Goal: Task Accomplishment & Management: Use online tool/utility

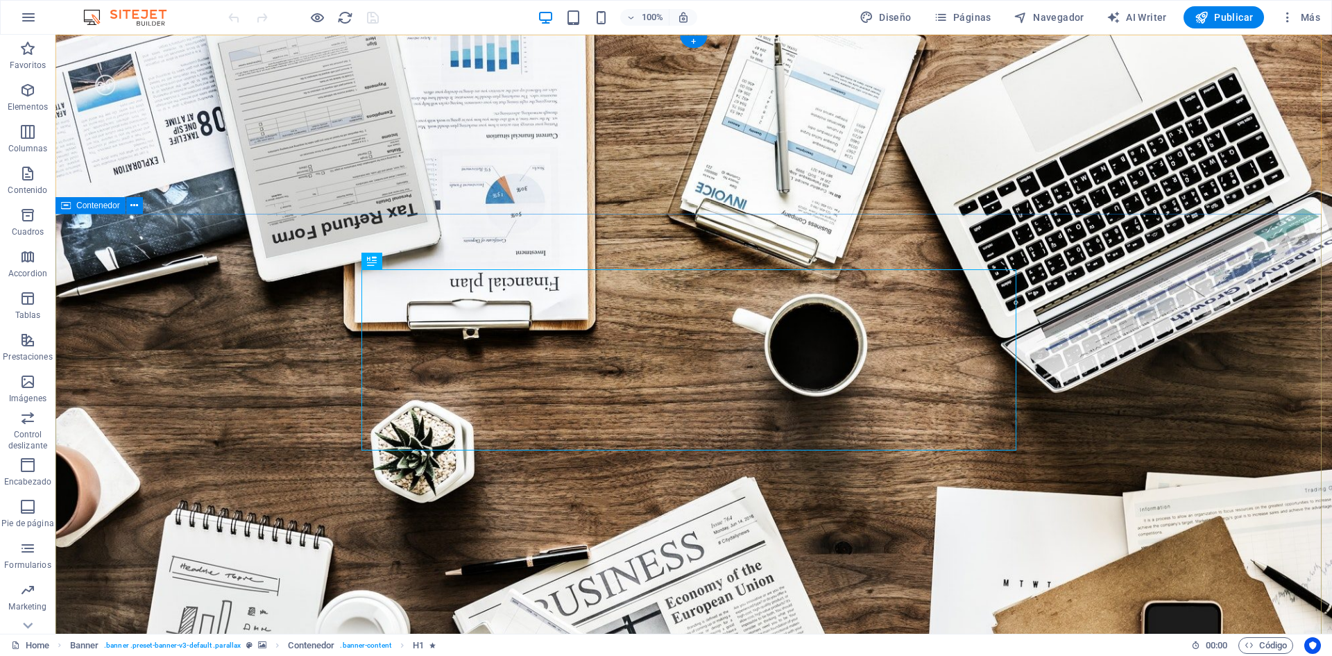
click at [970, 12] on span "Páginas" at bounding box center [963, 17] width 58 height 14
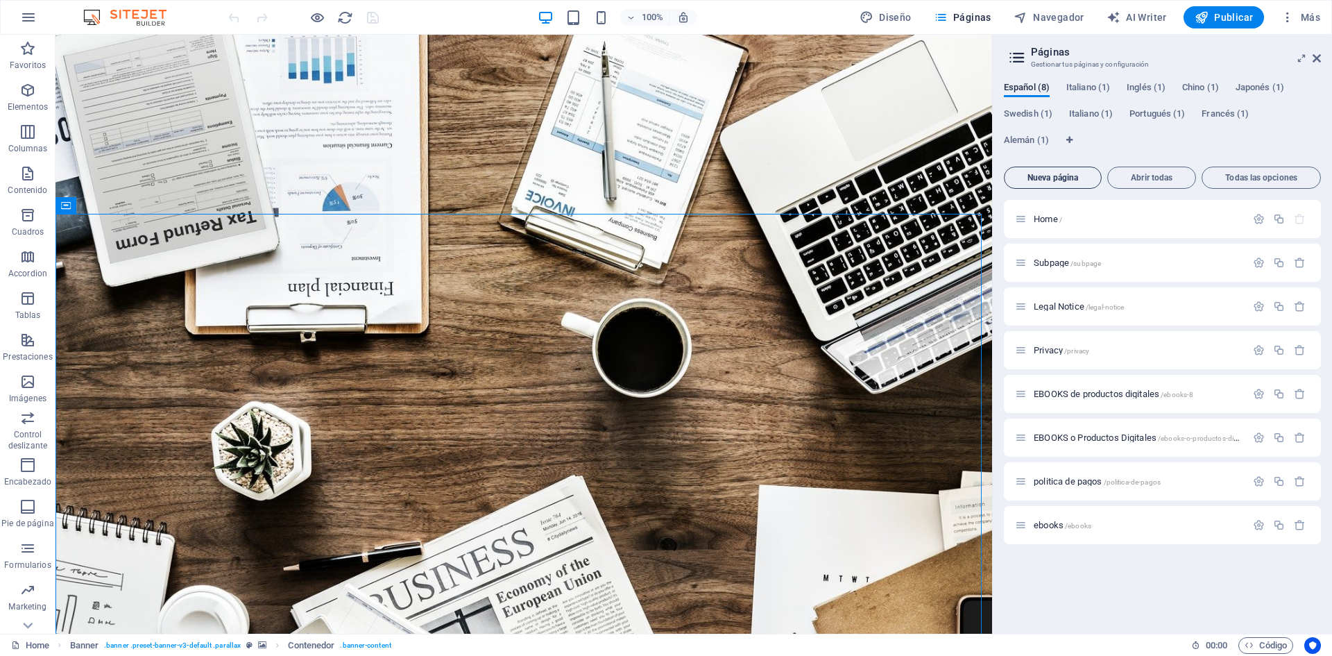
click at [1064, 175] on span "Nueva página" at bounding box center [1052, 177] width 85 height 8
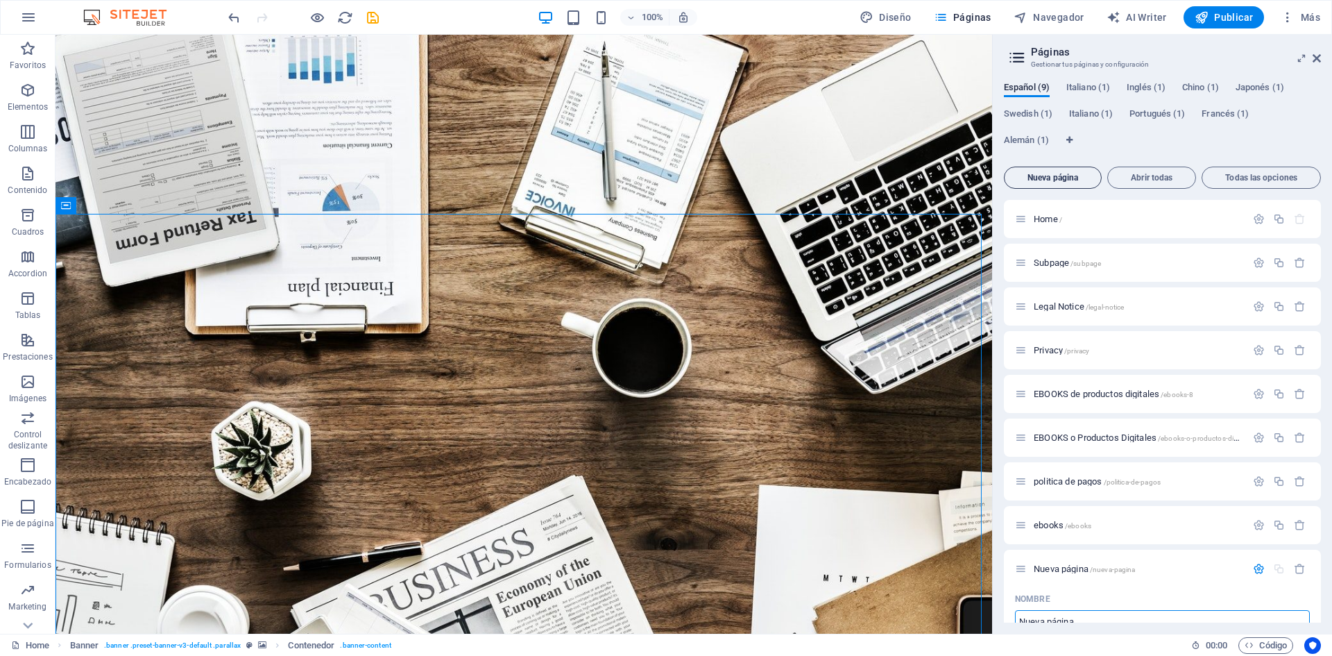
scroll to position [10, 0]
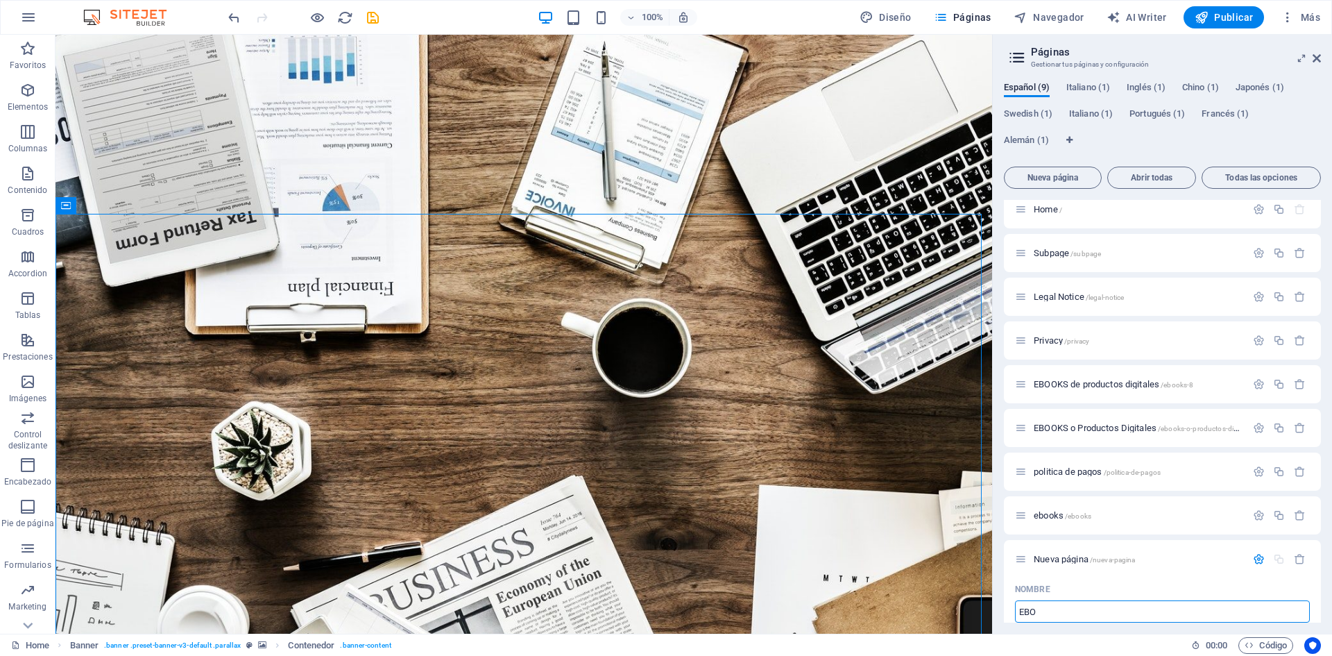
type input "EBOO"
type input "/e"
type input "EBOOKS"
type input "/ebook"
type input "EBOOKS"
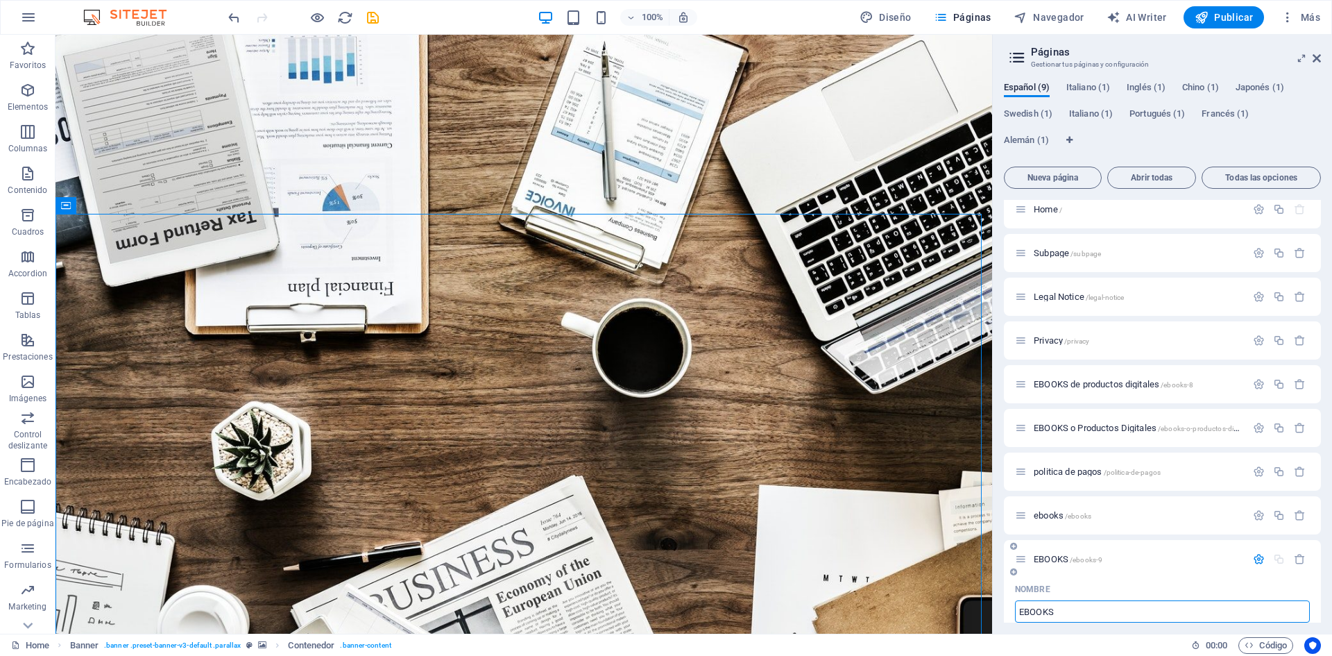
type input "/ebooks-9"
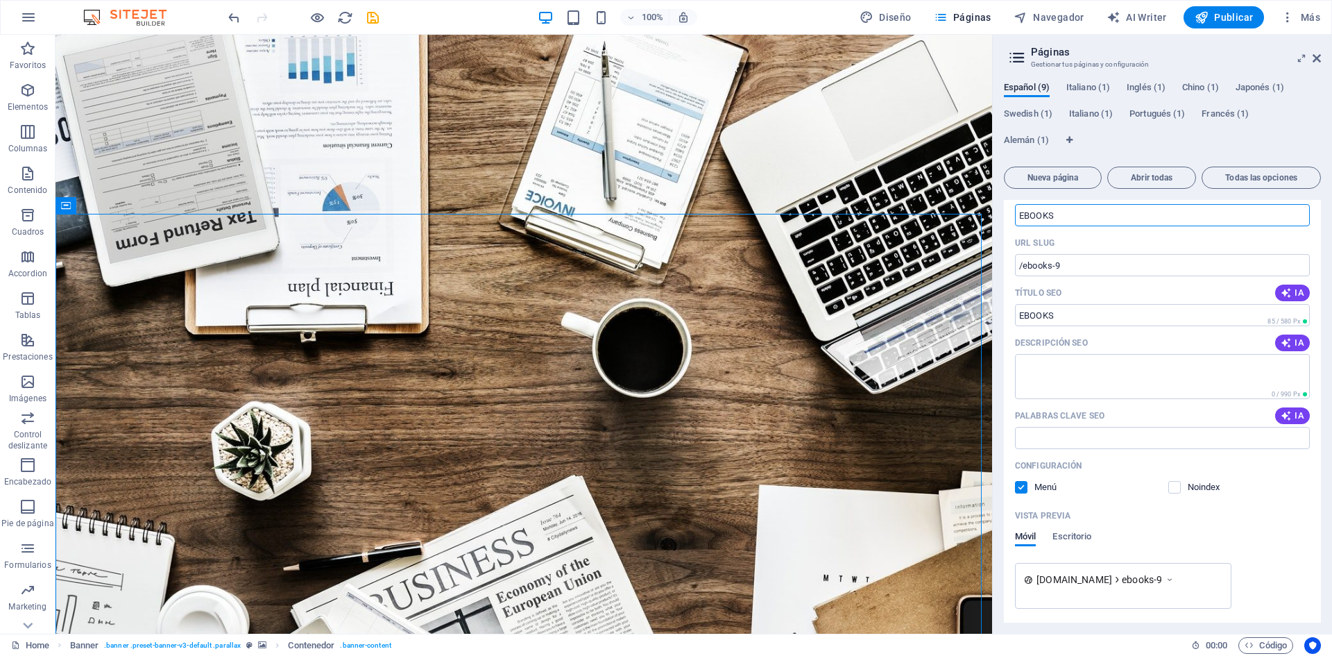
scroll to position [385, 0]
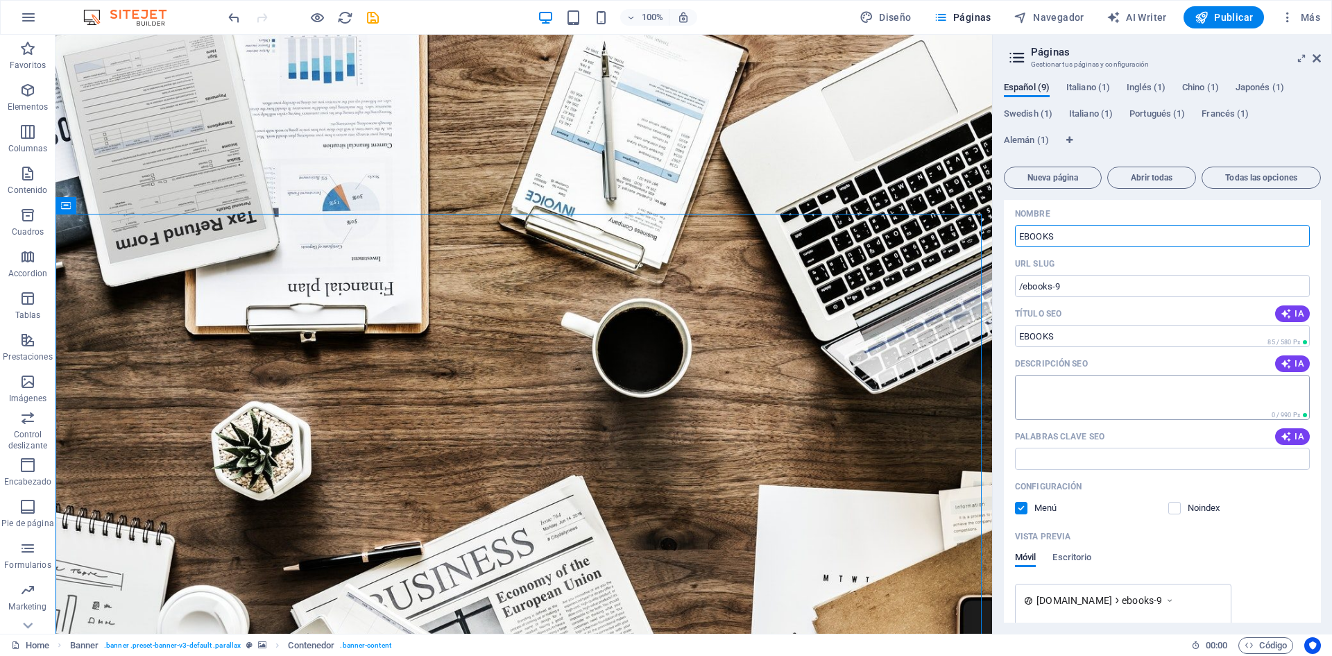
type input "EBOOKS"
click at [1089, 394] on textarea "Descripción SEO" at bounding box center [1162, 397] width 295 height 45
click at [1106, 452] on input "Palabras clave SEO" at bounding box center [1162, 459] width 295 height 22
click at [1046, 389] on textarea "Descripción SEO" at bounding box center [1162, 397] width 295 height 45
paste textarea "Descarga ebooks jurídicos prácticos para emprendedores, creadores digitales y p…"
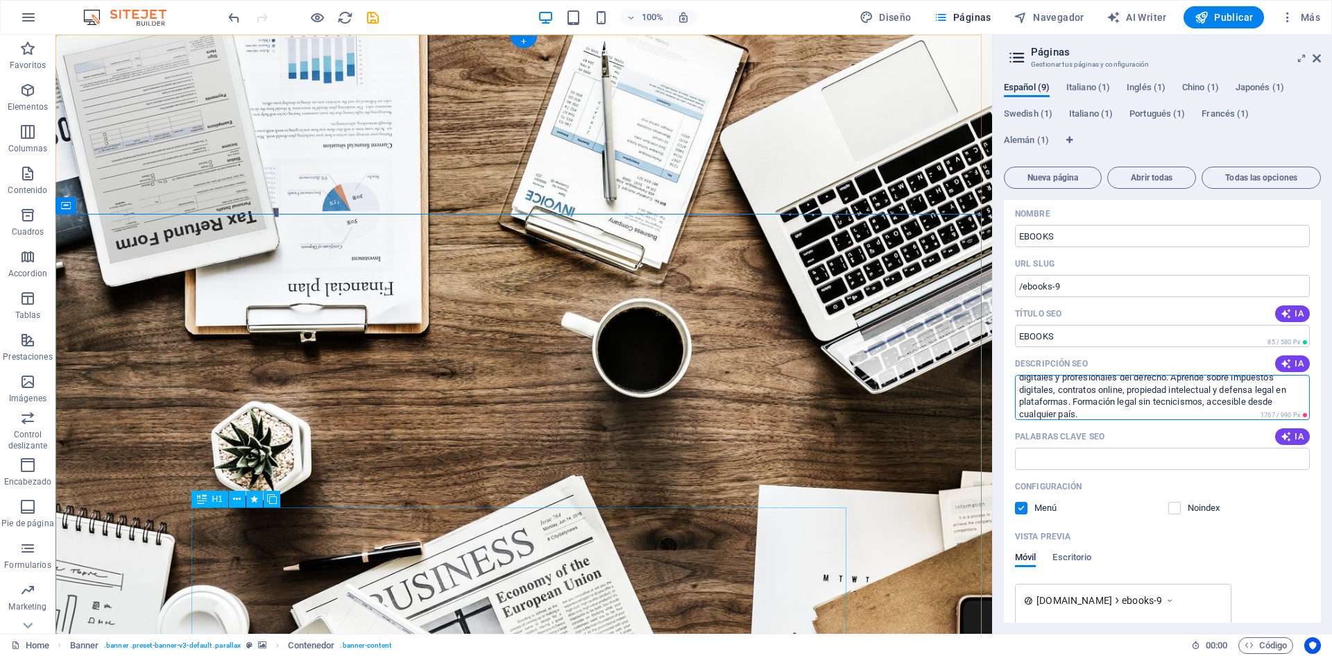
scroll to position [0, 0]
type textarea "Descarga ebooks jurídicos prácticos para emprendedores, creadores digitales y p…"
click at [1055, 459] on input "Palabras clave SEO" at bounding box center [1162, 459] width 295 height 22
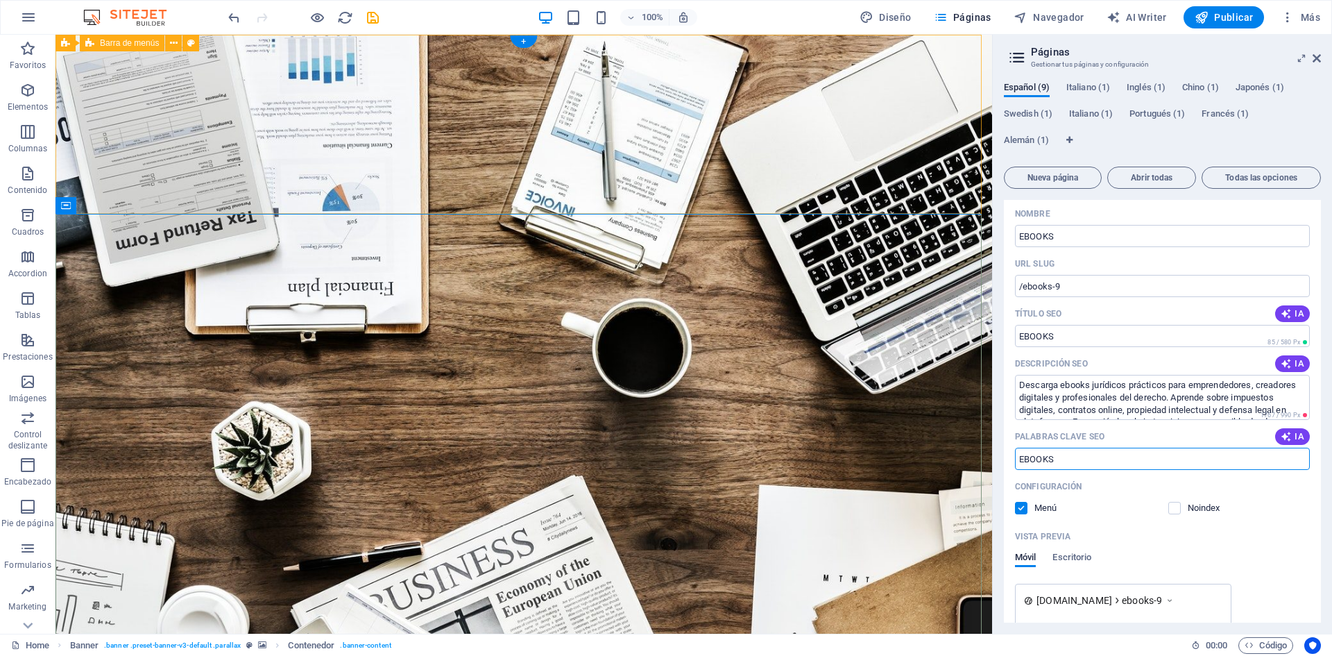
scroll to position [524, 0]
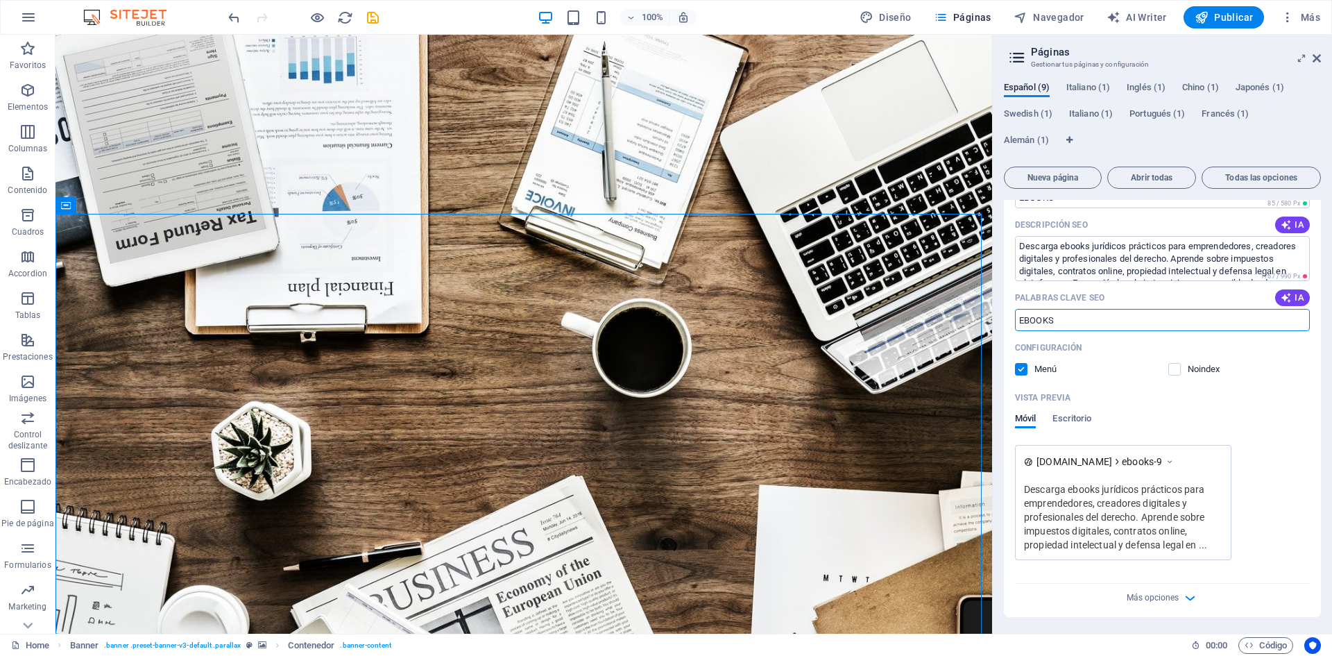
type input "EBOOKS"
click at [1187, 596] on icon "button" at bounding box center [1190, 598] width 16 height 16
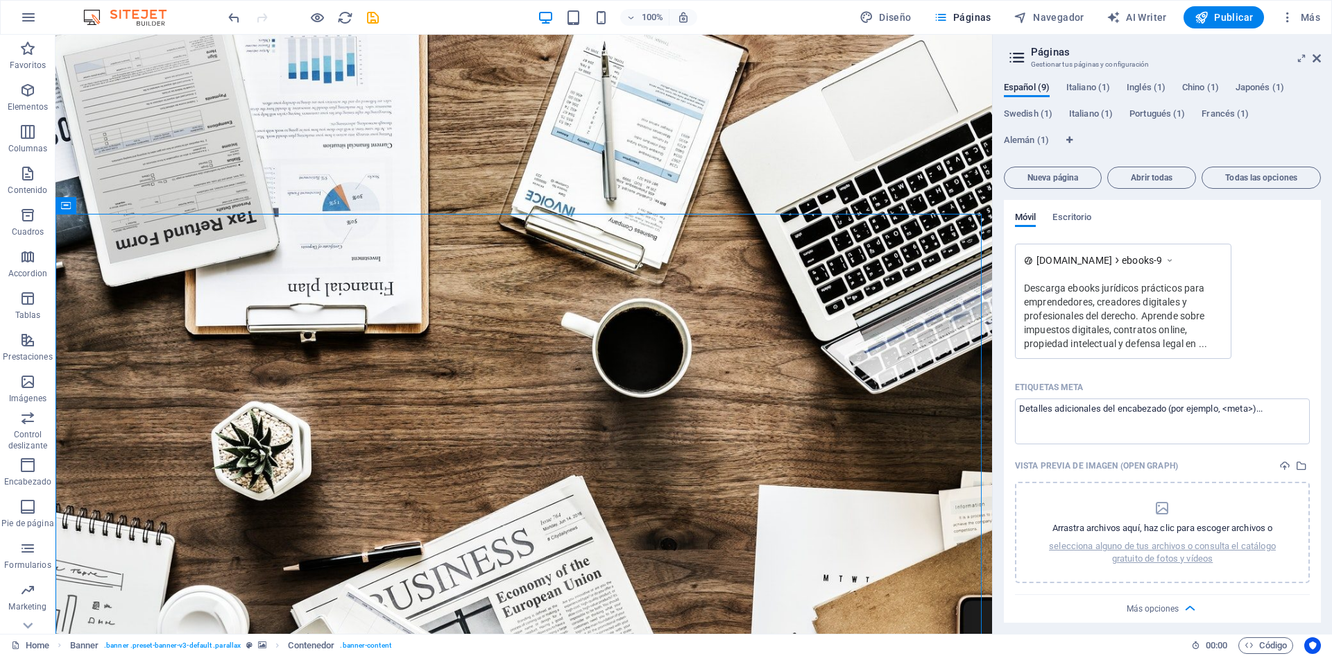
scroll to position [736, 0]
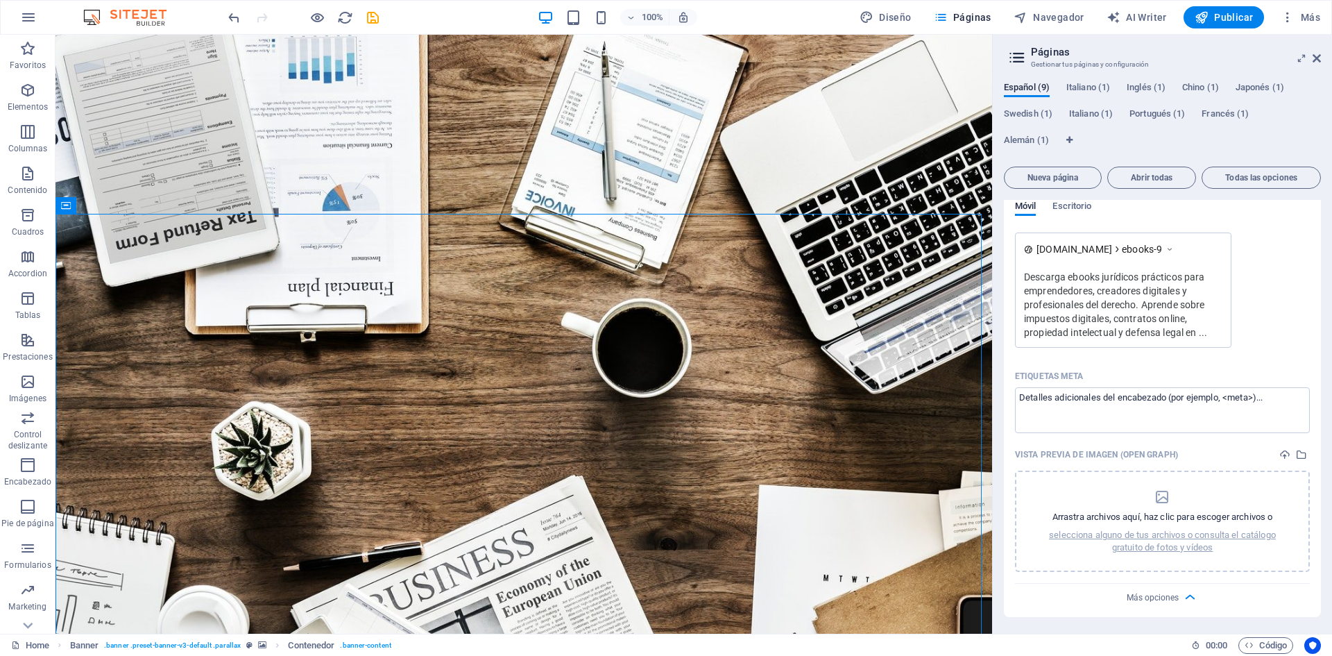
drag, startPoint x: 1203, startPoint y: 489, endPoint x: 1270, endPoint y: 356, distance: 149.3
click at [1270, 356] on div "Nombre EBOOKS ​ URL SLUG /ebooks-9 ​ Título SEO IA ​ 85 / 580 Px Descripción SE…" at bounding box center [1162, 233] width 317 height 765
click at [1162, 499] on icon "dropzone" at bounding box center [1162, 497] width 17 height 17
click at [1150, 534] on p "selecciona alguno de tus archivos o consulta el catálogo gratuito de fotos y ví…" at bounding box center [1162, 541] width 259 height 25
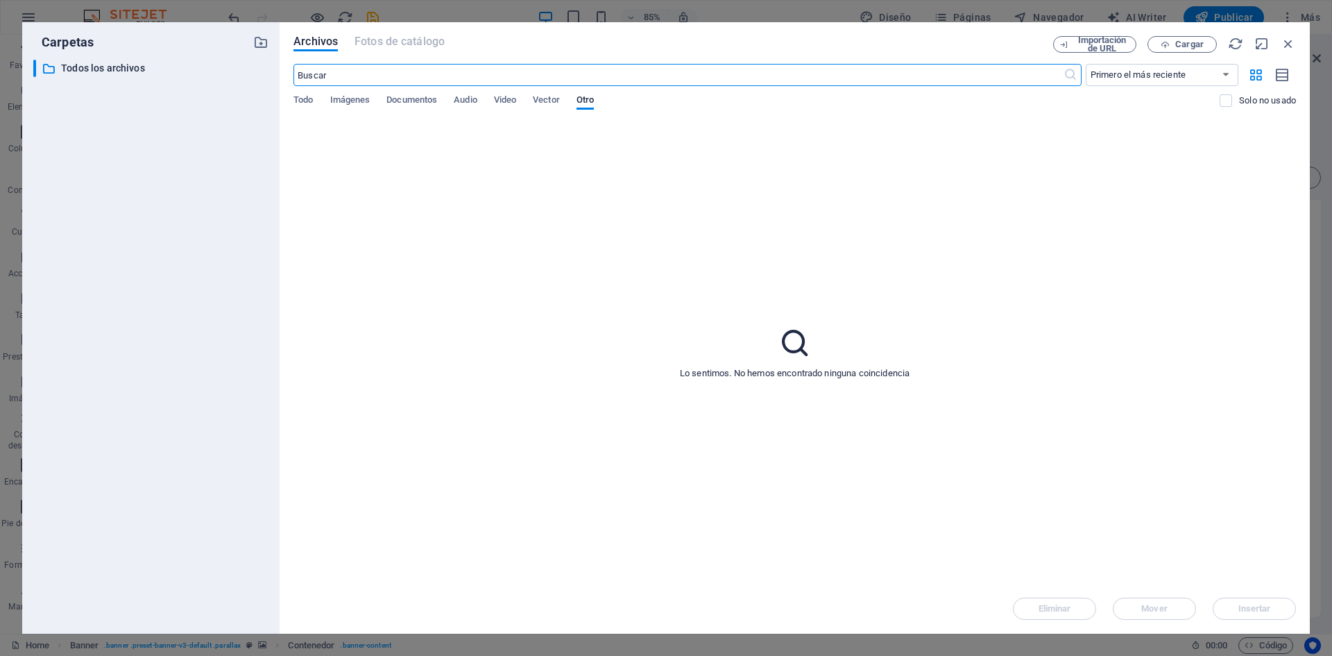
click at [380, 71] on input "text" at bounding box center [679, 75] width 770 height 22
click at [1286, 44] on icon "button" at bounding box center [1288, 43] width 15 height 15
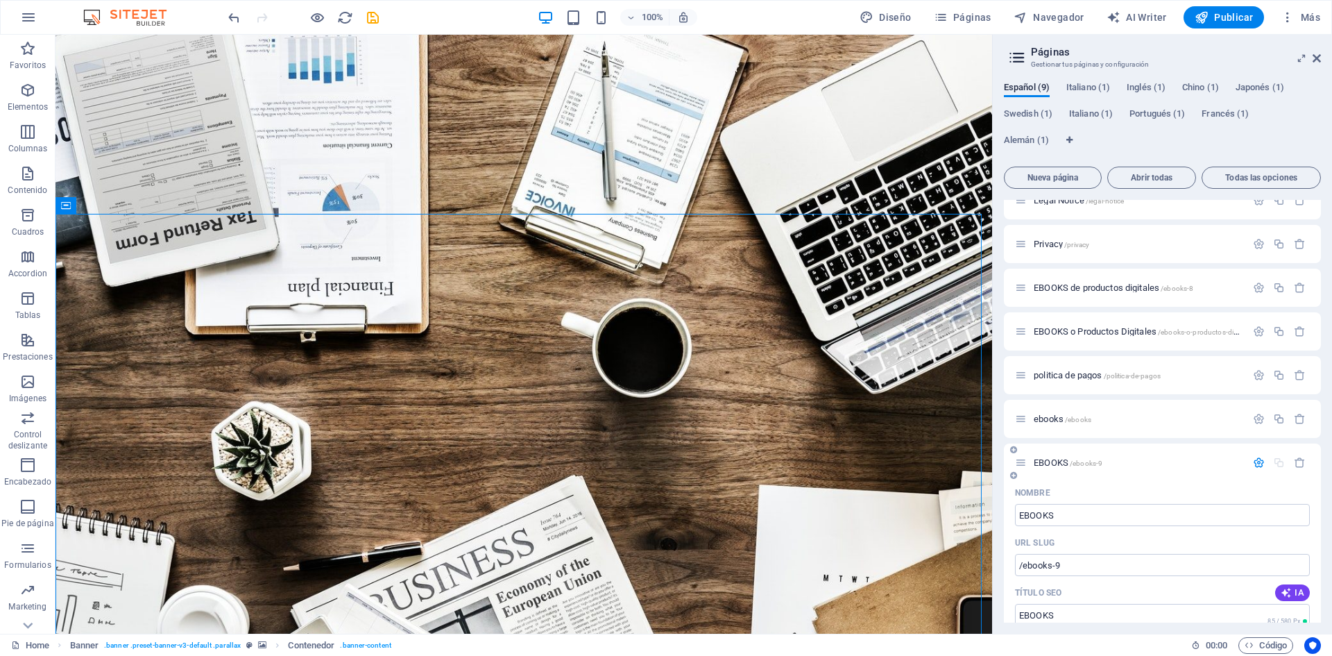
scroll to position [0, 0]
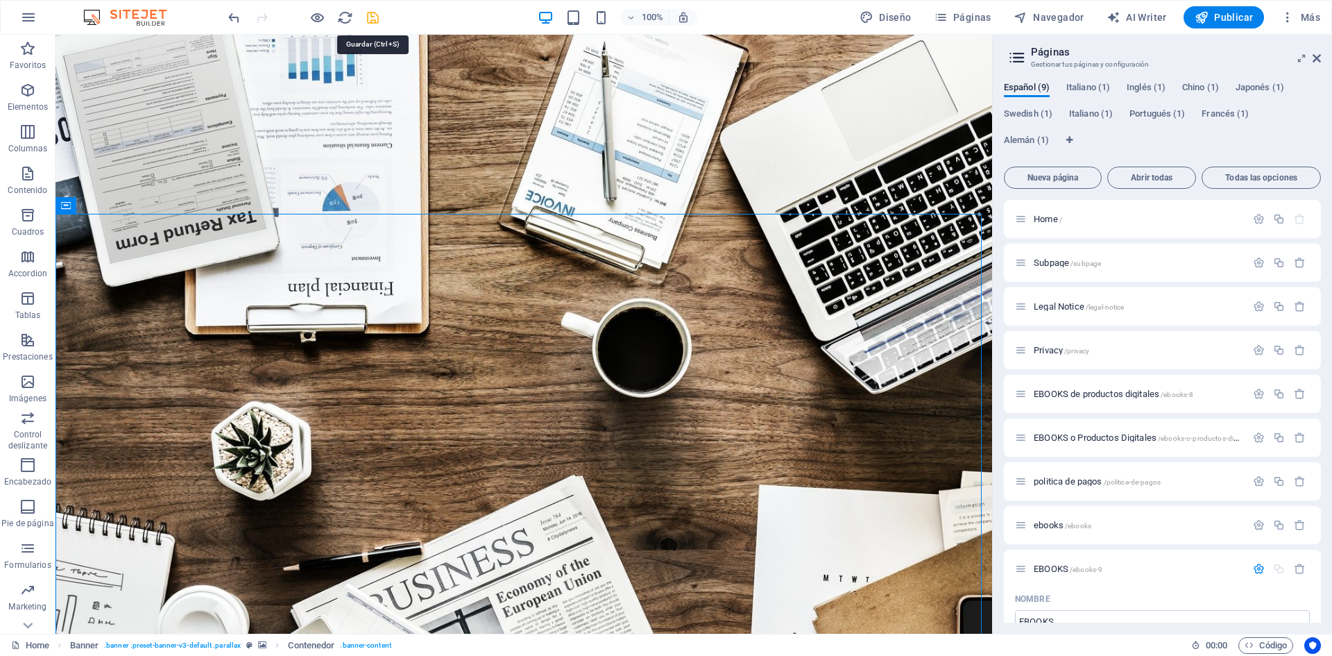
click at [371, 14] on icon "save" at bounding box center [373, 18] width 16 height 16
checkbox input "false"
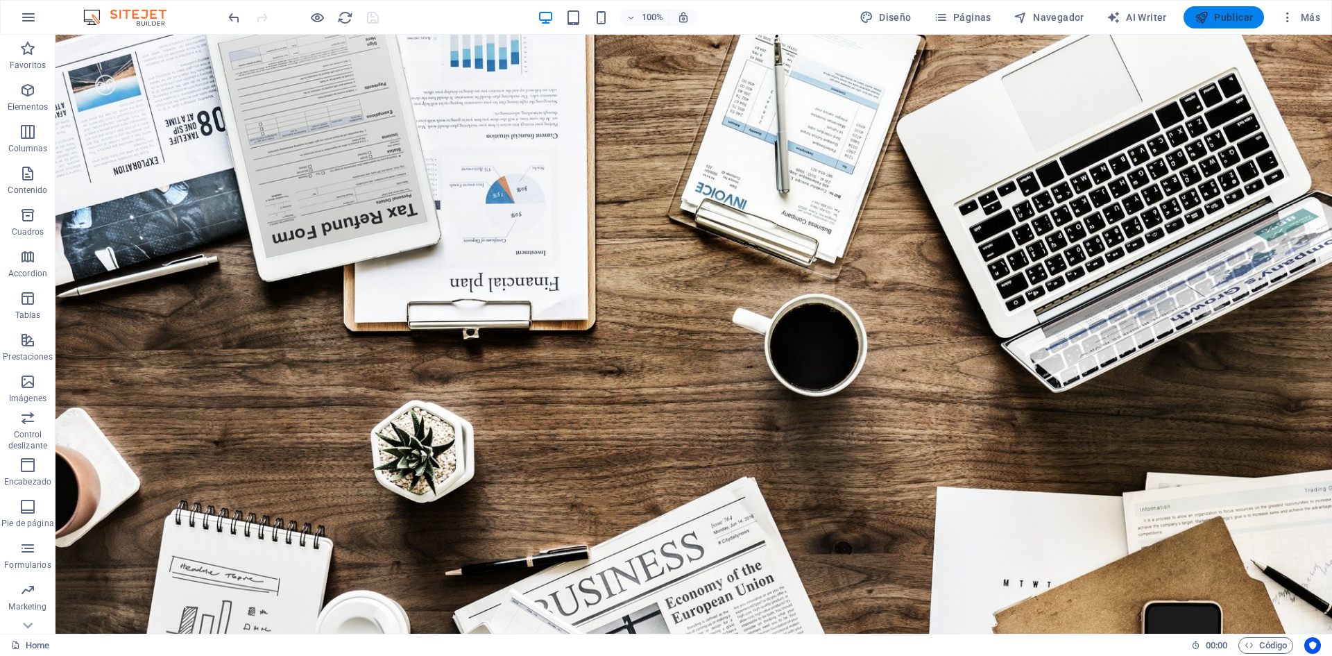
click at [1228, 18] on span "Publicar" at bounding box center [1224, 17] width 59 height 14
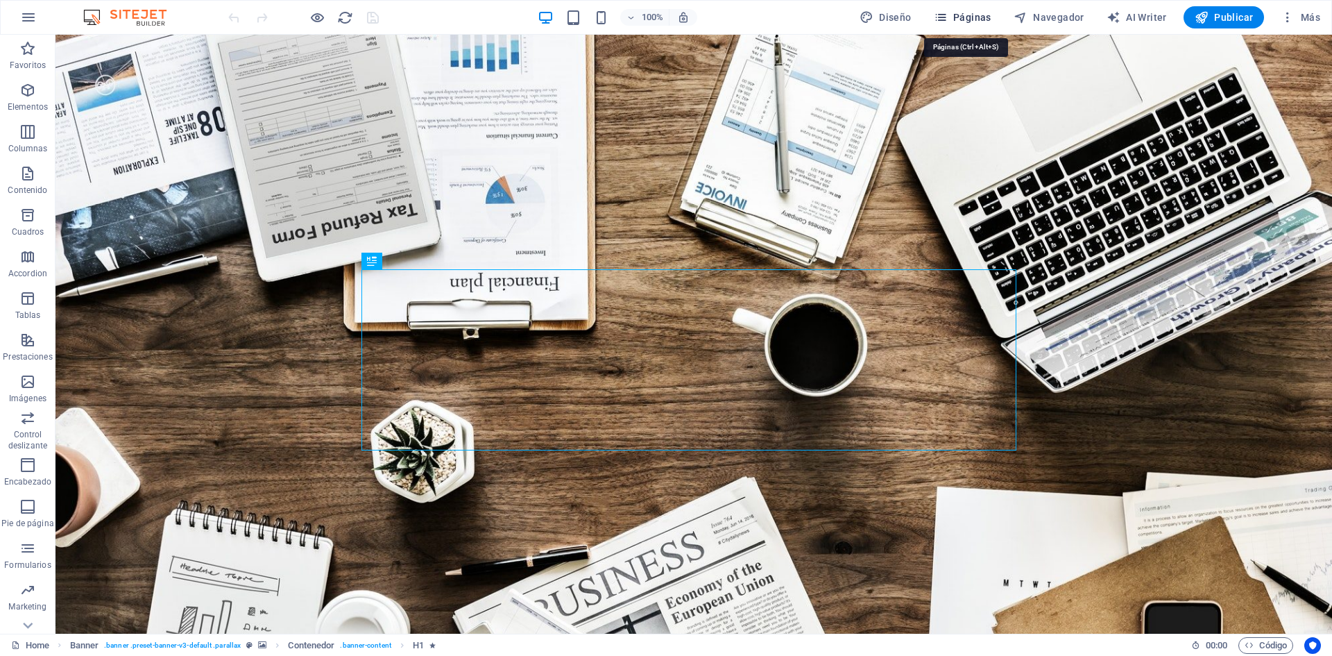
click at [948, 19] on icon "button" at bounding box center [941, 17] width 14 height 14
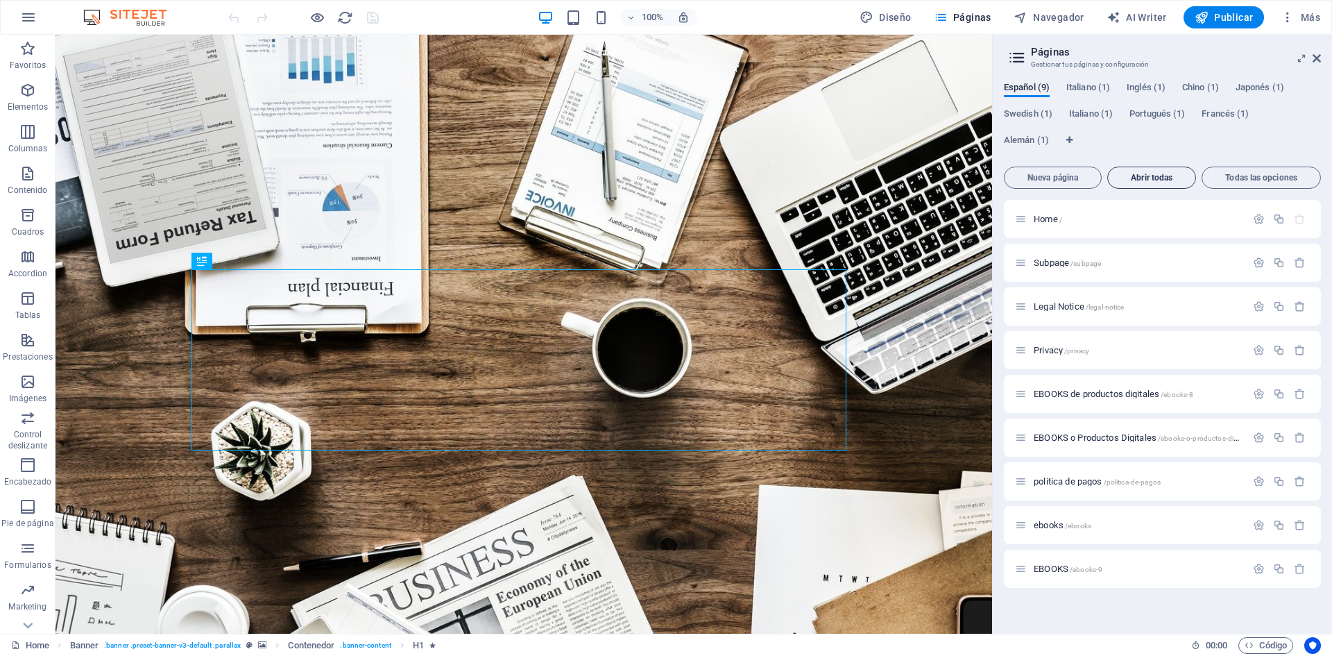
click at [1138, 178] on span "Abrir todas" at bounding box center [1152, 177] width 76 height 8
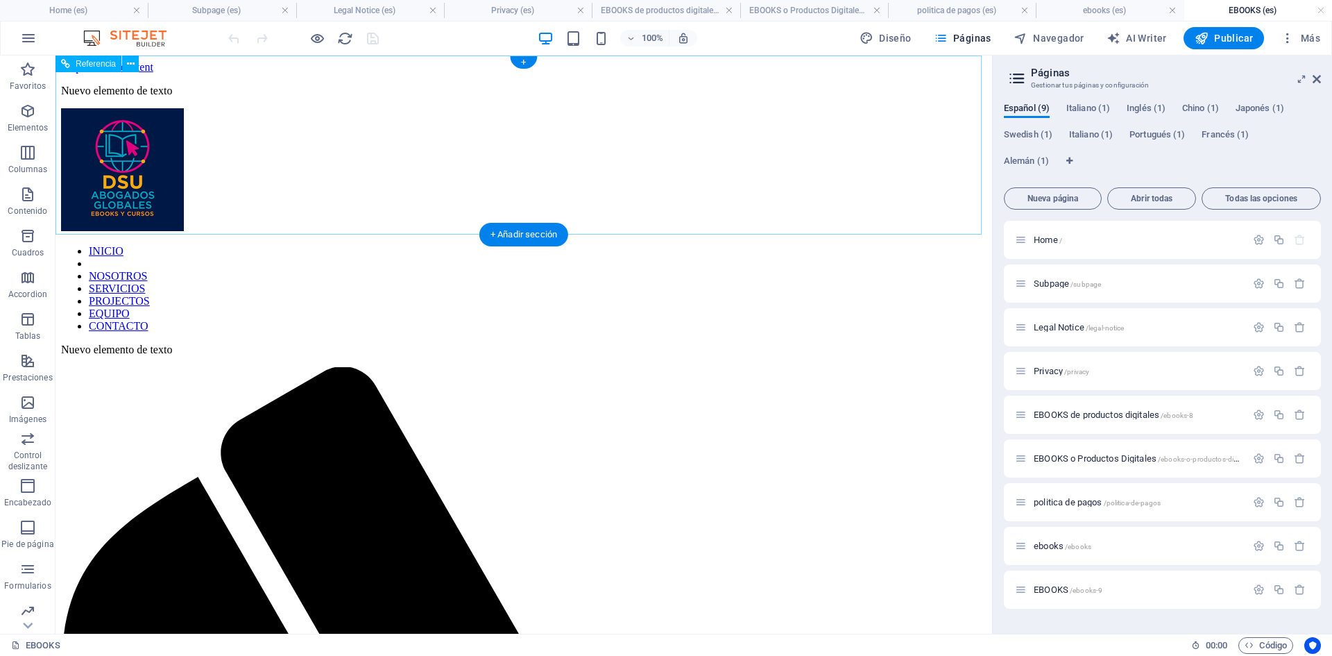
click at [151, 33] on img at bounding box center [132, 38] width 104 height 17
click at [1017, 78] on icon at bounding box center [1017, 78] width 21 height 19
click at [1311, 38] on span "Más" at bounding box center [1301, 38] width 40 height 14
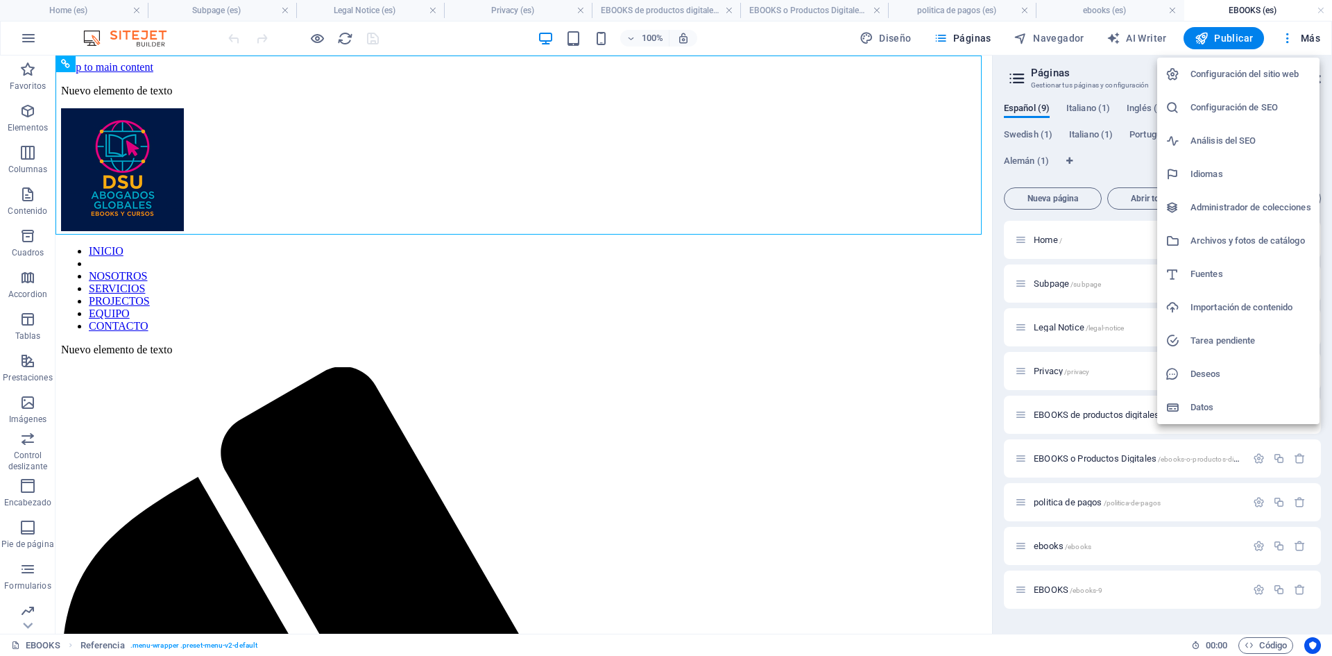
click at [929, 324] on div at bounding box center [666, 328] width 1332 height 656
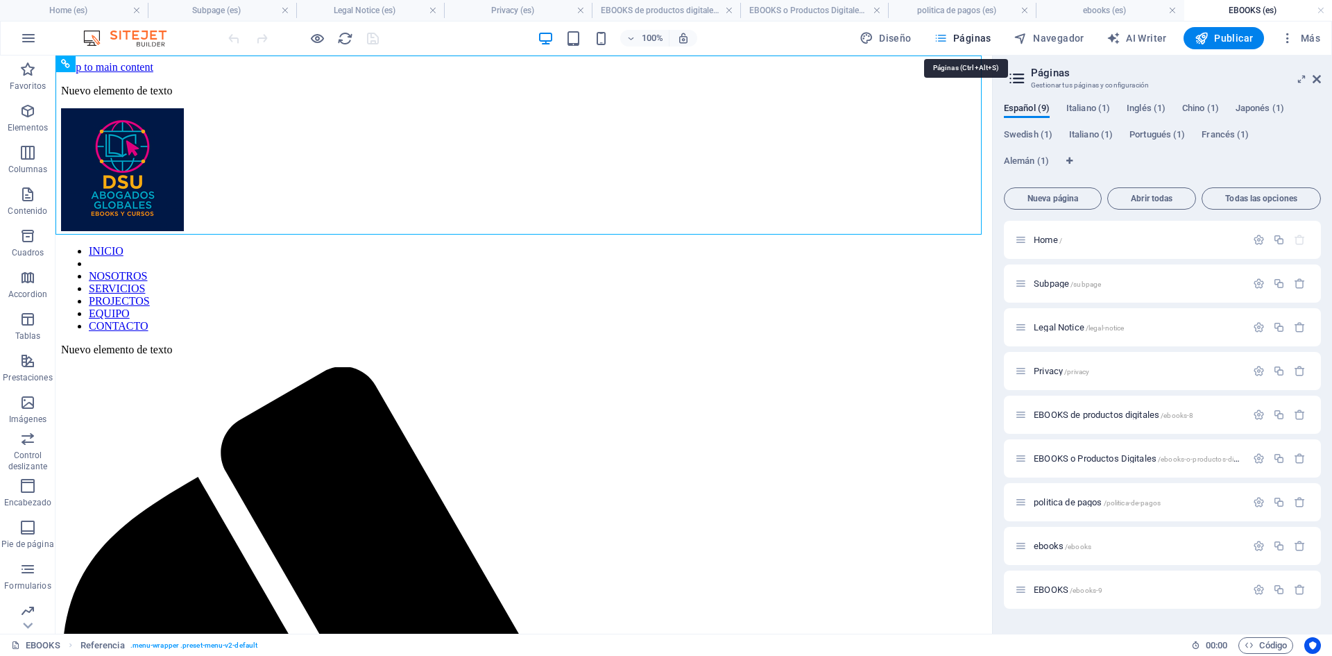
click at [978, 39] on span "Páginas" at bounding box center [963, 38] width 58 height 14
drag, startPoint x: 1151, startPoint y: 194, endPoint x: 1185, endPoint y: 189, distance: 34.3
click at [1151, 194] on span "Abrir todas" at bounding box center [1152, 198] width 76 height 8
drag, startPoint x: 1033, startPoint y: 460, endPoint x: 1171, endPoint y: 470, distance: 138.4
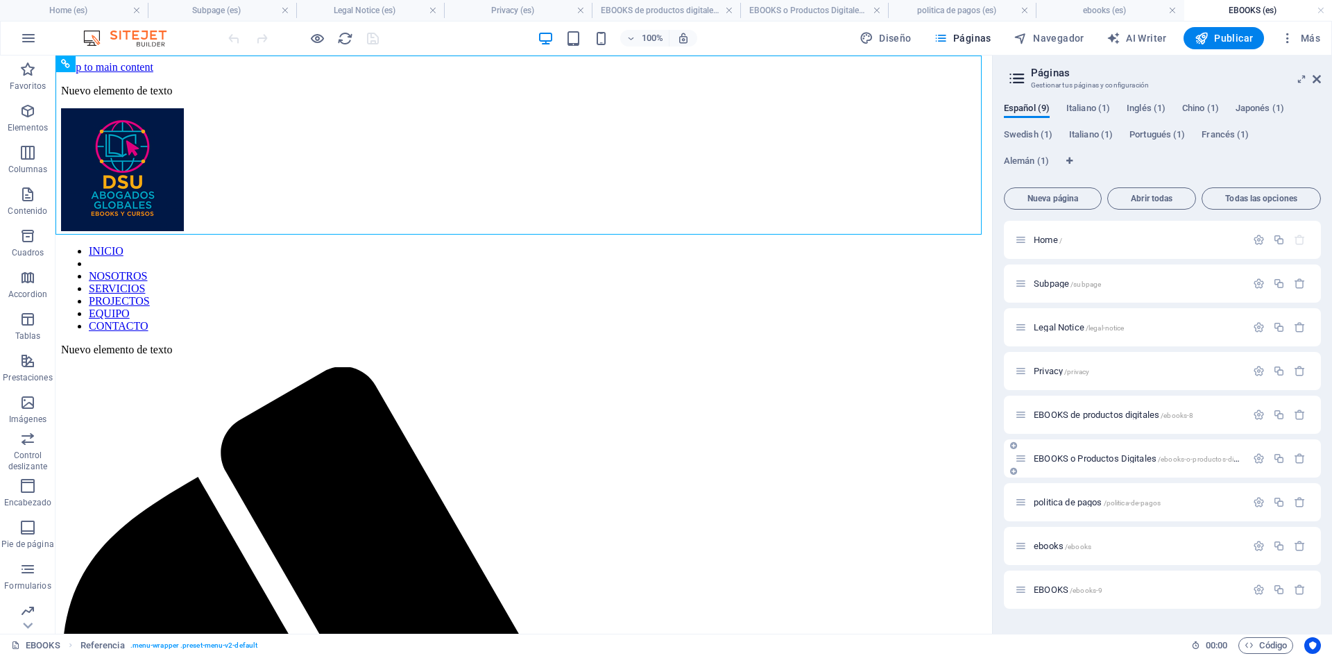
click at [1171, 470] on div "EBOOKS o Productos Digitales /ebooks-o-productos-digitales" at bounding box center [1162, 458] width 317 height 38
click at [1278, 455] on icon "button" at bounding box center [1279, 458] width 12 height 12
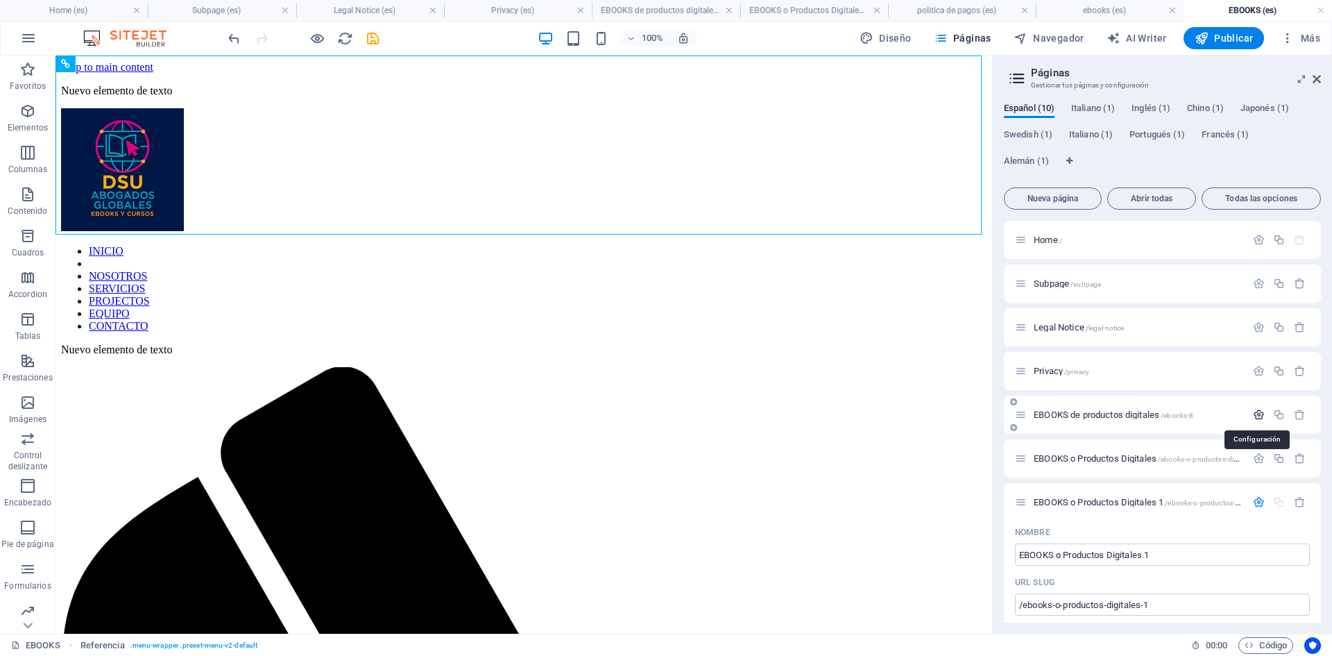
click at [1256, 413] on icon "button" at bounding box center [1259, 415] width 12 height 12
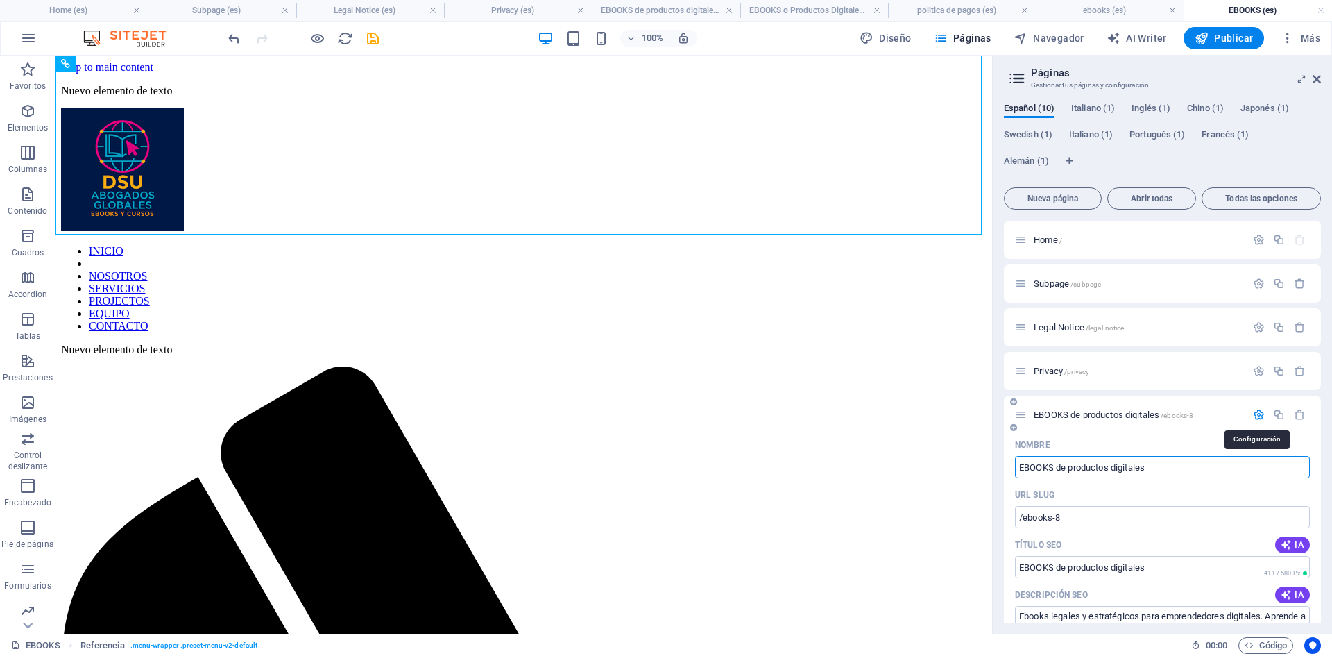
click at [1257, 416] on icon "button" at bounding box center [1259, 415] width 12 height 12
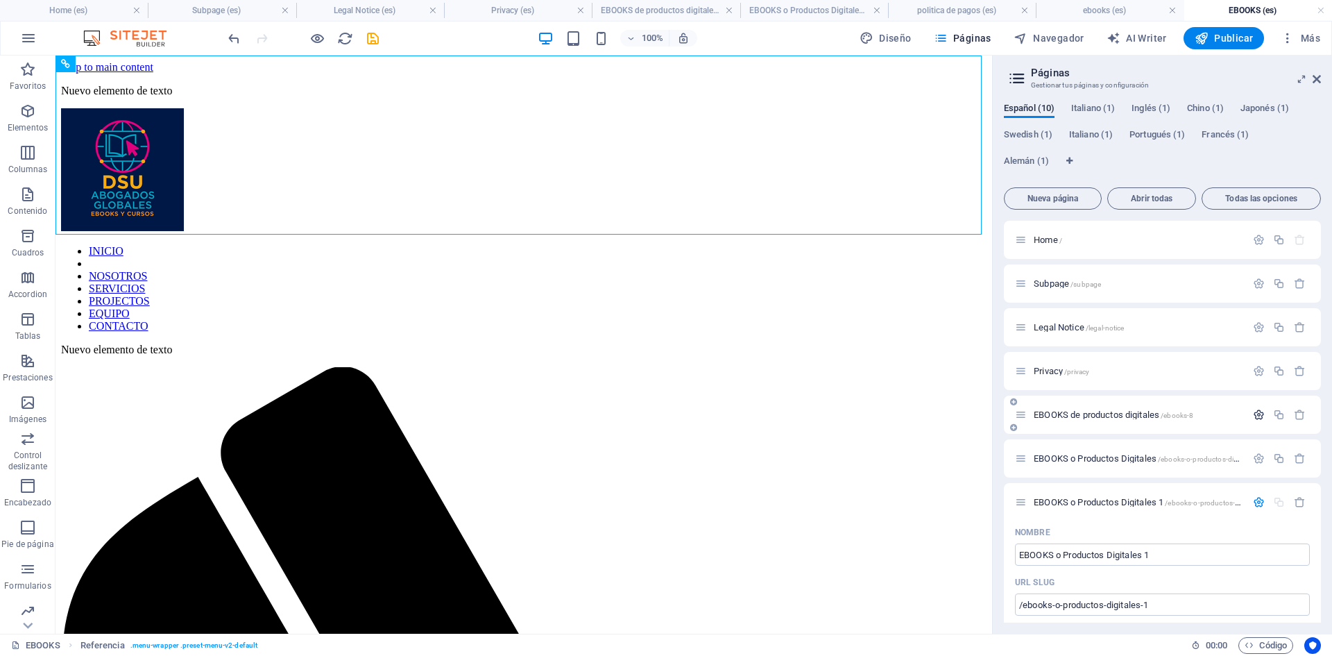
click at [1257, 414] on icon "button" at bounding box center [1259, 415] width 12 height 12
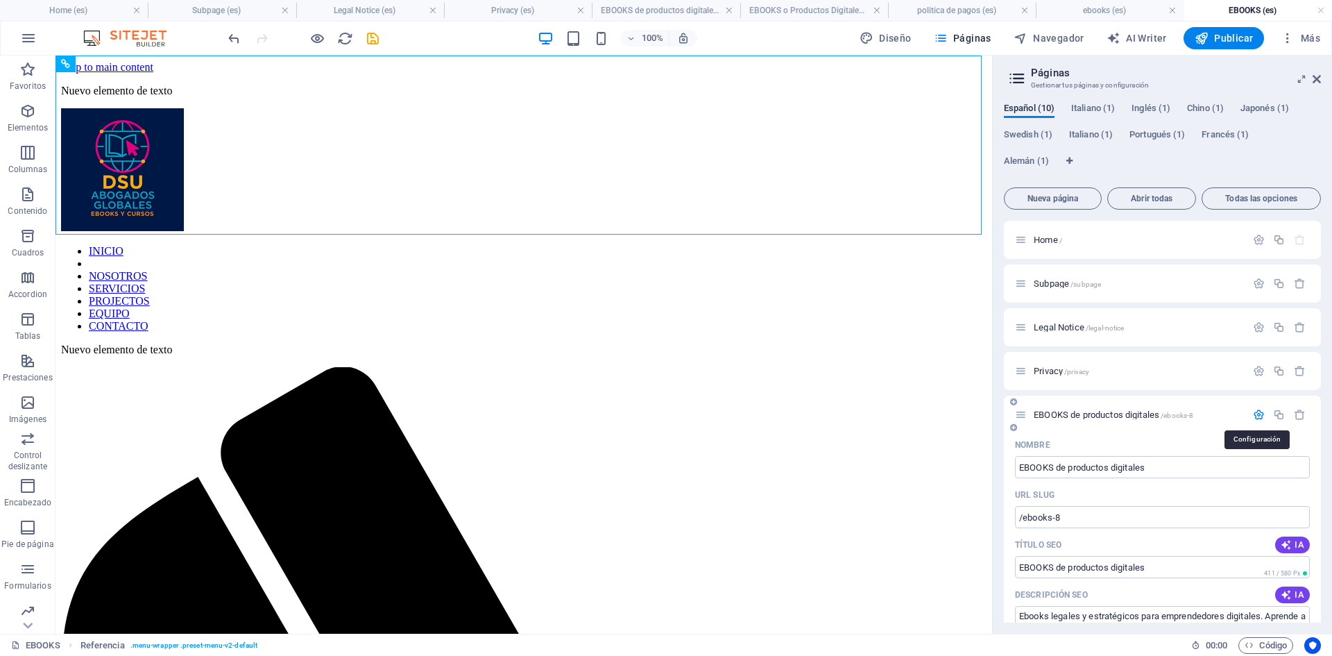
click at [1253, 411] on icon "button" at bounding box center [1259, 415] width 12 height 12
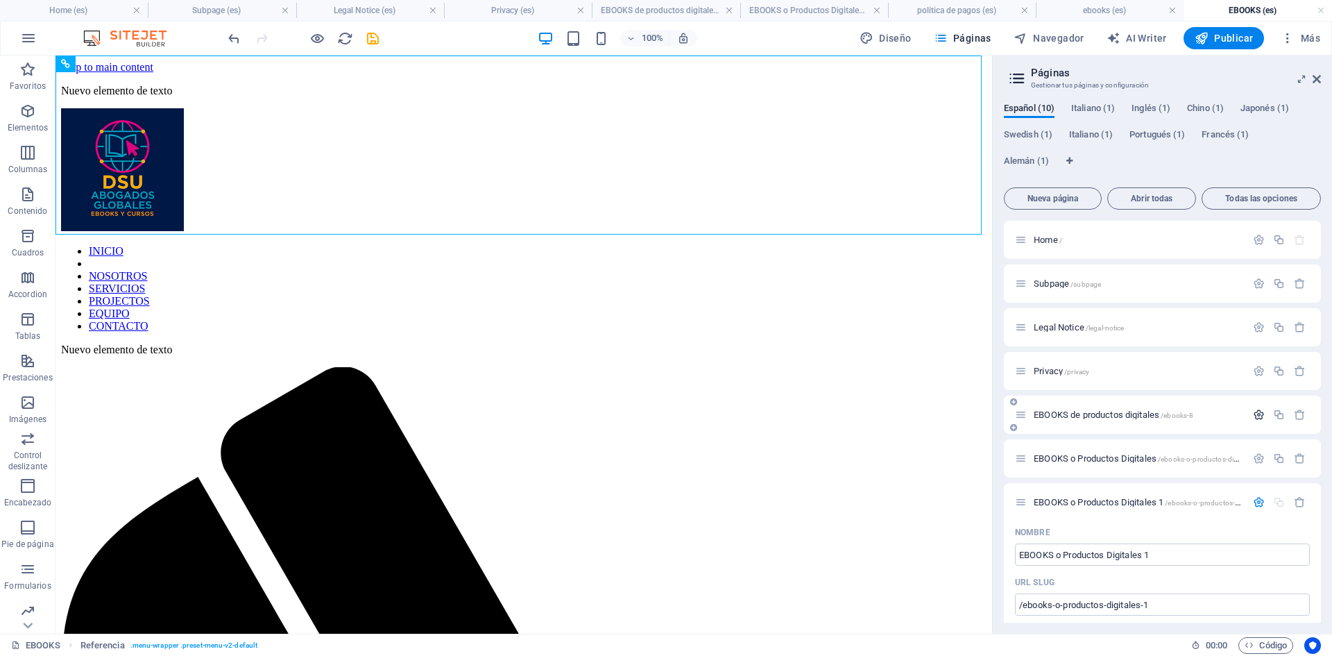
click at [1257, 418] on icon "button" at bounding box center [1259, 415] width 12 height 12
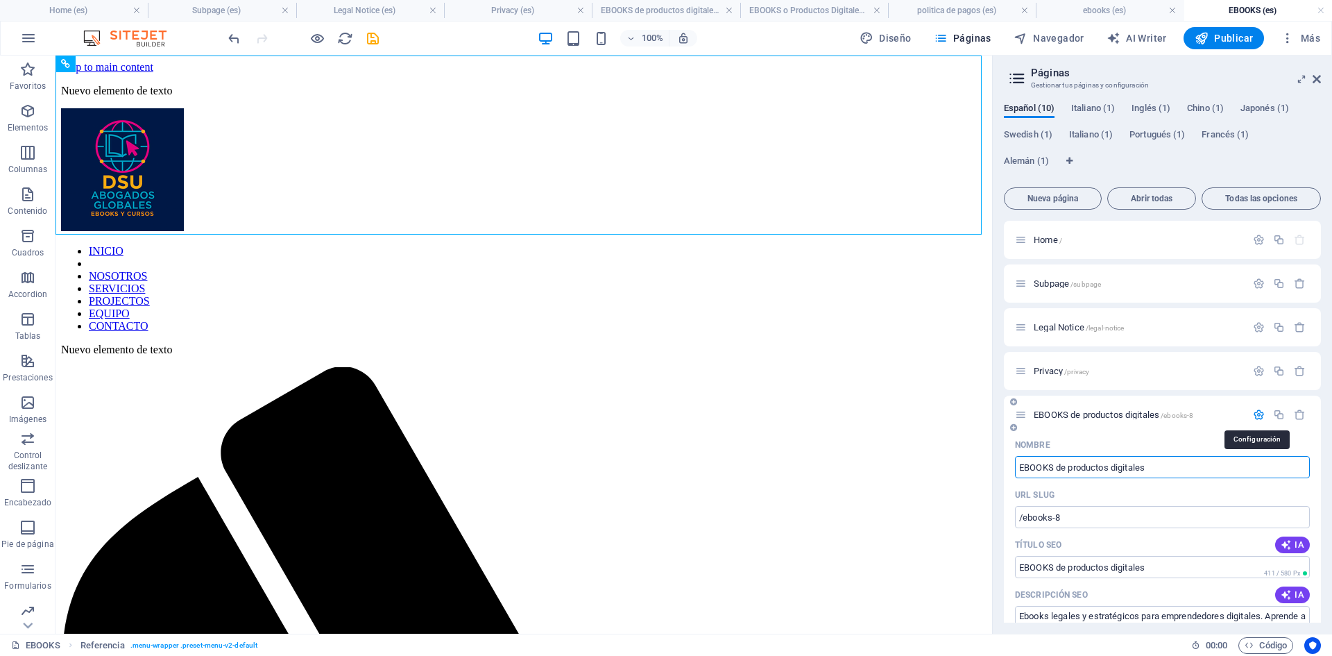
click at [1257, 418] on icon "button" at bounding box center [1259, 415] width 12 height 12
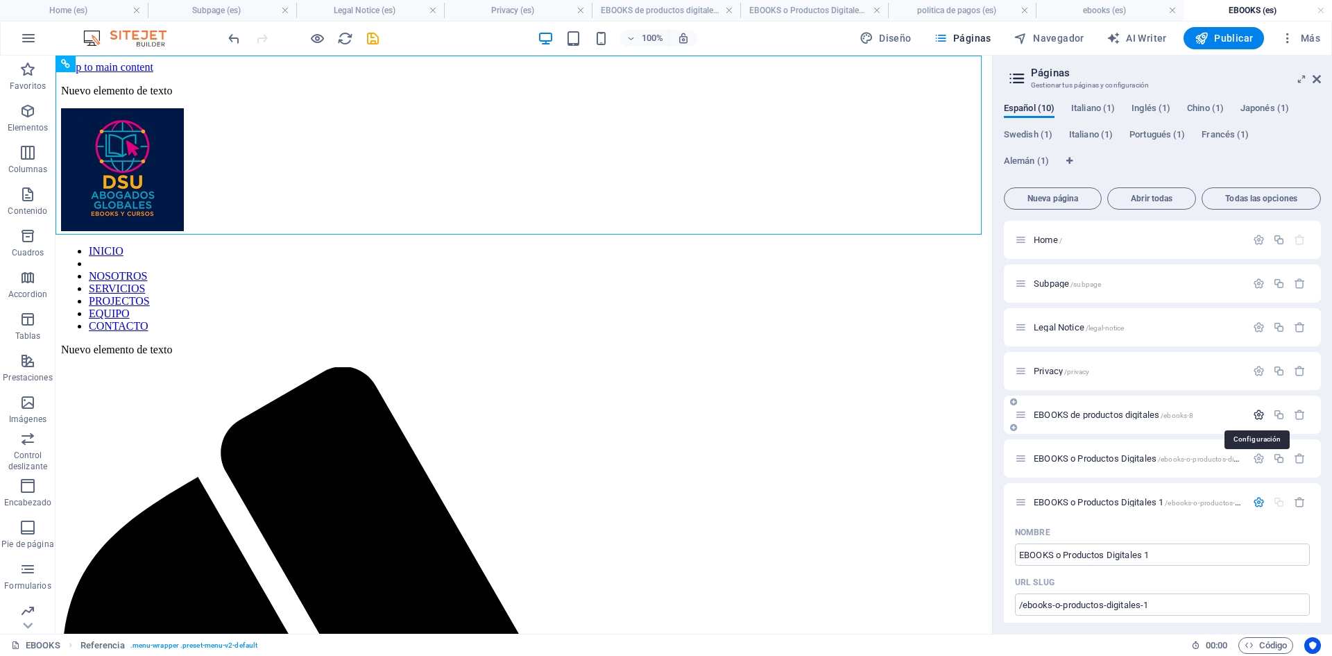
click at [1257, 418] on icon "button" at bounding box center [1259, 415] width 12 height 12
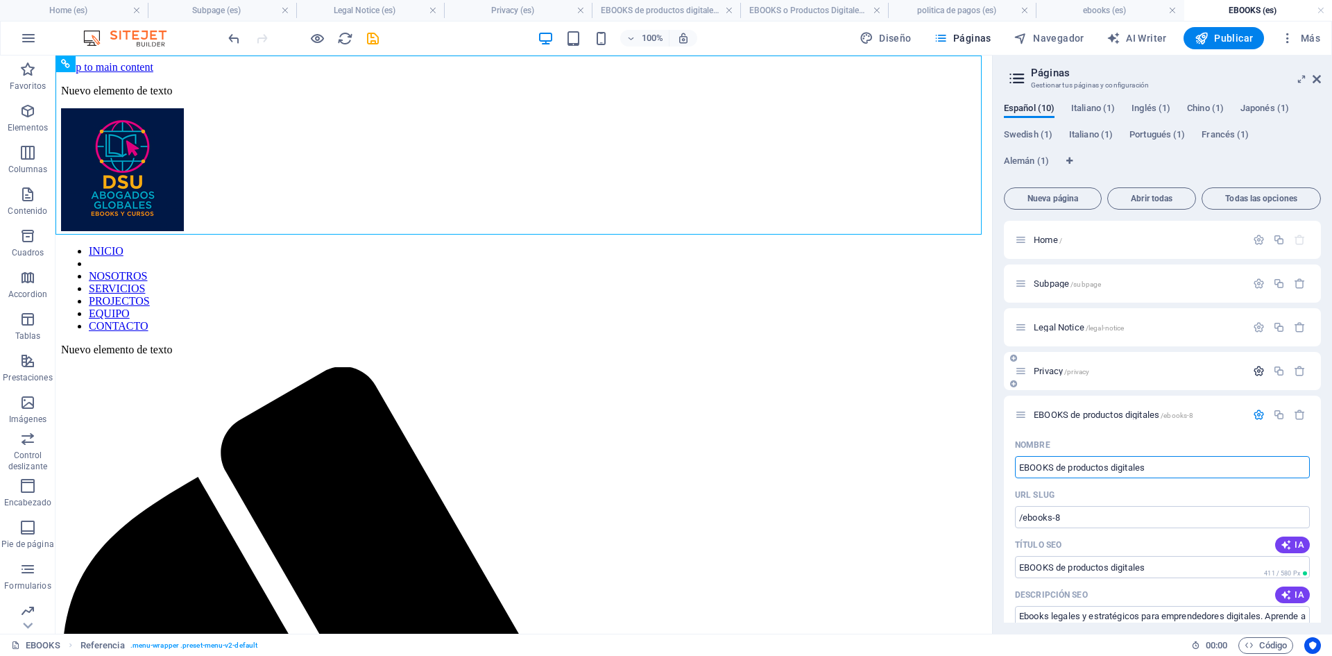
click at [1260, 368] on icon "button" at bounding box center [1259, 371] width 12 height 12
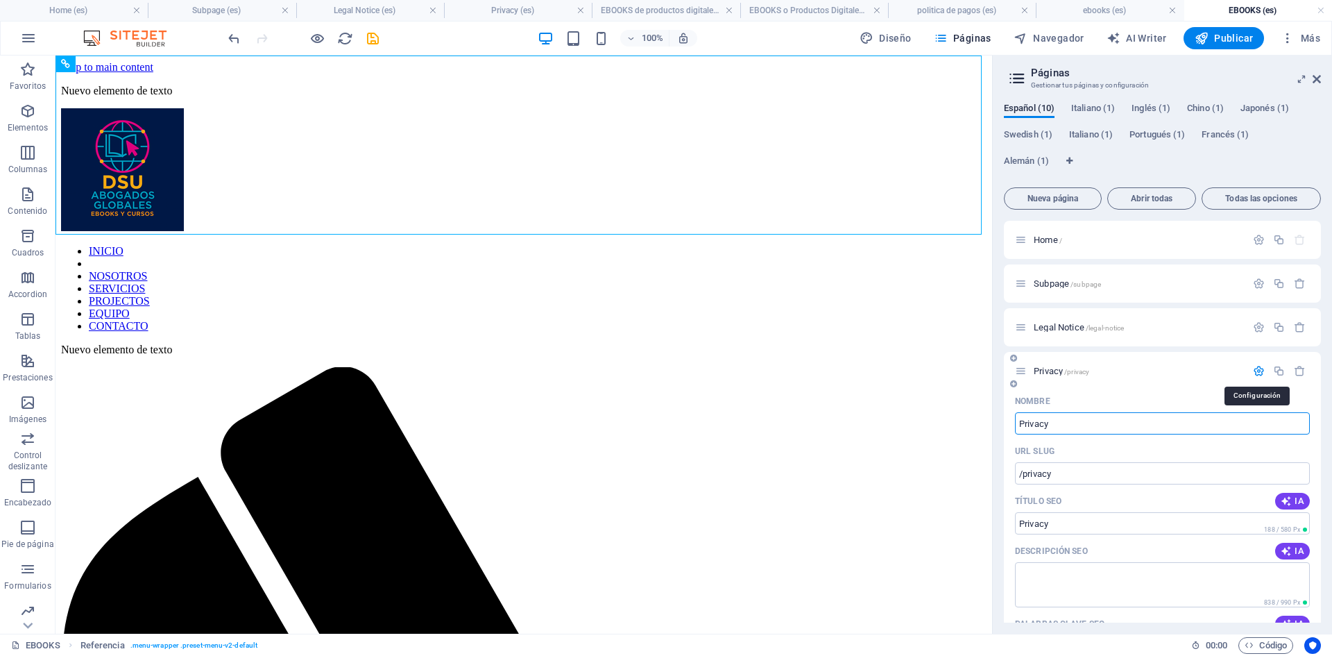
click at [1260, 368] on icon "button" at bounding box center [1259, 371] width 12 height 12
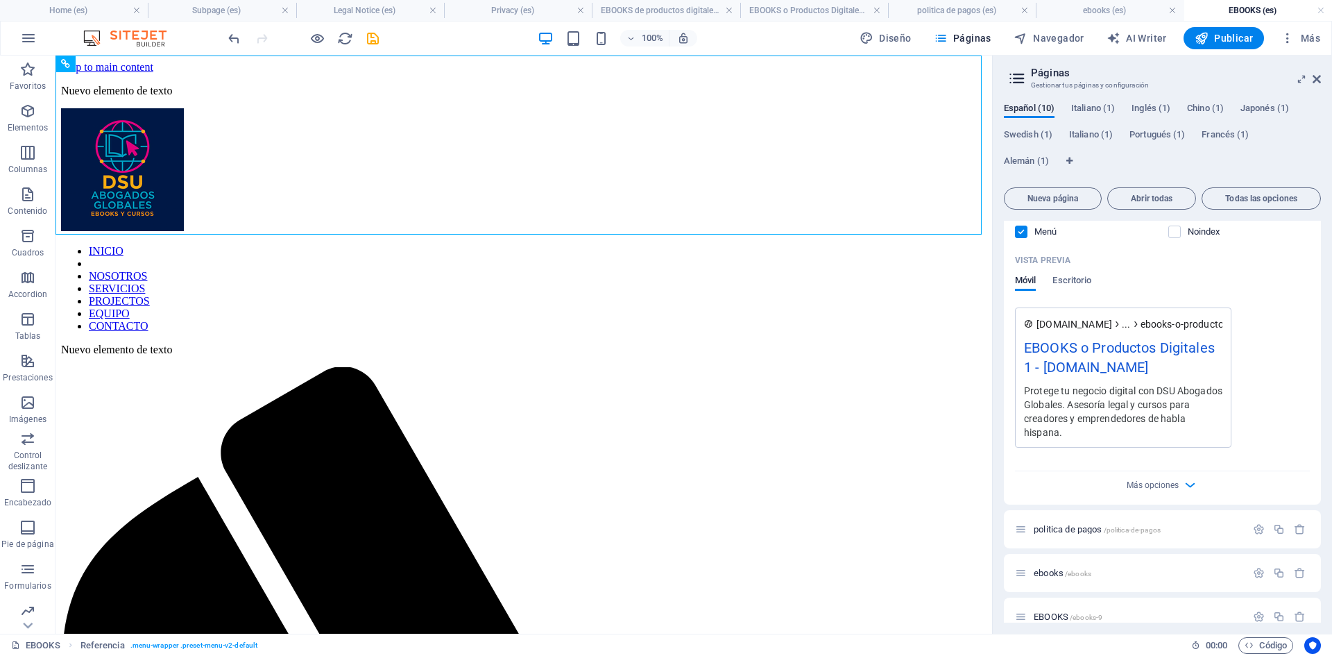
scroll to position [1180, 0]
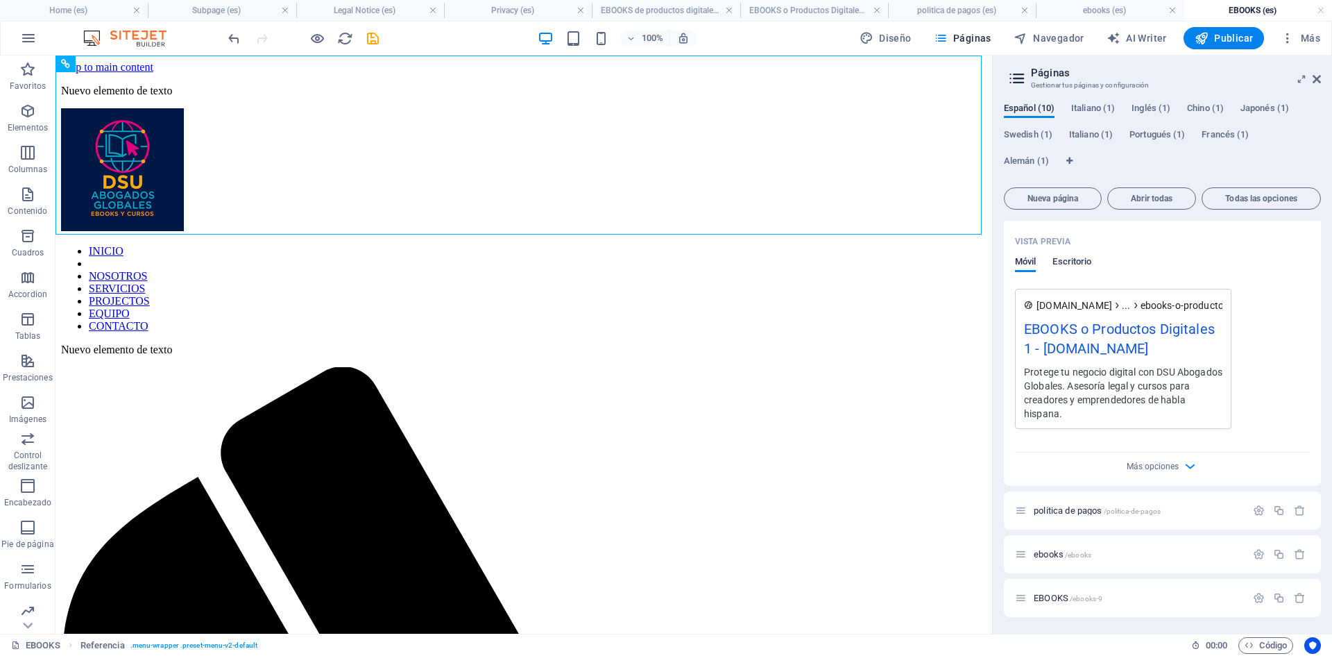
click at [1077, 273] on span "Escritorio" at bounding box center [1072, 262] width 39 height 19
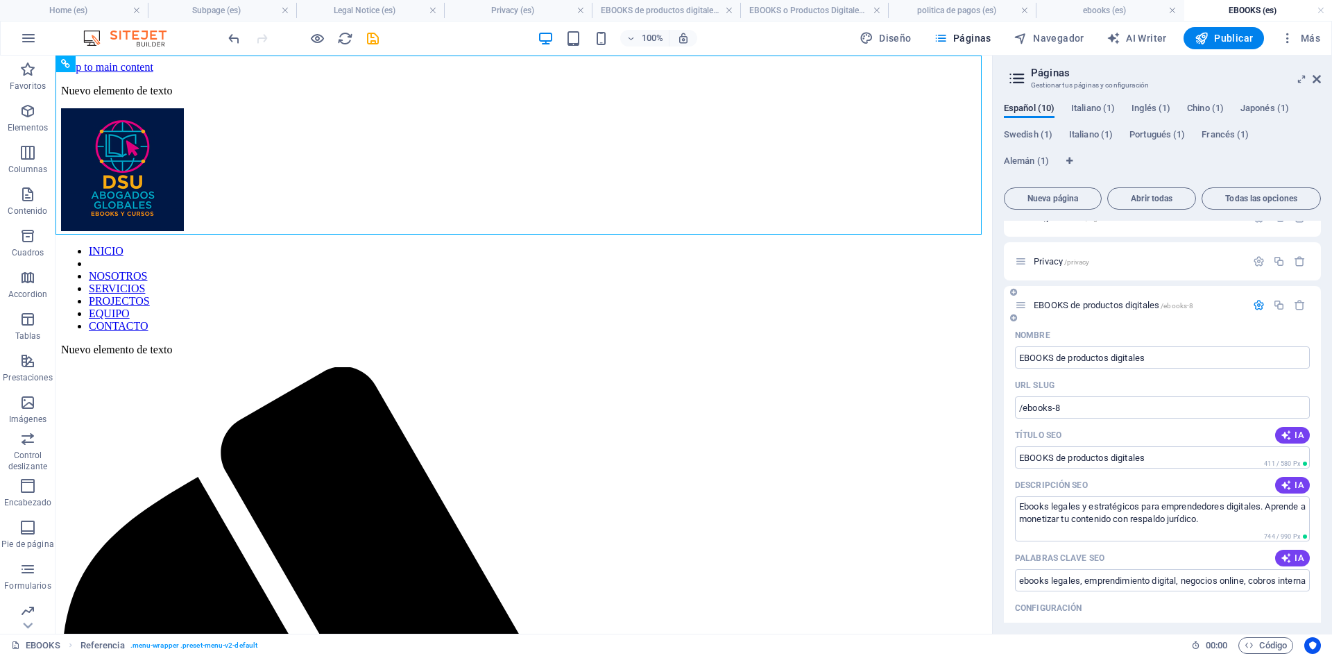
scroll to position [139, 0]
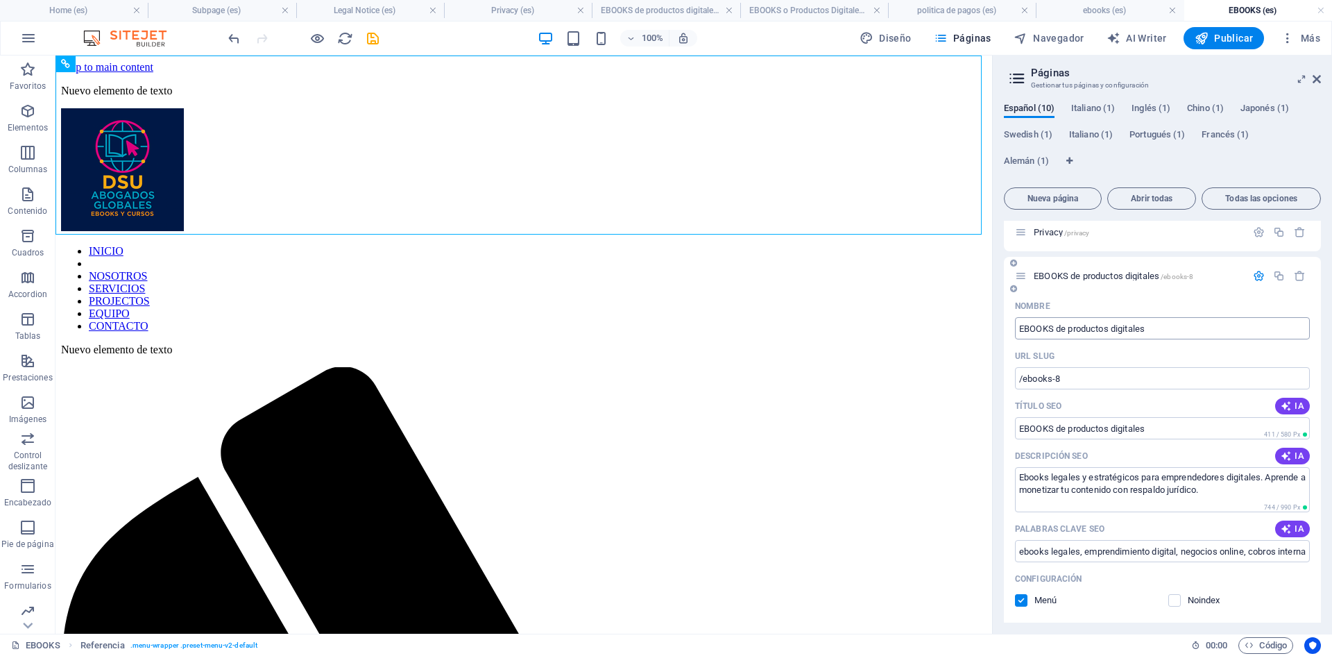
click at [1152, 328] on input "EBOOKS de productos digitales" at bounding box center [1162, 328] width 295 height 22
drag, startPoint x: 1152, startPoint y: 328, endPoint x: 1055, endPoint y: 331, distance: 96.5
click at [1055, 331] on input "EBOOKS de productos digitales" at bounding box center [1162, 328] width 295 height 22
type input "EBOOKS"
click at [1255, 275] on icon "button" at bounding box center [1259, 276] width 12 height 12
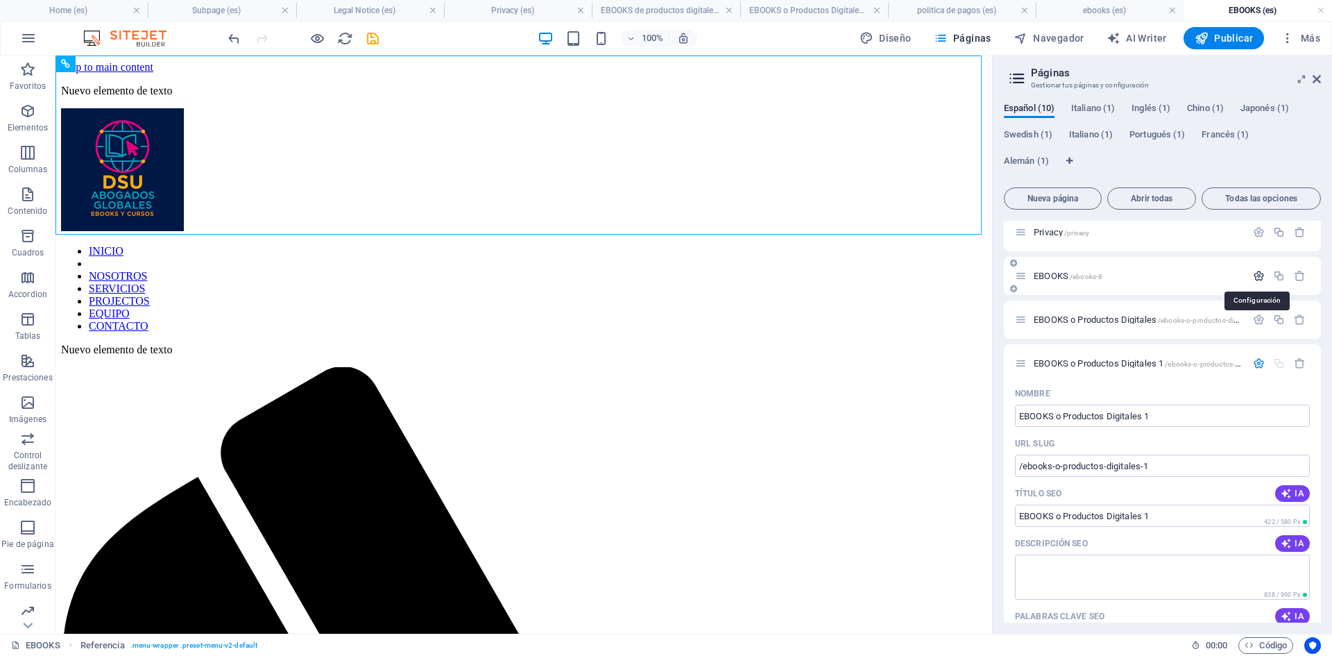
click at [1255, 275] on icon "button" at bounding box center [1259, 276] width 12 height 12
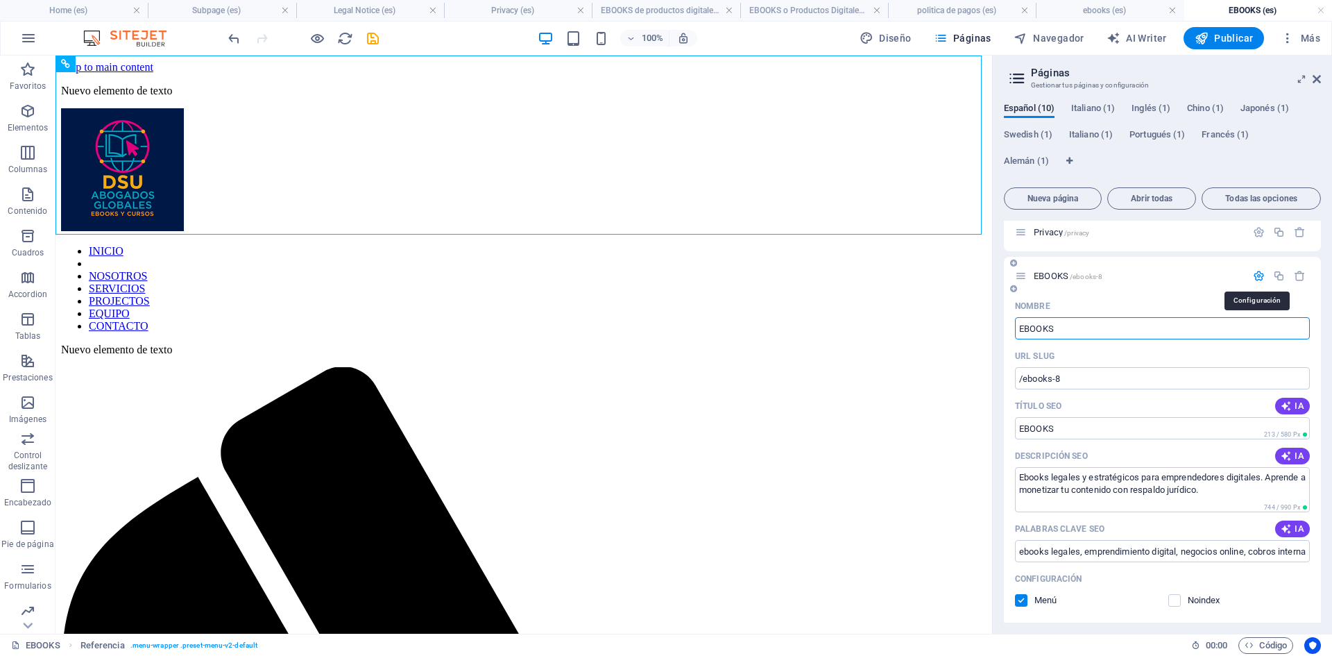
click at [1257, 278] on icon "button" at bounding box center [1259, 276] width 12 height 12
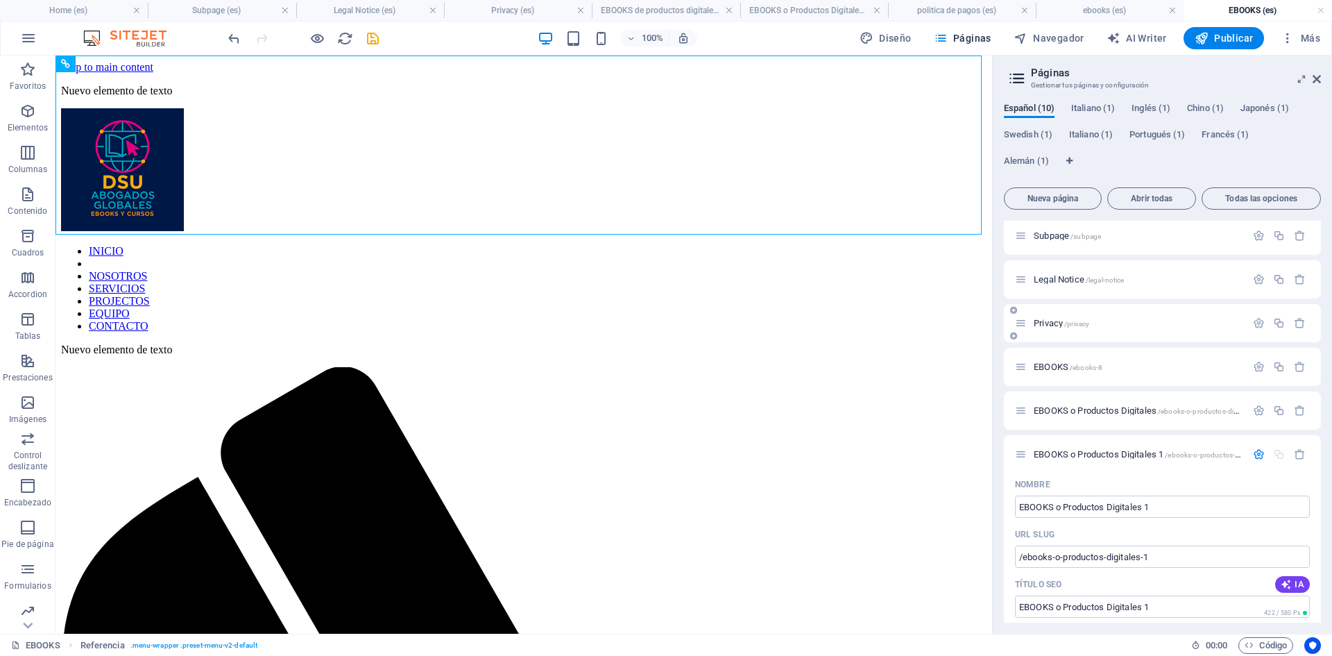
scroll to position [69, 0]
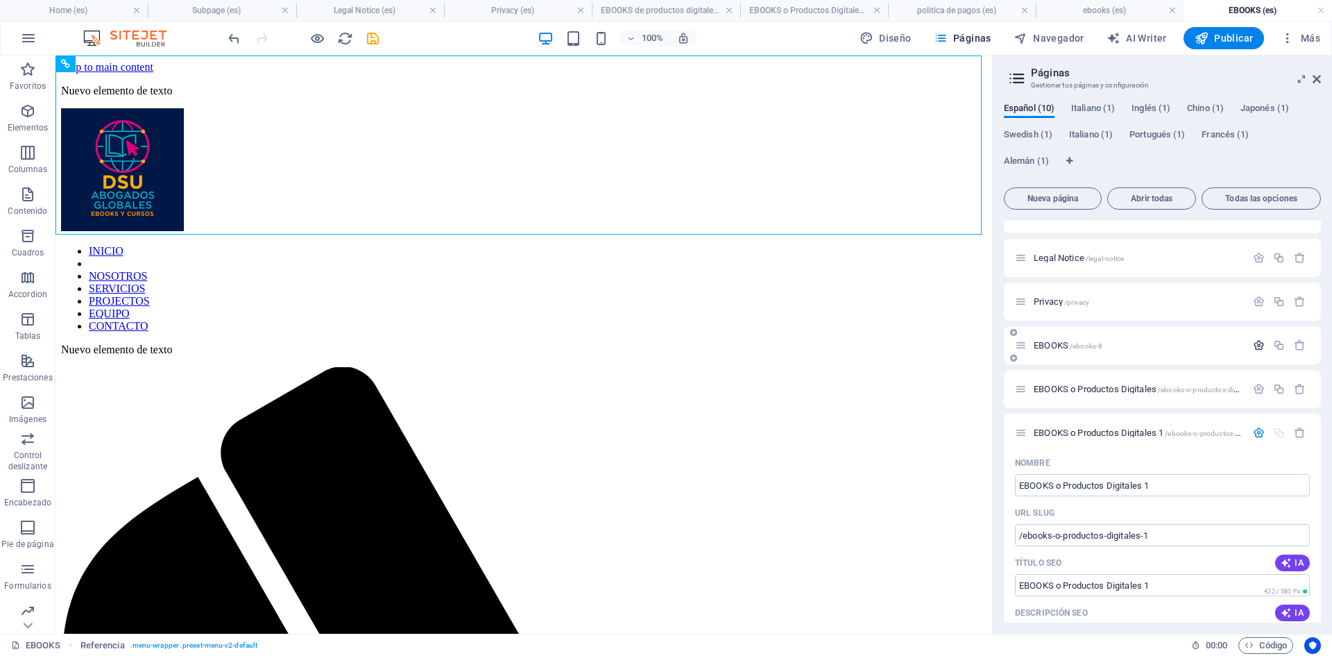
click at [1255, 344] on icon "button" at bounding box center [1259, 345] width 12 height 12
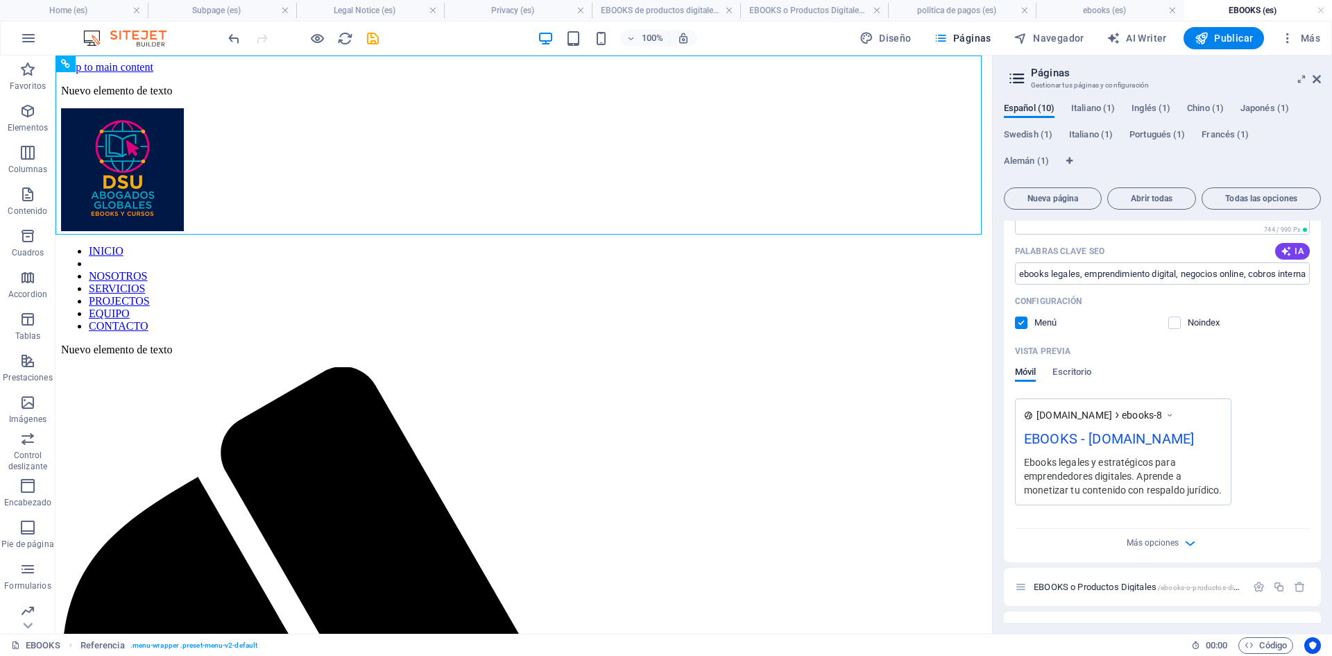
scroll to position [555, 0]
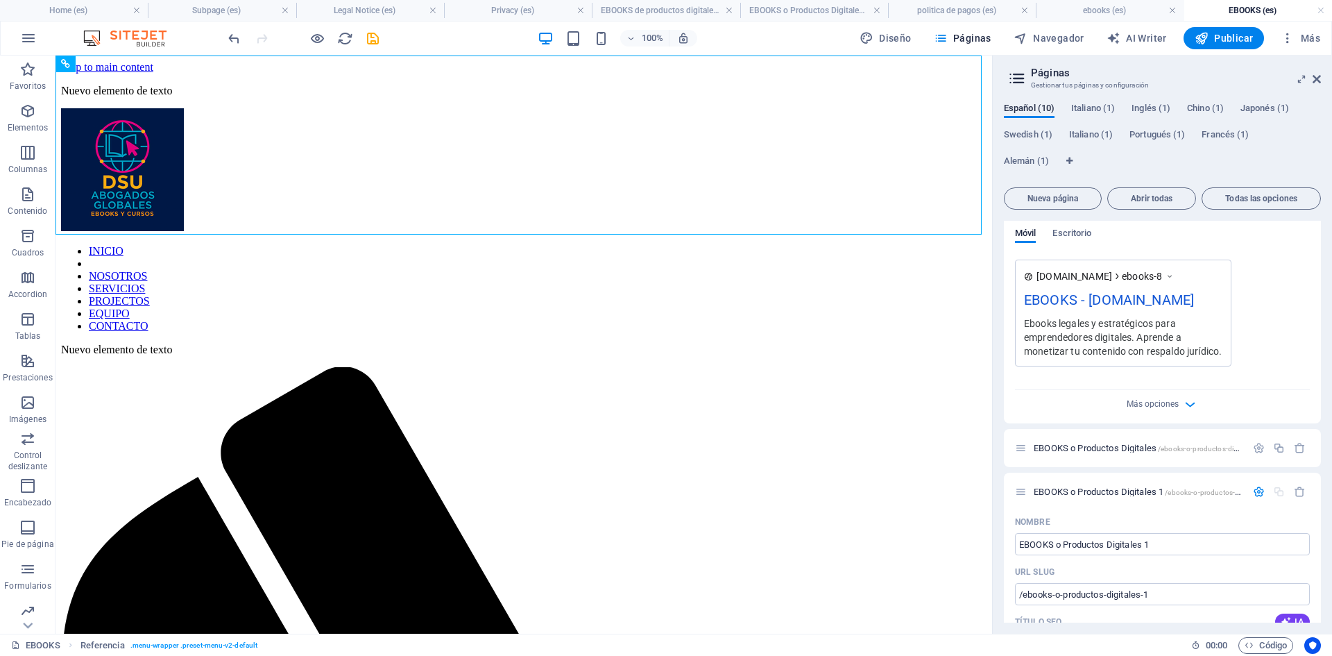
click at [1071, 227] on div "Vista previa Móvil Escritorio" at bounding box center [1162, 230] width 295 height 58
click at [1071, 235] on span "Escritorio" at bounding box center [1072, 234] width 39 height 19
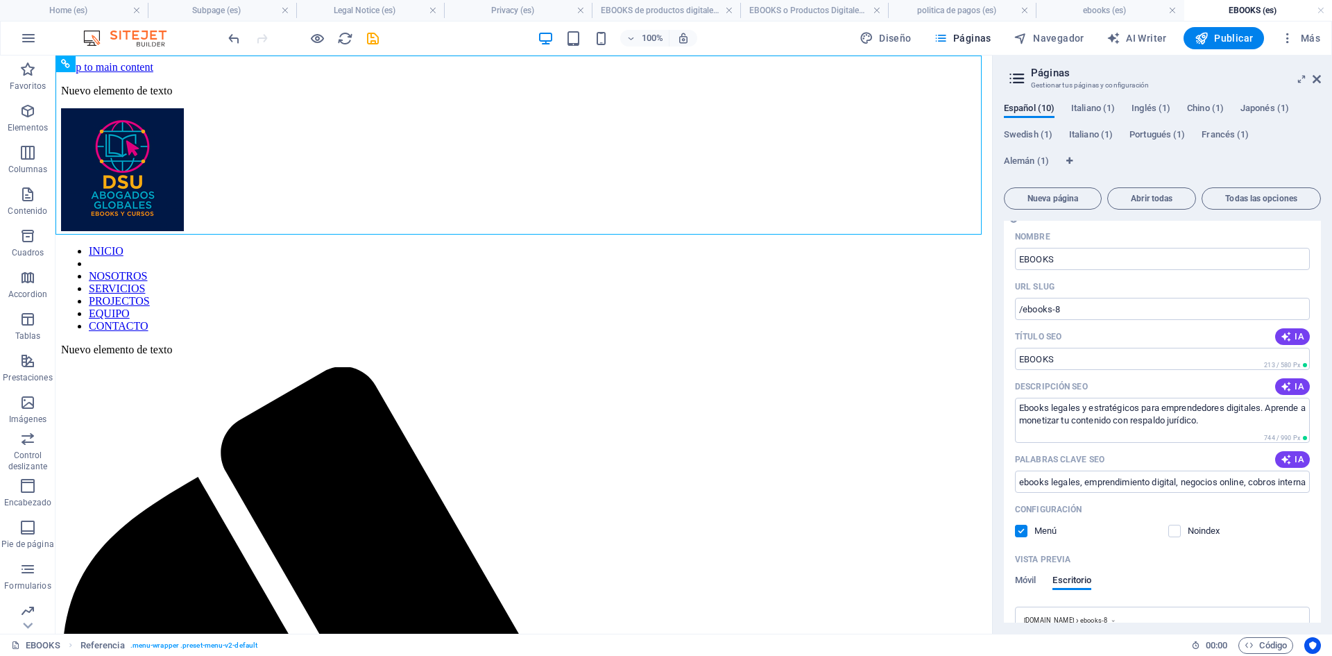
scroll to position [139, 0]
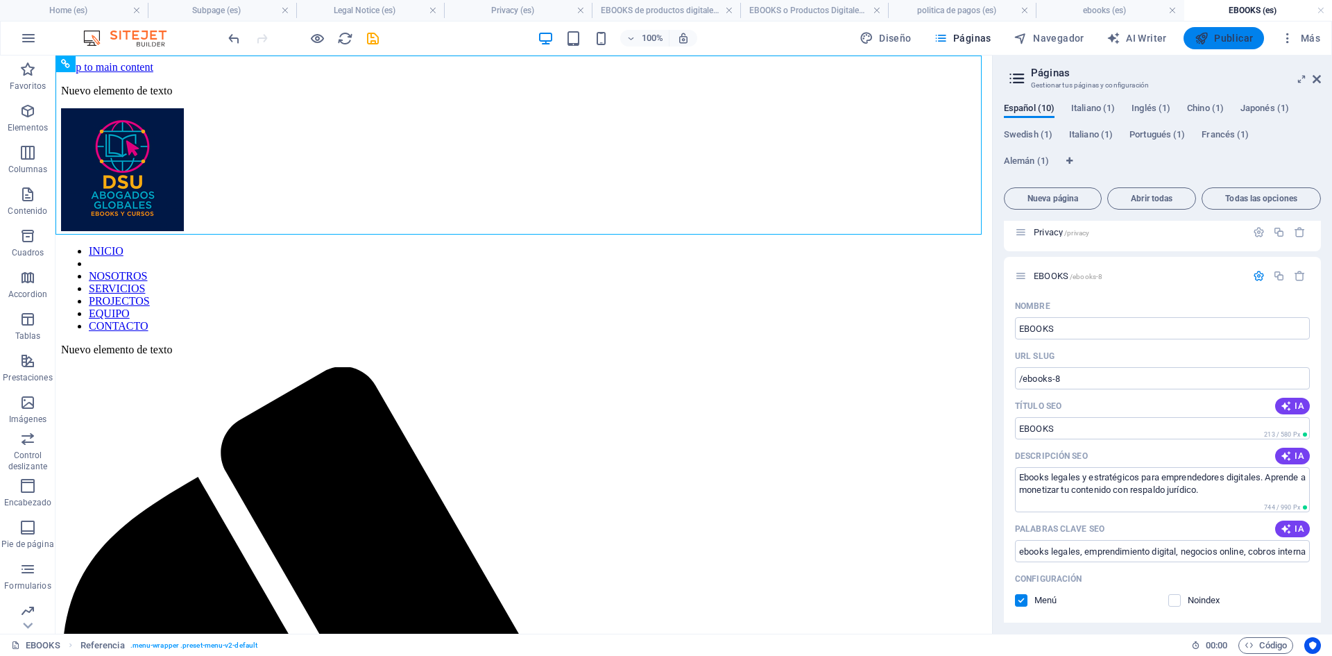
click at [1230, 39] on span "Publicar" at bounding box center [1224, 38] width 59 height 14
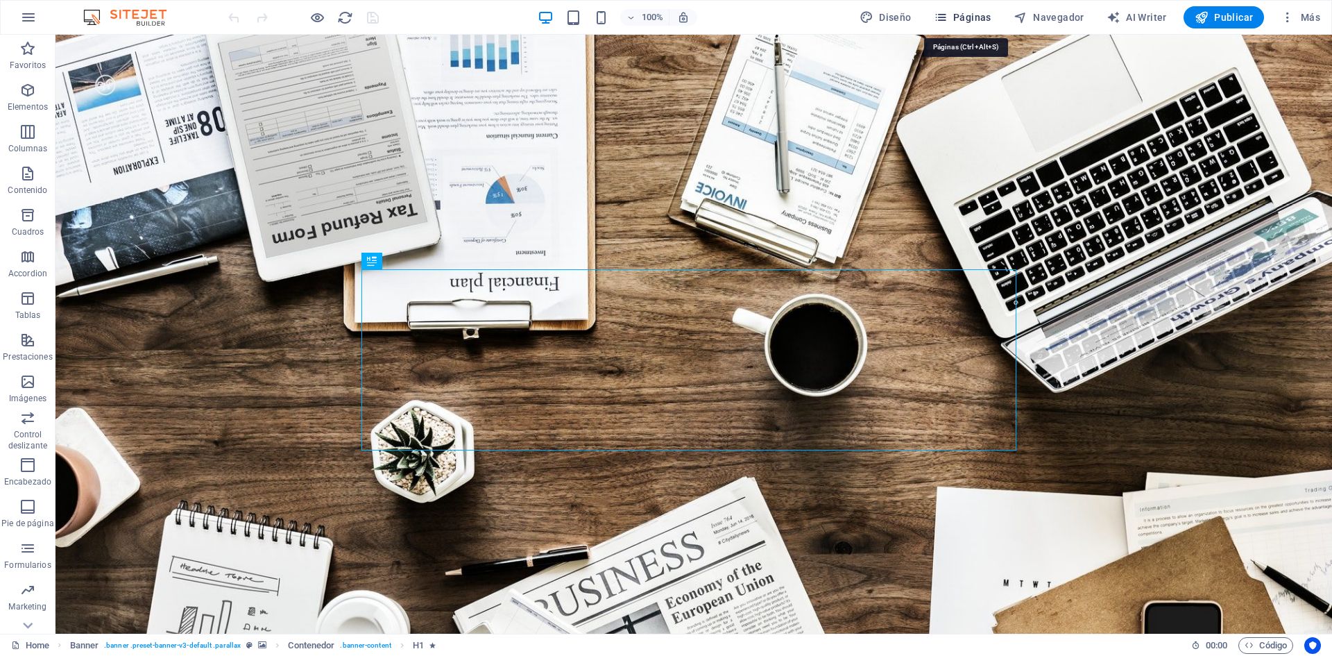
click at [981, 20] on span "Páginas" at bounding box center [963, 17] width 58 height 14
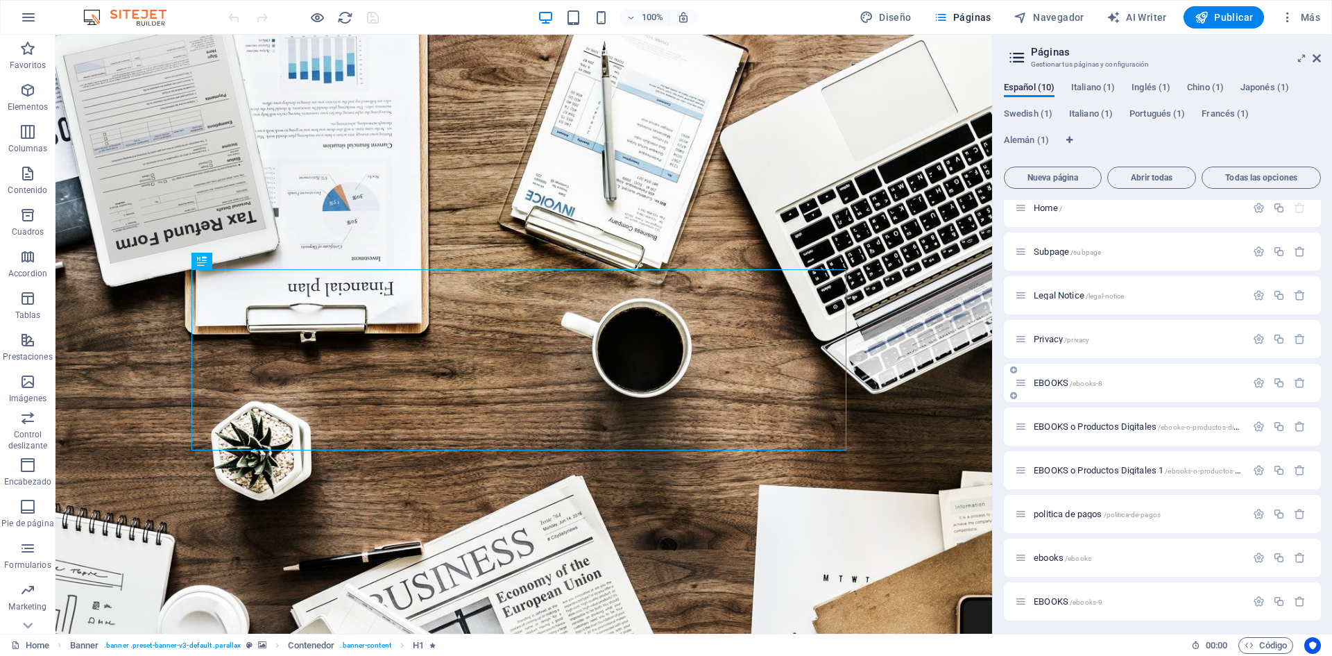
scroll to position [15, 0]
click at [1127, 382] on p "EBOOKS /ebooks-8" at bounding box center [1138, 379] width 208 height 9
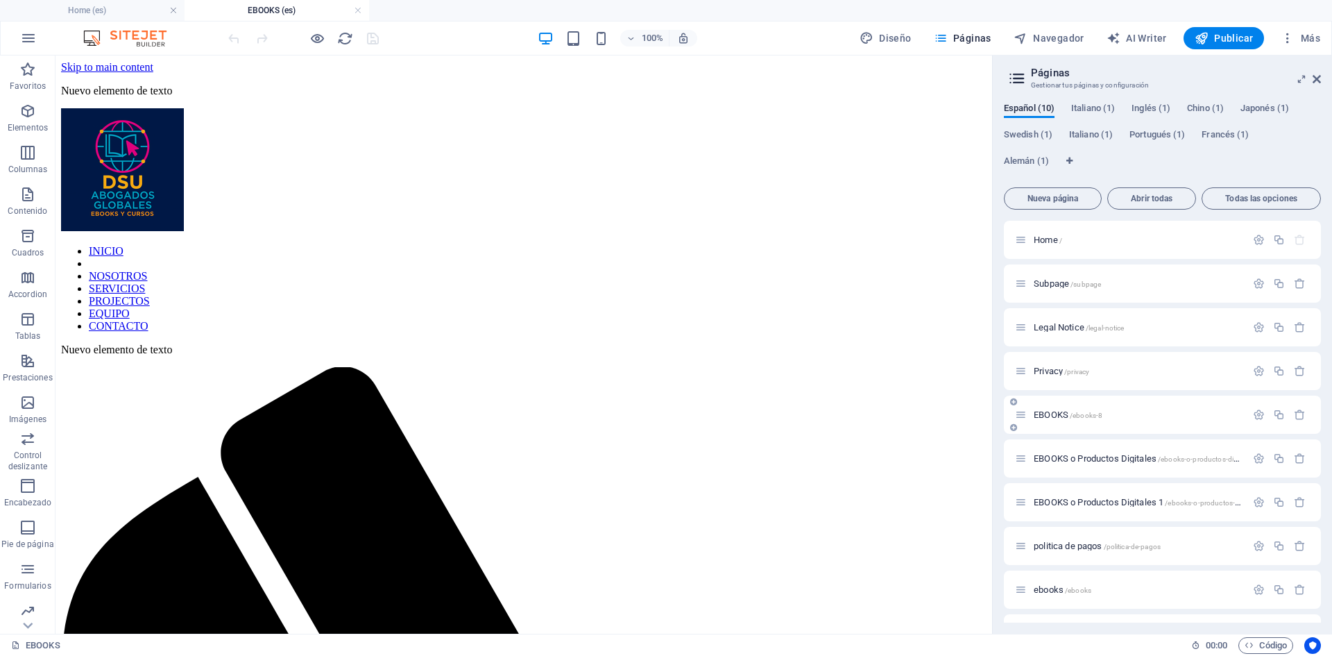
scroll to position [0, 0]
click at [1257, 414] on icon "button" at bounding box center [1259, 415] width 12 height 12
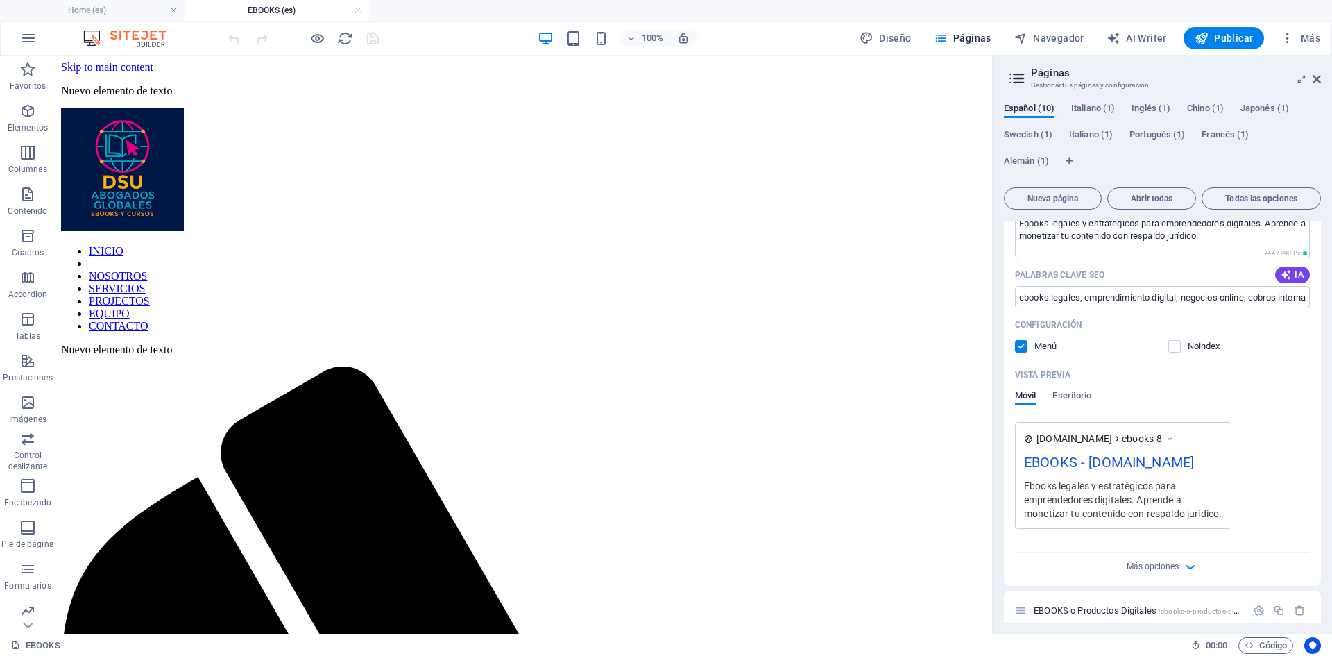
scroll to position [555, 0]
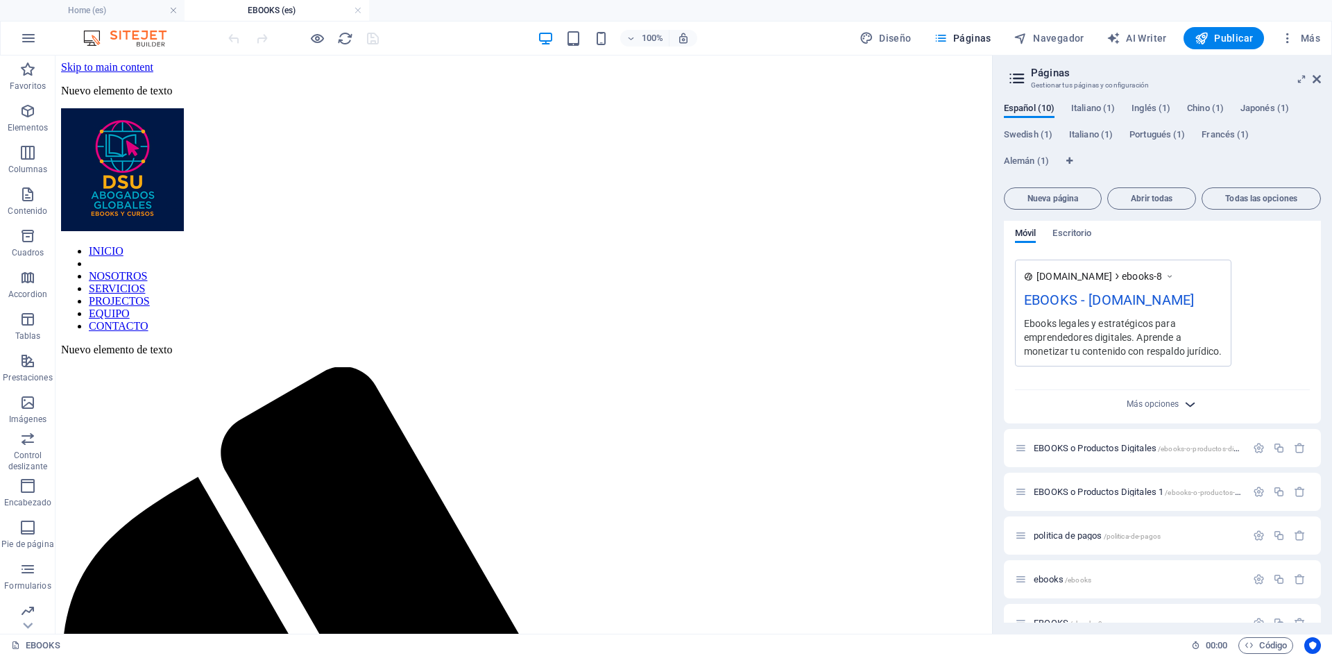
click at [1189, 412] on icon "button" at bounding box center [1190, 404] width 16 height 16
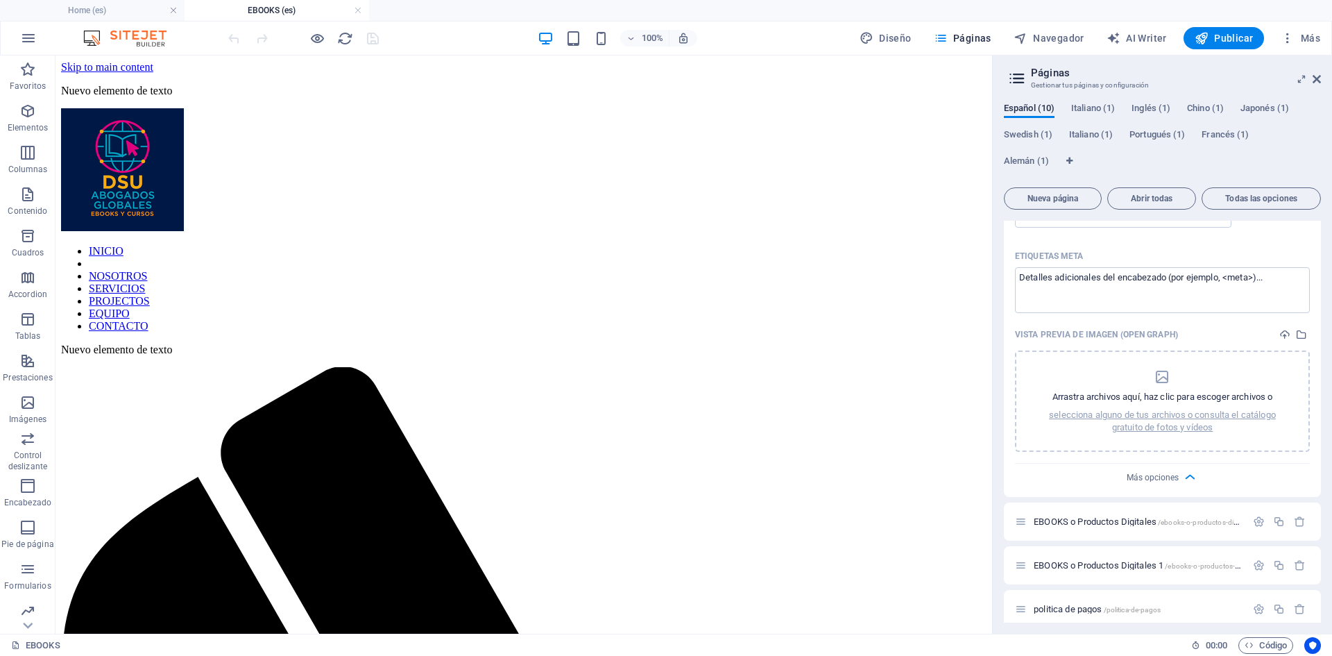
scroll to position [625, 0]
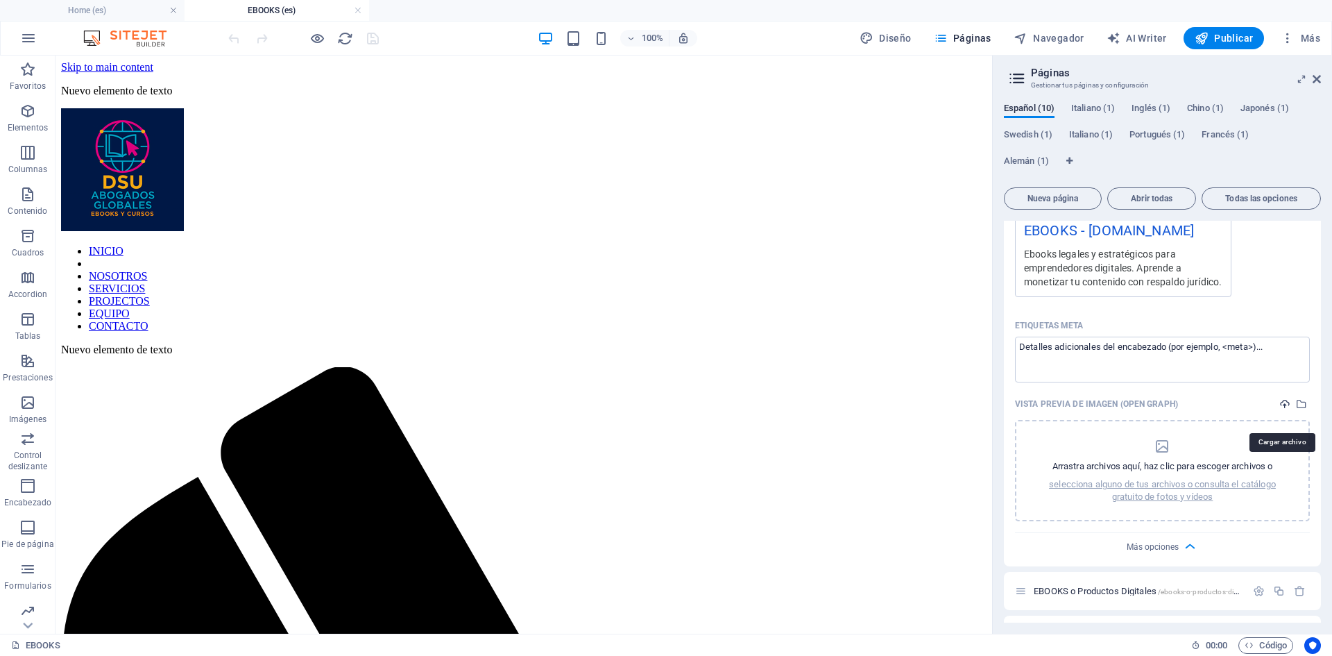
click at [1283, 409] on icon "upload" at bounding box center [1285, 403] width 11 height 11
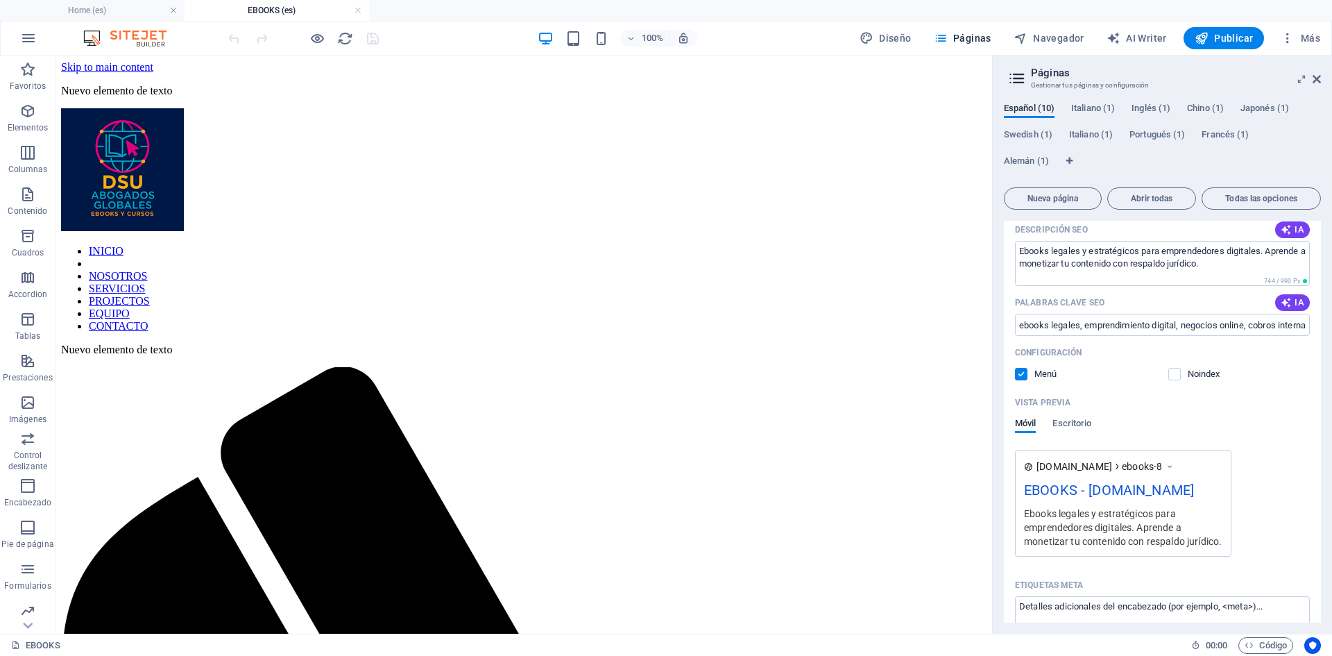
scroll to position [347, 0]
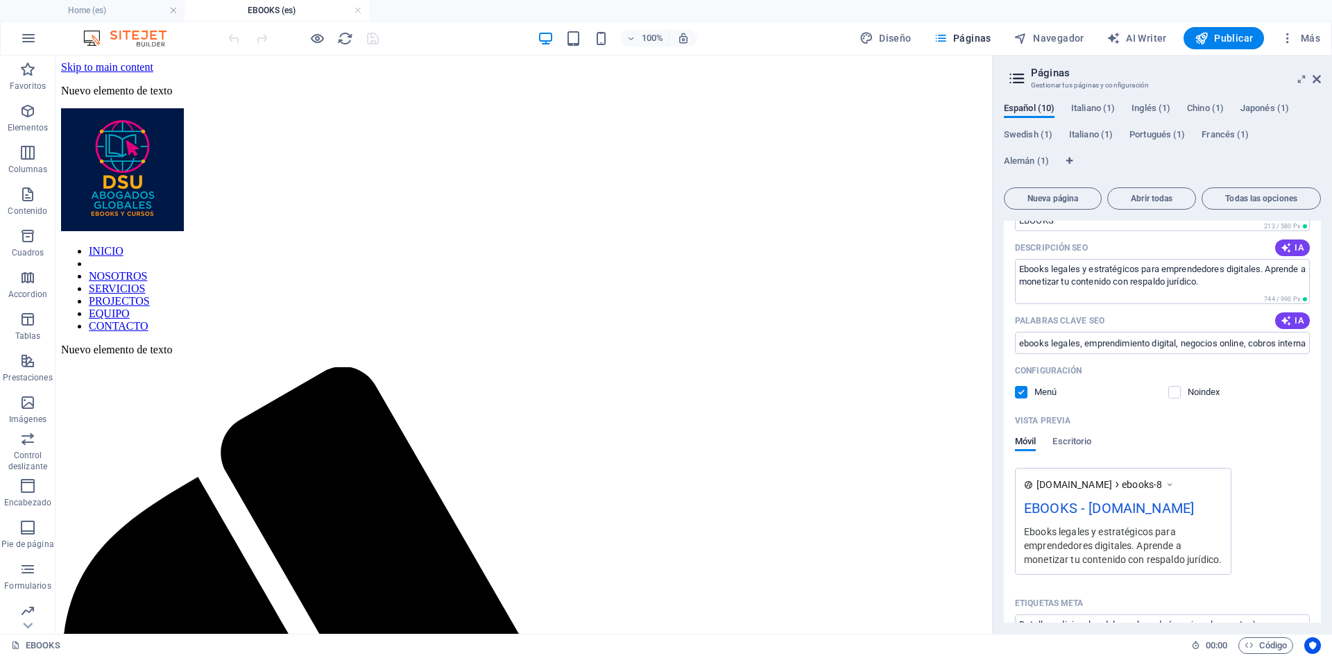
click at [1071, 86] on h3 "Gestionar tus páginas y configuración" at bounding box center [1162, 85] width 262 height 12
click at [1045, 74] on h2 "Páginas" at bounding box center [1176, 73] width 290 height 12
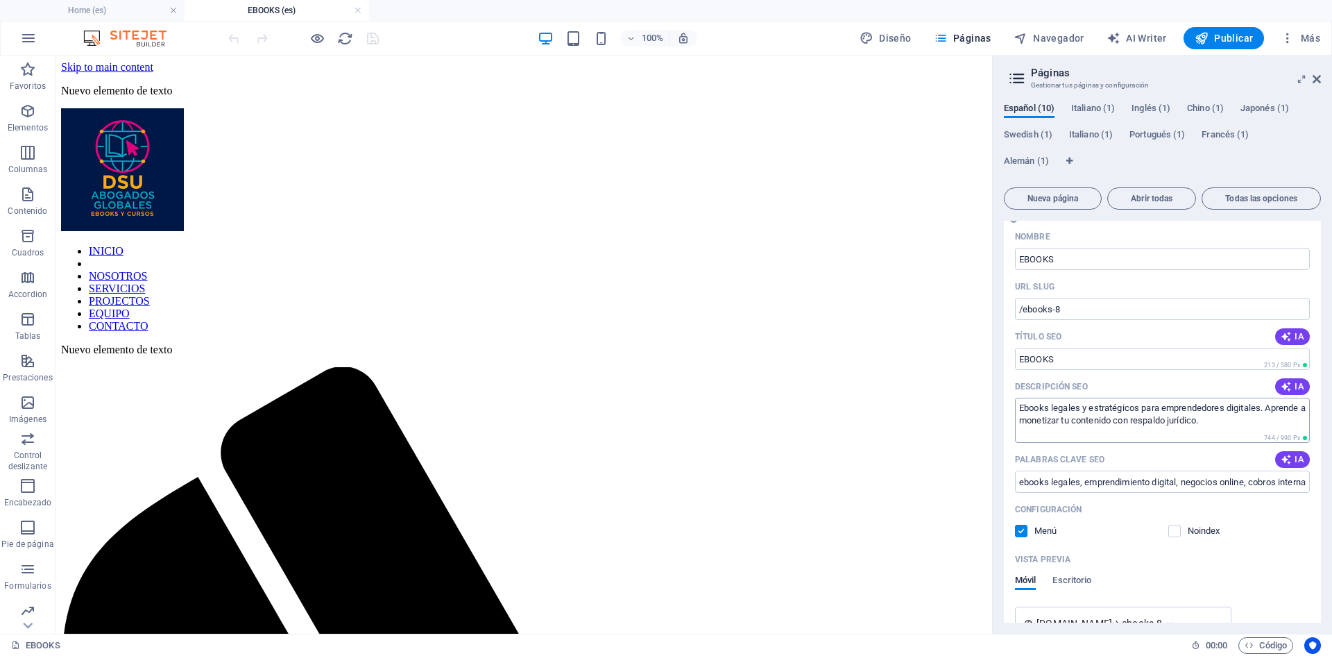
scroll to position [139, 0]
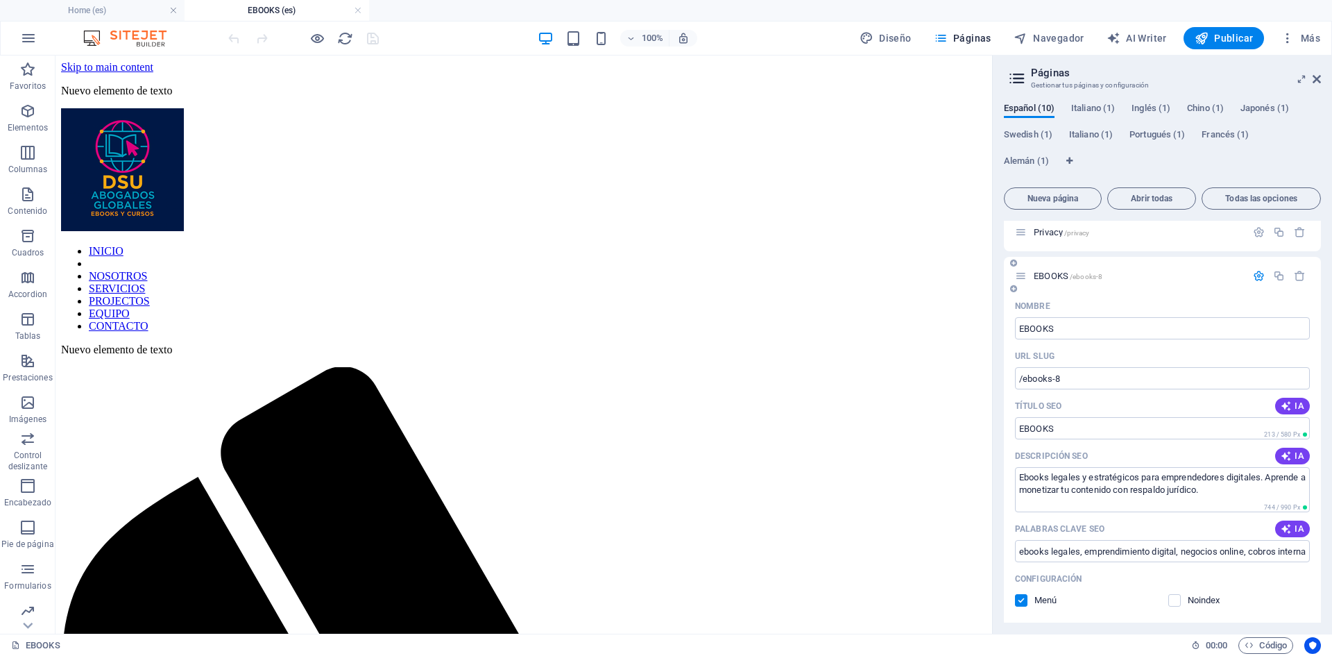
click at [1253, 275] on icon "button" at bounding box center [1259, 276] width 12 height 12
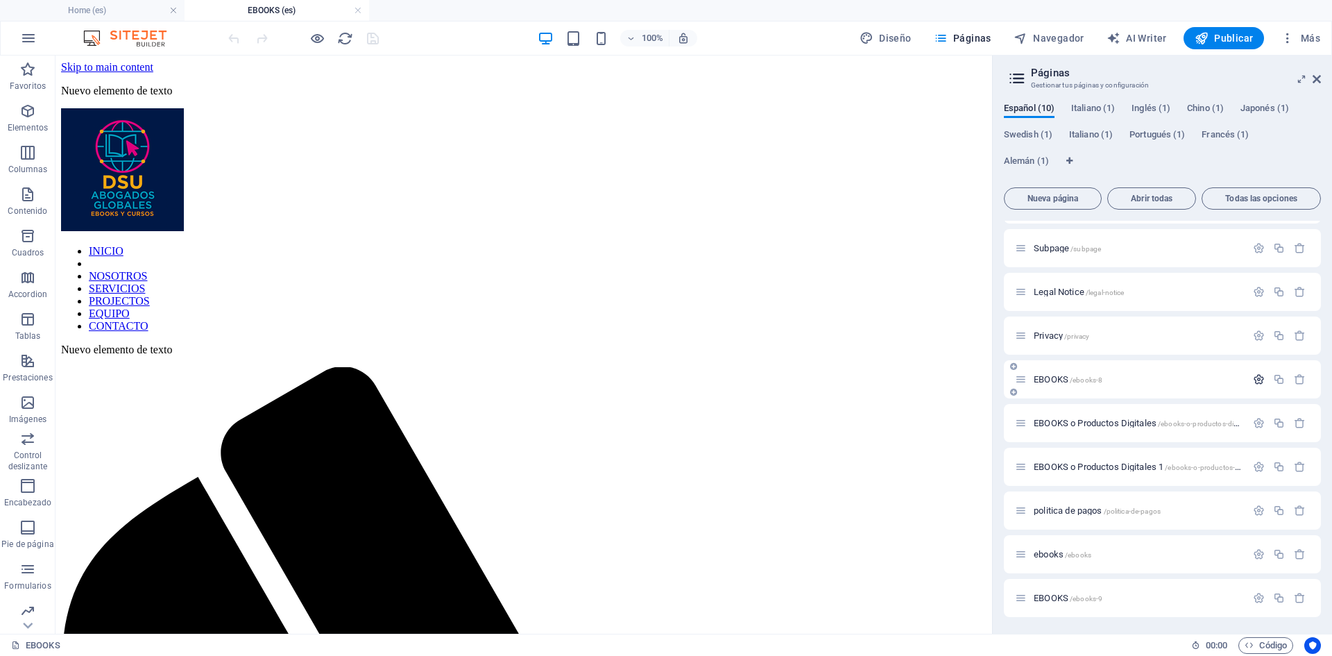
click at [1257, 378] on icon "button" at bounding box center [1259, 379] width 12 height 12
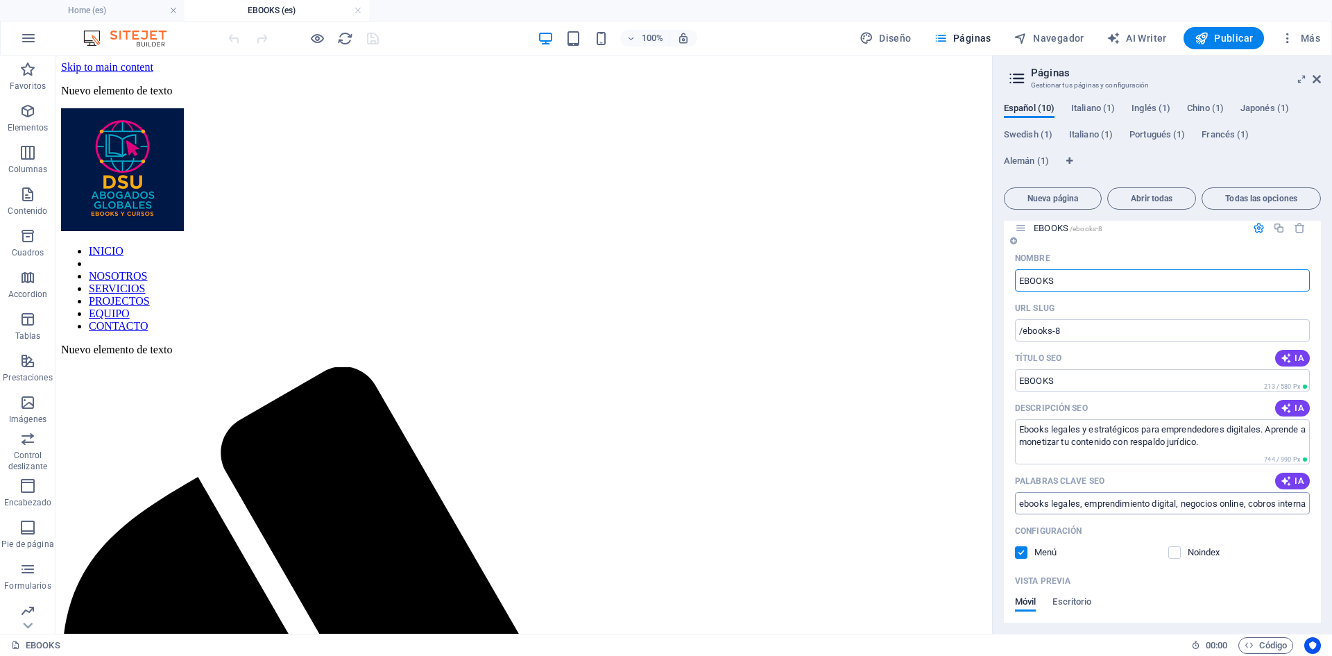
scroll to position [174, 0]
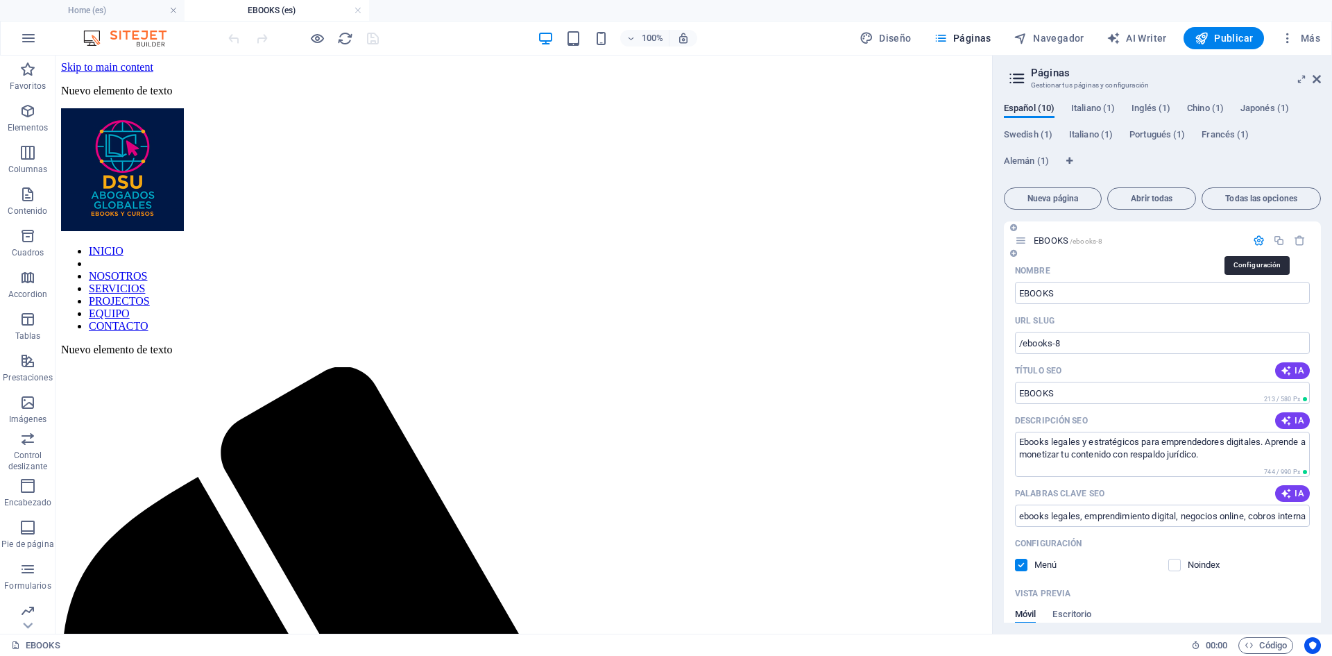
click at [1256, 241] on icon "button" at bounding box center [1259, 241] width 12 height 12
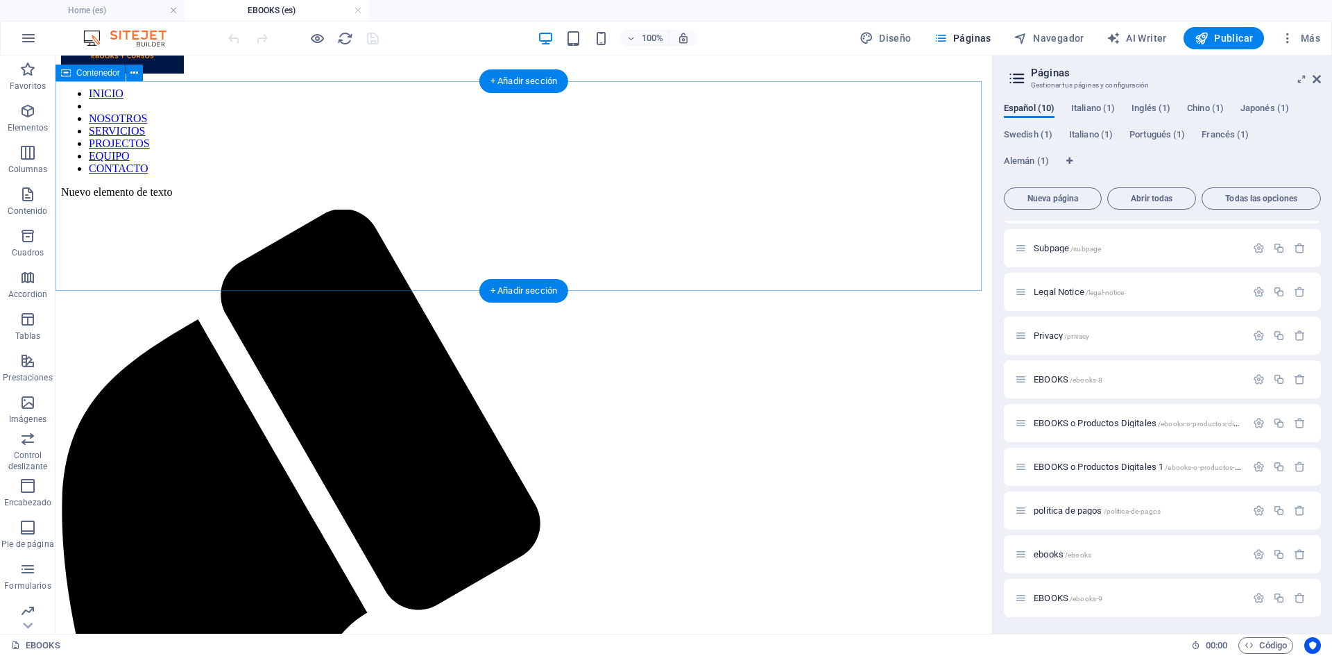
scroll to position [0, 0]
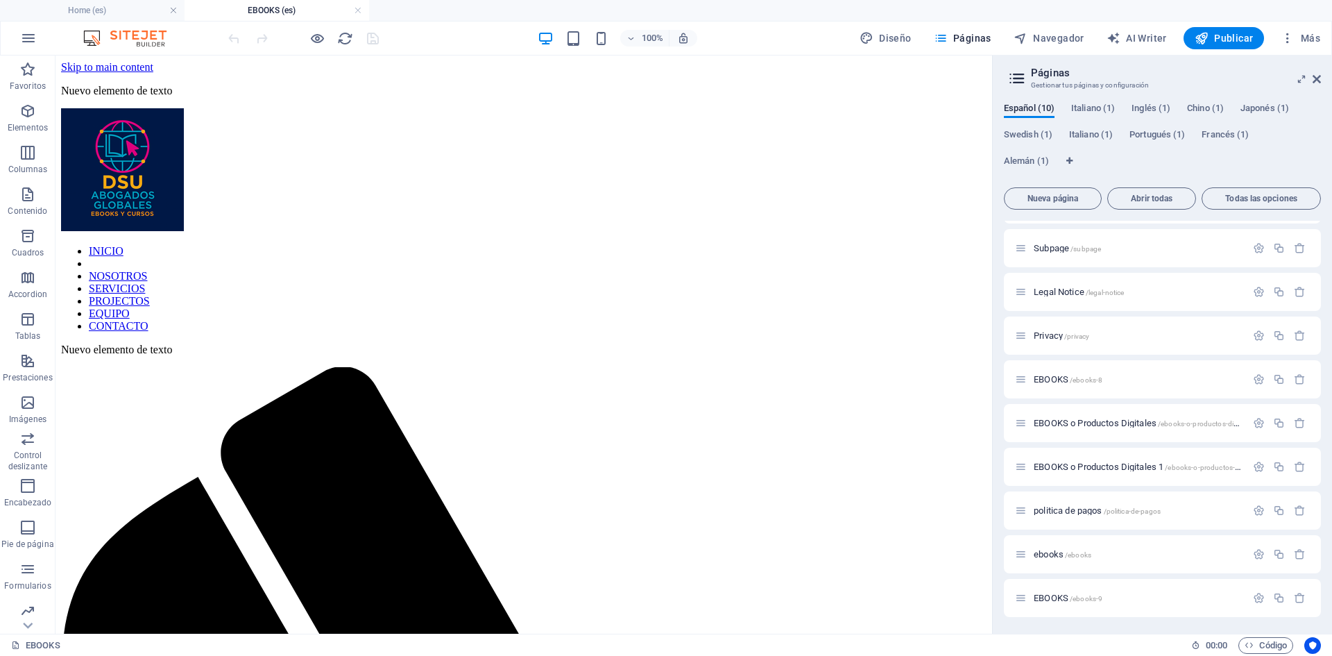
click at [1099, 84] on h3 "Gestionar tus páginas y configuración" at bounding box center [1162, 85] width 262 height 12
click at [1302, 76] on icon at bounding box center [1302, 79] width 0 height 11
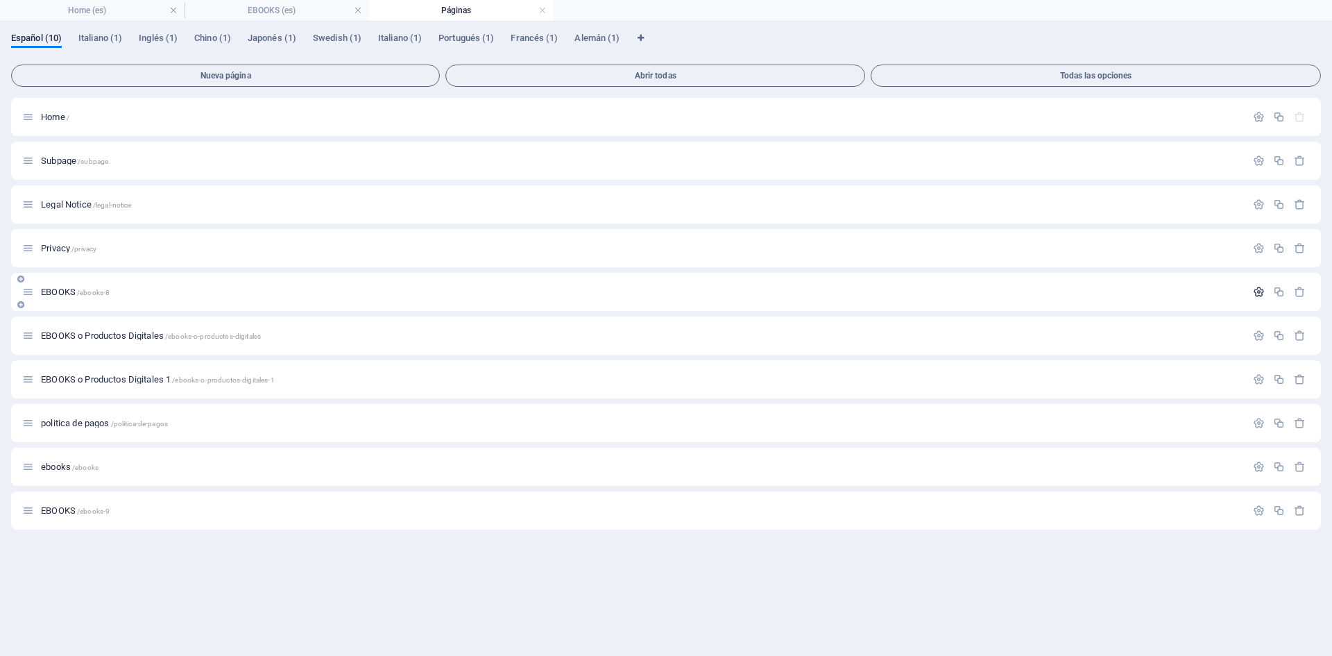
click at [1258, 289] on icon "button" at bounding box center [1259, 292] width 12 height 12
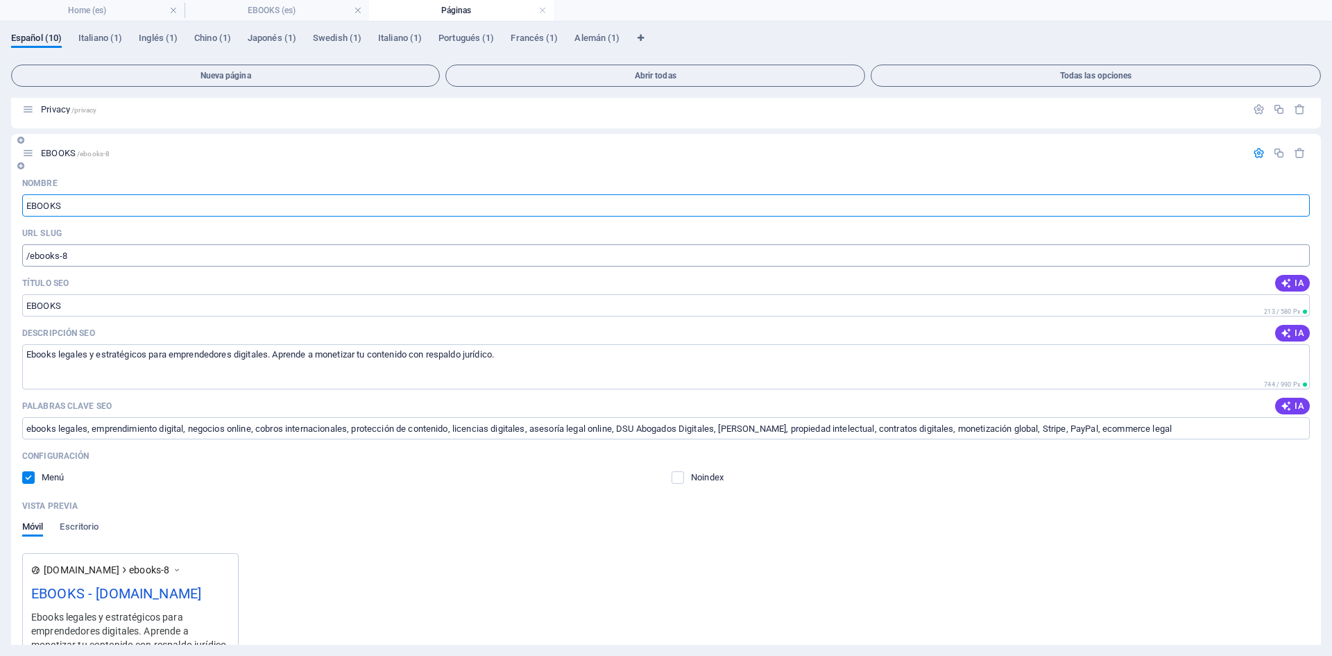
scroll to position [278, 0]
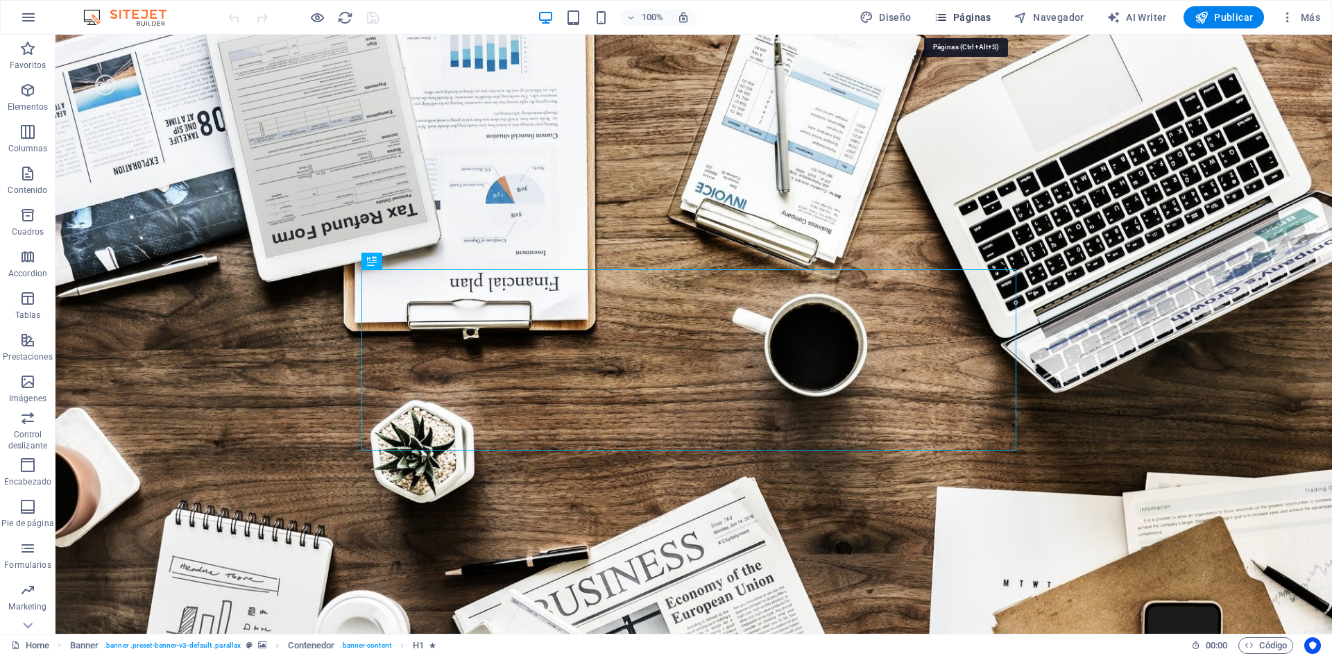
click at [961, 15] on span "Páginas" at bounding box center [963, 17] width 58 height 14
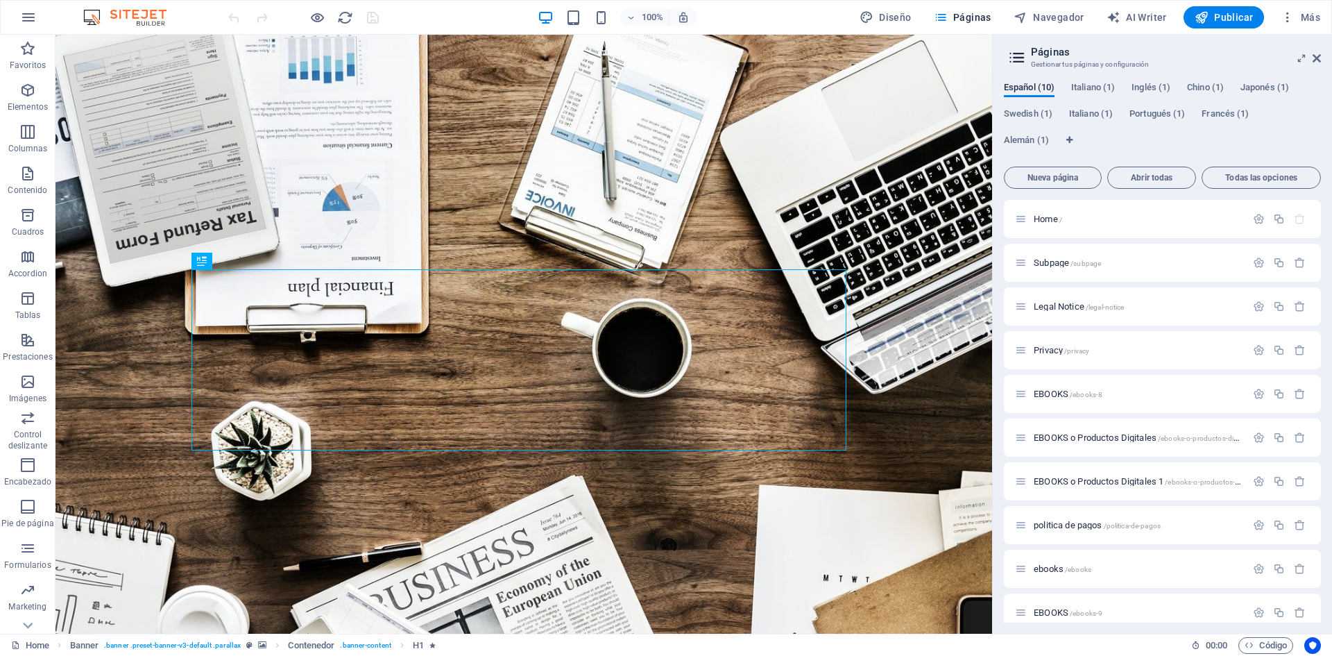
click at [1019, 58] on icon at bounding box center [1017, 57] width 21 height 19
click at [1028, 53] on header "Páginas Gestionar tus páginas y configuración" at bounding box center [1164, 53] width 314 height 36
click at [1302, 56] on icon at bounding box center [1302, 58] width 0 height 11
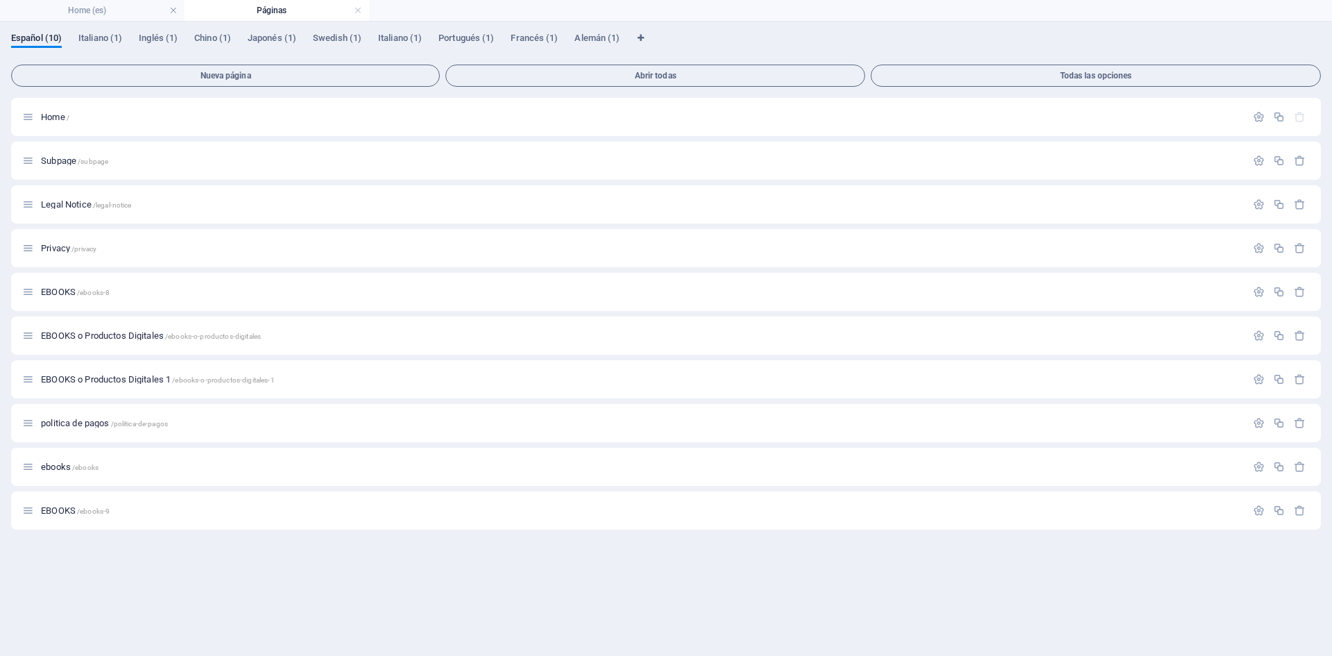
click at [1280, 40] on div "Español (10) Italiano (1) Inglés (1) Chino (1) Japonés (1) Swedish (1) Italiano…" at bounding box center [666, 46] width 1310 height 26
click at [1312, 41] on div "Español (10) Italiano (1) Inglés (1) Chino (1) Japonés (1) Swedish (1) Italiano…" at bounding box center [666, 46] width 1310 height 26
click at [1312, 42] on div "Español (10) Italiano (1) Inglés (1) Chino (1) Japonés (1) Swedish (1) Italiano…" at bounding box center [666, 46] width 1310 height 26
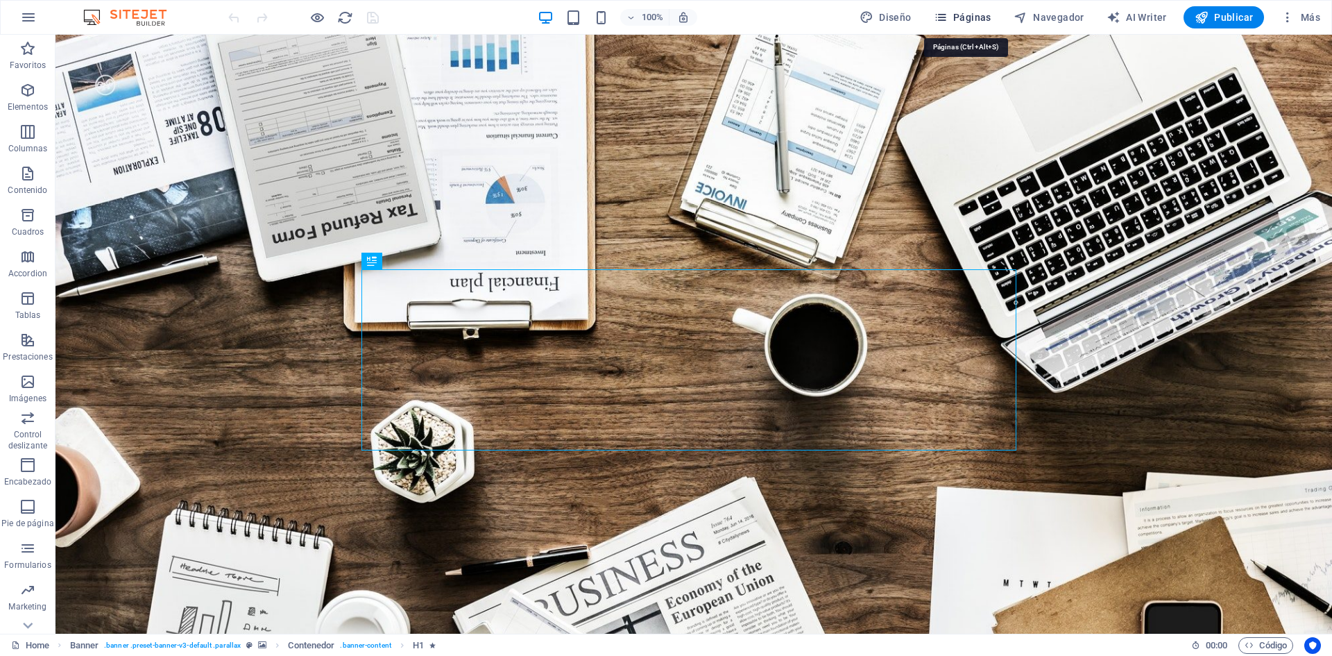
click at [945, 15] on icon "button" at bounding box center [941, 17] width 14 height 14
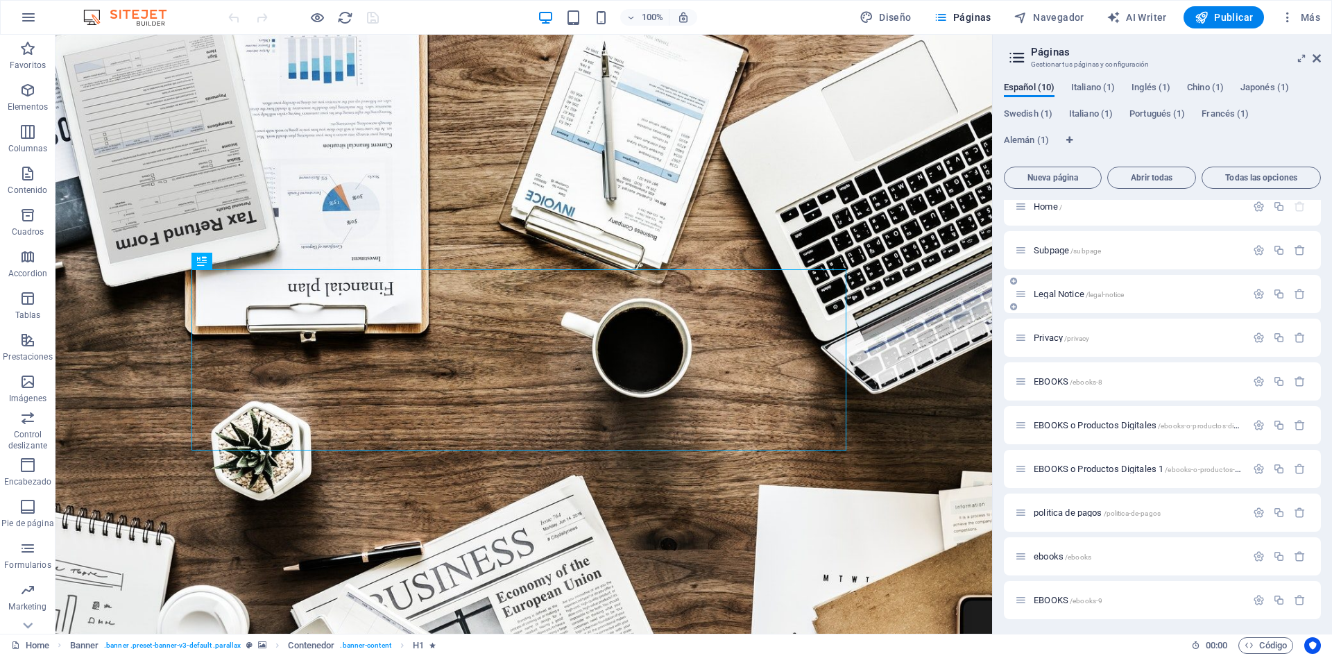
scroll to position [15, 0]
click at [1149, 180] on span "Abrir todas" at bounding box center [1152, 177] width 76 height 8
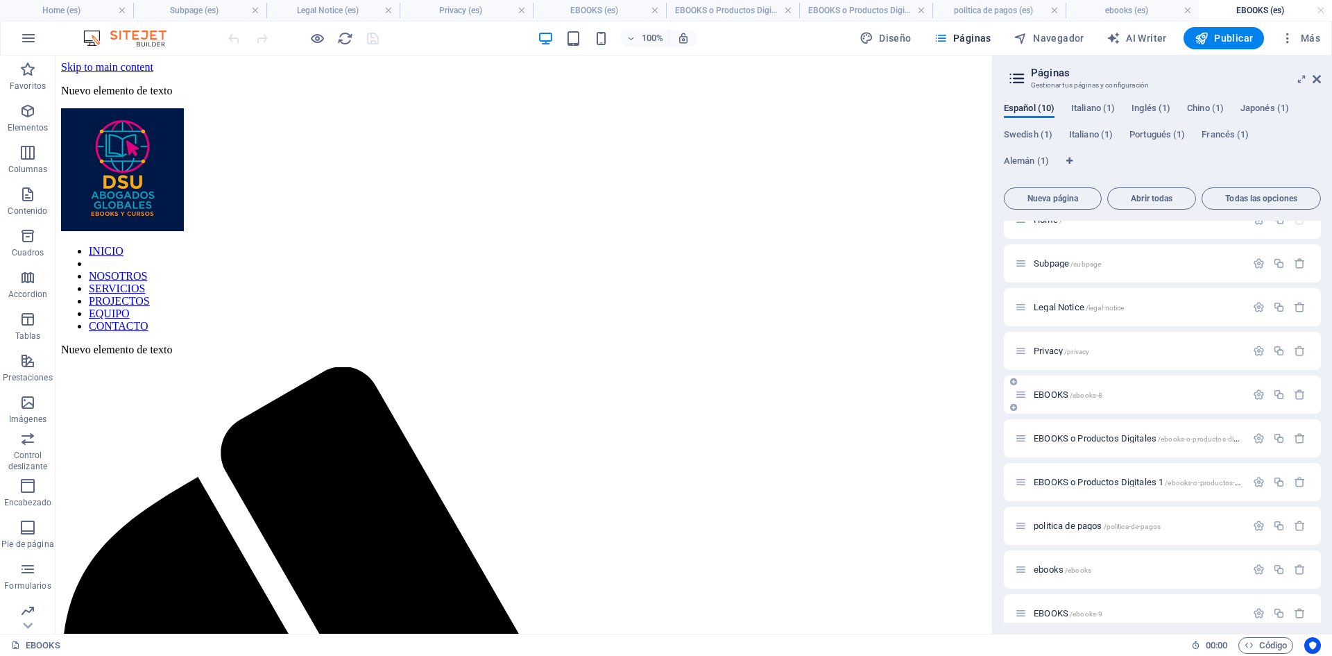
scroll to position [35, 0]
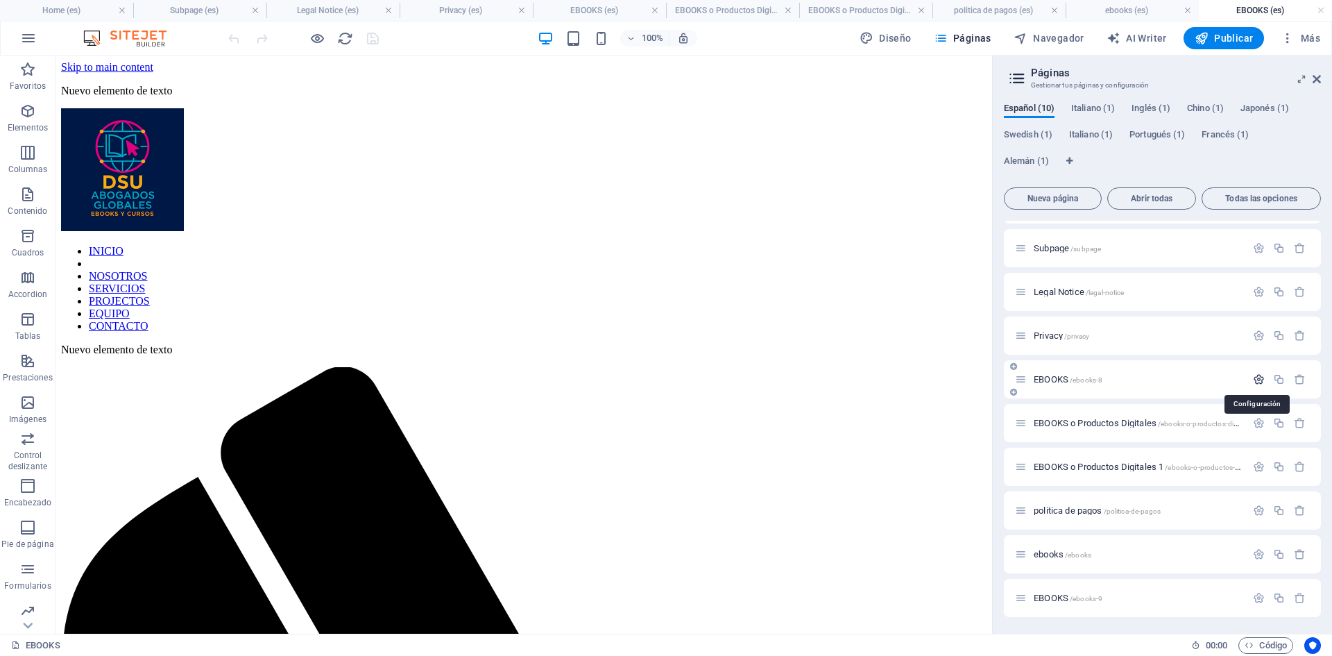
click at [1255, 378] on icon "button" at bounding box center [1259, 379] width 12 height 12
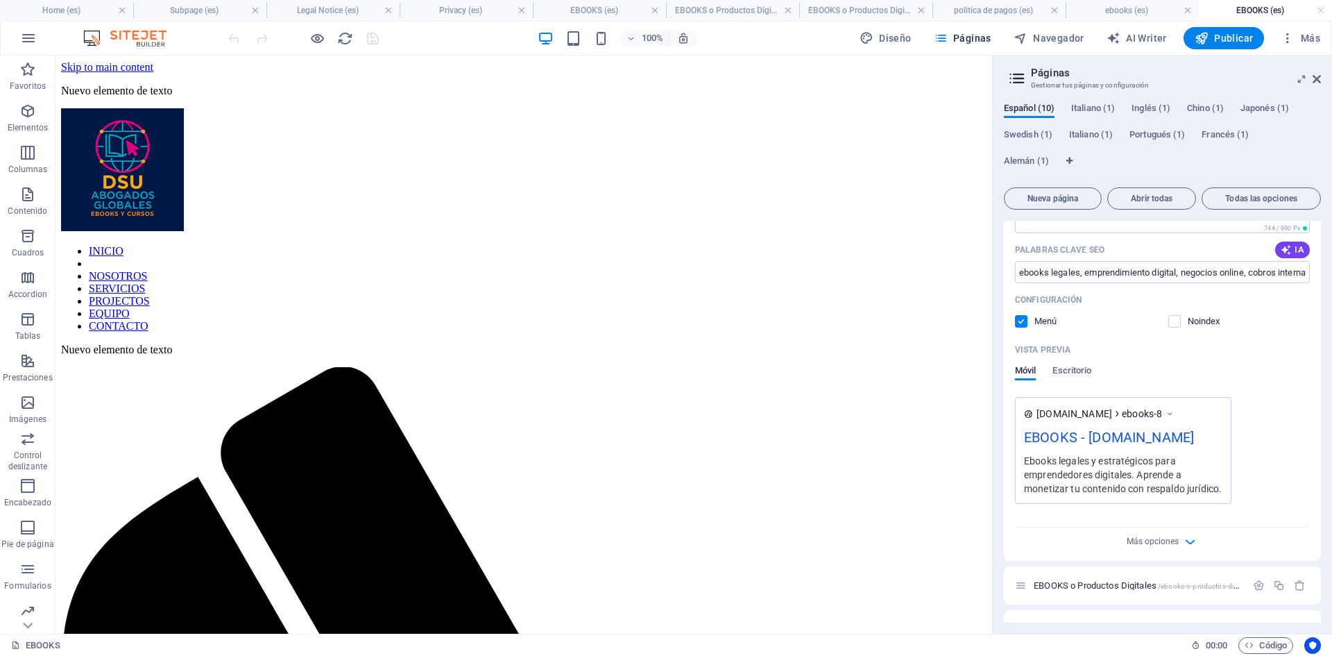
scroll to position [416, 0]
click at [297, 72] on h6 "Vista previa Ctrl+P" at bounding box center [328, 74] width 140 height 17
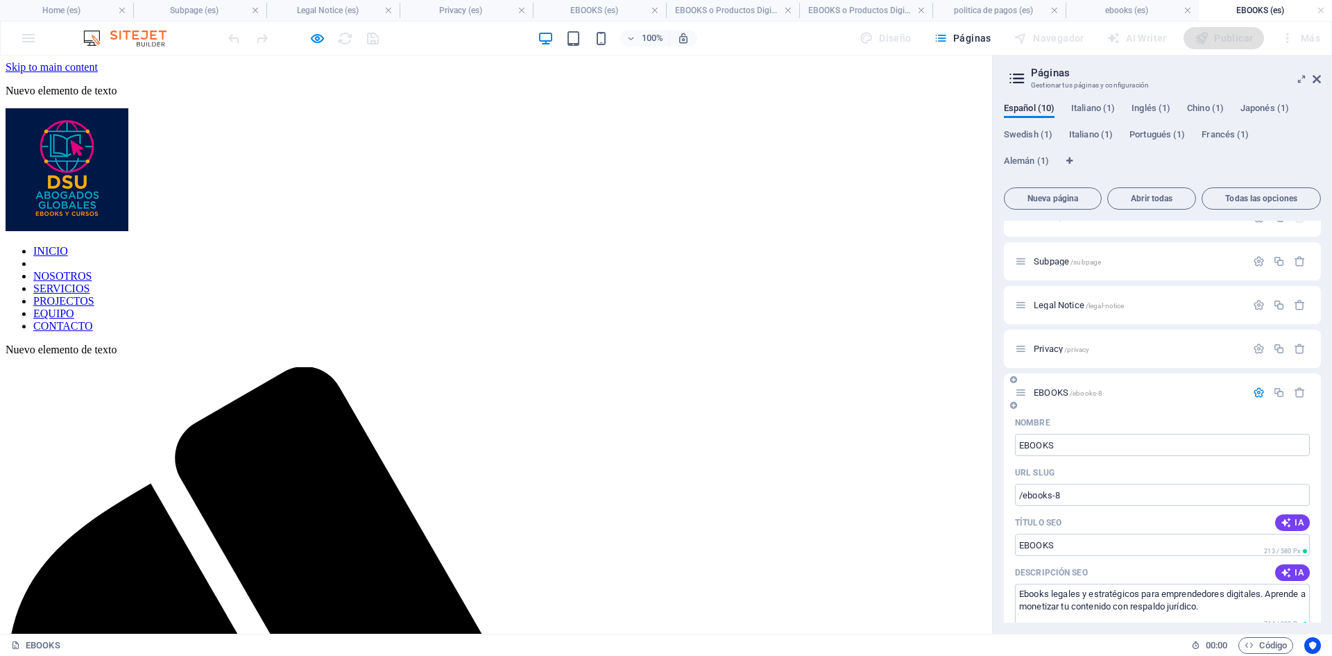
scroll to position [0, 0]
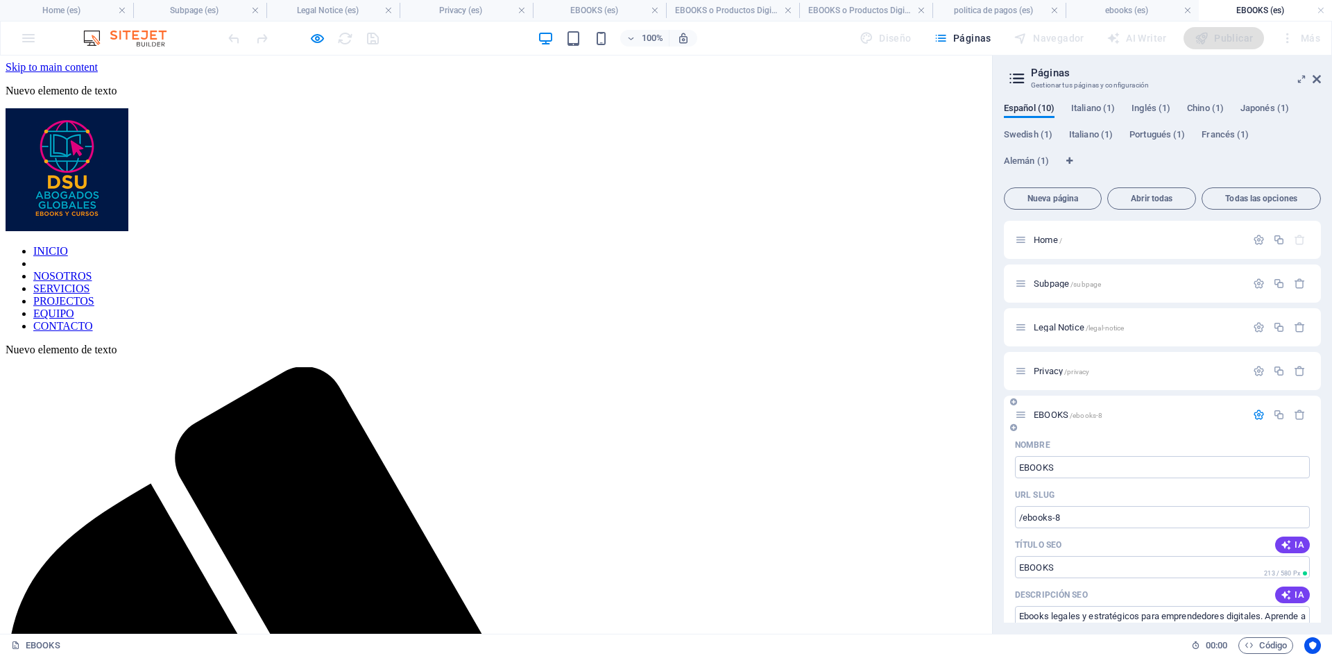
click at [1253, 414] on icon "button" at bounding box center [1259, 415] width 12 height 12
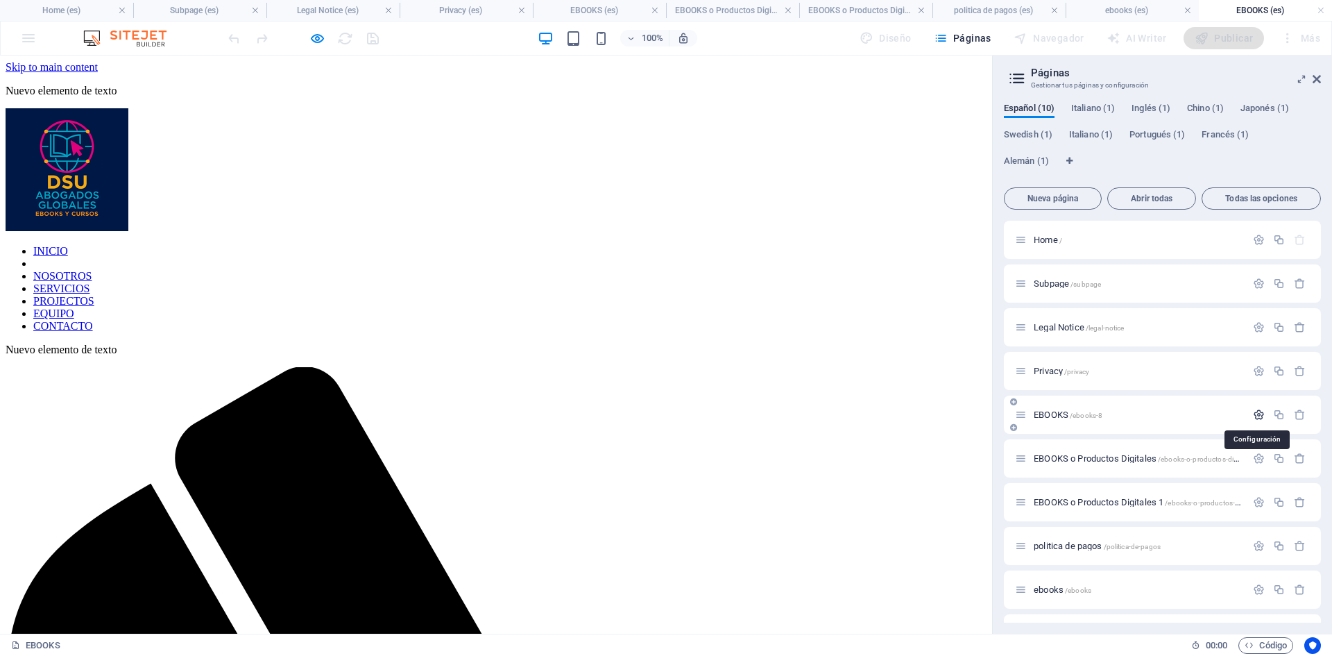
click at [1257, 416] on icon "button" at bounding box center [1259, 415] width 12 height 12
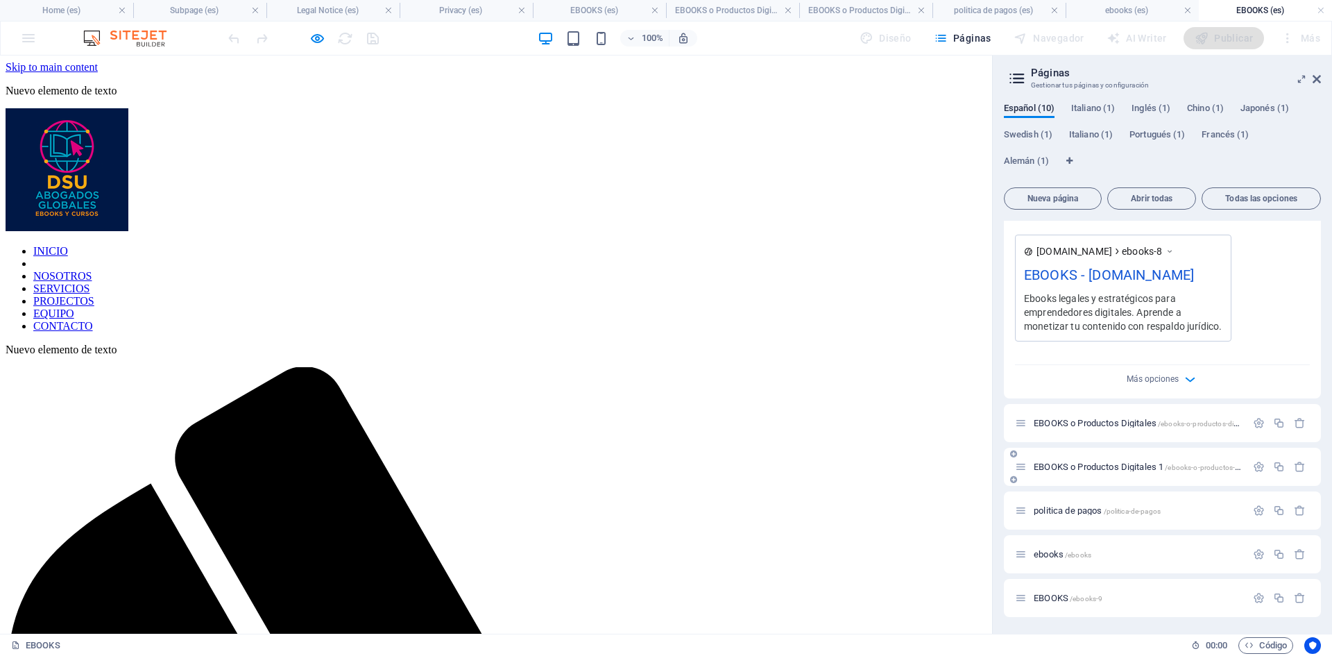
scroll to position [594, 0]
click at [1158, 381] on span "Más opciones" at bounding box center [1153, 379] width 52 height 10
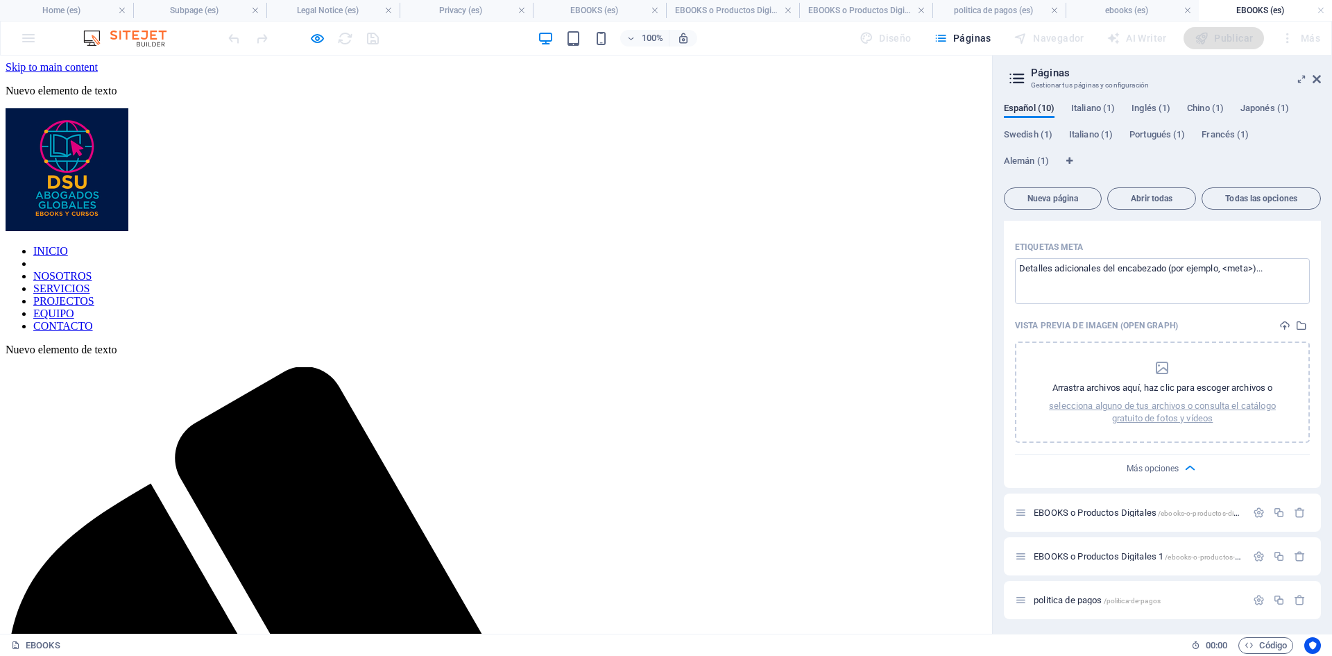
scroll to position [668, 0]
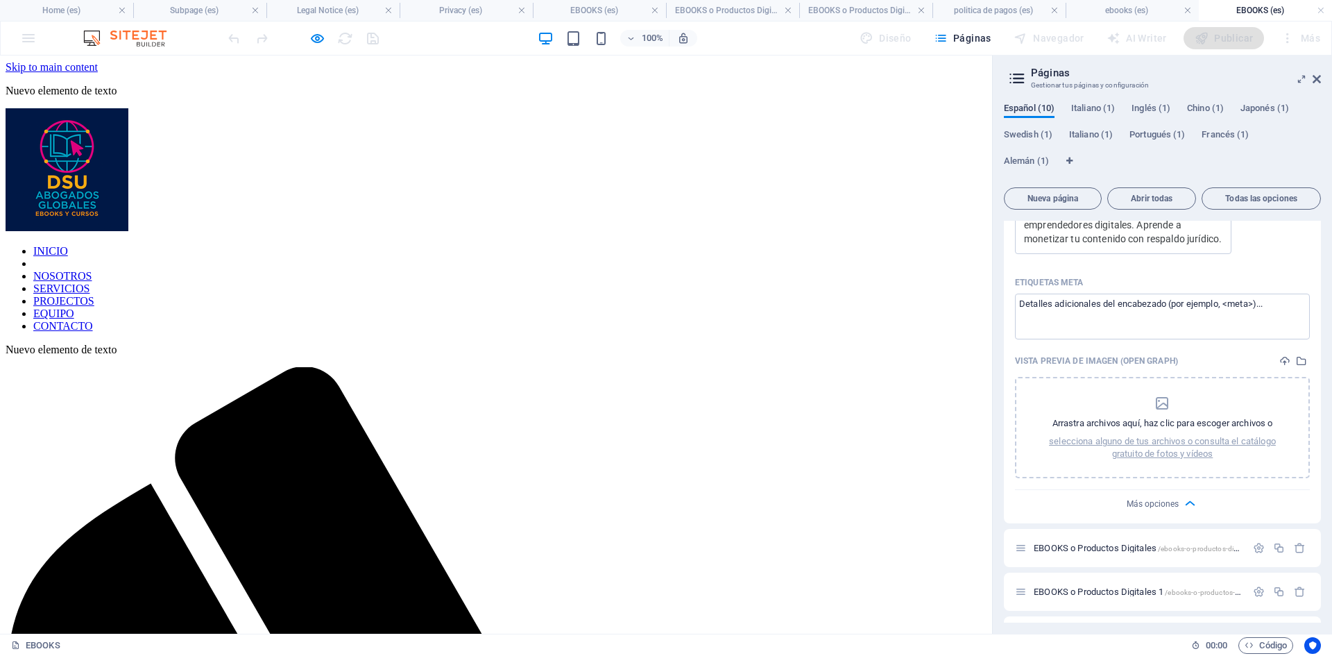
click at [1023, 109] on span "Español (10)" at bounding box center [1029, 109] width 51 height 19
click at [972, 40] on span "Páginas" at bounding box center [963, 38] width 58 height 14
click at [1013, 79] on icon at bounding box center [1017, 78] width 21 height 19
click at [1056, 80] on h3 "Gestionar tus páginas y configuración" at bounding box center [1162, 85] width 262 height 12
drag, startPoint x: 1319, startPoint y: 78, endPoint x: 1297, endPoint y: 19, distance: 63.0
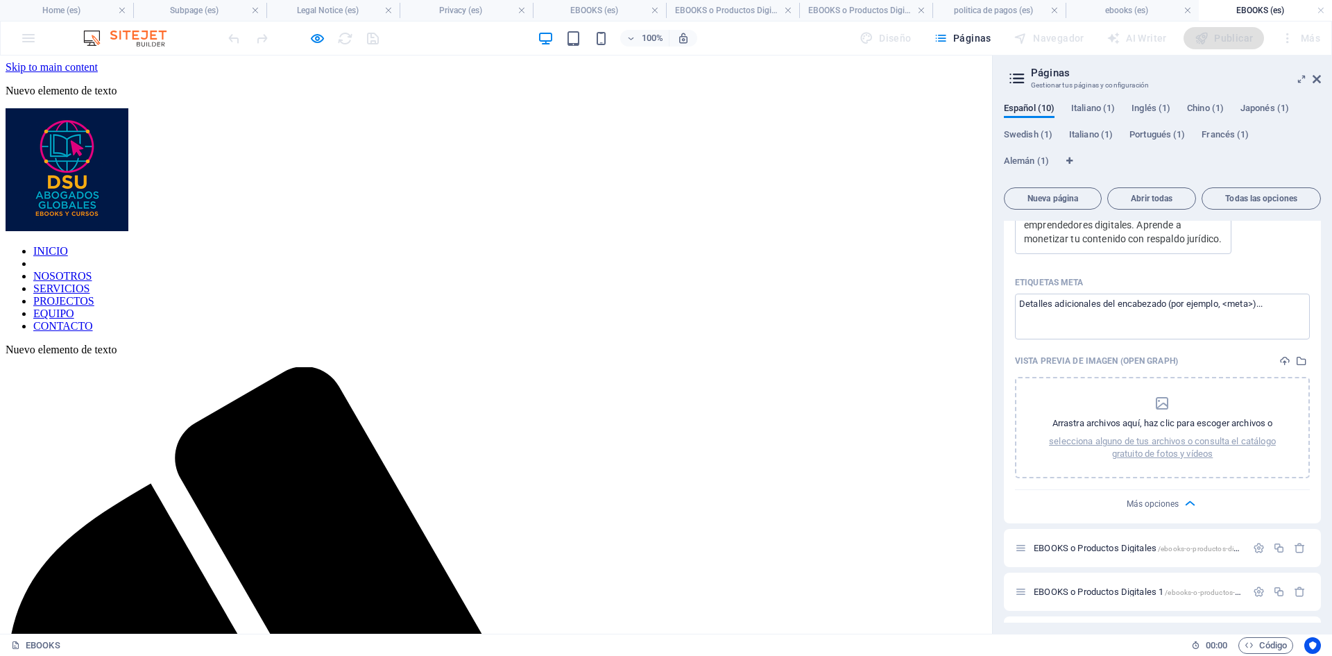
click at [1319, 78] on icon at bounding box center [1317, 79] width 8 height 11
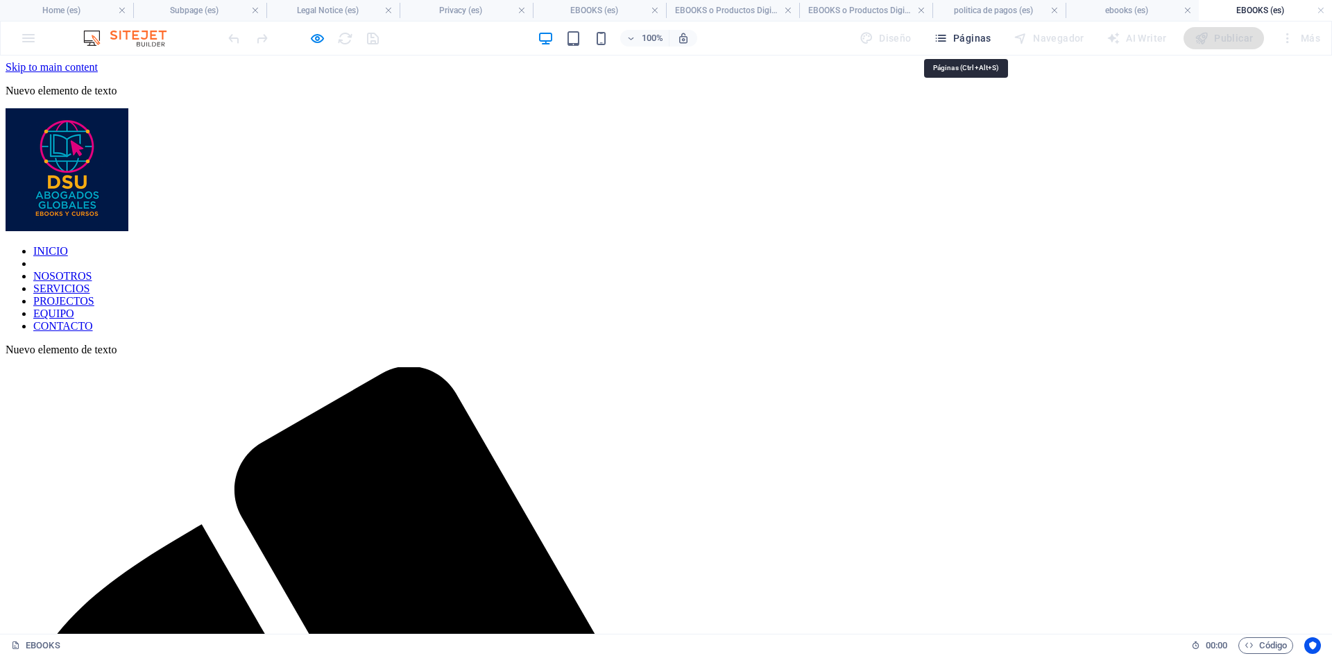
click at [964, 37] on span "Páginas" at bounding box center [963, 38] width 58 height 14
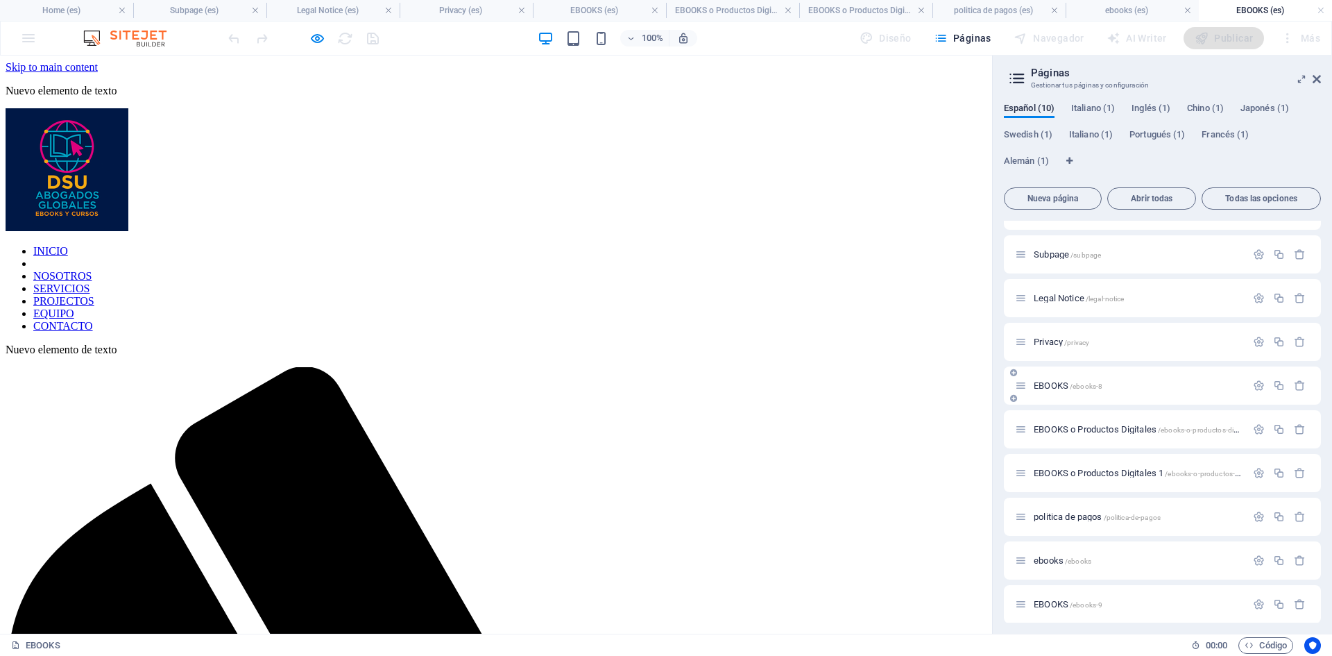
scroll to position [35, 0]
click at [1257, 380] on icon "button" at bounding box center [1259, 379] width 12 height 12
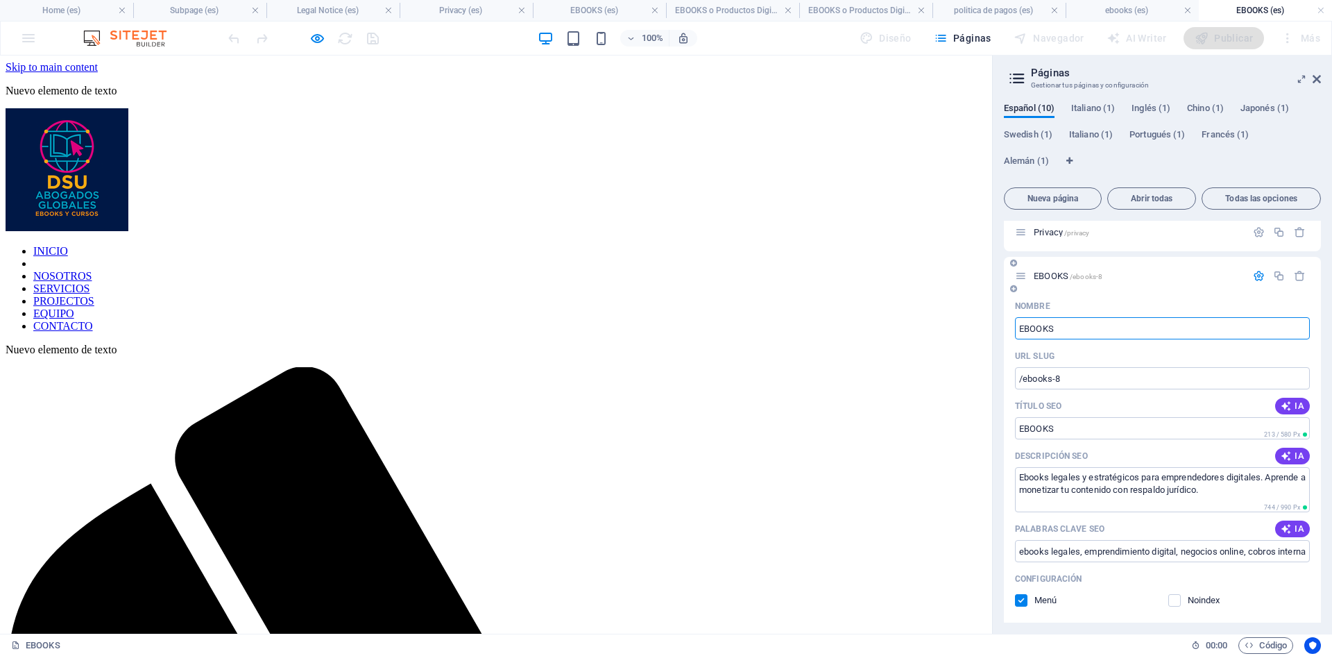
scroll to position [0, 0]
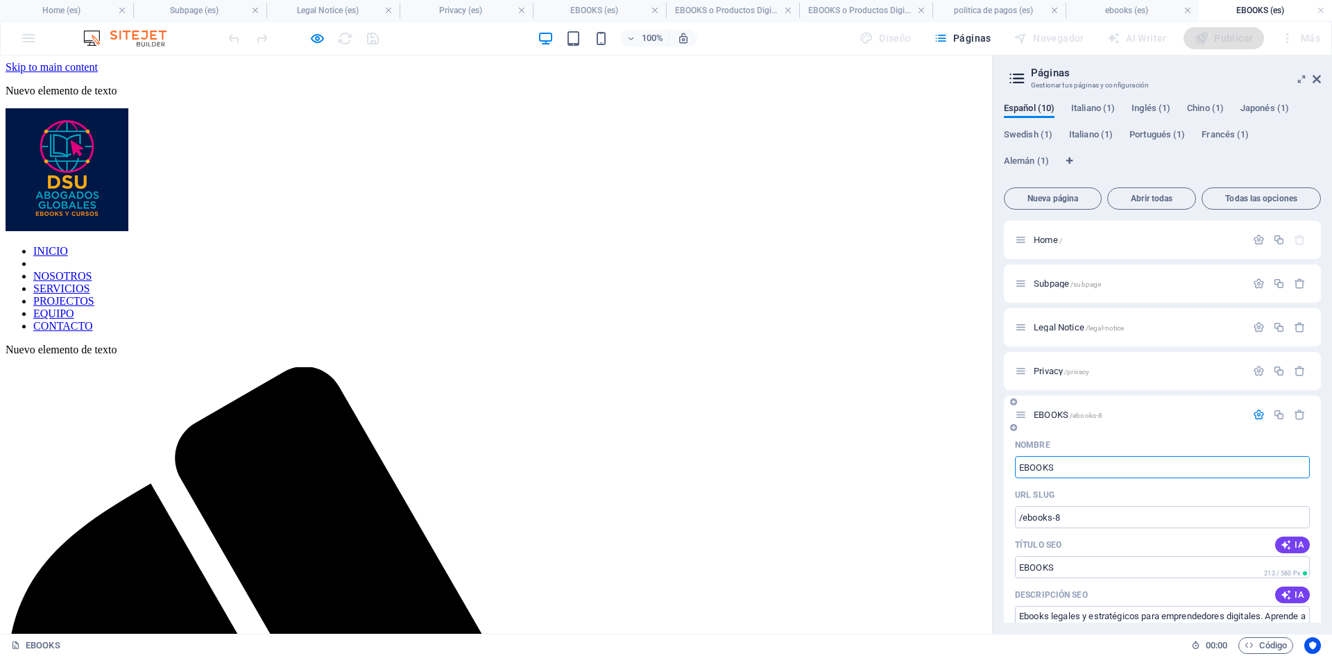
click at [1020, 419] on icon at bounding box center [1021, 415] width 12 height 12
click at [1024, 421] on div "EBOOKS /ebooks-8" at bounding box center [1130, 415] width 231 height 16
click at [1017, 414] on icon at bounding box center [1021, 415] width 12 height 12
click at [1015, 404] on icon at bounding box center [1013, 402] width 7 height 8
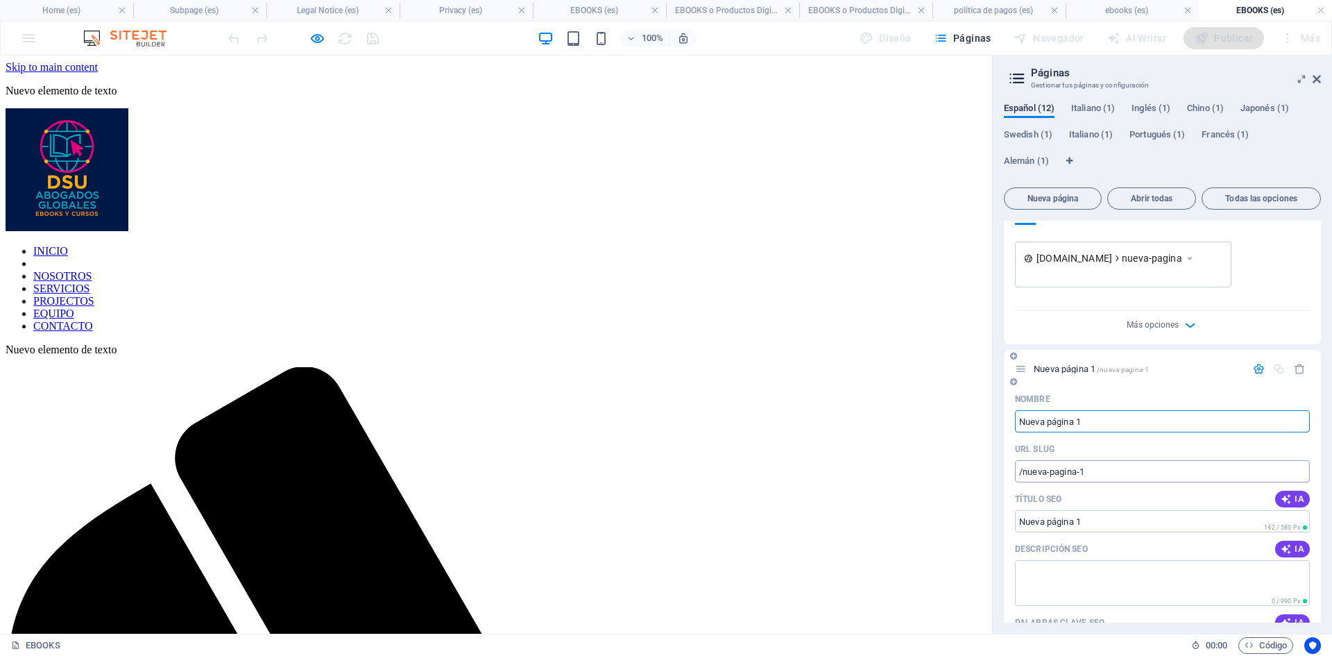
scroll to position [781, 0]
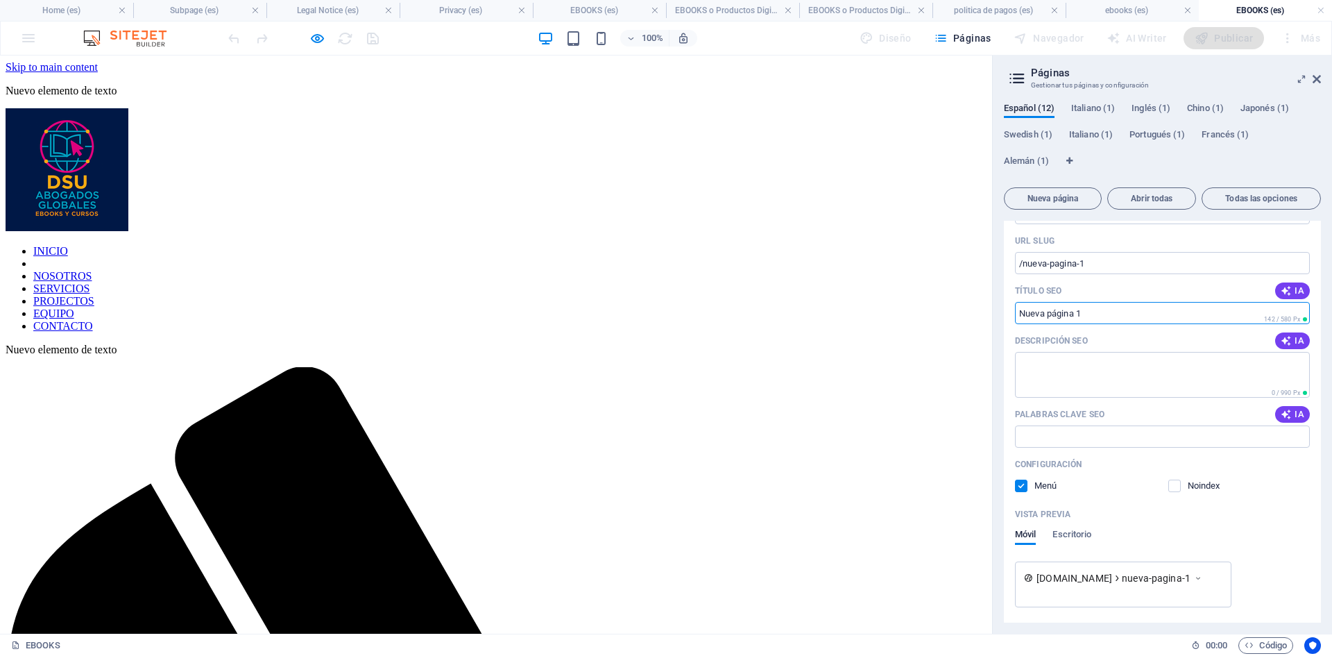
click at [1124, 308] on input "Título SEO" at bounding box center [1162, 313] width 295 height 22
click at [1104, 271] on input "/nueva-pagina-1" at bounding box center [1162, 263] width 295 height 22
click at [1137, 347] on div "Descripción SEO IA" at bounding box center [1162, 341] width 295 height 22
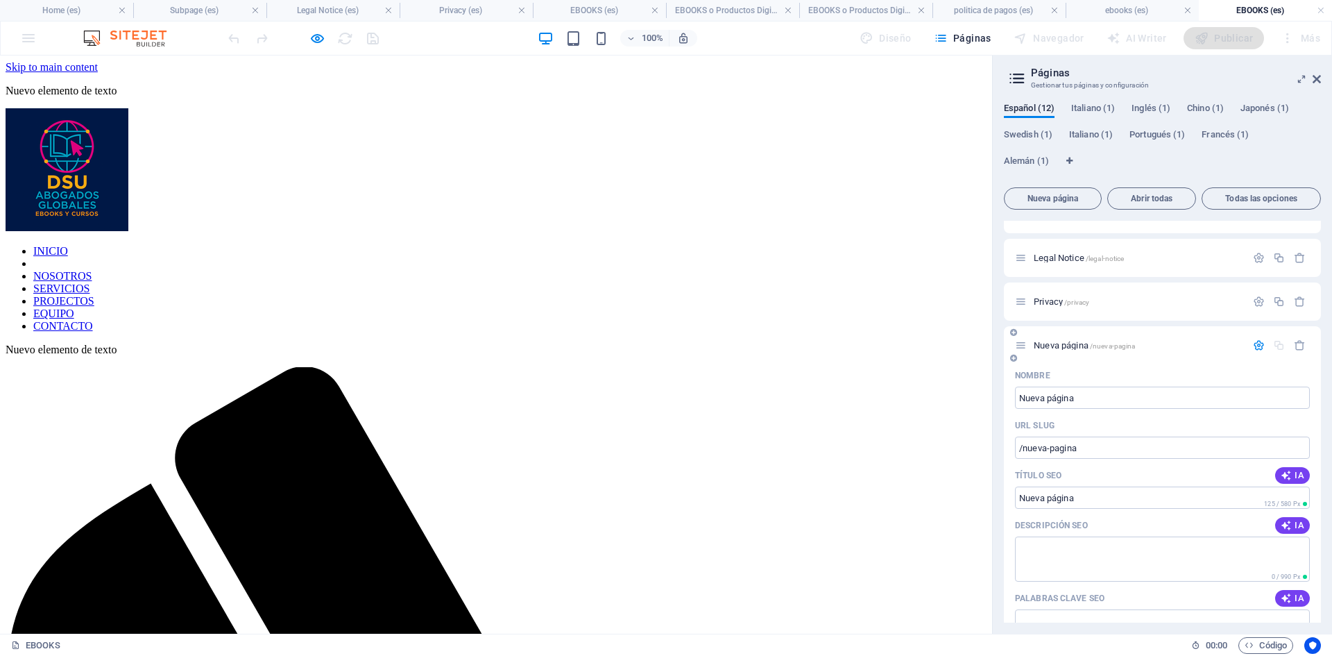
scroll to position [0, 0]
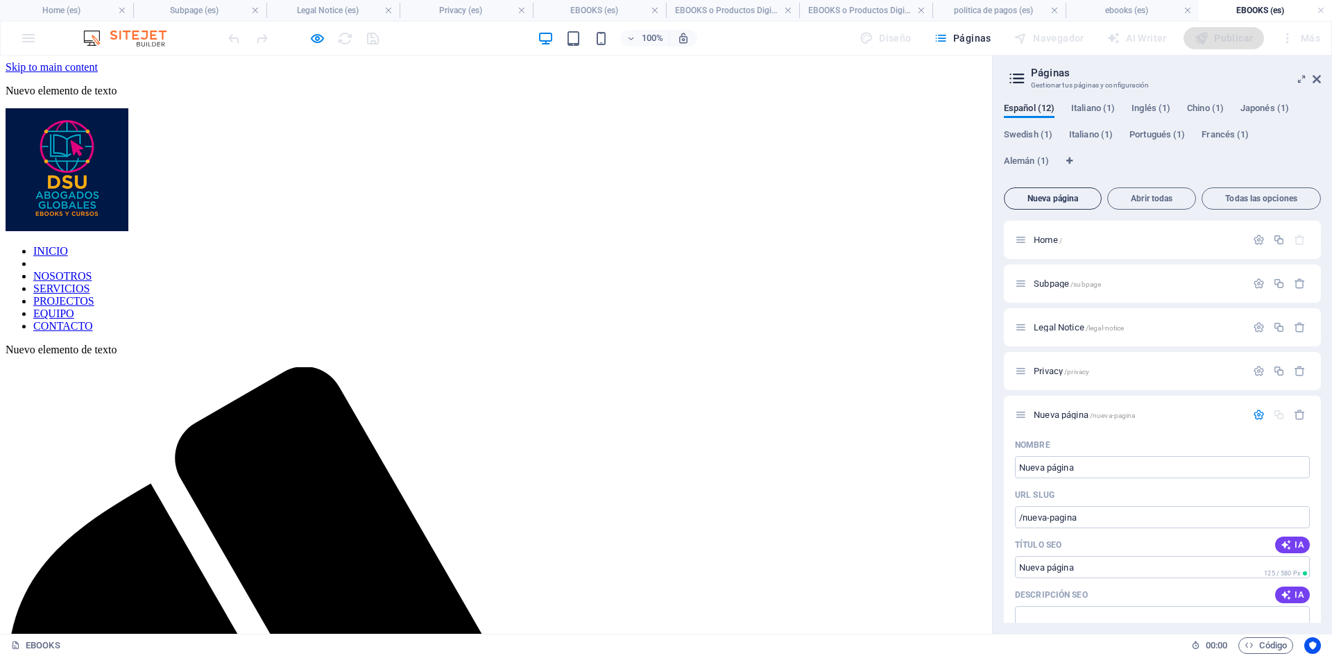
click at [1062, 198] on span "Nueva página" at bounding box center [1052, 198] width 85 height 8
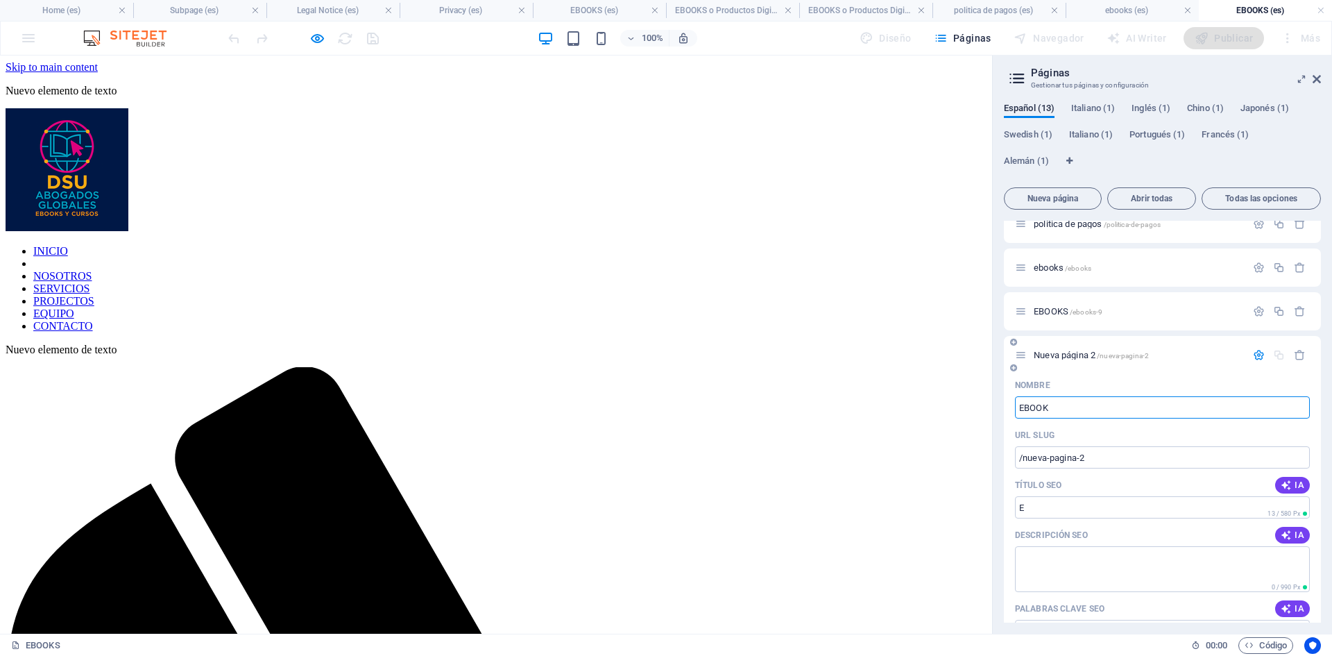
type input "EBOOKS"
type input "/e"
type input "EBOOK"
type input "/ebooksb"
type input "EBOOKS"
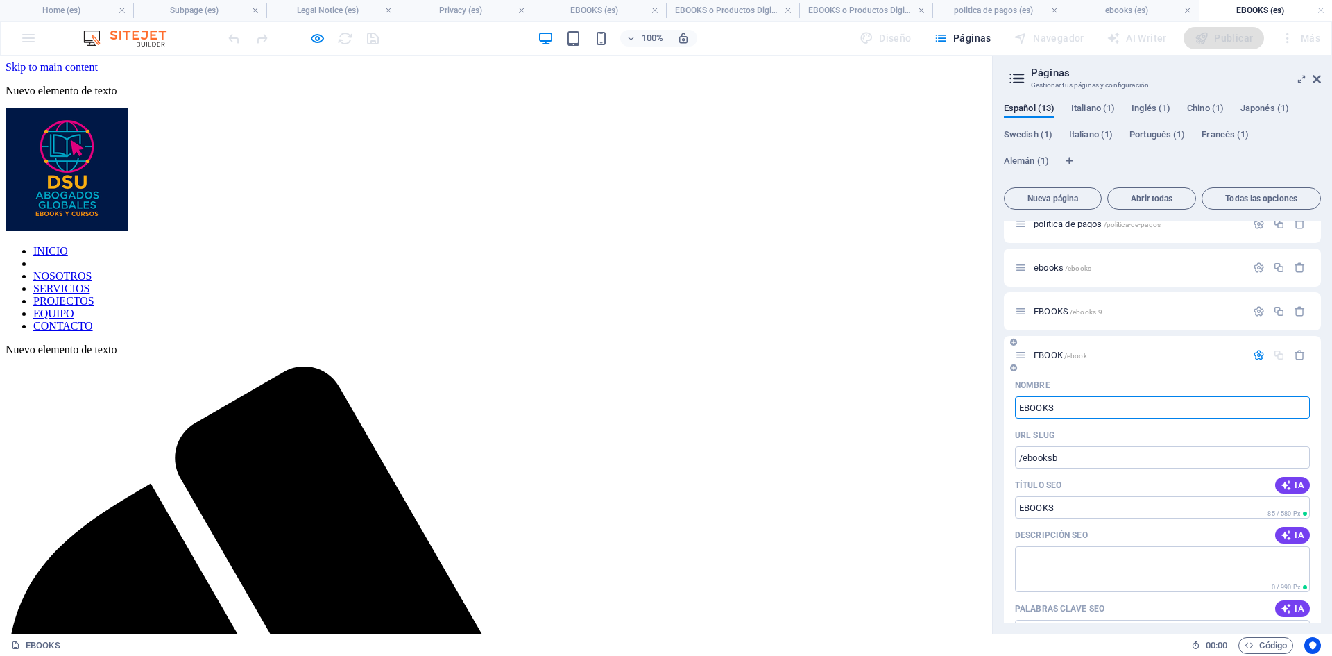
type input "/ebook"
type input "EBOOKS"
type input "/ebooks-13"
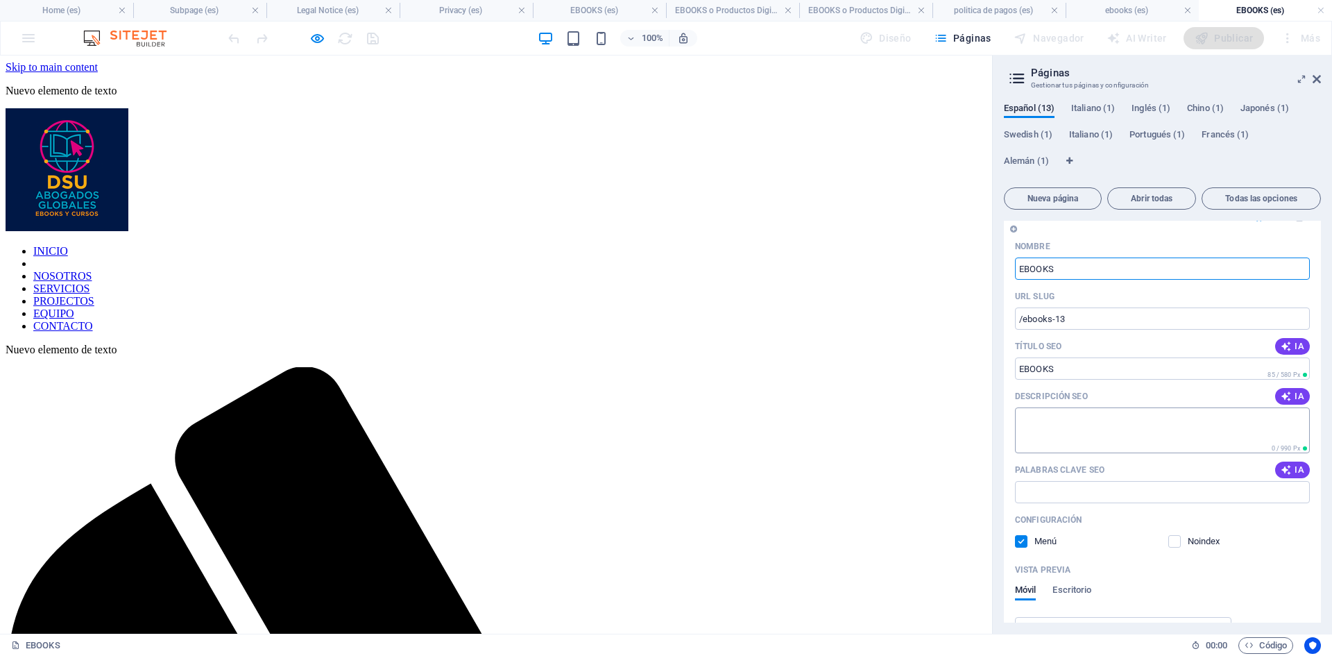
type input "EBOOKS"
click at [1083, 438] on textarea "Descripción SEO" at bounding box center [1162, 429] width 295 height 45
click at [1296, 402] on span "IA" at bounding box center [1293, 396] width 24 height 11
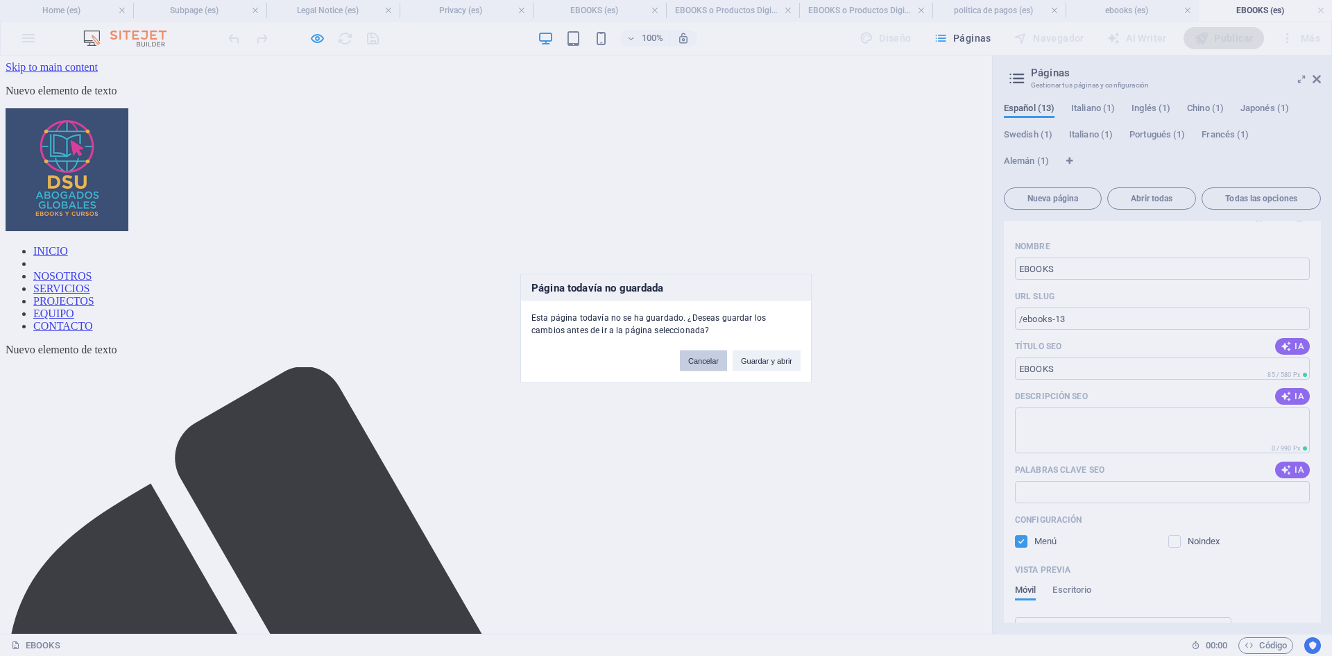
click at [700, 361] on button "Cancelar" at bounding box center [703, 360] width 47 height 21
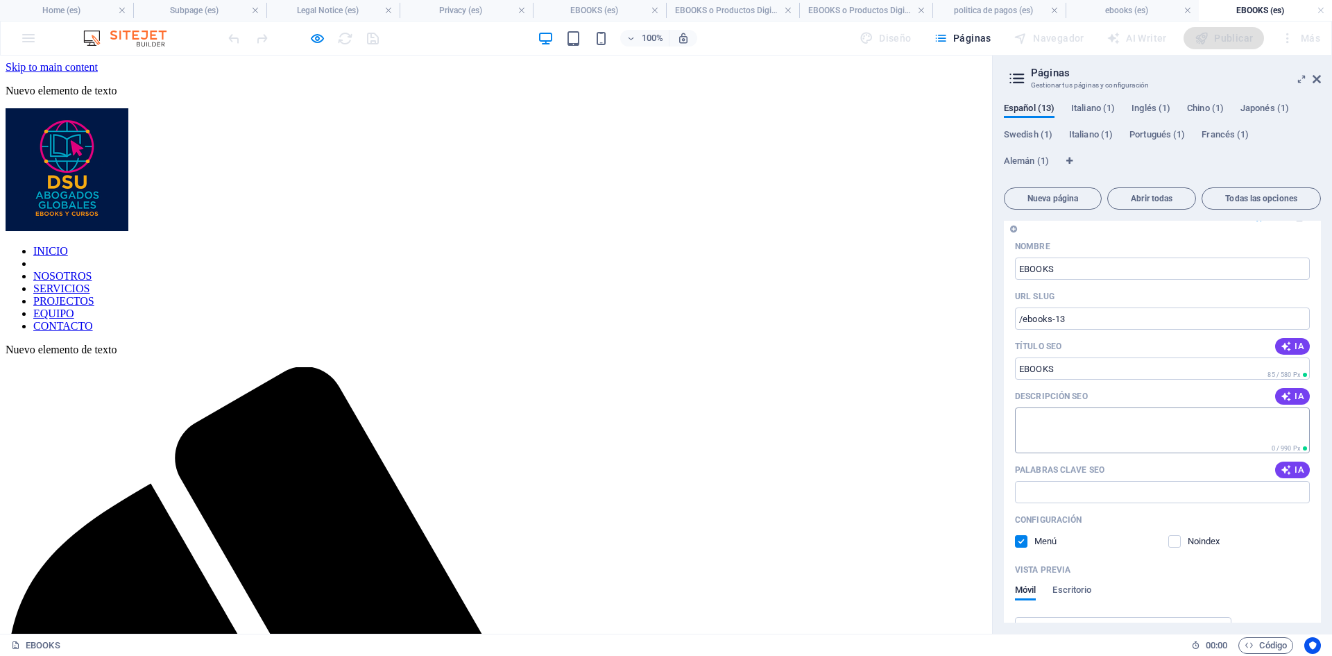
click at [1069, 440] on textarea "Descripción SEO" at bounding box center [1162, 429] width 295 height 45
click at [1060, 433] on textarea "Descripción SEO" at bounding box center [1162, 429] width 295 height 45
paste textarea "Ebooks legales y estratégicos para emprendedores digitales. Descubre cómo prote…"
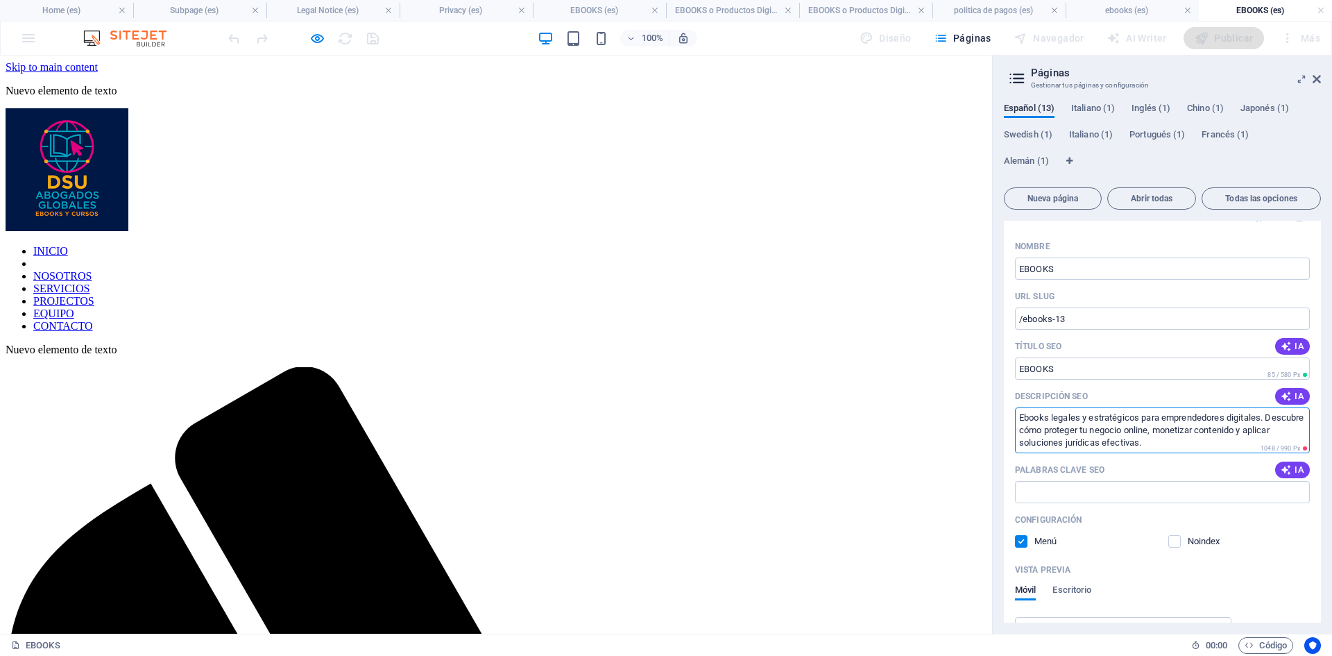
click at [1116, 503] on input "Palabras clave SEO" at bounding box center [1162, 492] width 295 height 22
type textarea "Ebooks legales y estratégicos para emprendedores digitales. Descubre cómo prote…"
click at [1083, 502] on input "Palabras clave SEO" at bounding box center [1162, 492] width 295 height 22
paste input "ebooks legales, derecho digital, emprendimiento online, monetización de conteni…"
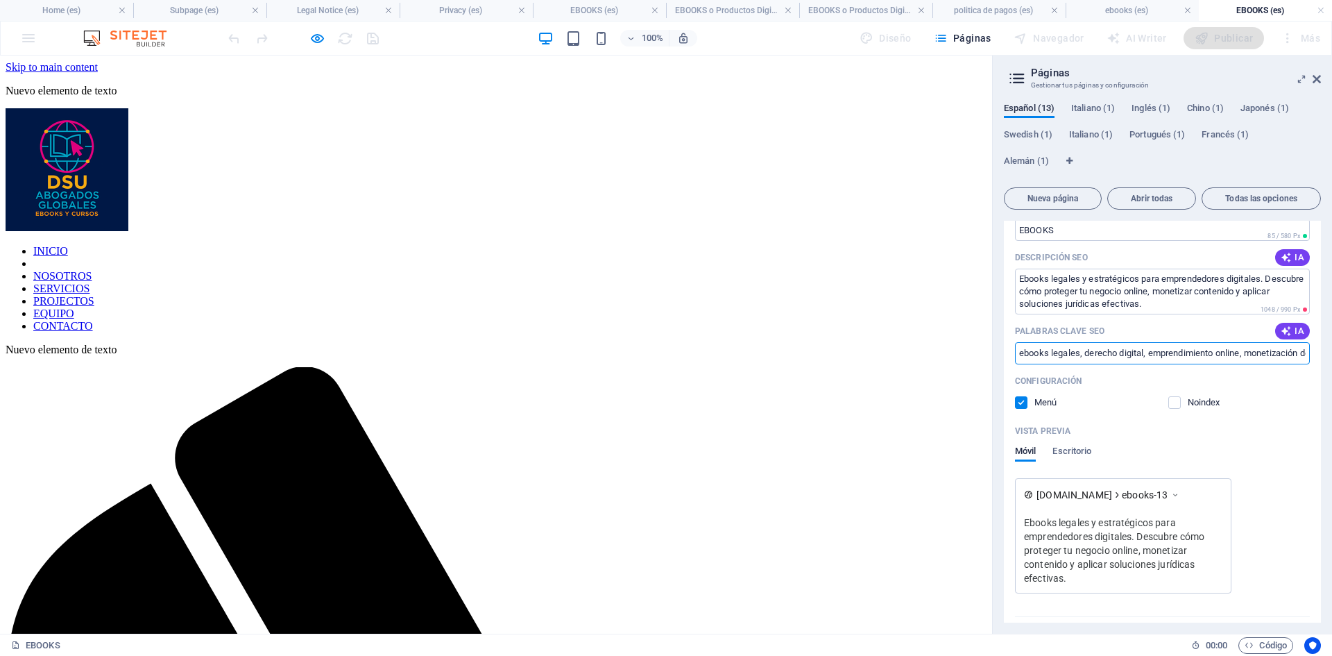
scroll to position [2247, 0]
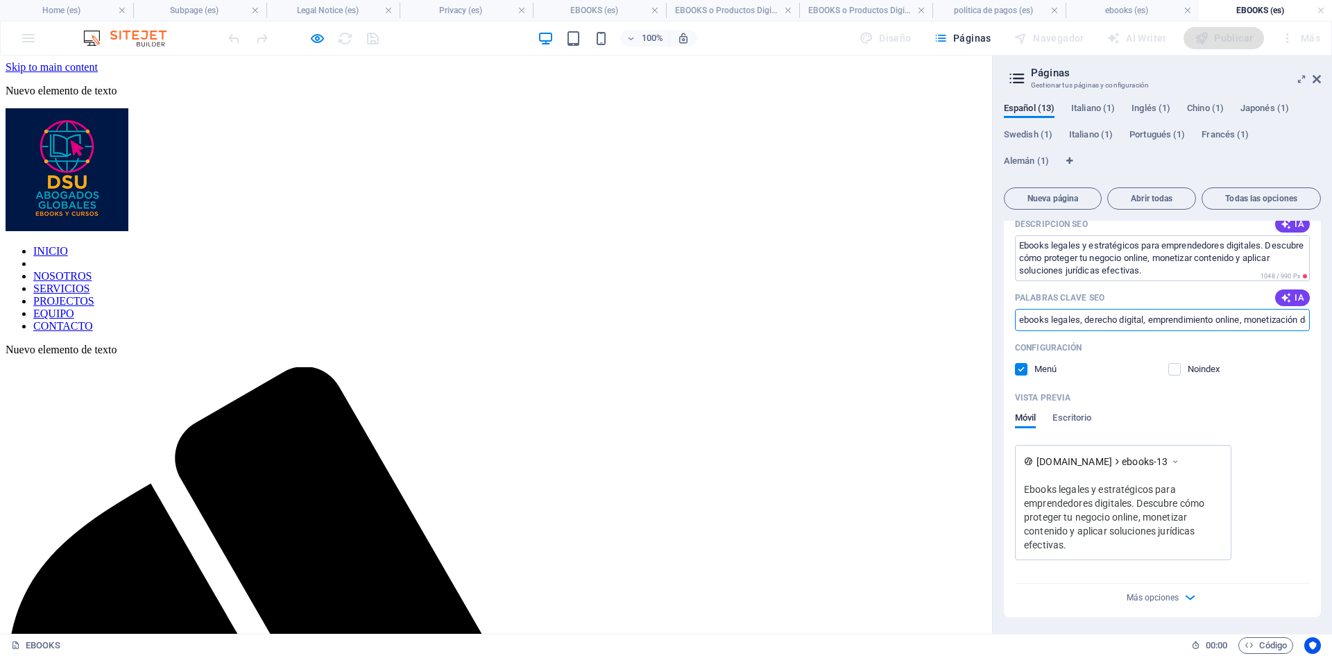
type input "ebooks legales, derecho digital, emprendimiento online, monetización de conteni…"
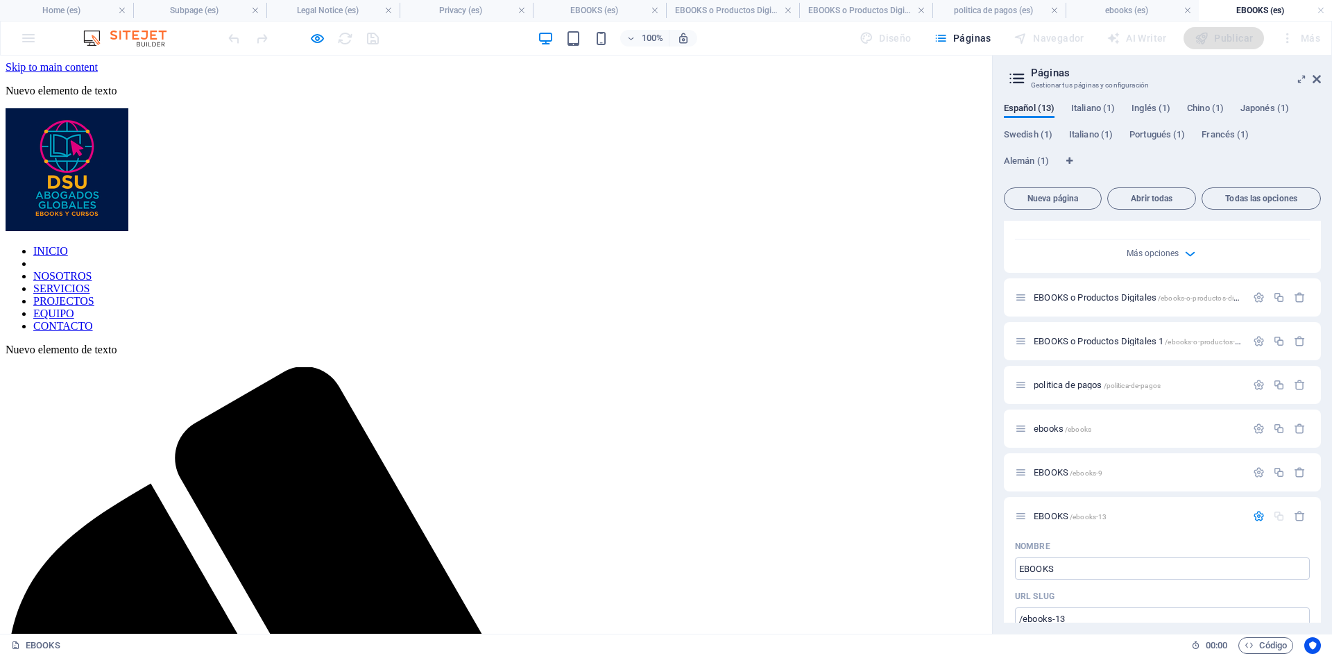
click at [1049, 72] on h2 "Páginas" at bounding box center [1176, 73] width 290 height 12
click at [1257, 478] on icon "button" at bounding box center [1259, 472] width 12 height 12
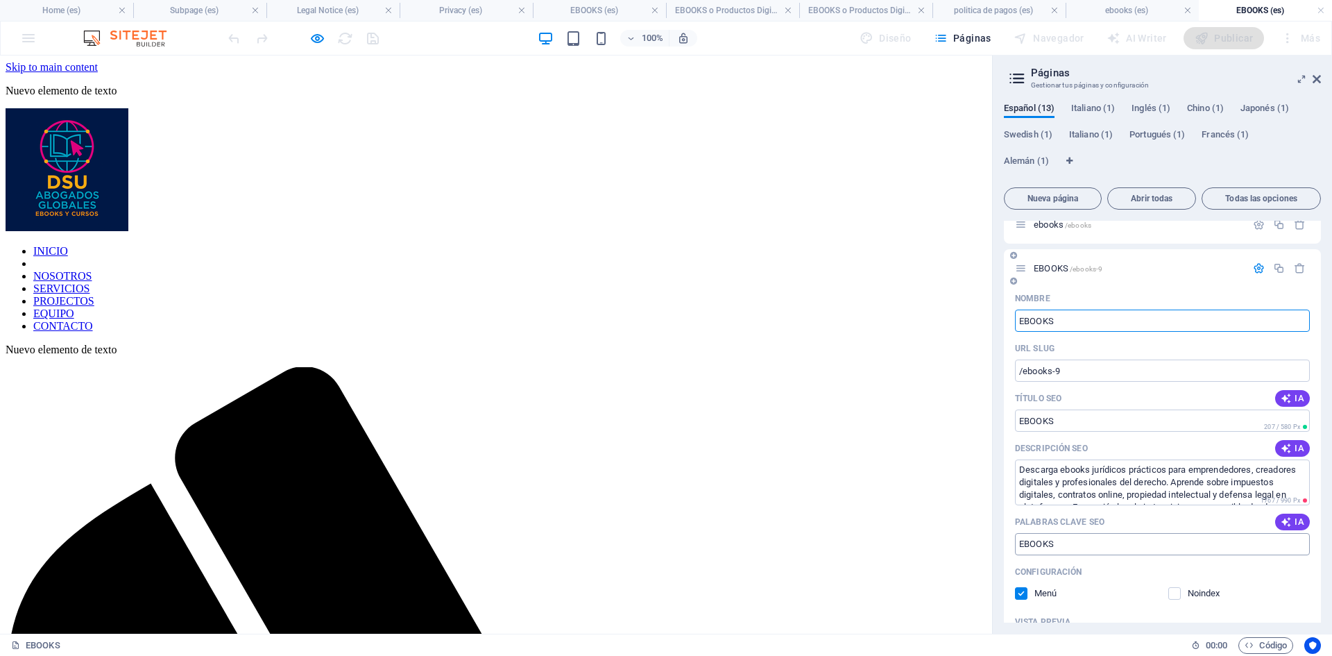
scroll to position [1969, 0]
click at [1047, 76] on h2 "Páginas" at bounding box center [1176, 73] width 290 height 12
drag, startPoint x: 1043, startPoint y: 73, endPoint x: 1010, endPoint y: 179, distance: 111.1
click at [1010, 179] on div "Español (13) Italiano (1) Inglés (1) Chino (1) Japonés (1) Swedish (1) Italiano…" at bounding box center [1162, 142] width 317 height 79
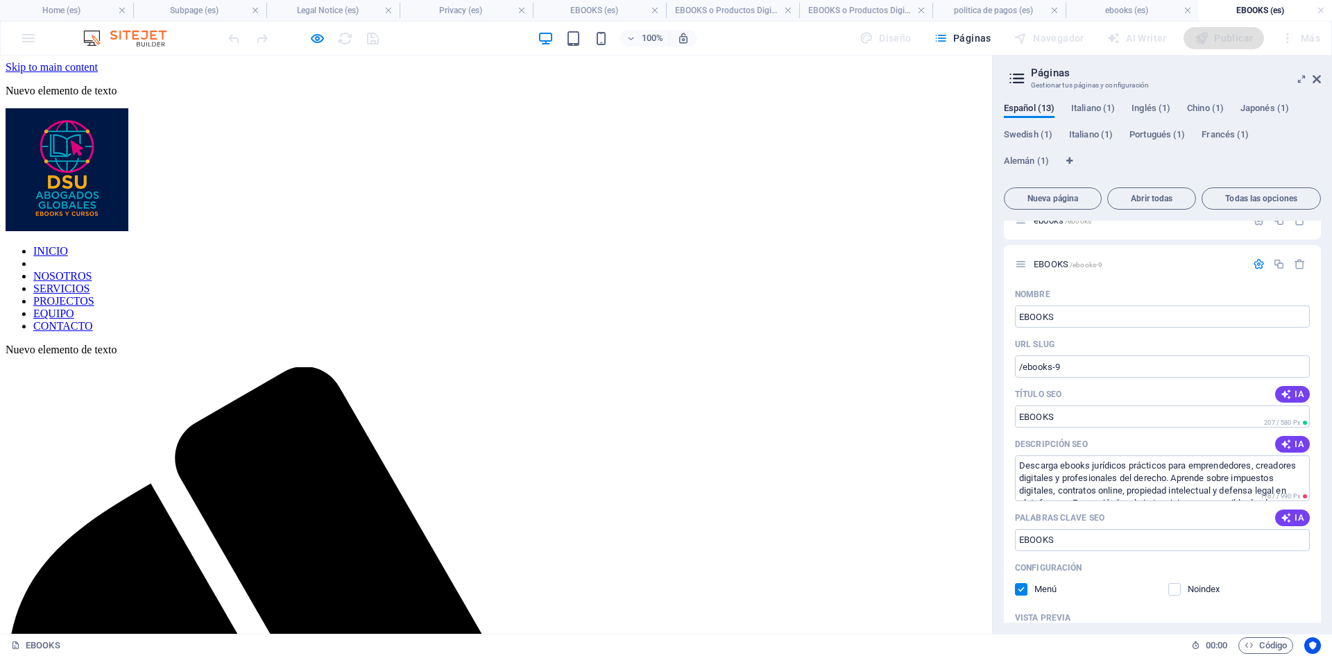
drag, startPoint x: 1016, startPoint y: 78, endPoint x: 1129, endPoint y: 65, distance: 113.9
click at [1129, 65] on header "Páginas Gestionar tus páginas y configuración" at bounding box center [1164, 74] width 314 height 36
click at [1047, 75] on h2 "Páginas" at bounding box center [1176, 73] width 290 height 12
click at [1018, 78] on icon at bounding box center [1017, 78] width 21 height 19
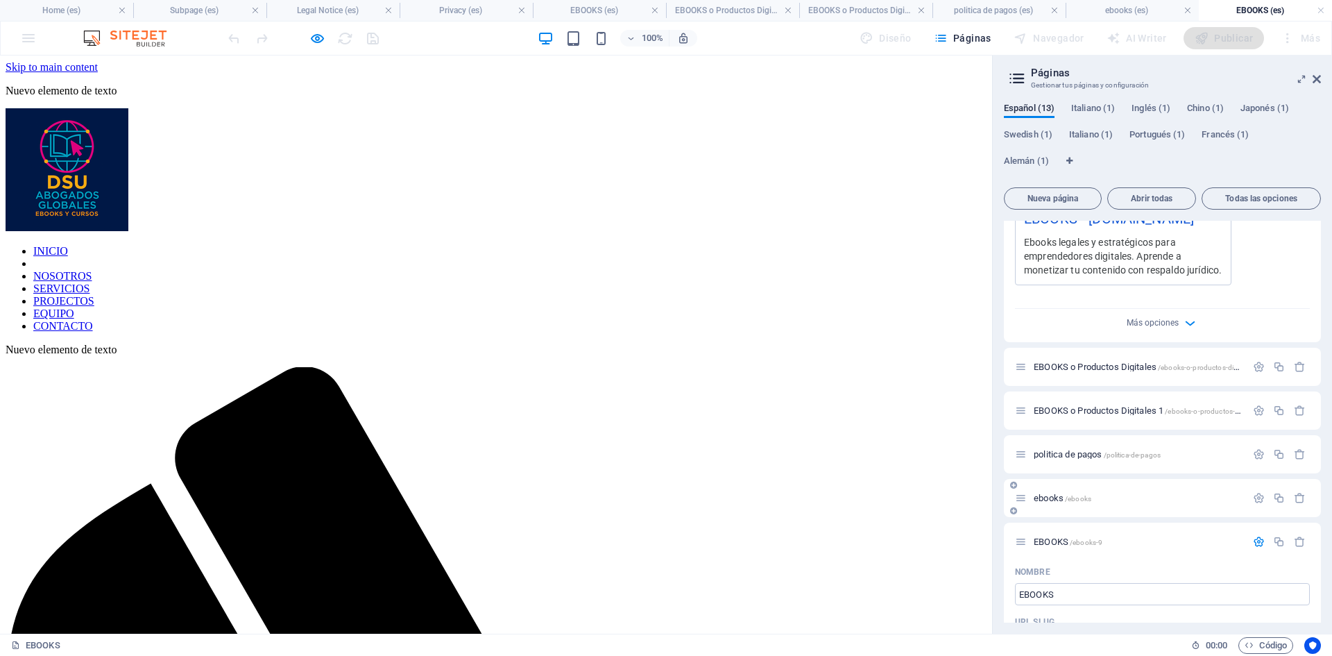
scroll to position [1622, 0]
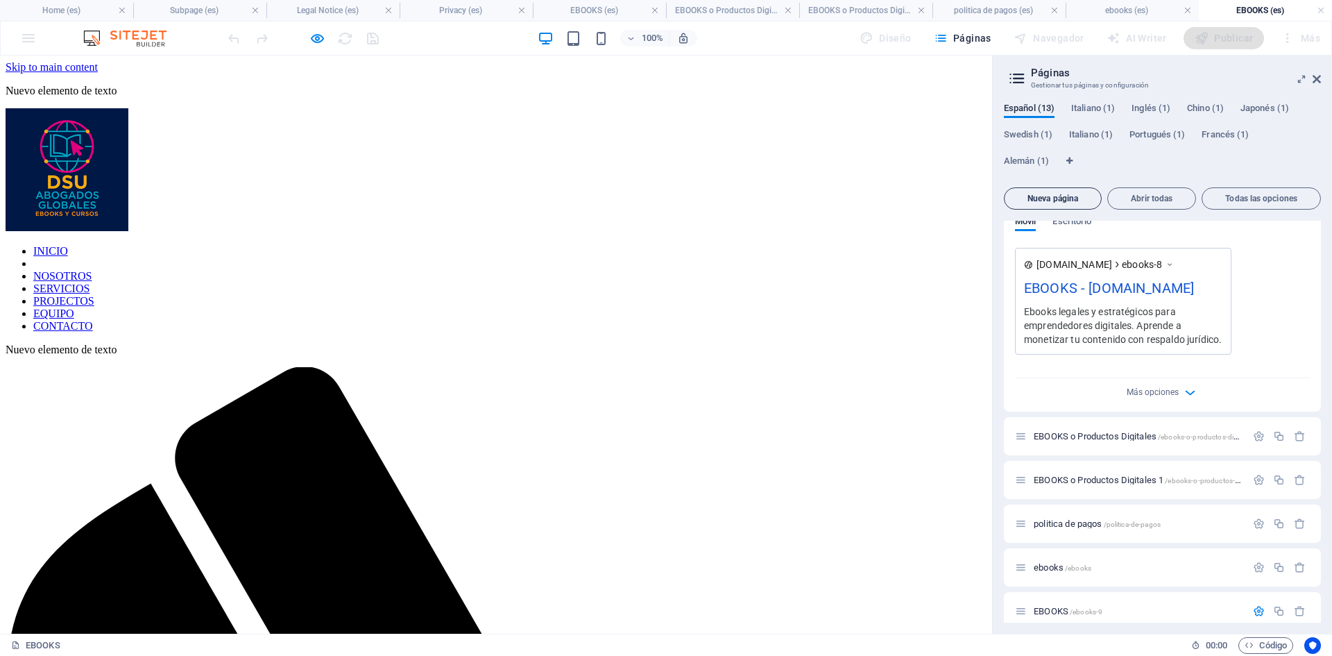
click at [1062, 194] on span "Nueva página" at bounding box center [1052, 198] width 85 height 8
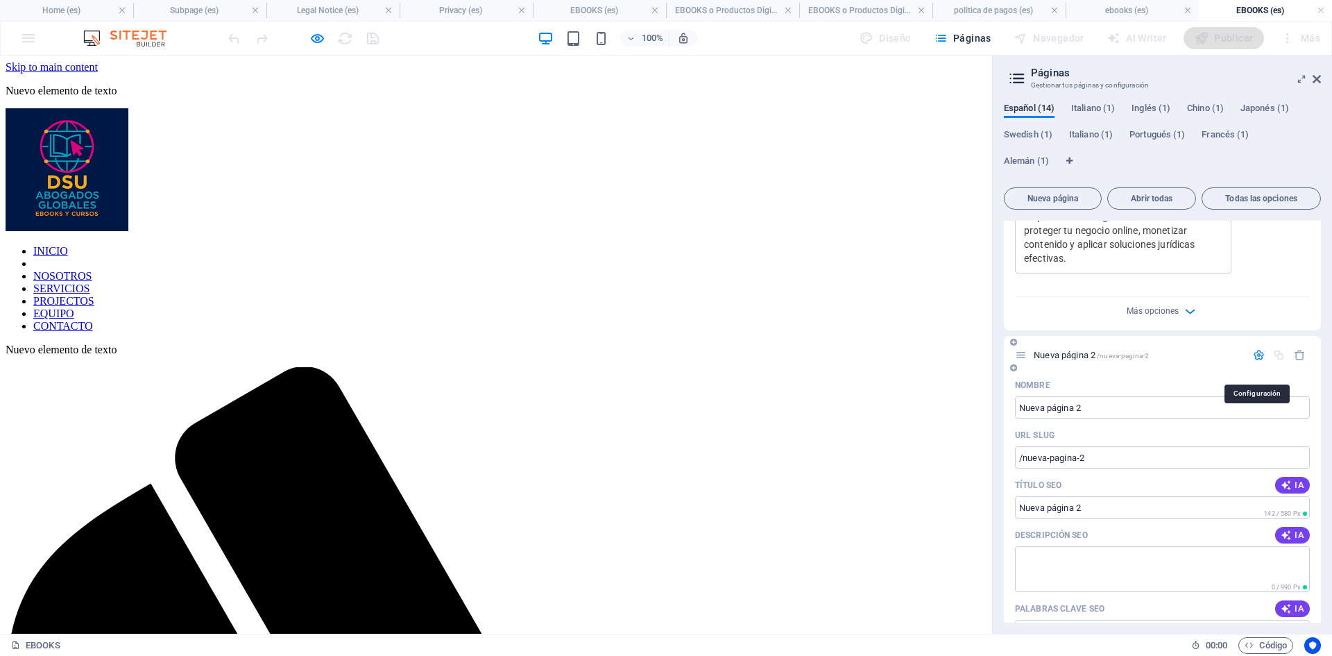
click at [1257, 361] on icon "button" at bounding box center [1259, 355] width 12 height 12
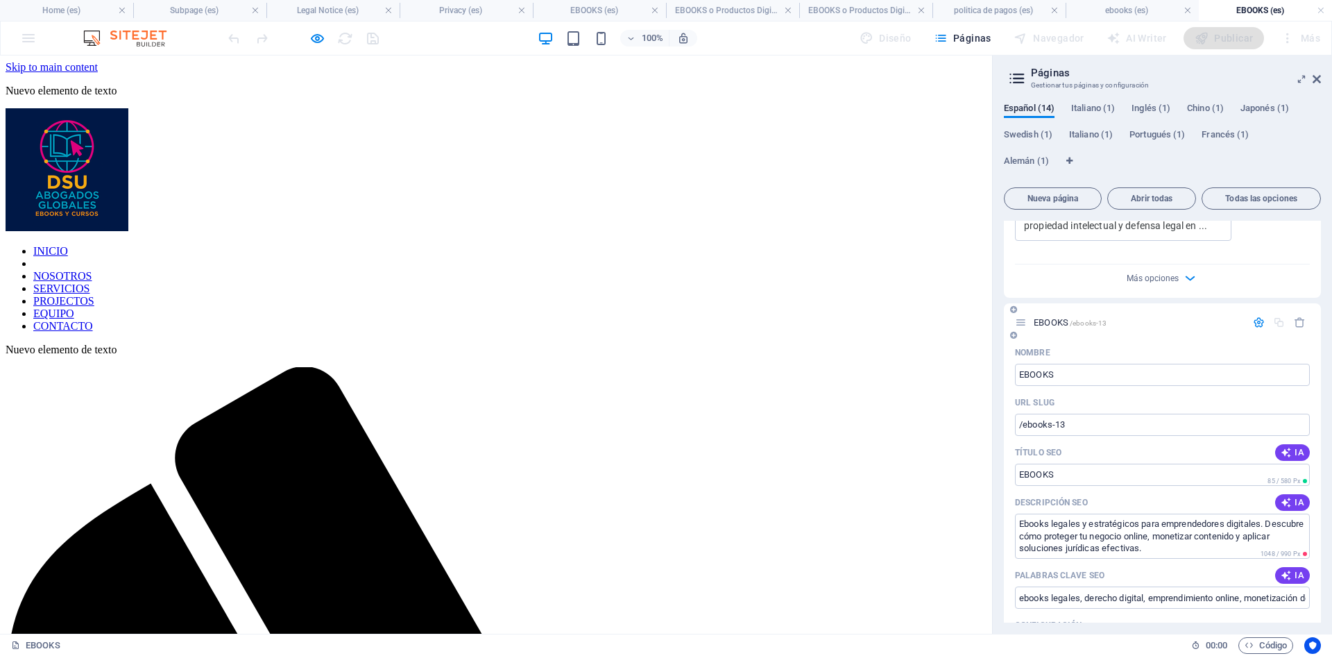
scroll to position [2516, 0]
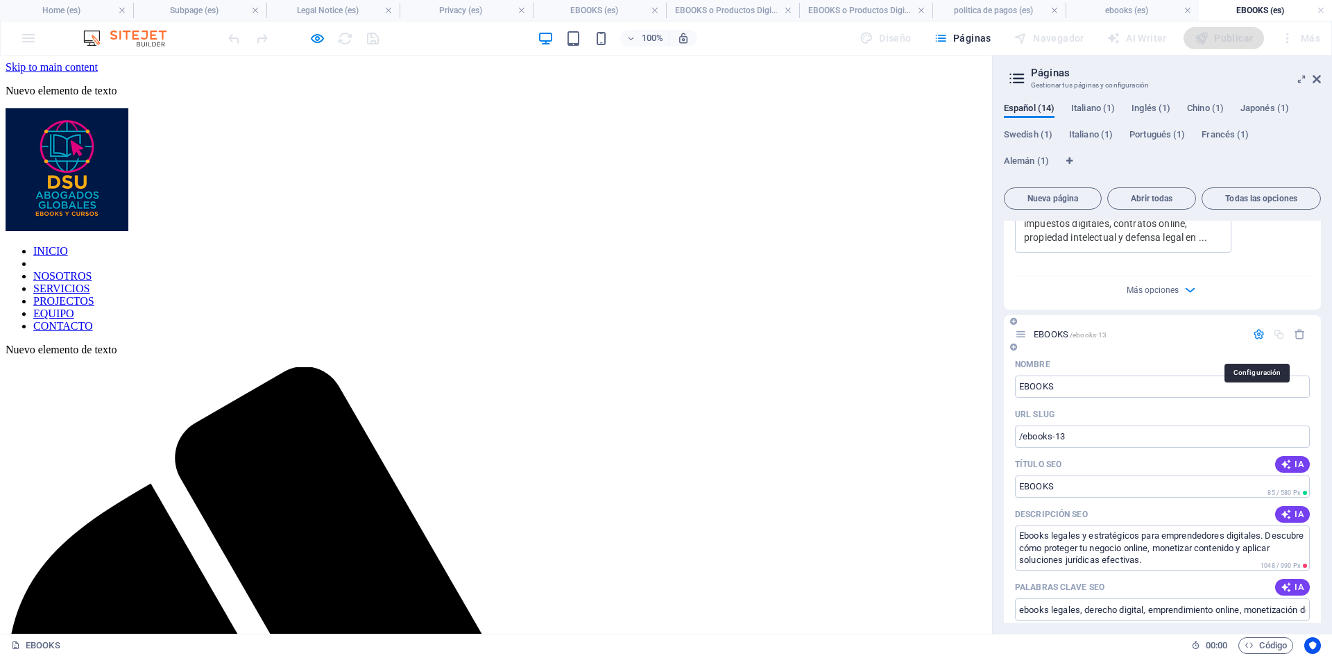
click at [1255, 340] on icon "button" at bounding box center [1259, 334] width 12 height 12
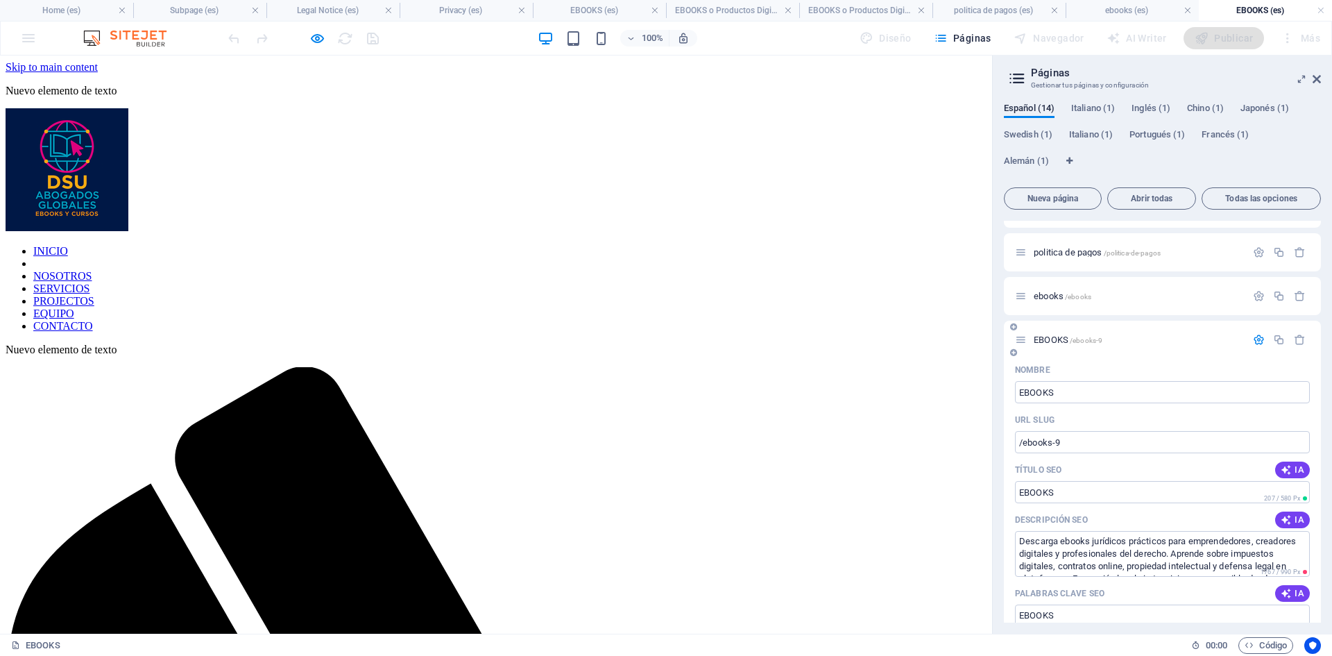
scroll to position [1824, 0]
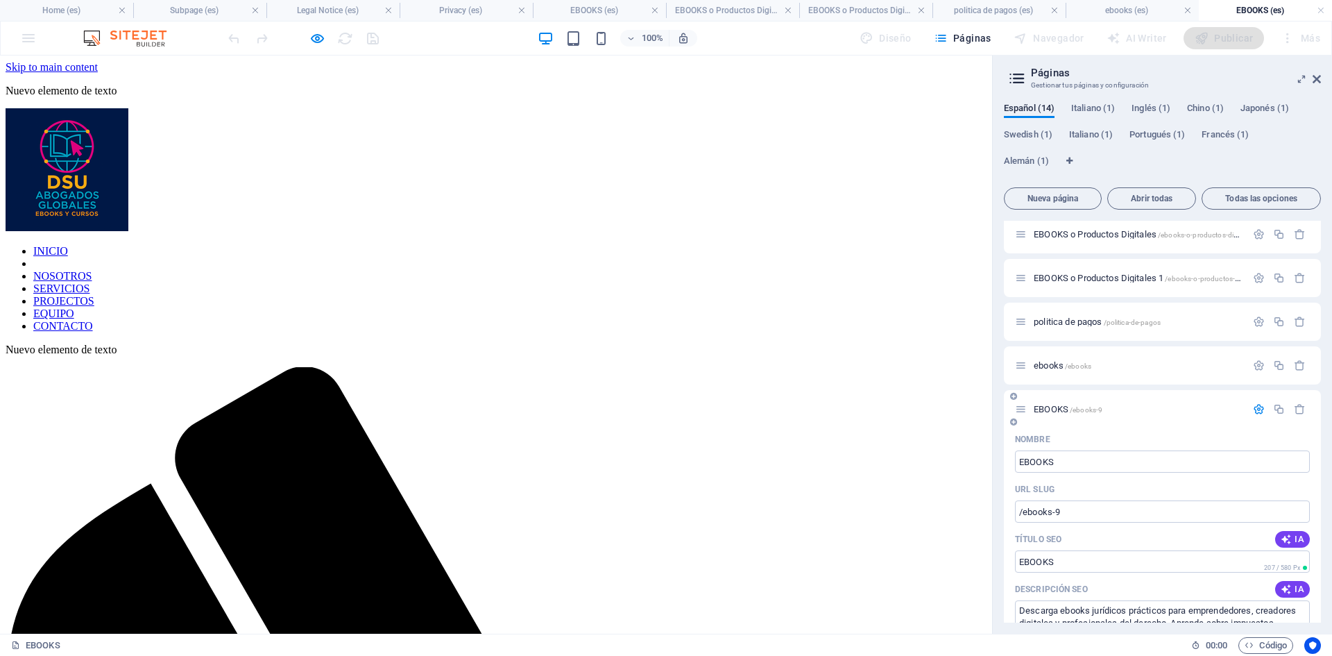
click at [1051, 414] on span "EBOOKS /ebooks-9" at bounding box center [1068, 409] width 69 height 10
click at [1055, 414] on span "EBOOKS /ebooks-9" at bounding box center [1068, 409] width 69 height 10
click at [1255, 415] on icon "button" at bounding box center [1259, 409] width 12 height 12
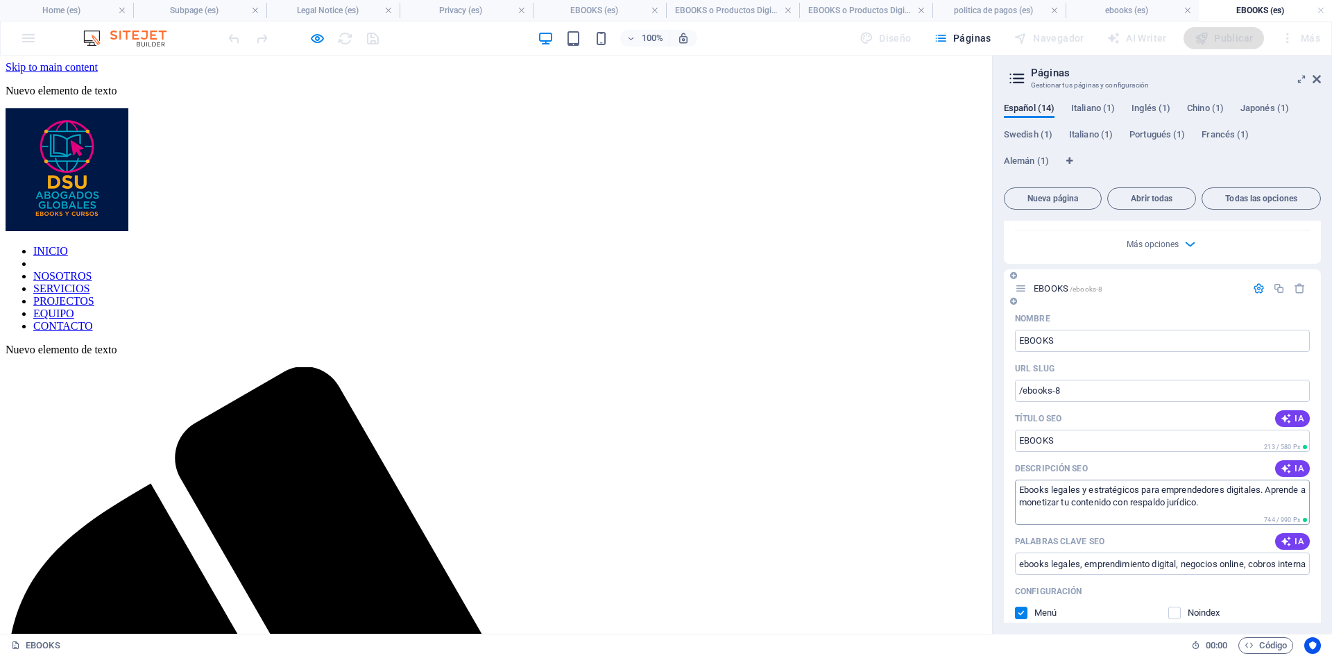
scroll to position [1251, 0]
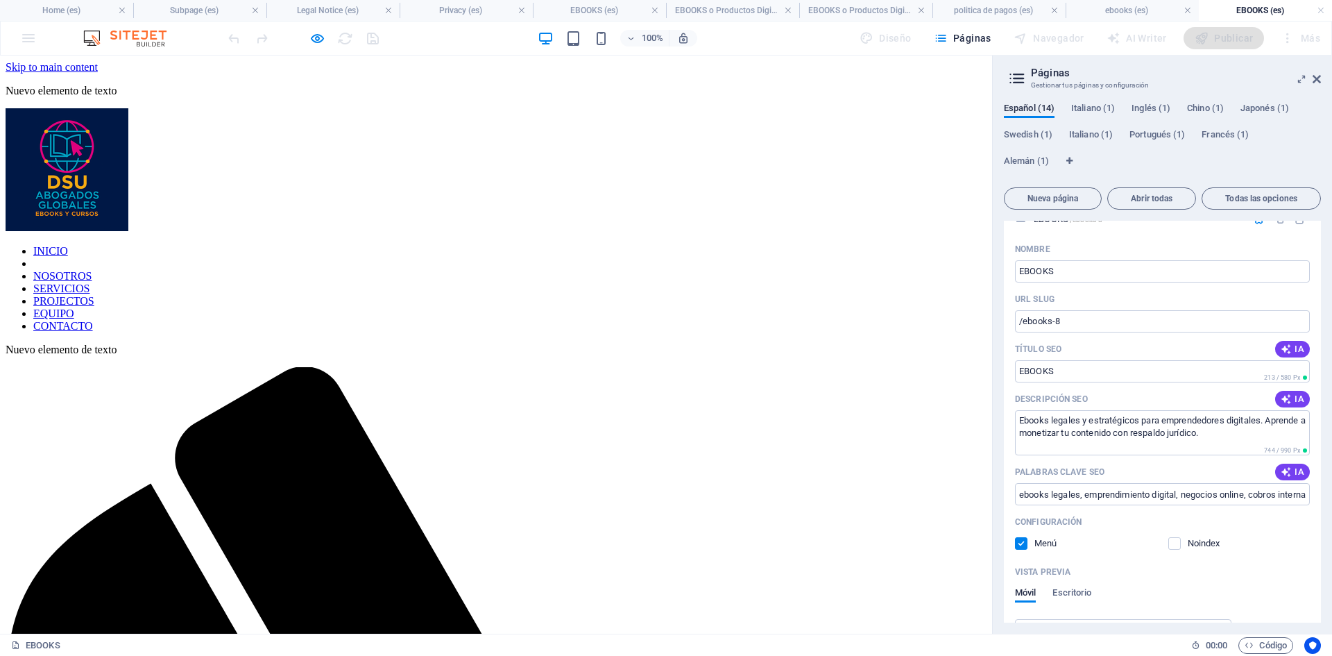
click at [1037, 69] on h2 "Páginas" at bounding box center [1176, 73] width 290 height 12
drag, startPoint x: 1037, startPoint y: 69, endPoint x: 1006, endPoint y: 73, distance: 32.2
click at [1006, 73] on aside "Páginas Gestionar tus páginas y configuración Español (14) Italiano (1) Inglés …" at bounding box center [1162, 345] width 340 height 578
click at [1302, 77] on icon at bounding box center [1302, 79] width 0 height 11
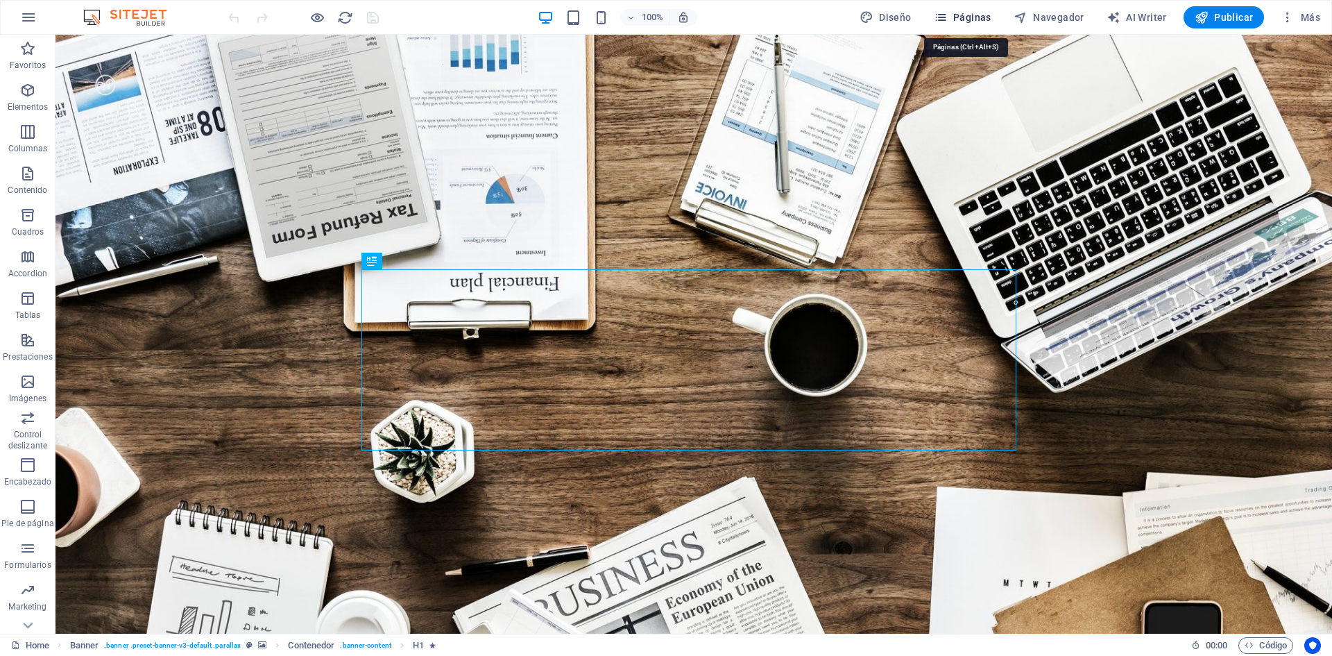
click at [965, 18] on span "Páginas" at bounding box center [963, 17] width 58 height 14
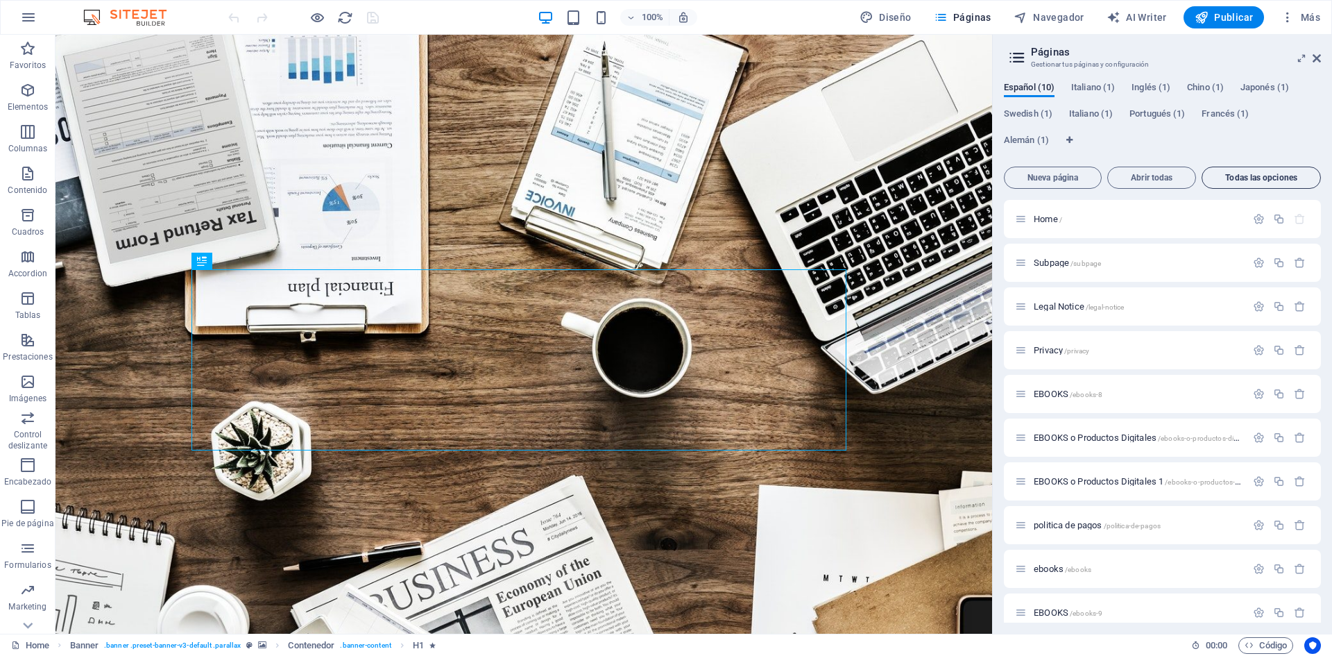
click at [1264, 171] on button "Todas las opciones" at bounding box center [1261, 178] width 119 height 22
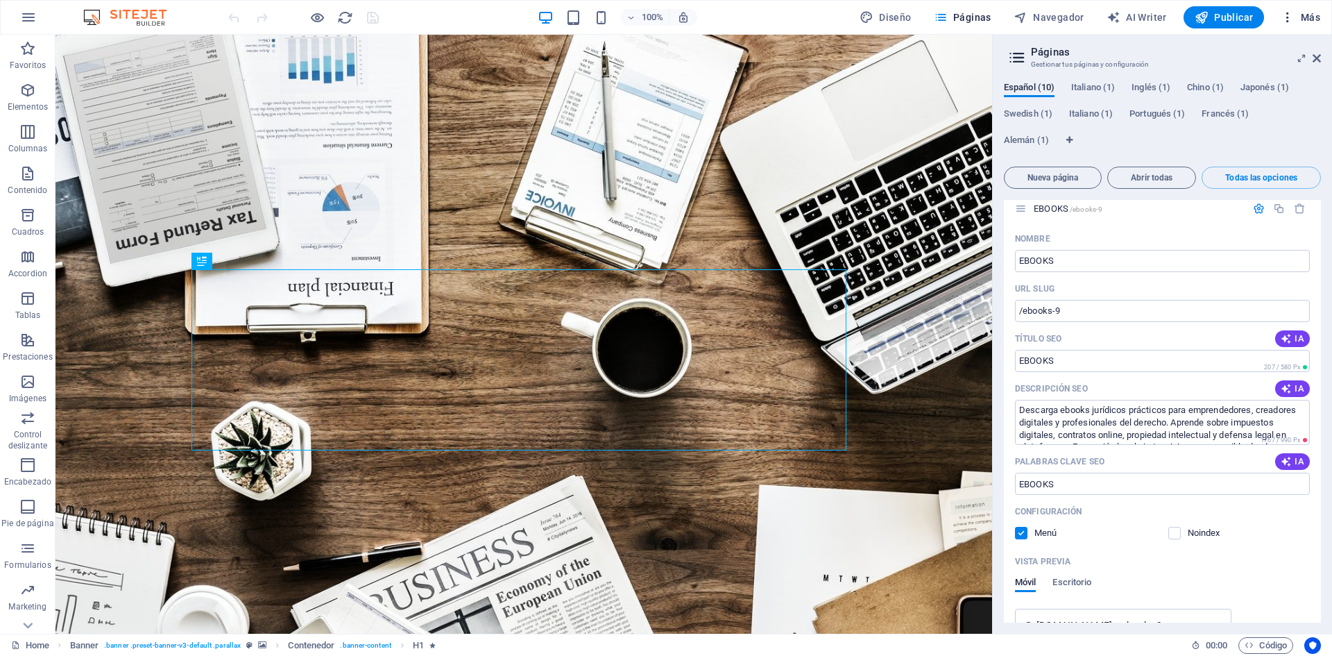
click at [1309, 10] on span "Más" at bounding box center [1301, 17] width 40 height 14
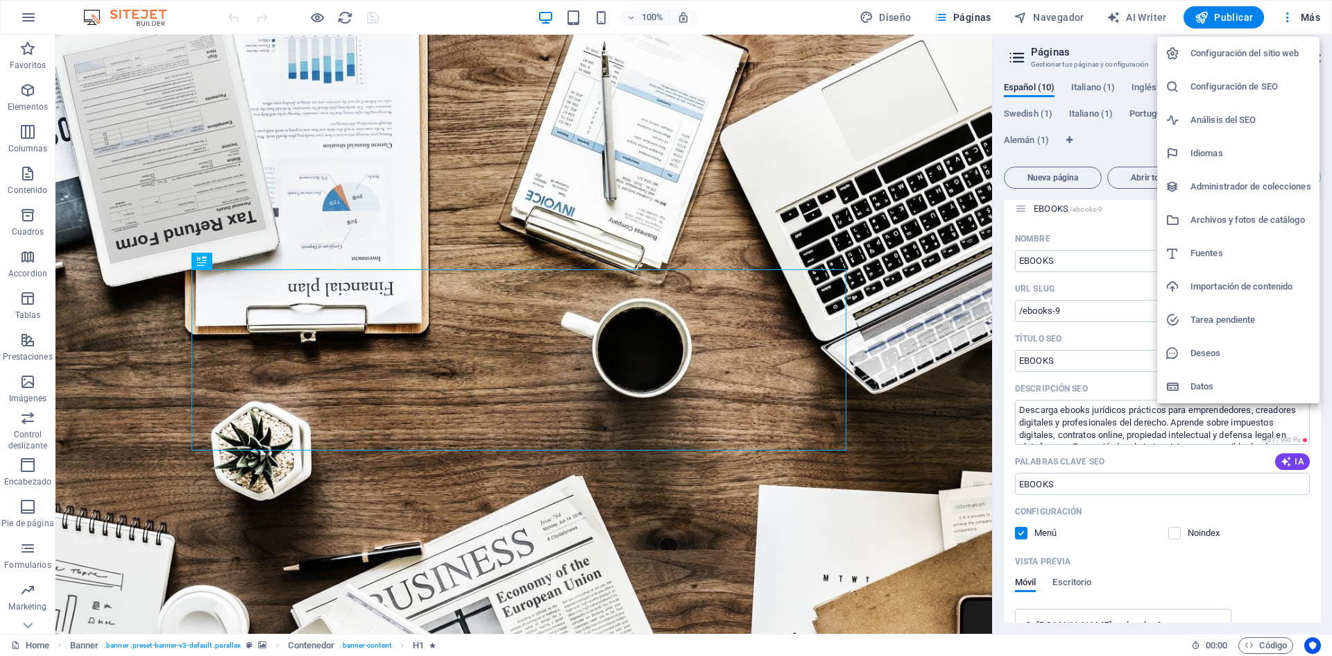
click at [1240, 48] on h6 "Configuración del sitio web" at bounding box center [1251, 53] width 121 height 17
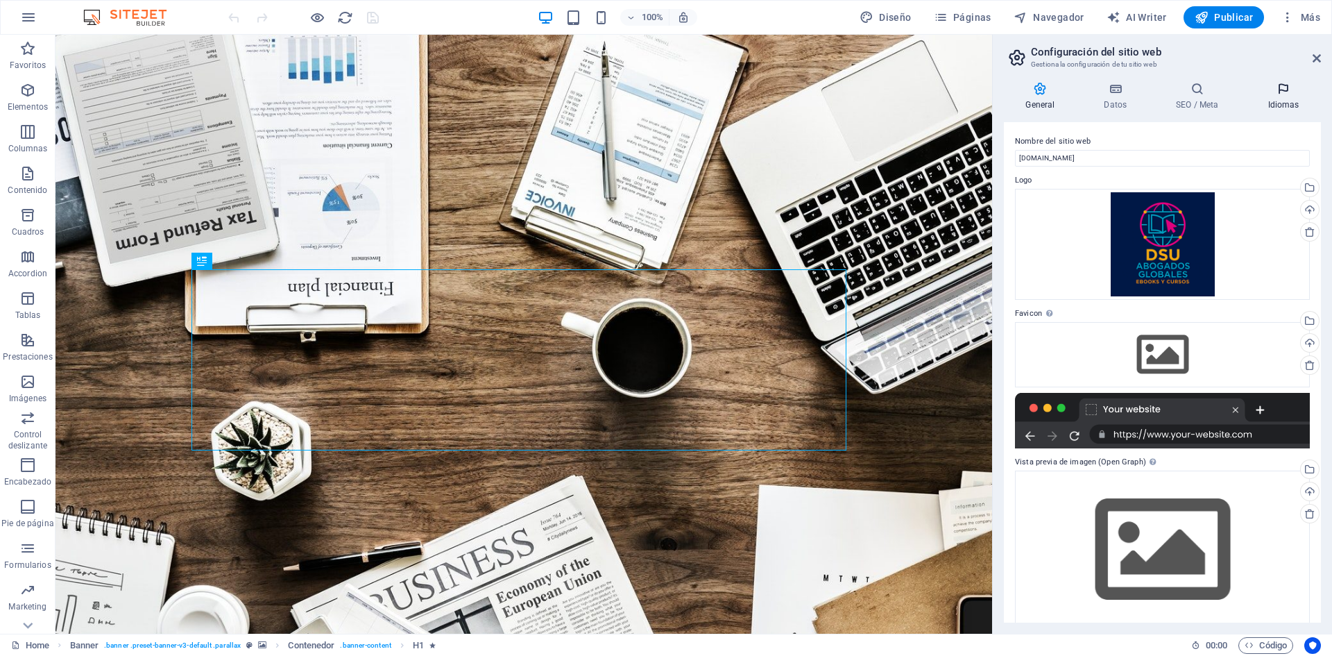
click at [1282, 87] on icon at bounding box center [1283, 89] width 75 height 14
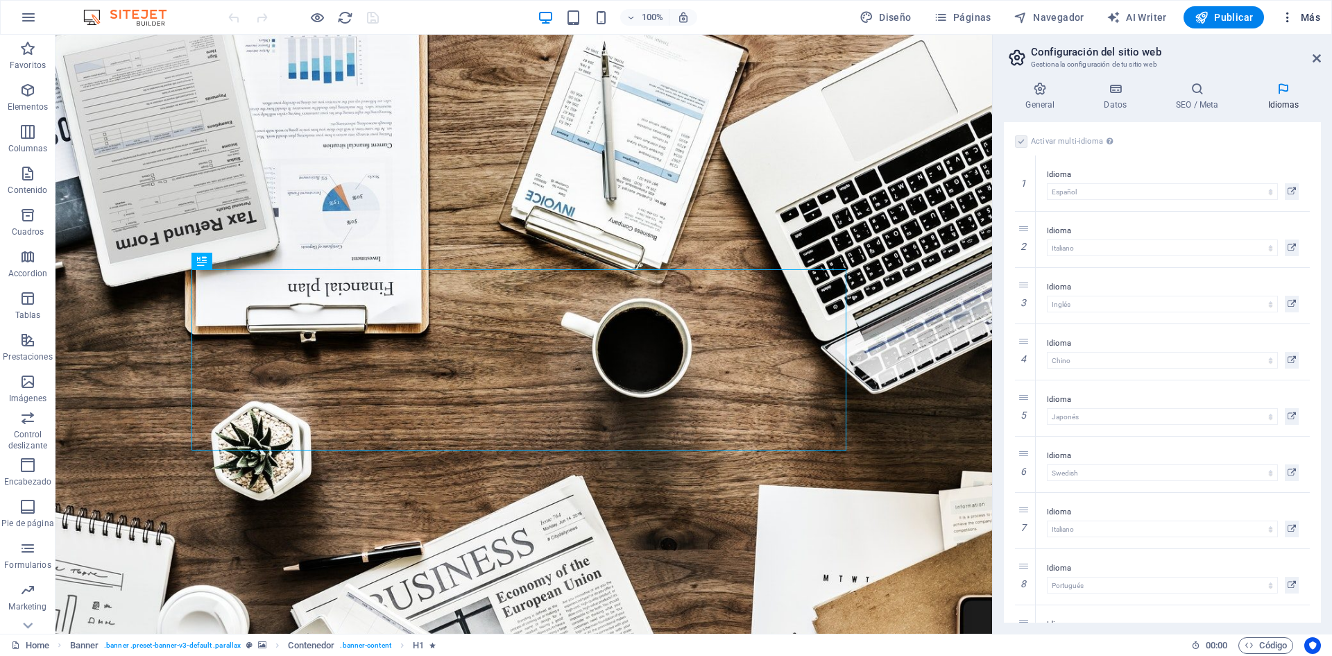
click at [1307, 17] on span "Más" at bounding box center [1301, 17] width 40 height 14
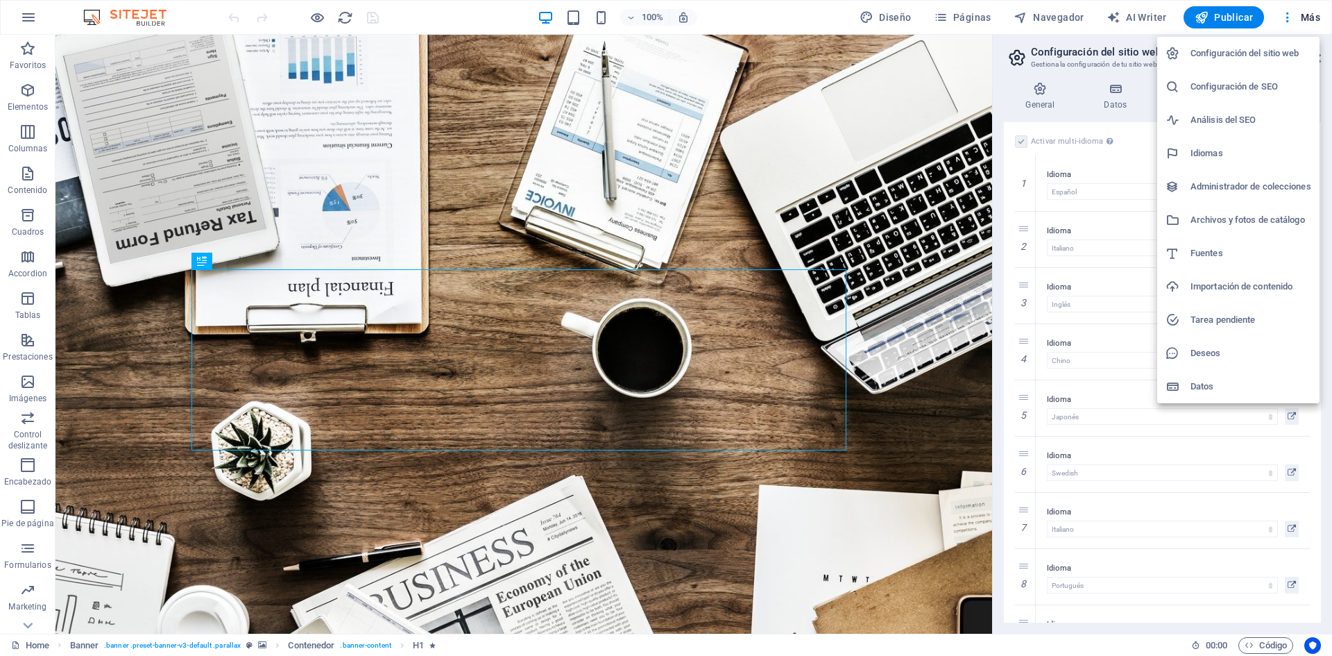
click at [926, 319] on div at bounding box center [666, 328] width 1332 height 656
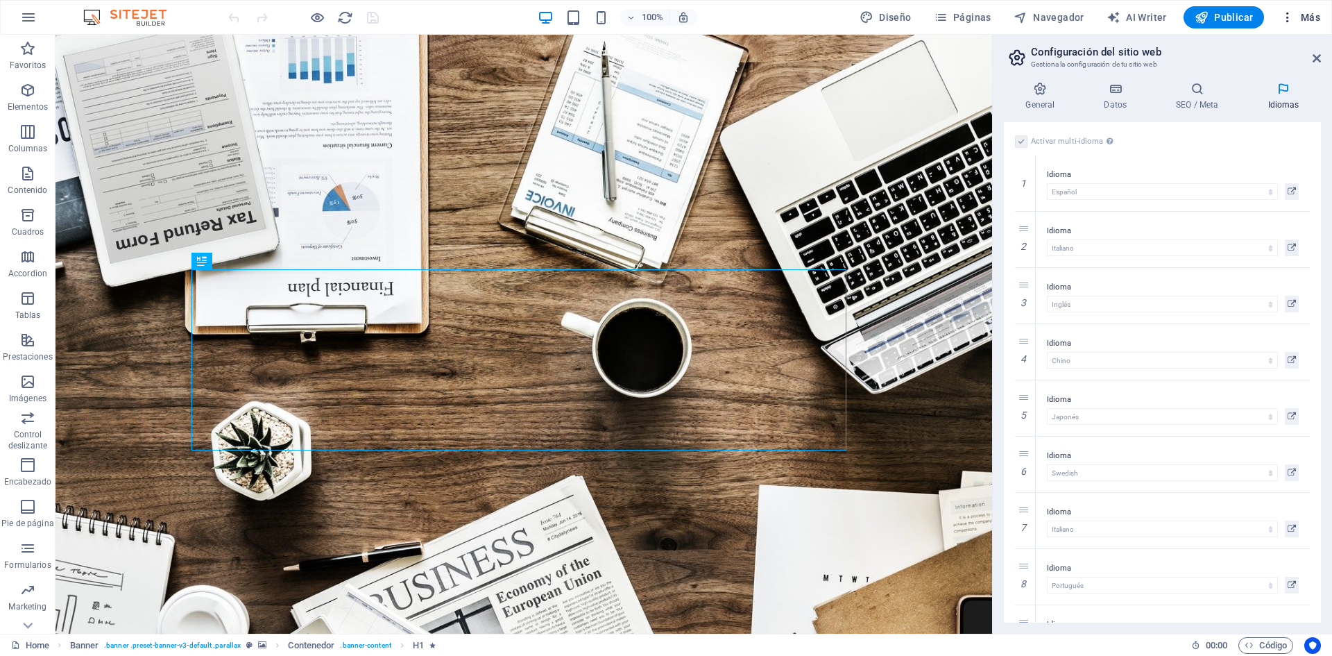
click at [1321, 15] on button "Más" at bounding box center [1300, 17] width 51 height 22
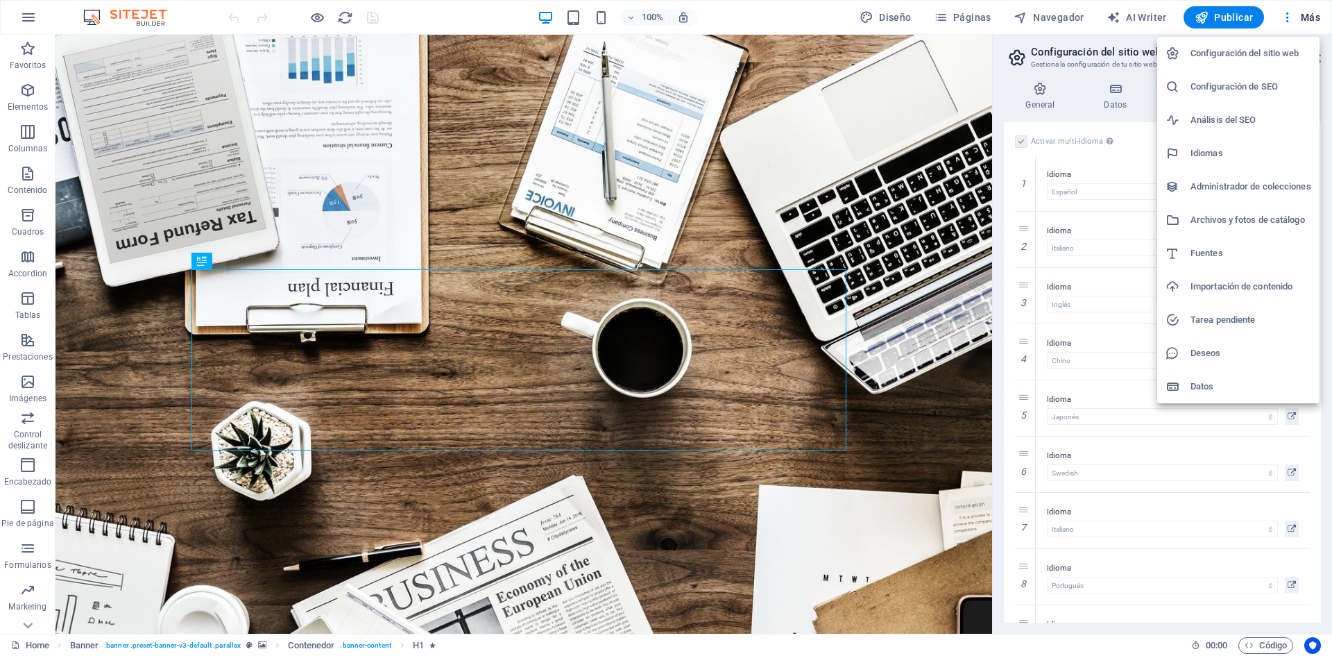
click at [729, 210] on div at bounding box center [666, 328] width 1332 height 656
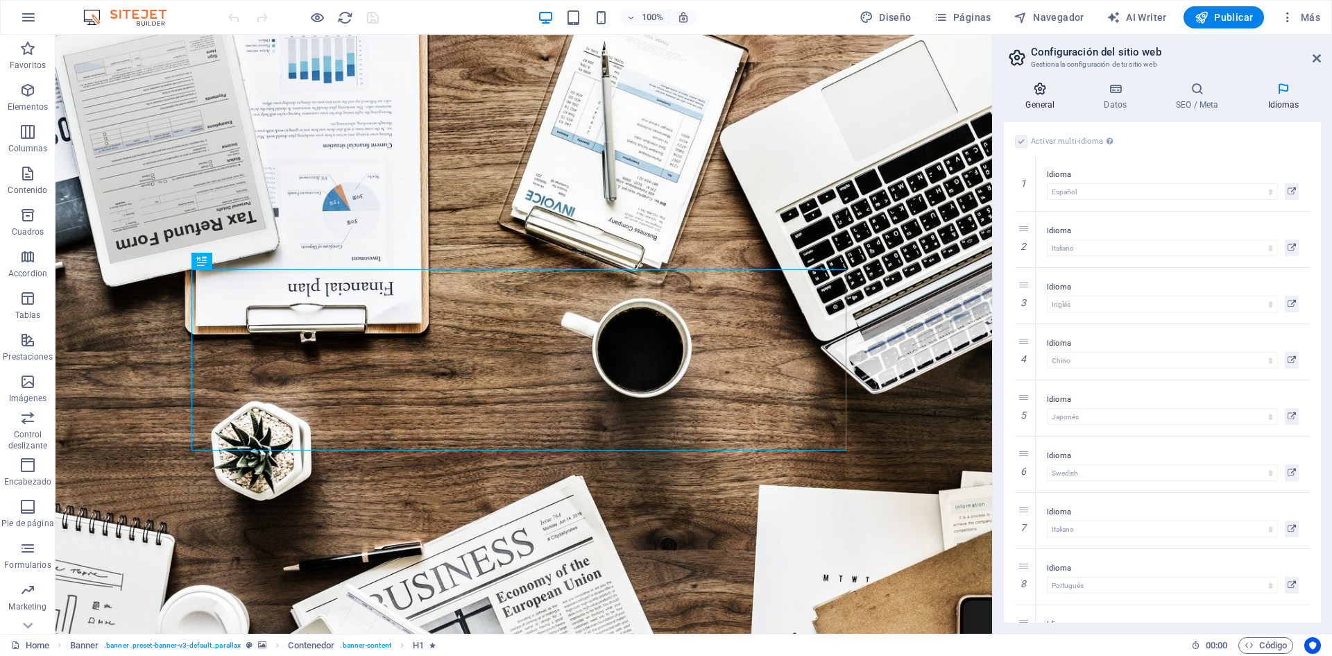
click at [1040, 87] on icon at bounding box center [1040, 89] width 73 height 14
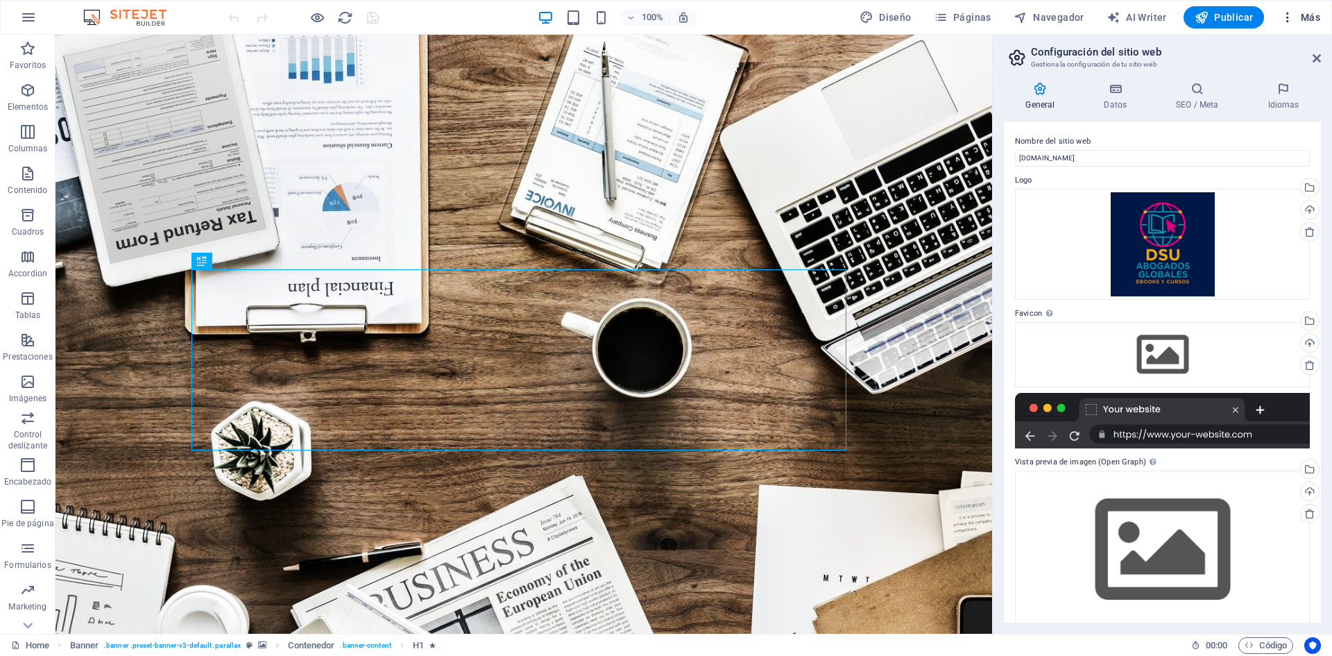
click at [1309, 19] on span "Más" at bounding box center [1301, 17] width 40 height 14
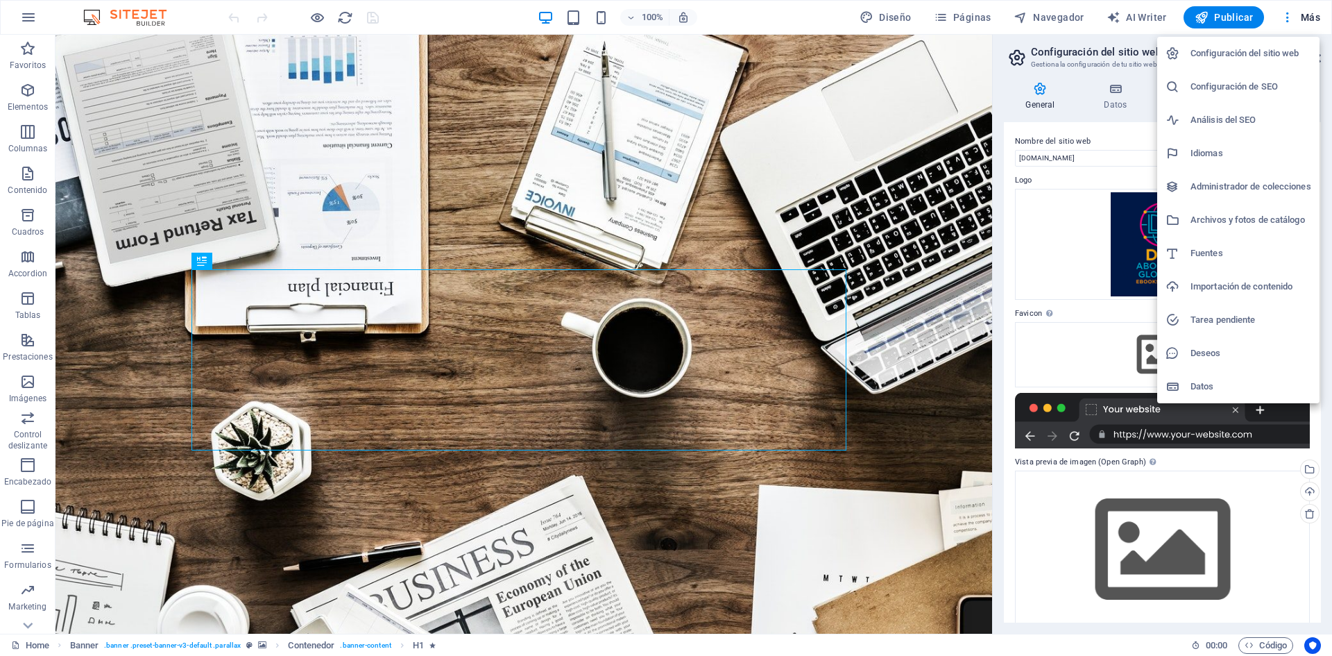
click at [1201, 52] on h6 "Configuración del sitio web" at bounding box center [1251, 53] width 121 height 17
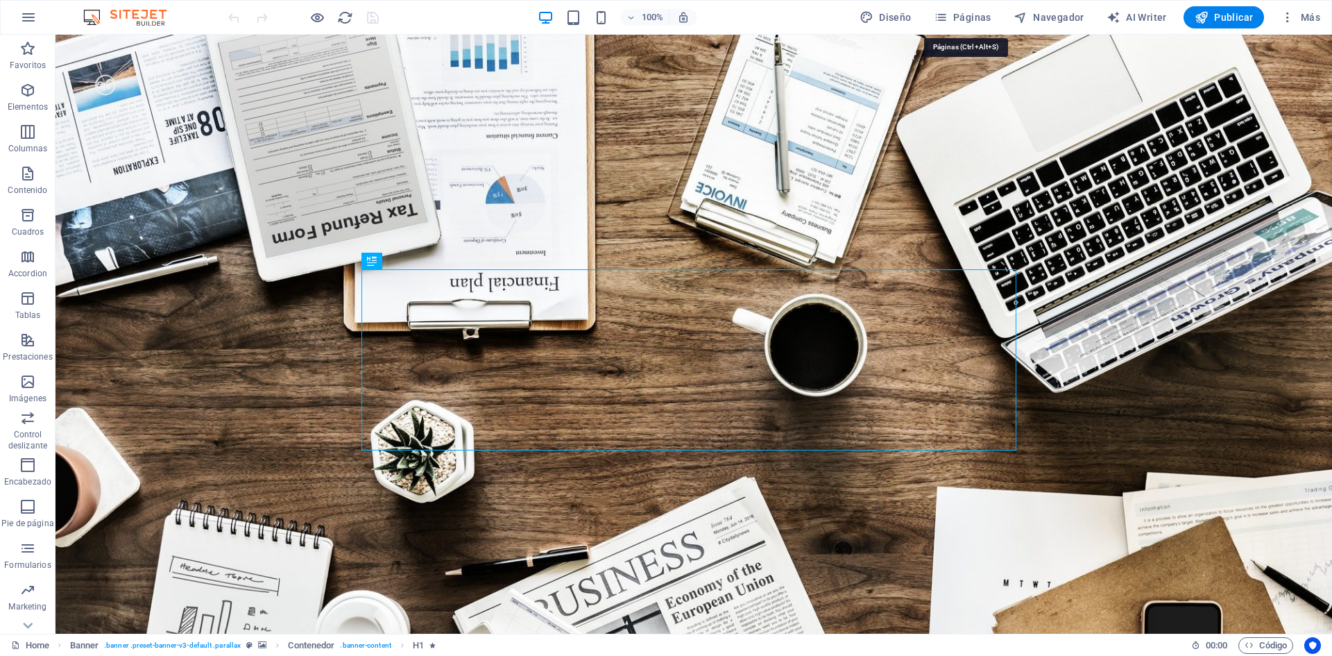
drag, startPoint x: 1003, startPoint y: 48, endPoint x: 917, endPoint y: 67, distance: 88.2
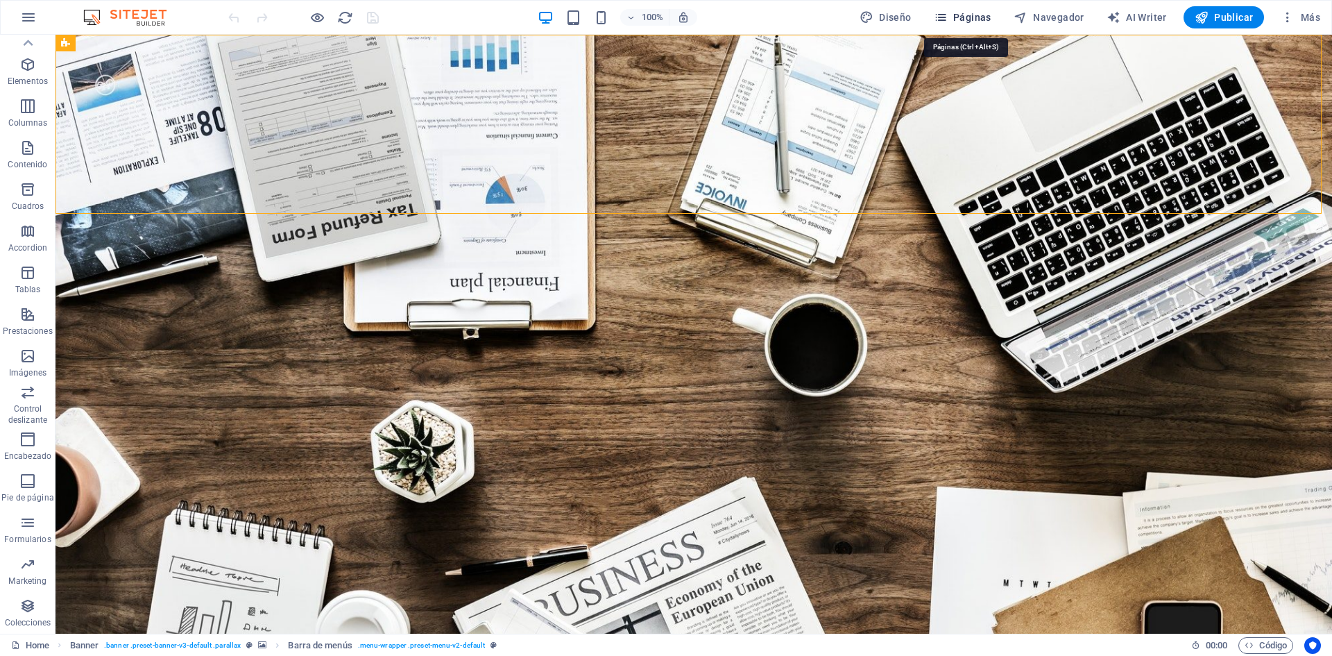
click at [974, 16] on span "Páginas" at bounding box center [963, 17] width 58 height 14
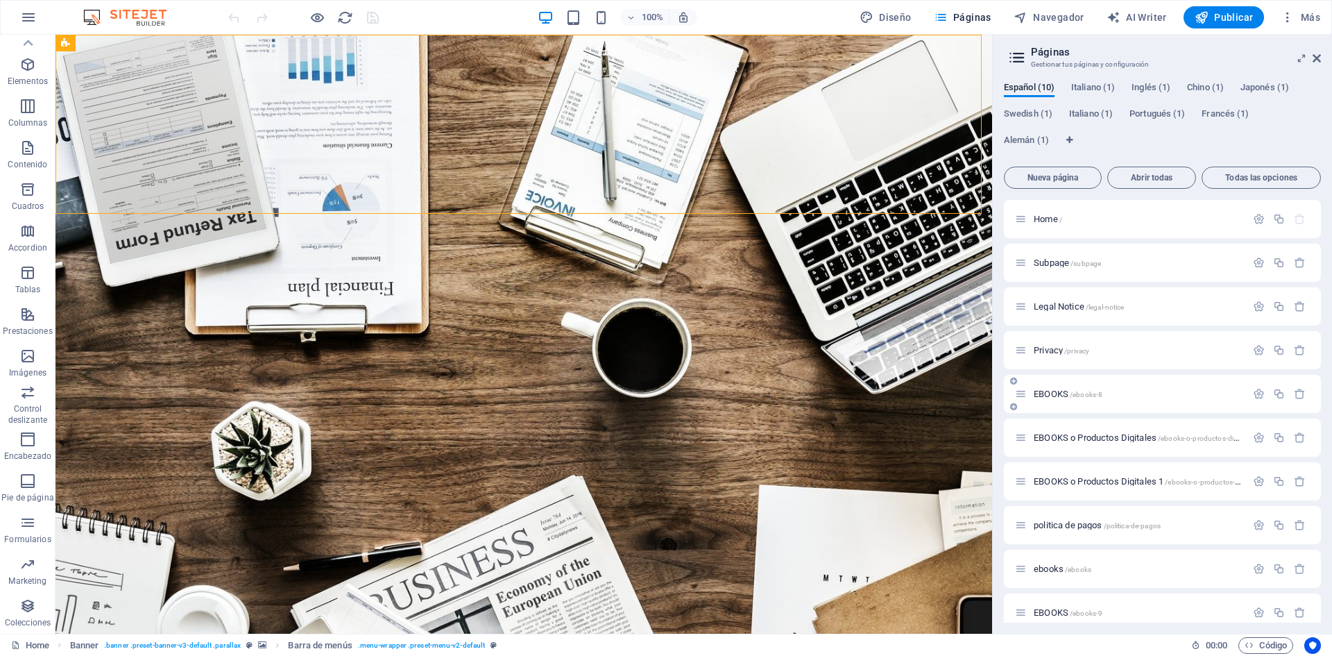
click at [1046, 384] on div "EBOOKS /ebooks-8" at bounding box center [1162, 394] width 317 height 38
click at [1050, 391] on span "EBOOKS /ebooks-8" at bounding box center [1068, 394] width 69 height 10
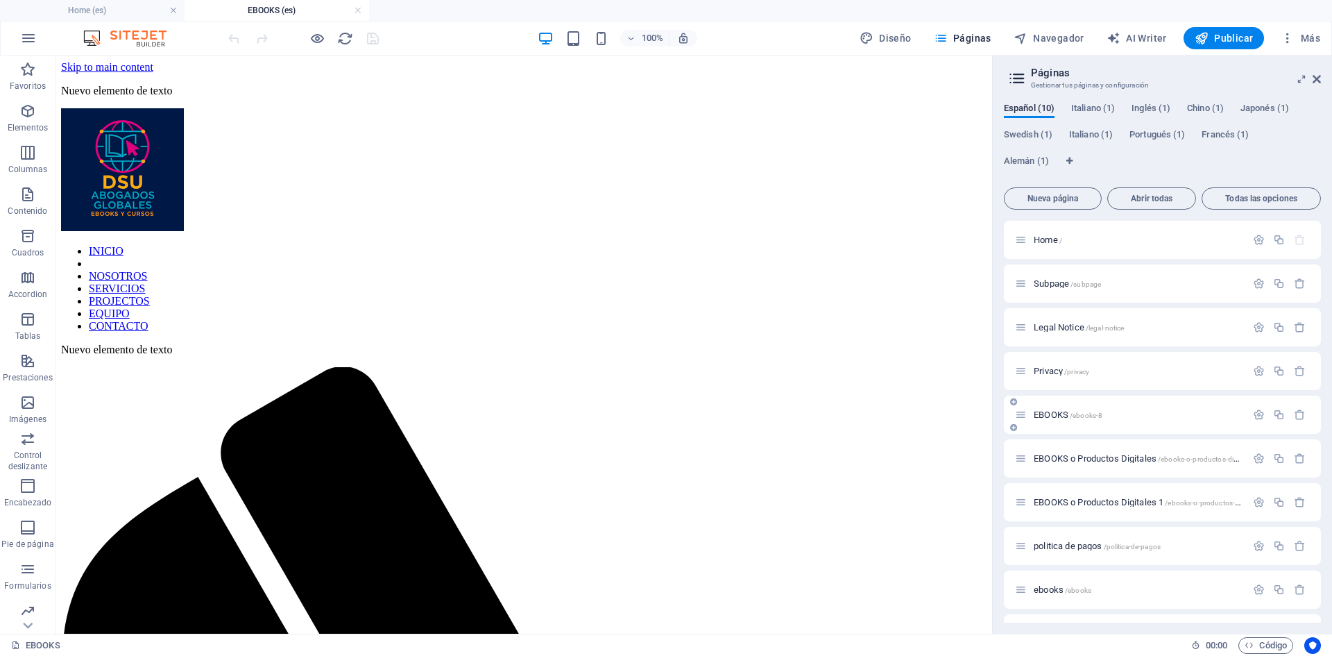
scroll to position [0, 0]
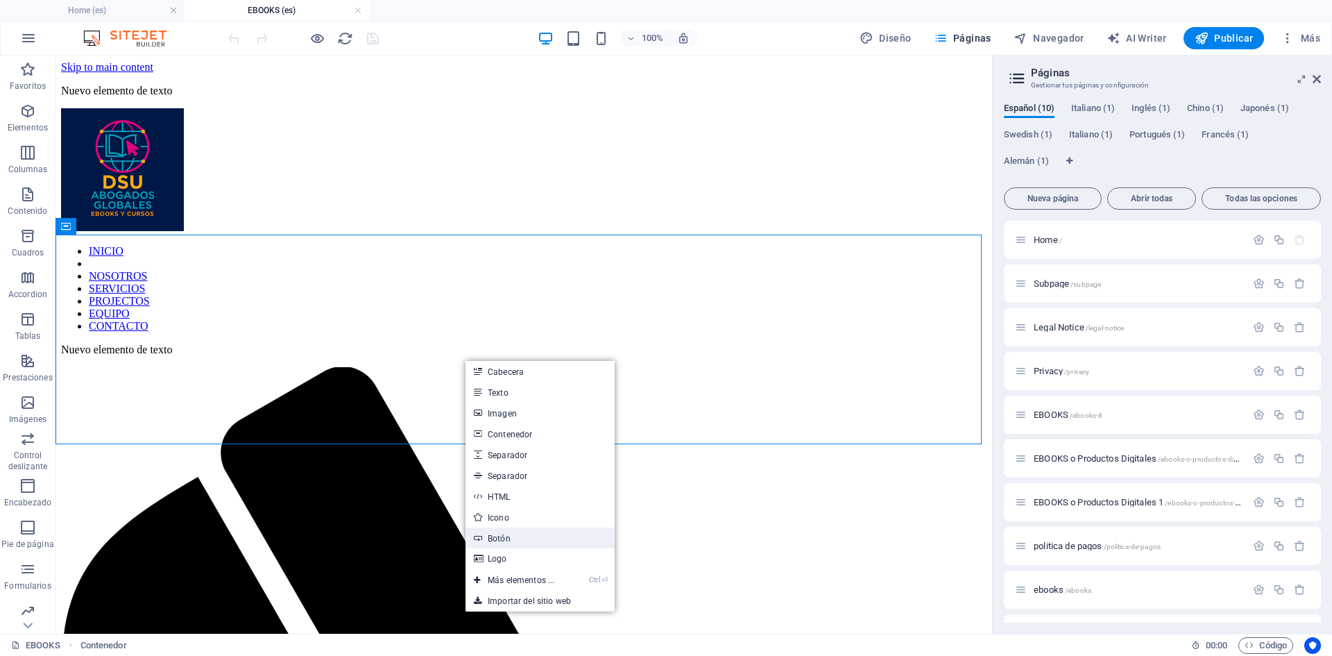
click at [505, 536] on link "Botón" at bounding box center [540, 537] width 149 height 21
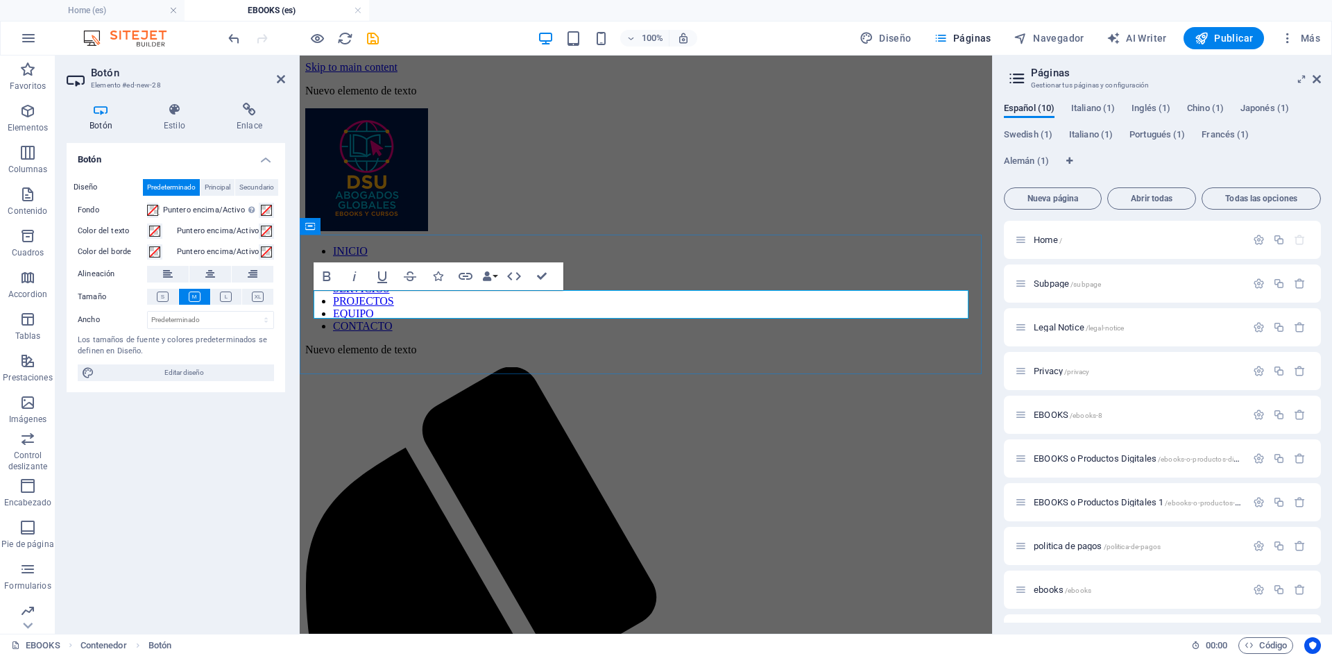
scroll to position [0, 4]
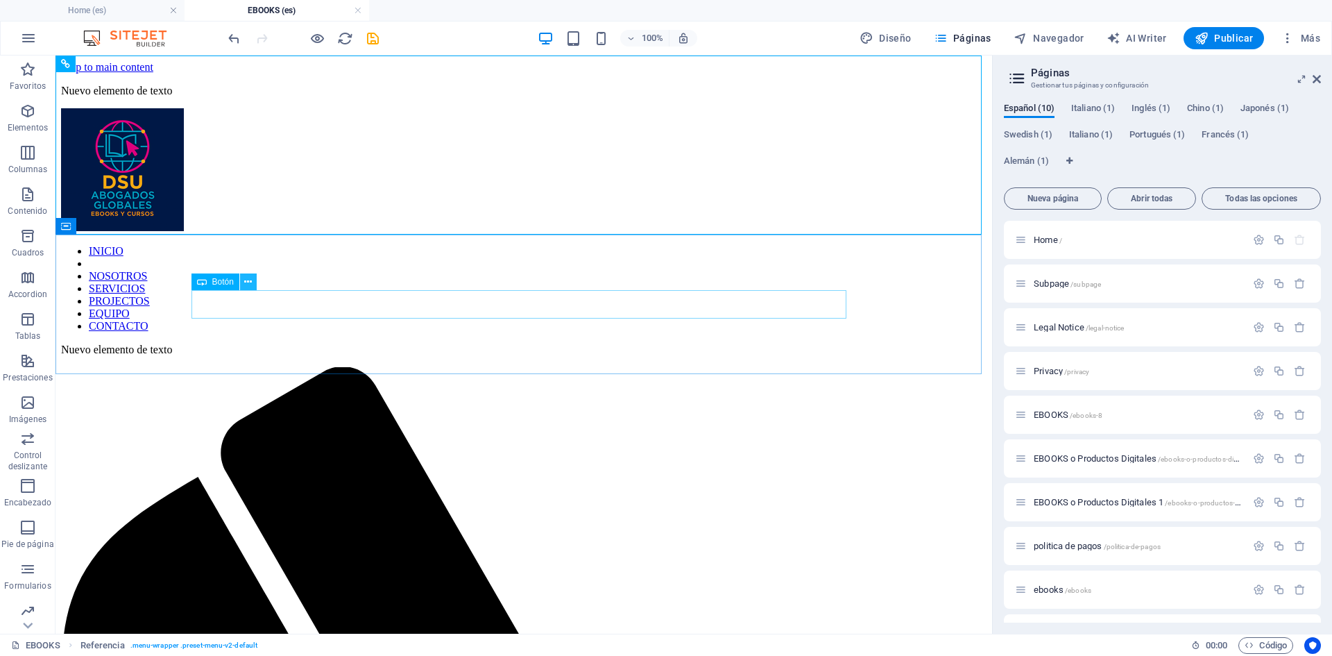
click at [251, 279] on icon at bounding box center [248, 282] width 8 height 15
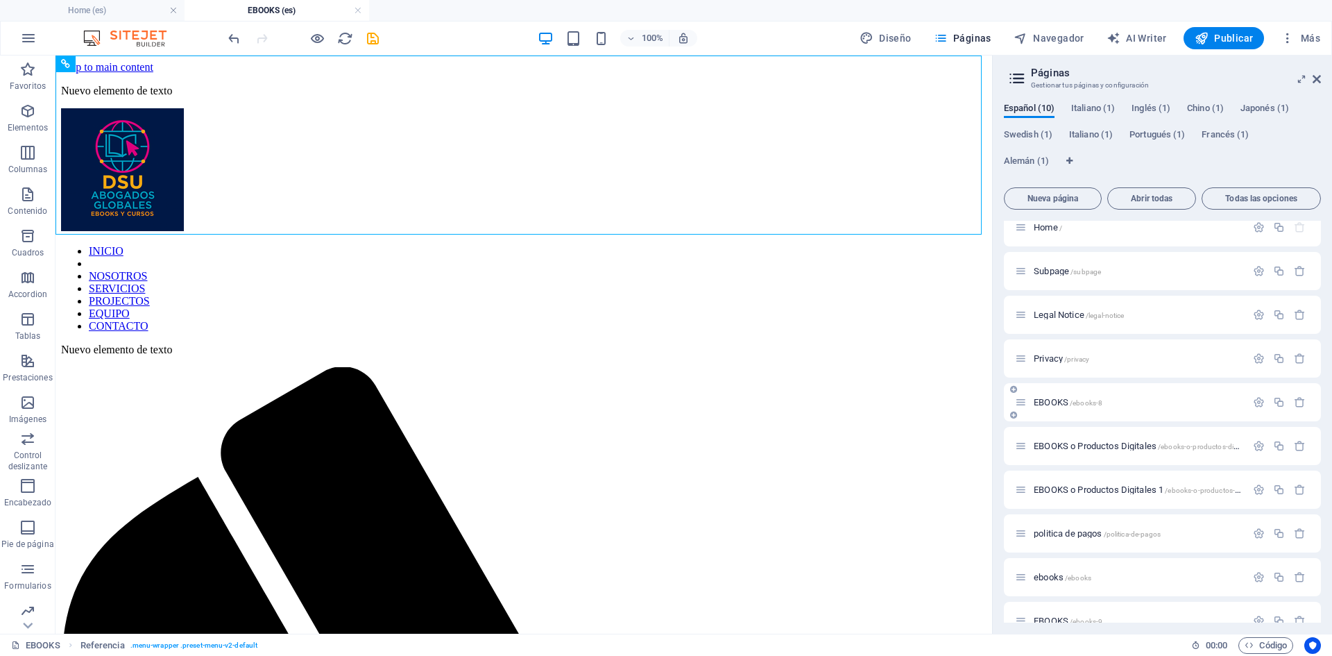
scroll to position [0, 0]
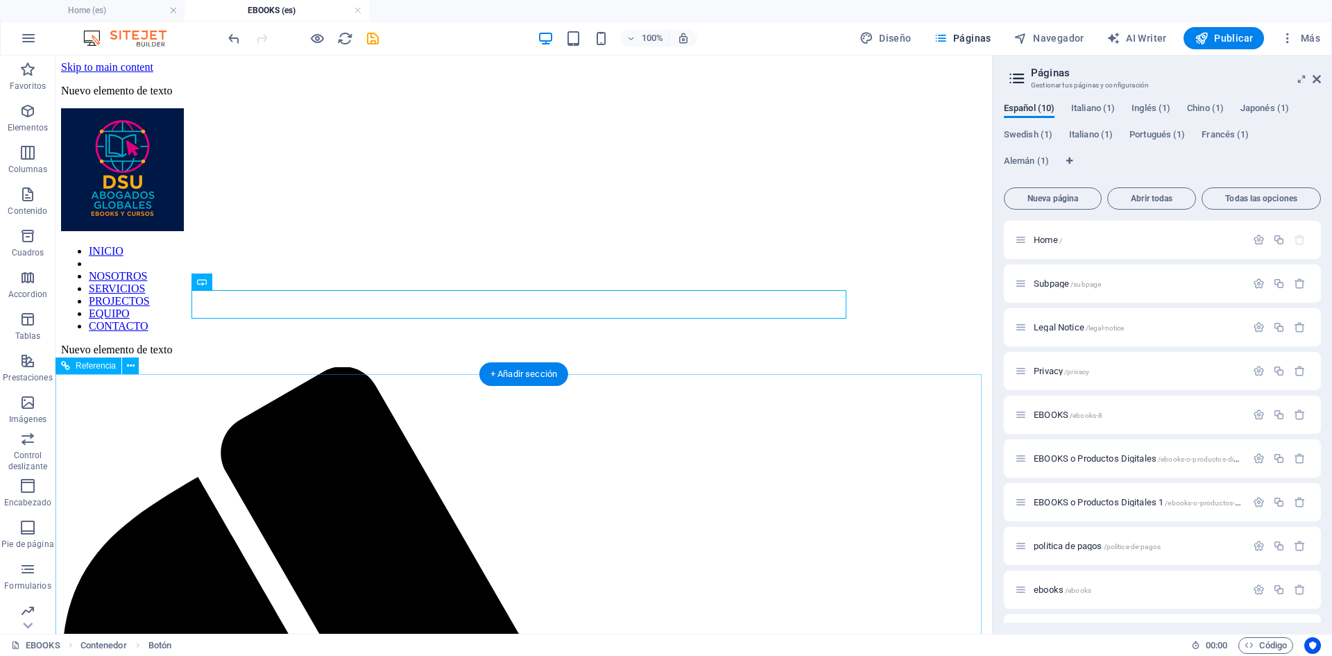
click at [251, 280] on icon at bounding box center [248, 282] width 8 height 15
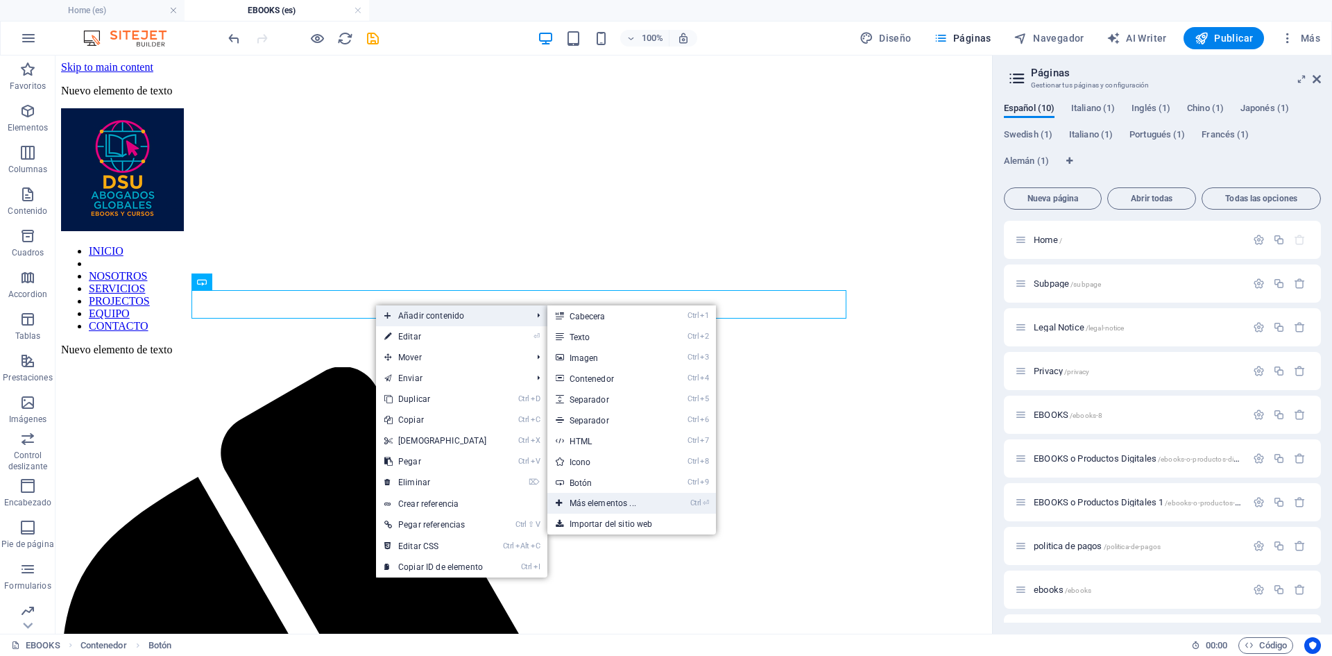
click at [592, 499] on link "Ctrl ⏎ Más elementos ..." at bounding box center [606, 503] width 117 height 21
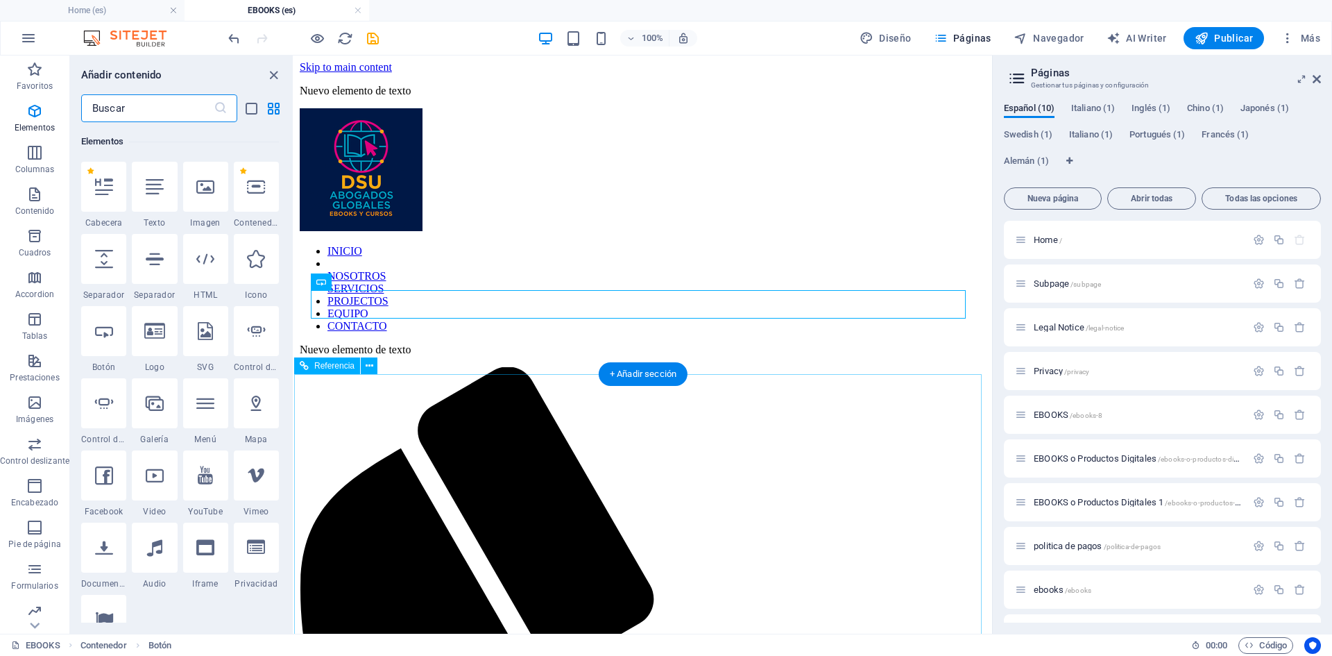
scroll to position [262, 0]
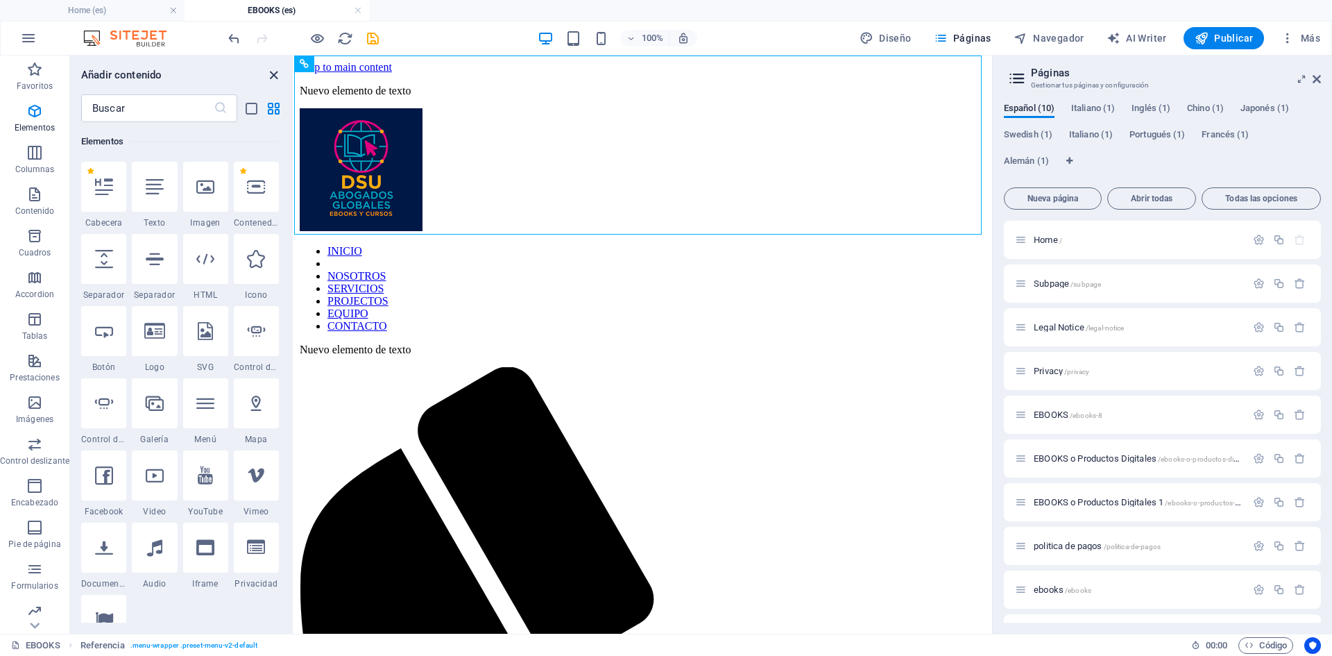
click at [273, 76] on icon "close panel" at bounding box center [274, 75] width 16 height 16
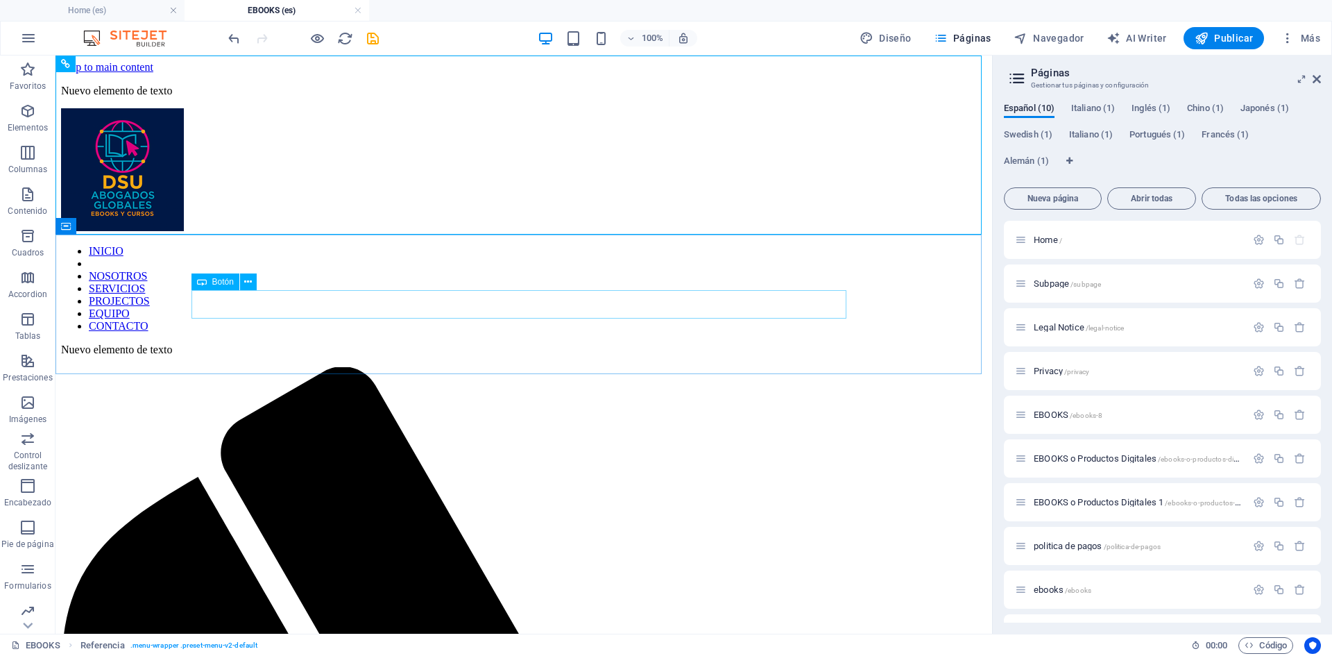
click at [221, 282] on span "Botón" at bounding box center [223, 282] width 22 height 8
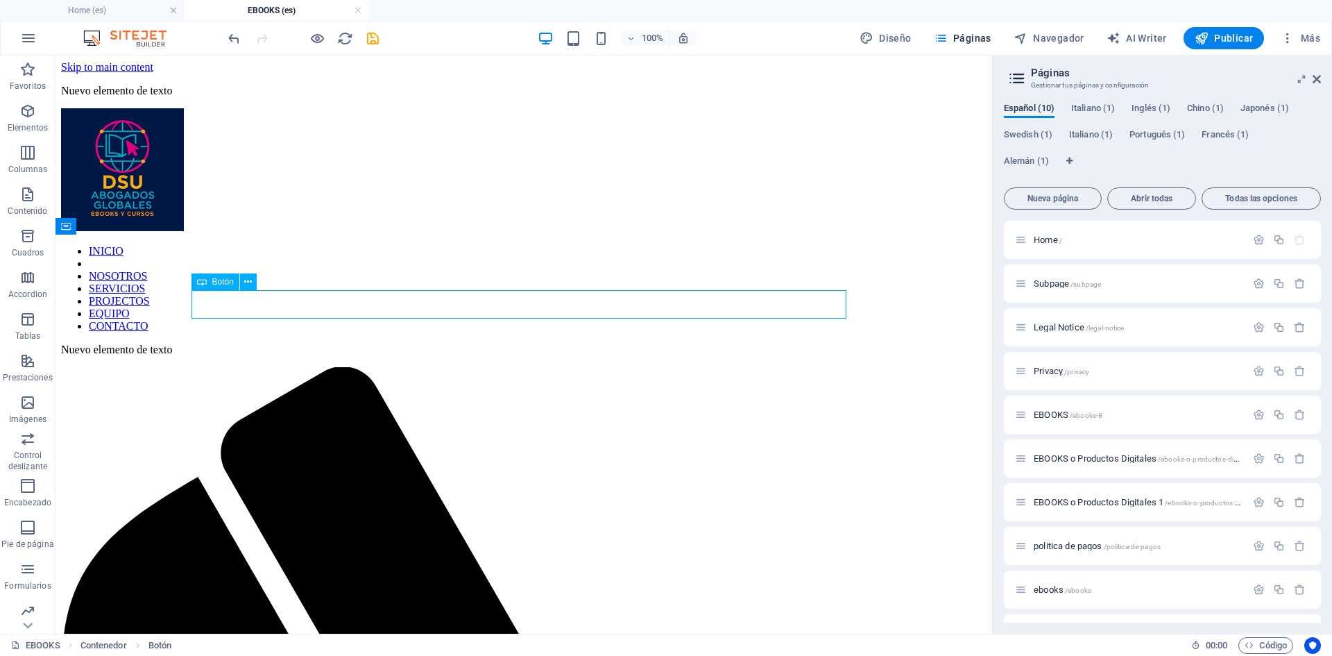
click at [206, 280] on icon at bounding box center [202, 281] width 10 height 17
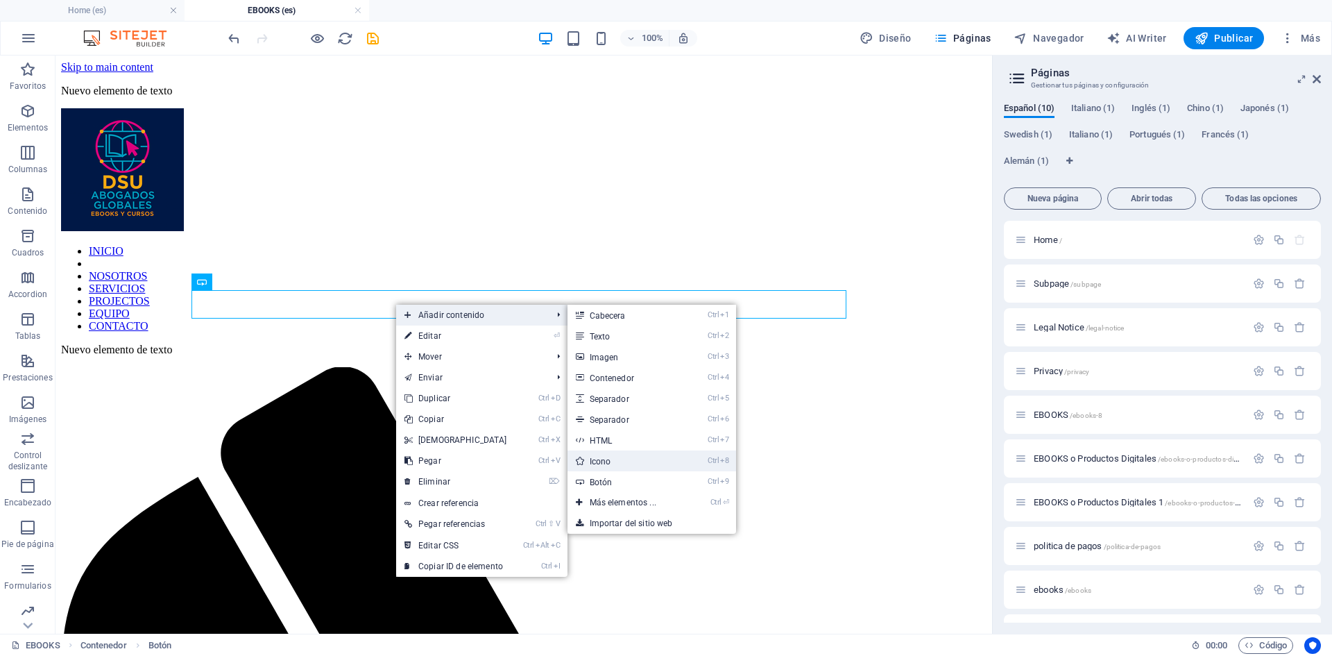
click at [603, 459] on link "Ctrl 8 Icono" at bounding box center [626, 460] width 117 height 21
select select "xMidYMid"
select select "px"
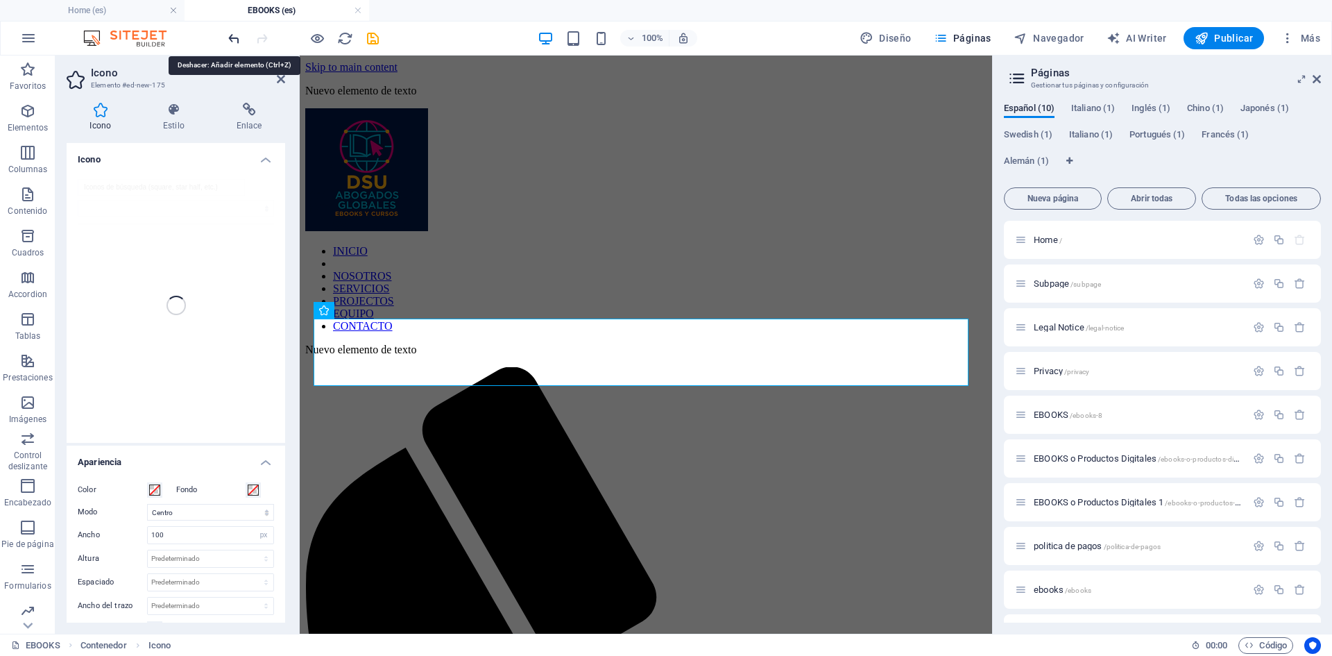
click at [232, 38] on icon "undo" at bounding box center [234, 39] width 16 height 16
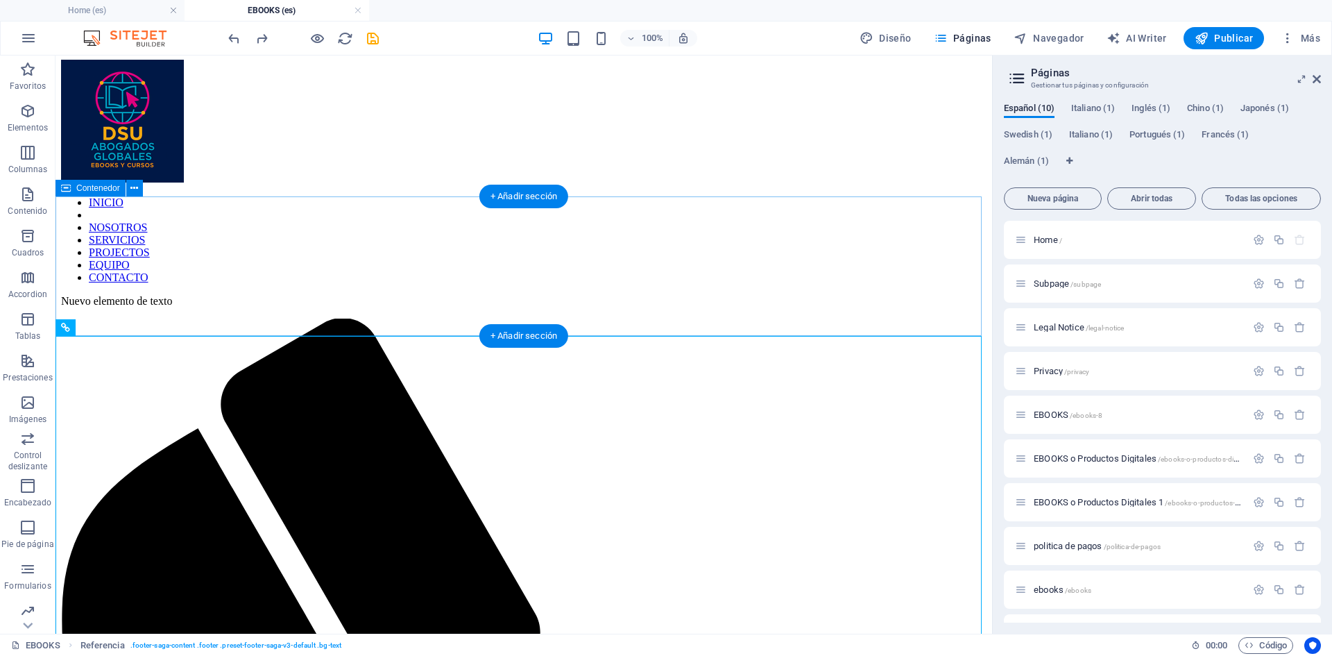
scroll to position [69, 0]
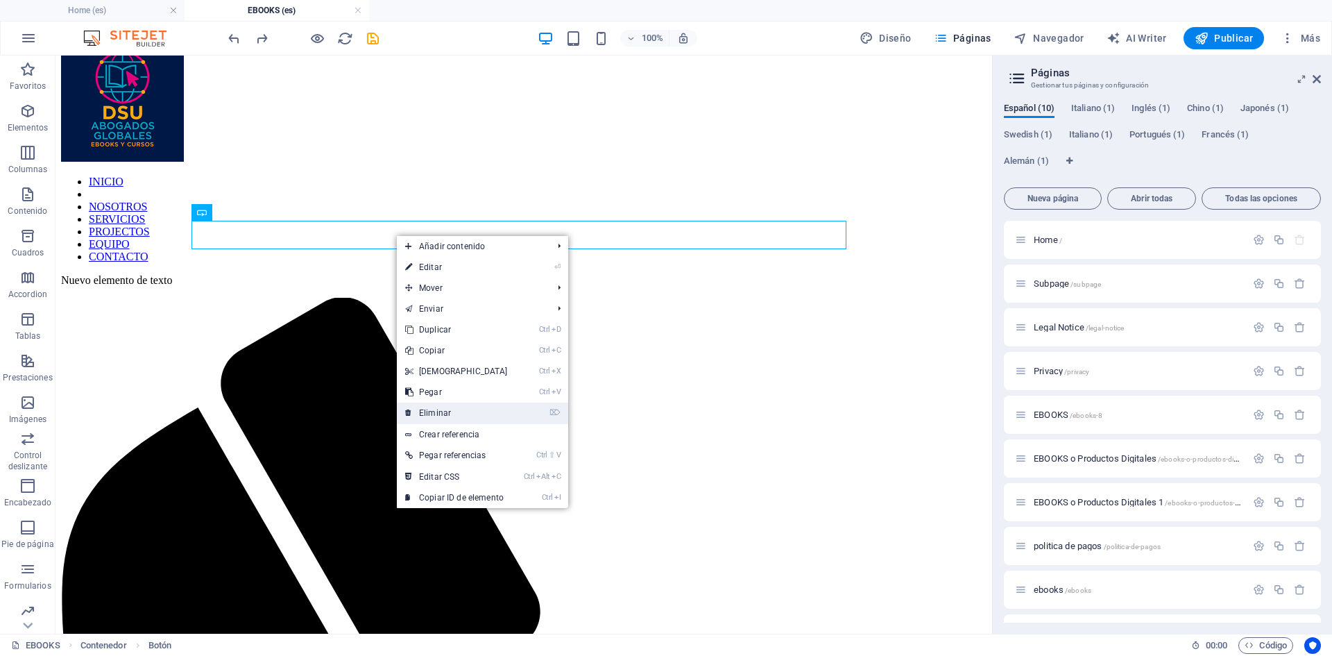
click at [436, 413] on link "⌦ Eliminar" at bounding box center [456, 412] width 119 height 21
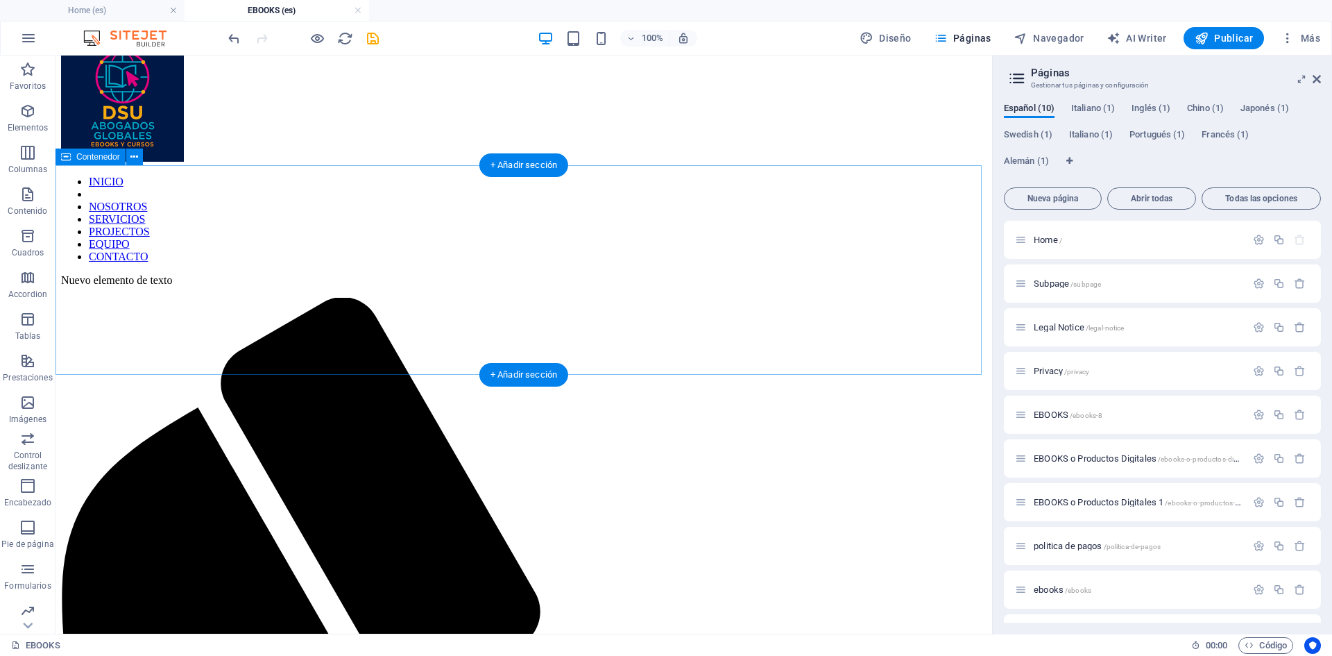
click at [523, 161] on div "+ Añadir sección" at bounding box center [524, 165] width 89 height 24
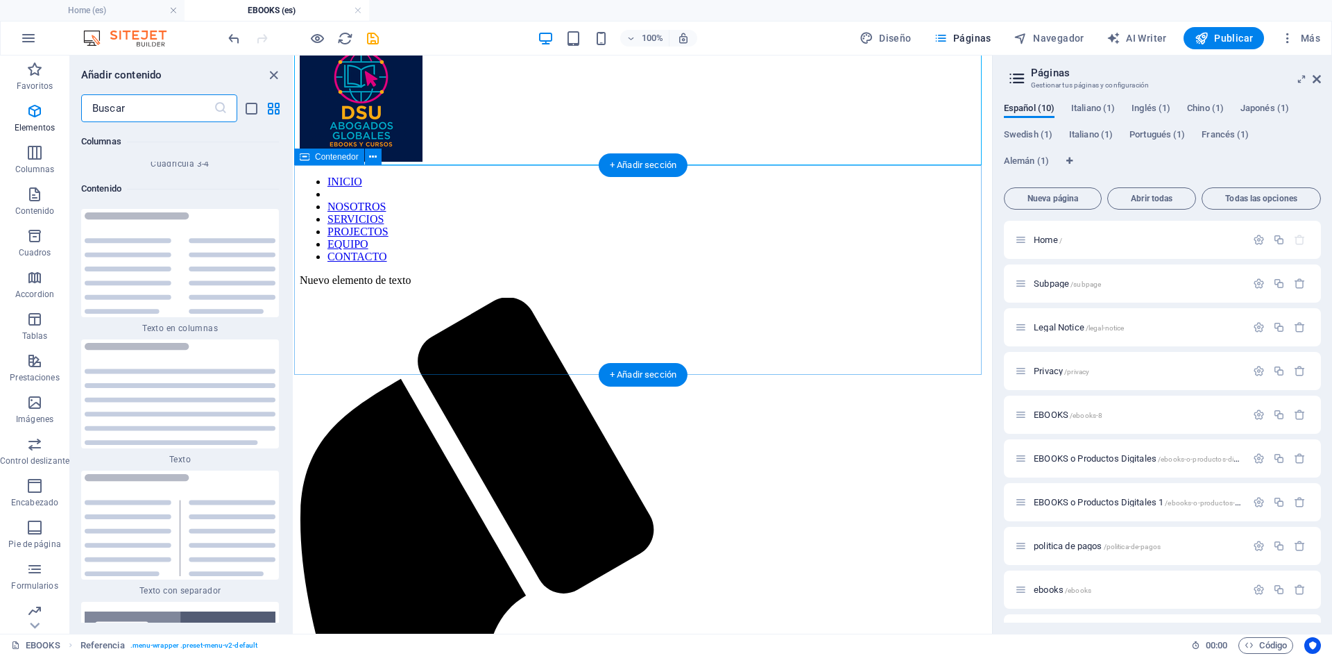
scroll to position [4661, 0]
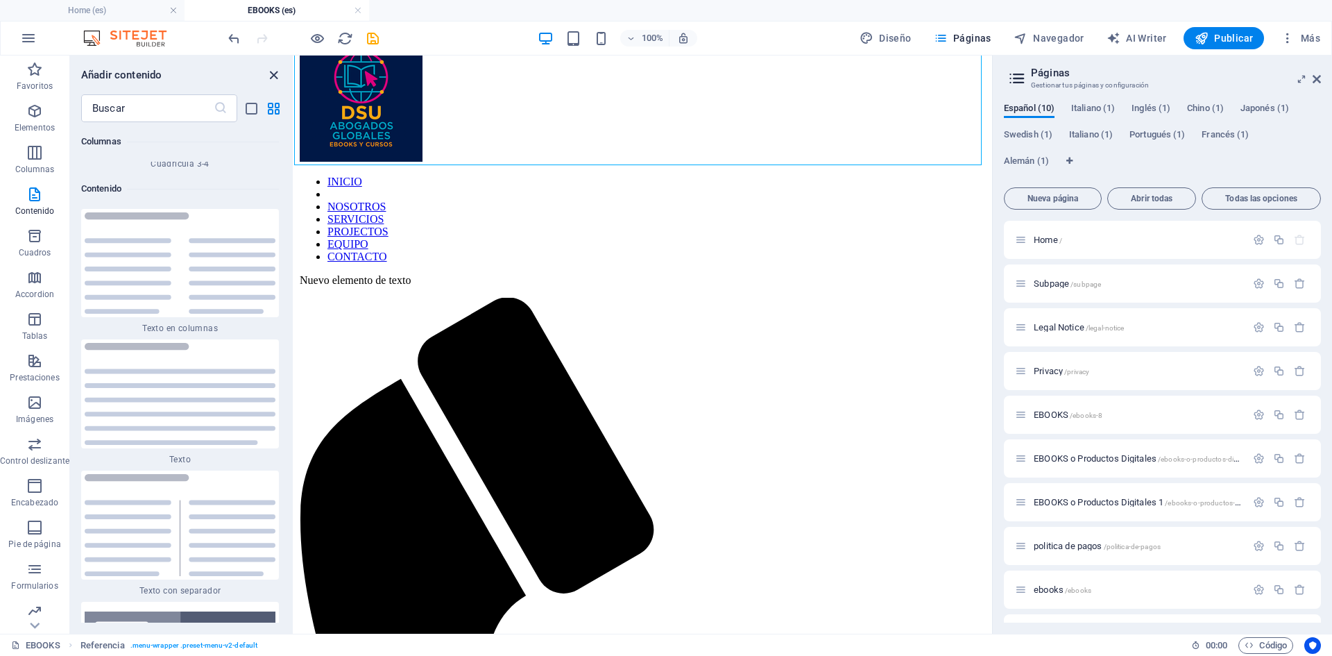
click at [272, 69] on icon "close panel" at bounding box center [274, 75] width 16 height 16
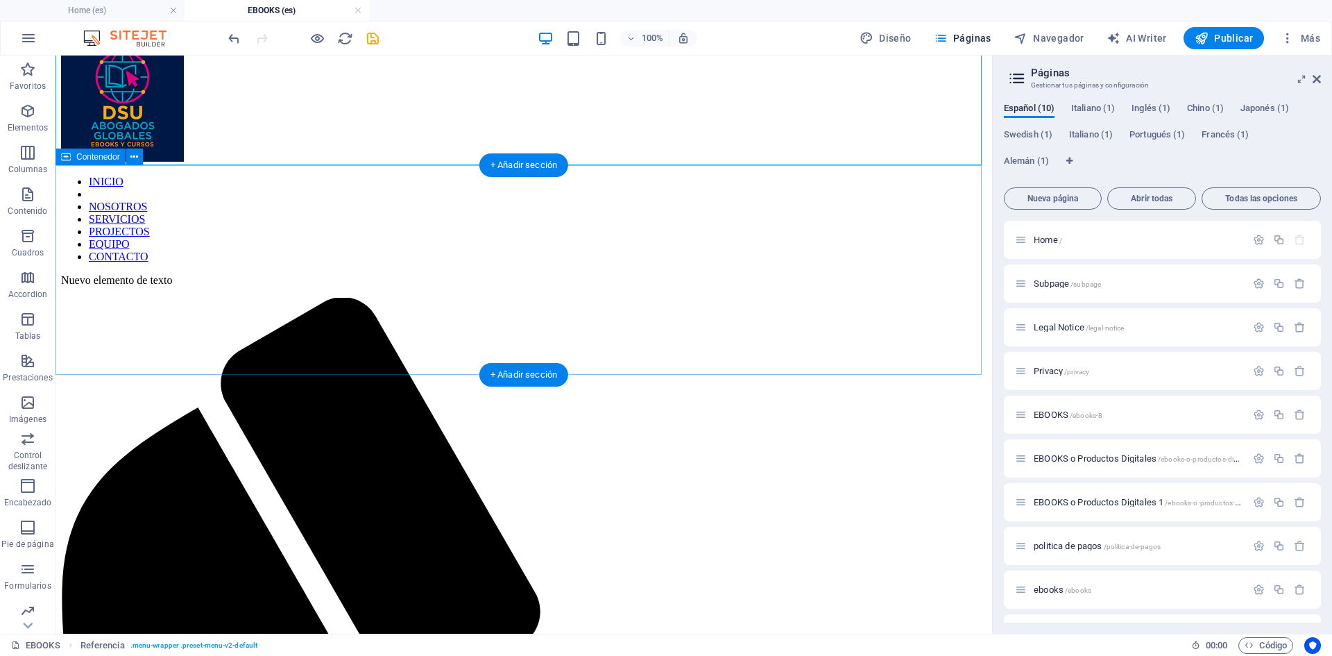
click at [532, 162] on div "+ Añadir sección" at bounding box center [524, 165] width 89 height 24
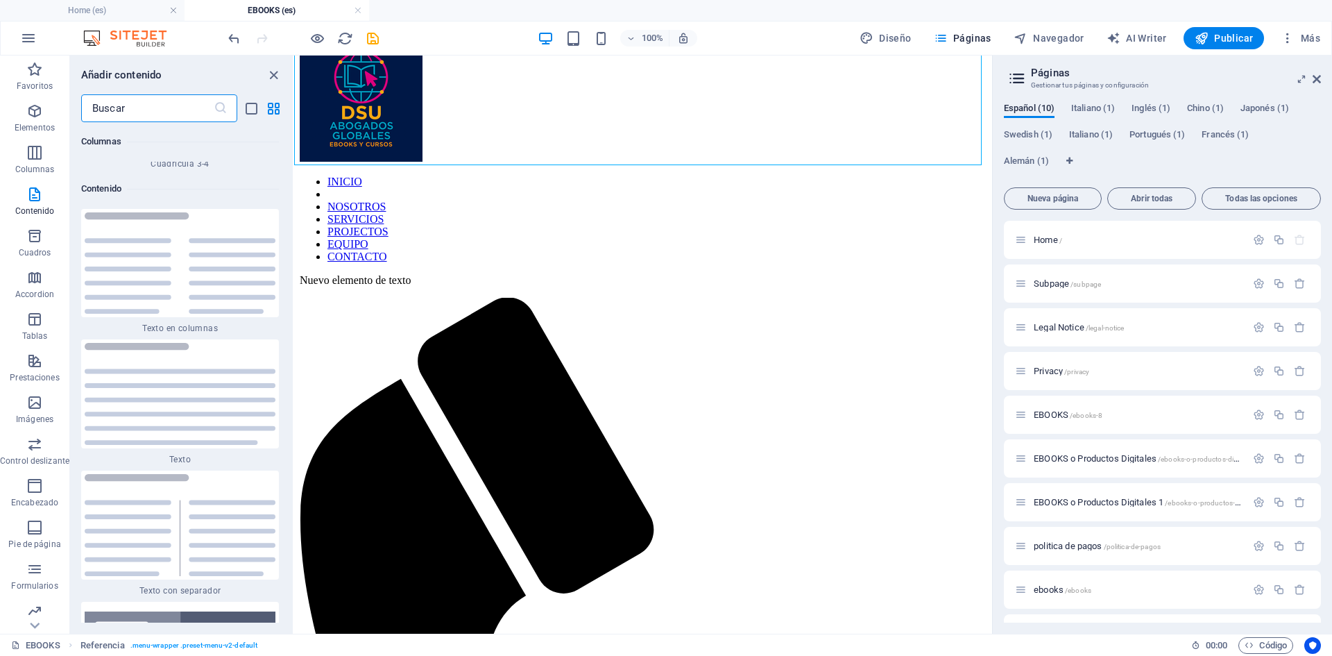
click at [145, 107] on input "text" at bounding box center [147, 108] width 133 height 28
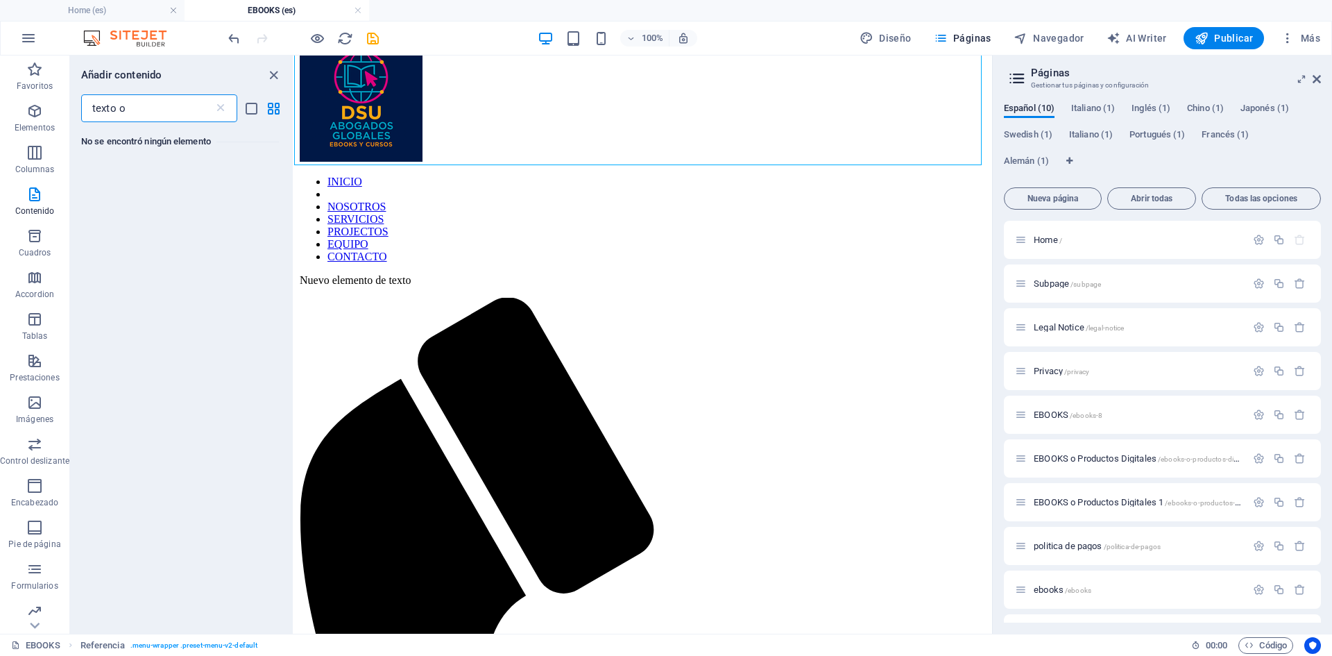
scroll to position [0, 0]
type input "t"
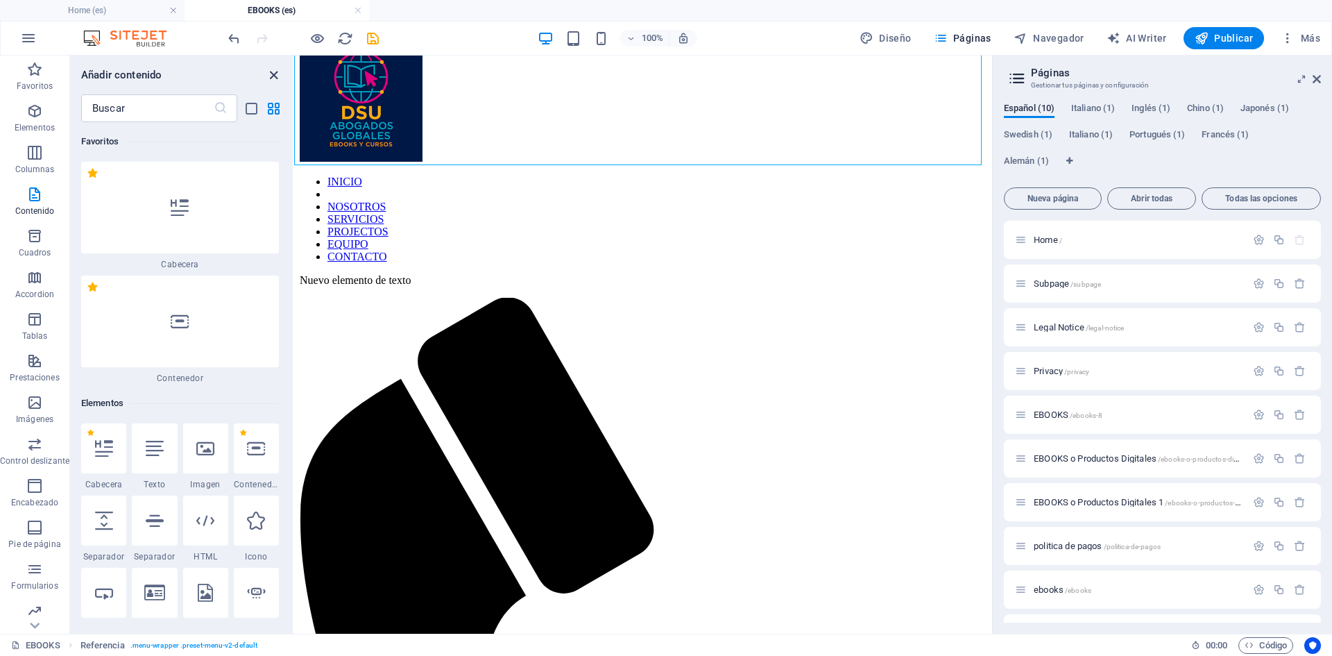
click at [271, 73] on icon "close panel" at bounding box center [274, 75] width 16 height 16
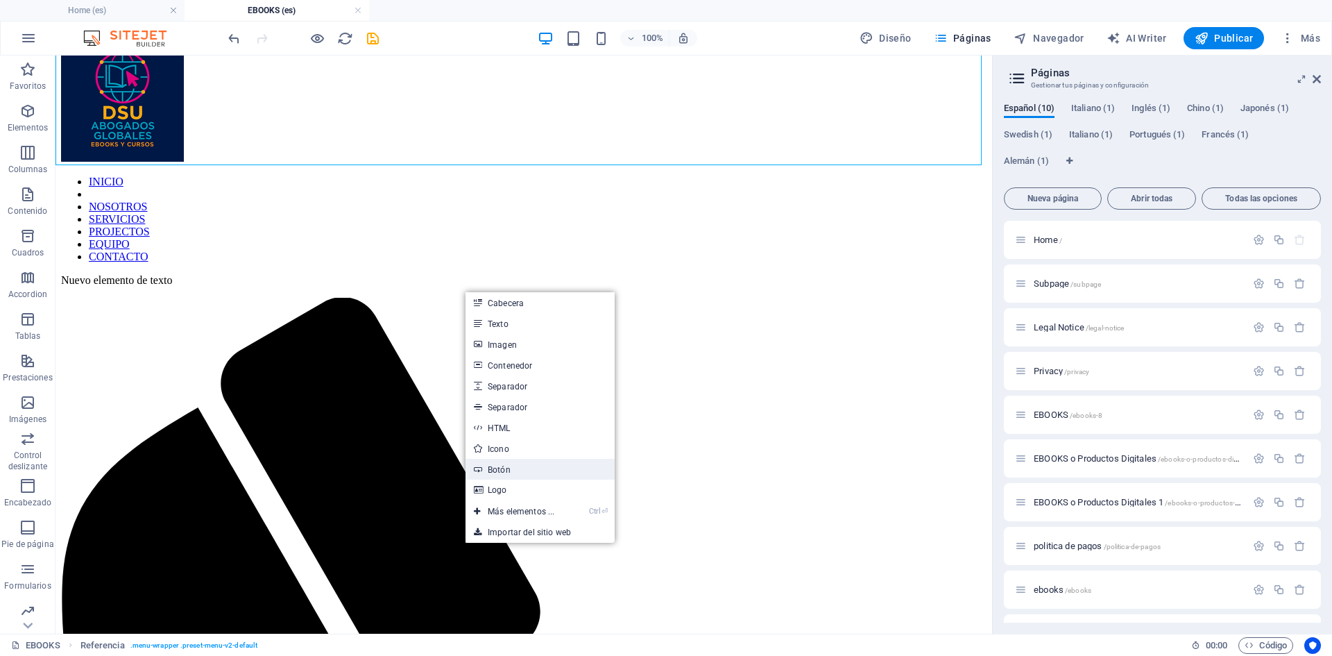
click at [498, 467] on link "Botón" at bounding box center [540, 469] width 149 height 21
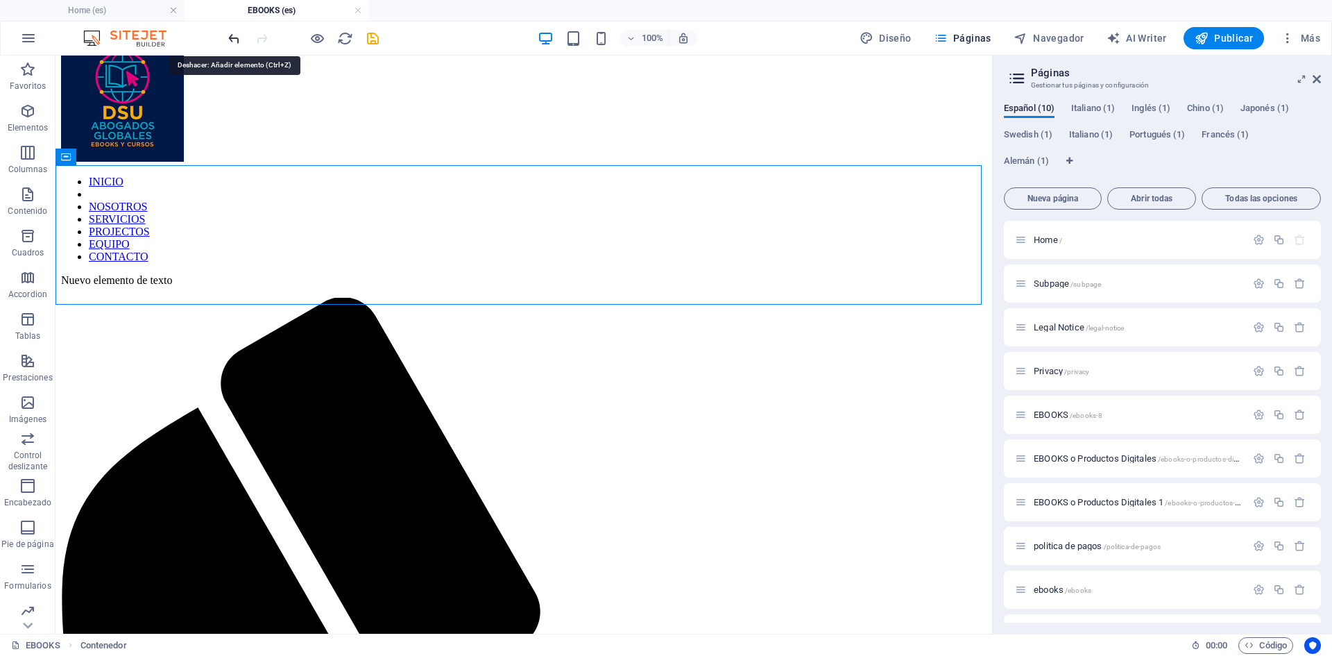
click at [230, 35] on icon "undo" at bounding box center [234, 39] width 16 height 16
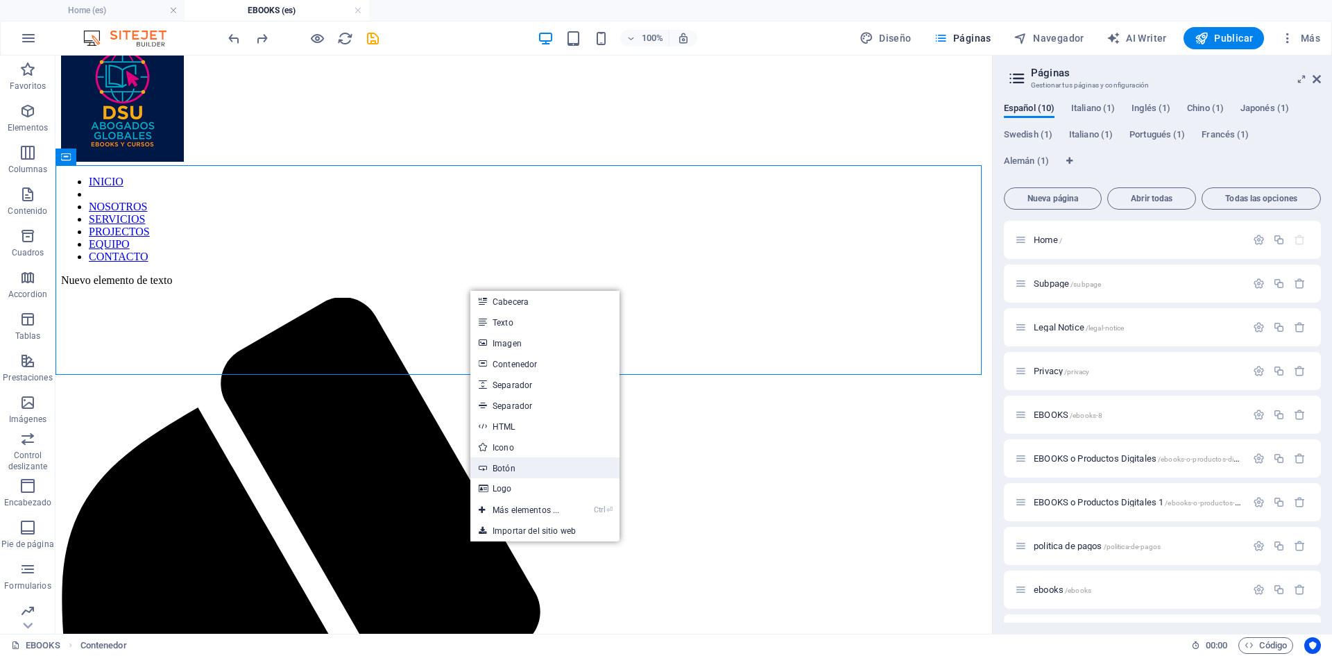
click at [514, 468] on link "Botón" at bounding box center [544, 467] width 149 height 21
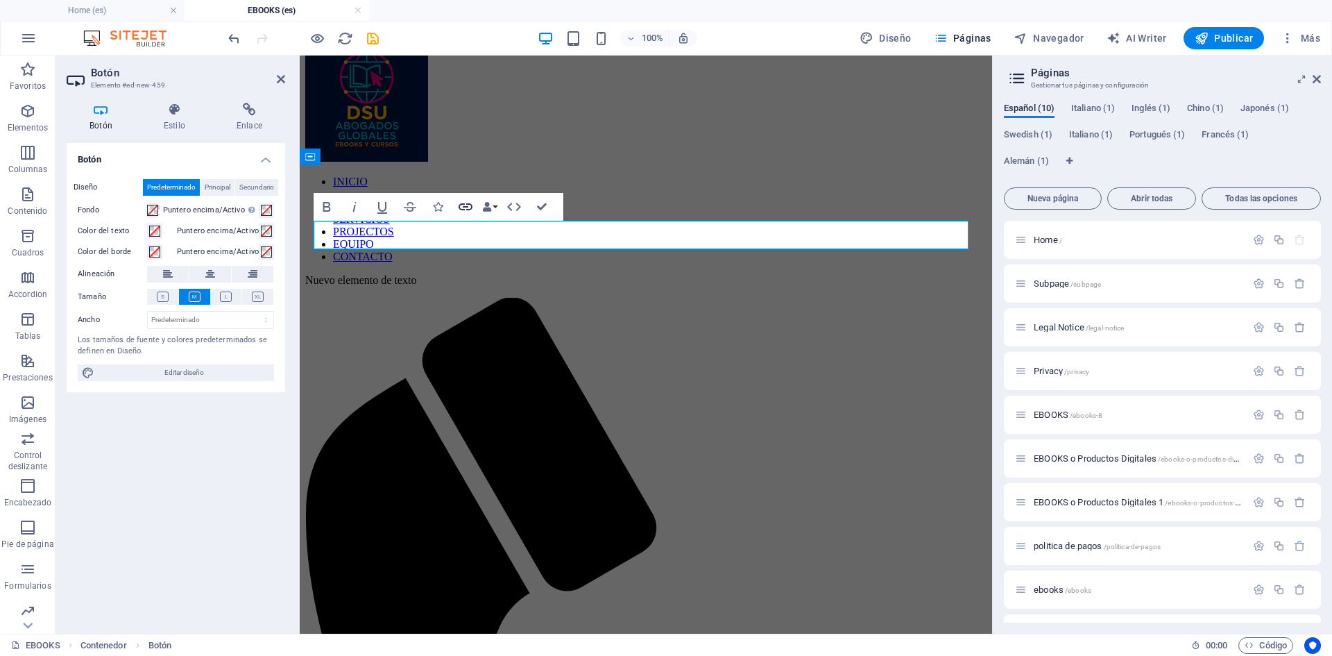
click at [466, 205] on icon "button" at bounding box center [465, 206] width 17 height 17
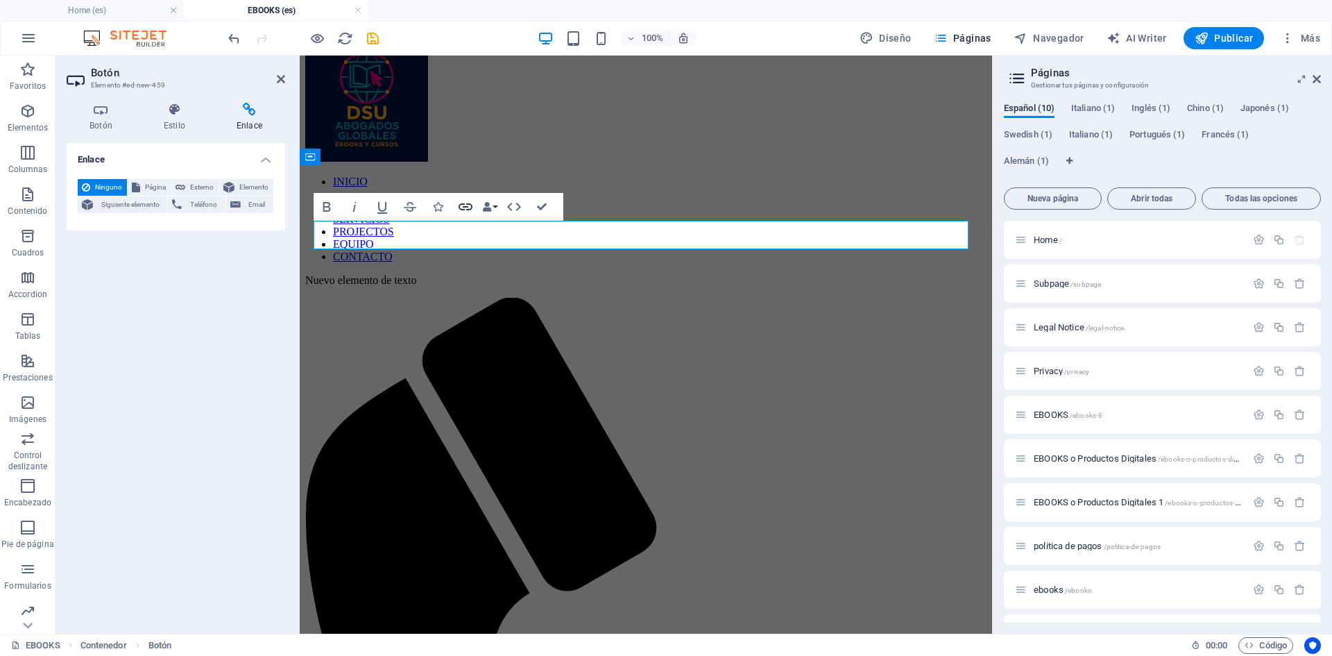
click at [466, 205] on icon "button" at bounding box center [465, 206] width 17 height 17
click at [150, 185] on span "Página" at bounding box center [155, 187] width 22 height 17
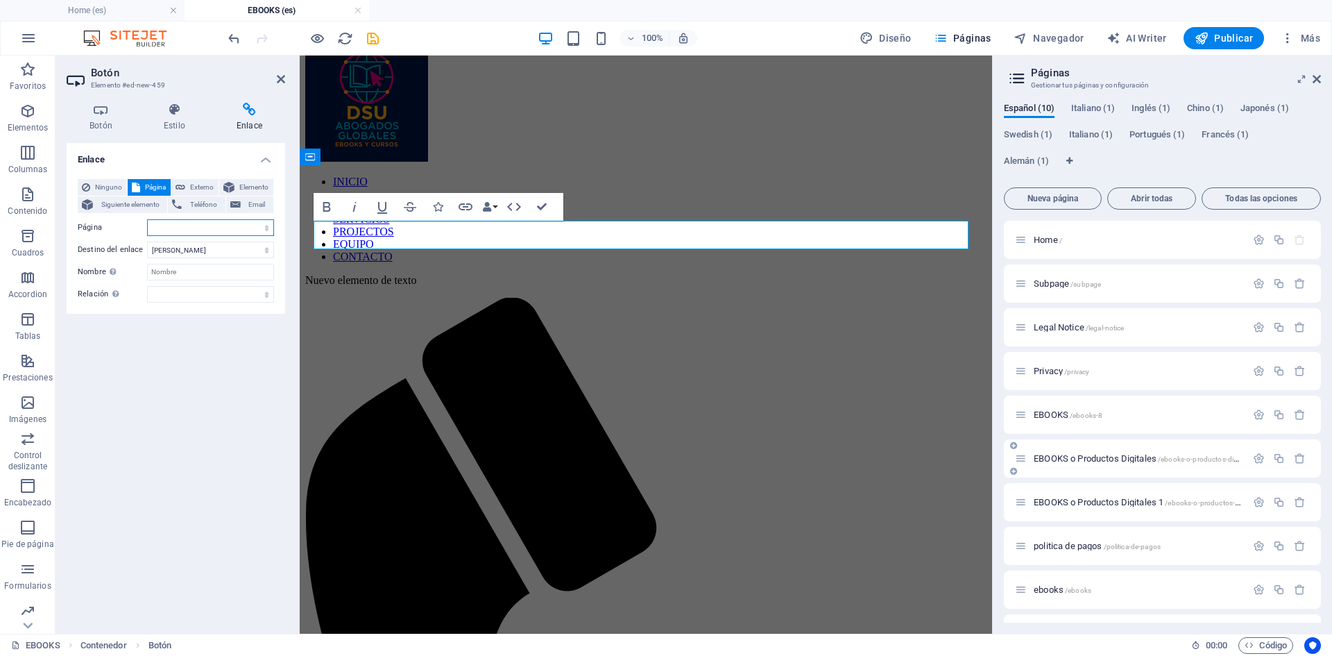
scroll to position [35, 0]
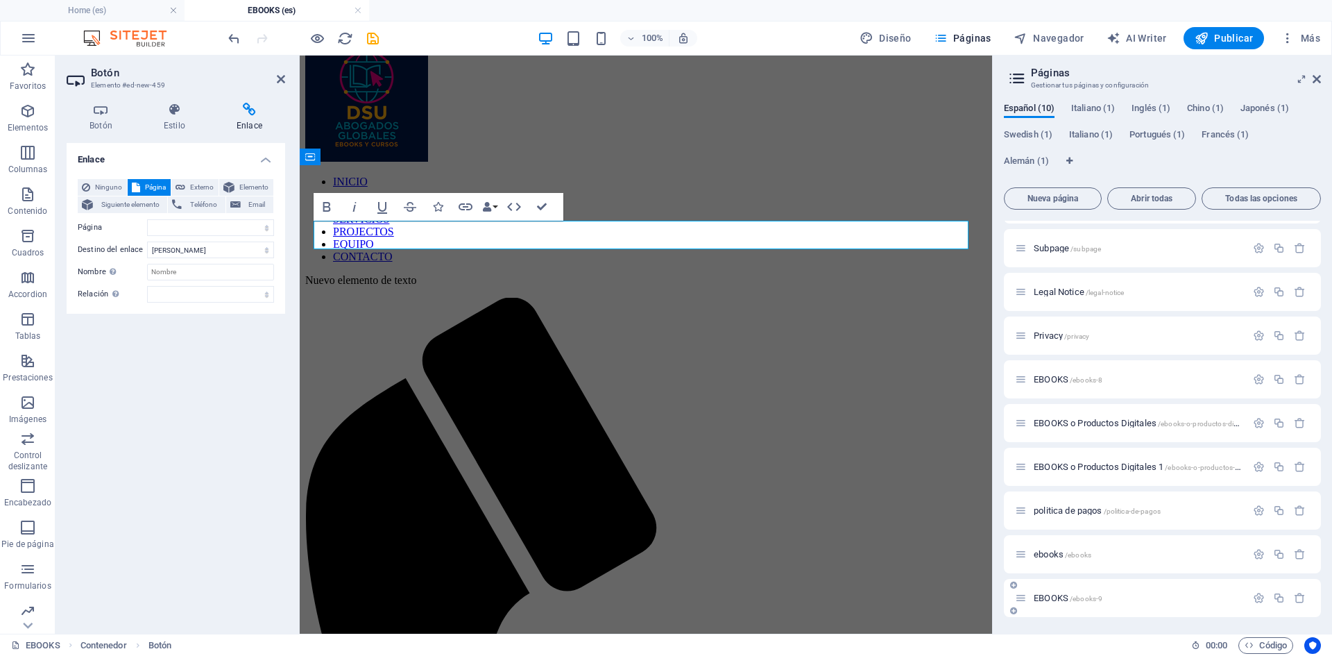
click at [1055, 597] on span "EBOOKS /ebooks-9" at bounding box center [1068, 598] width 69 height 10
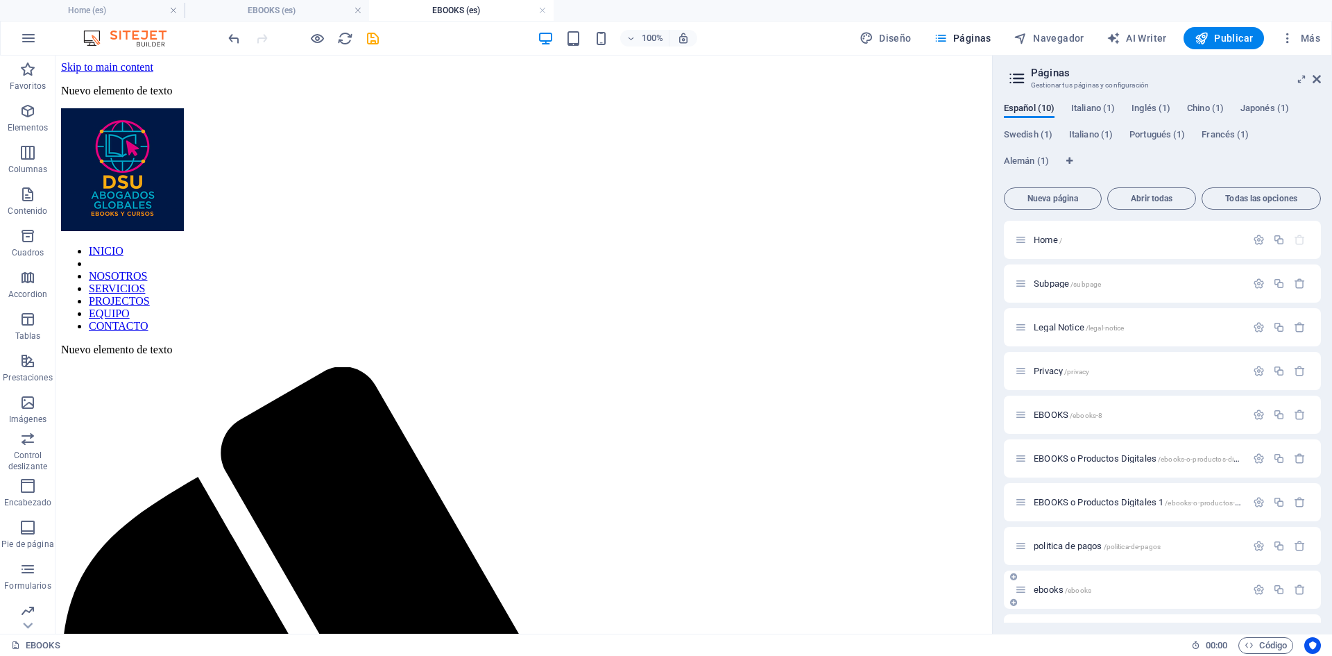
scroll to position [0, 0]
click at [1255, 459] on icon "button" at bounding box center [1259, 458] width 12 height 12
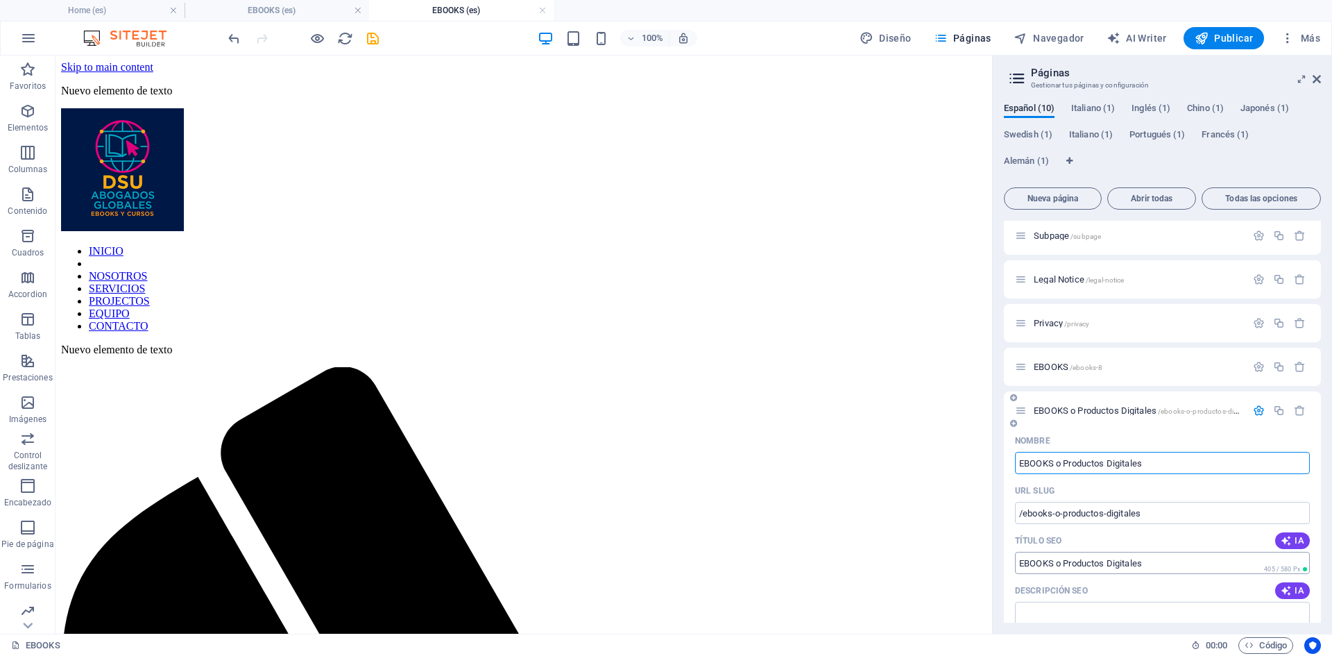
scroll to position [69, 0]
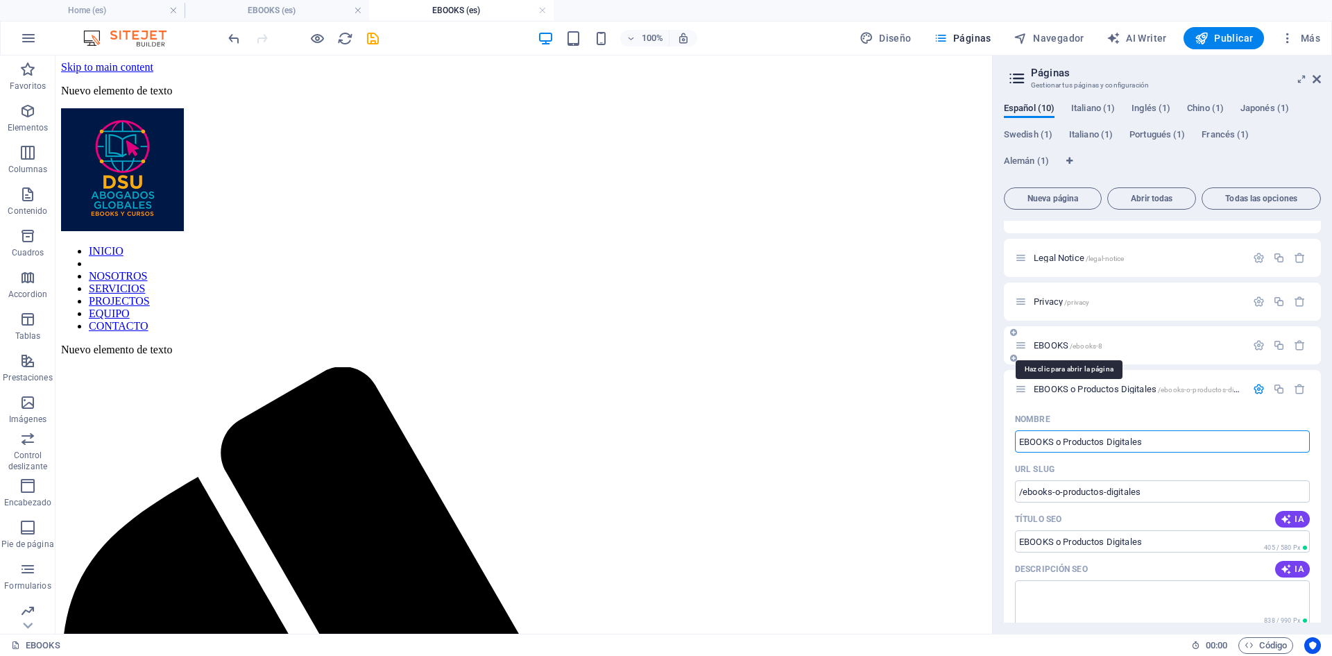
click at [1051, 343] on span "EBOOKS /ebooks-8" at bounding box center [1068, 345] width 69 height 10
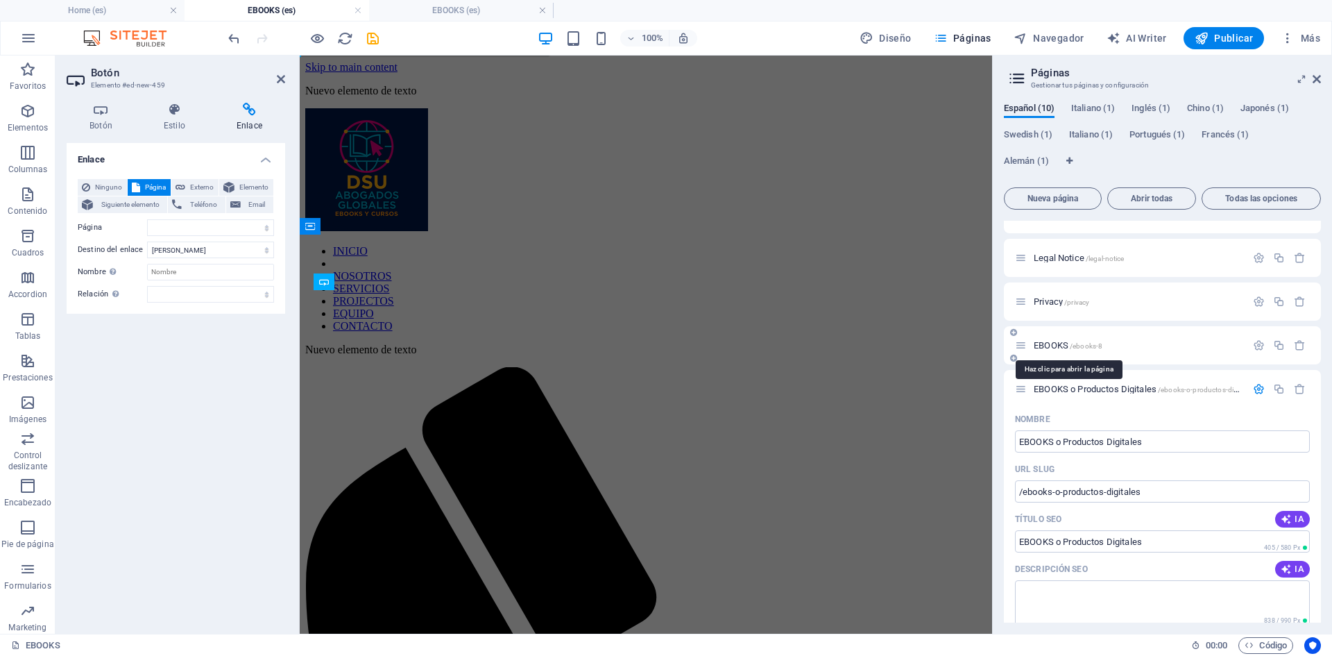
scroll to position [31, 0]
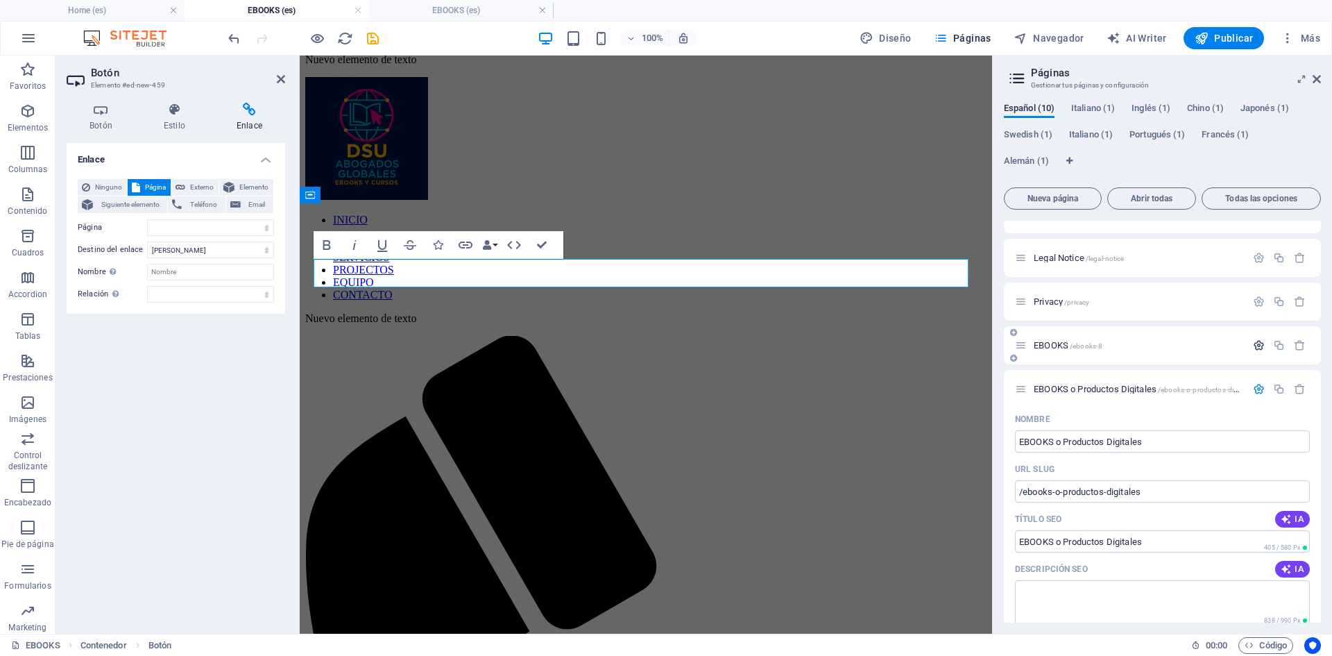
click at [1258, 346] on icon "button" at bounding box center [1259, 345] width 12 height 12
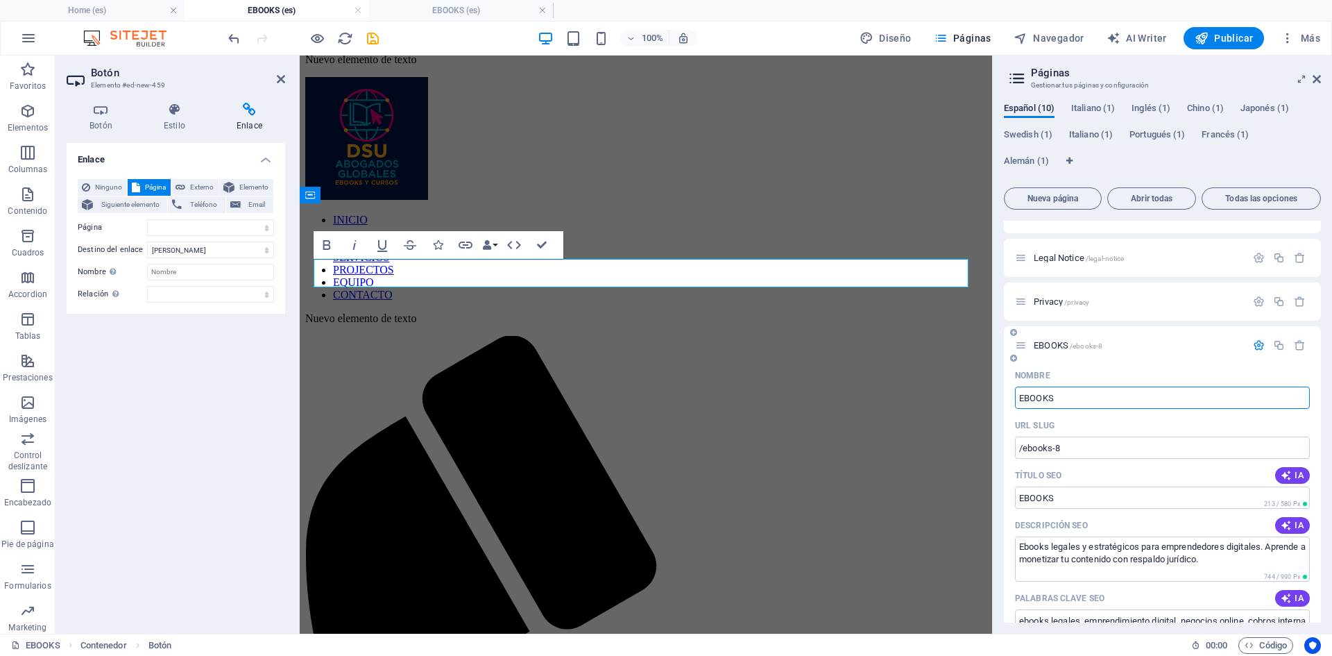
scroll to position [139, 0]
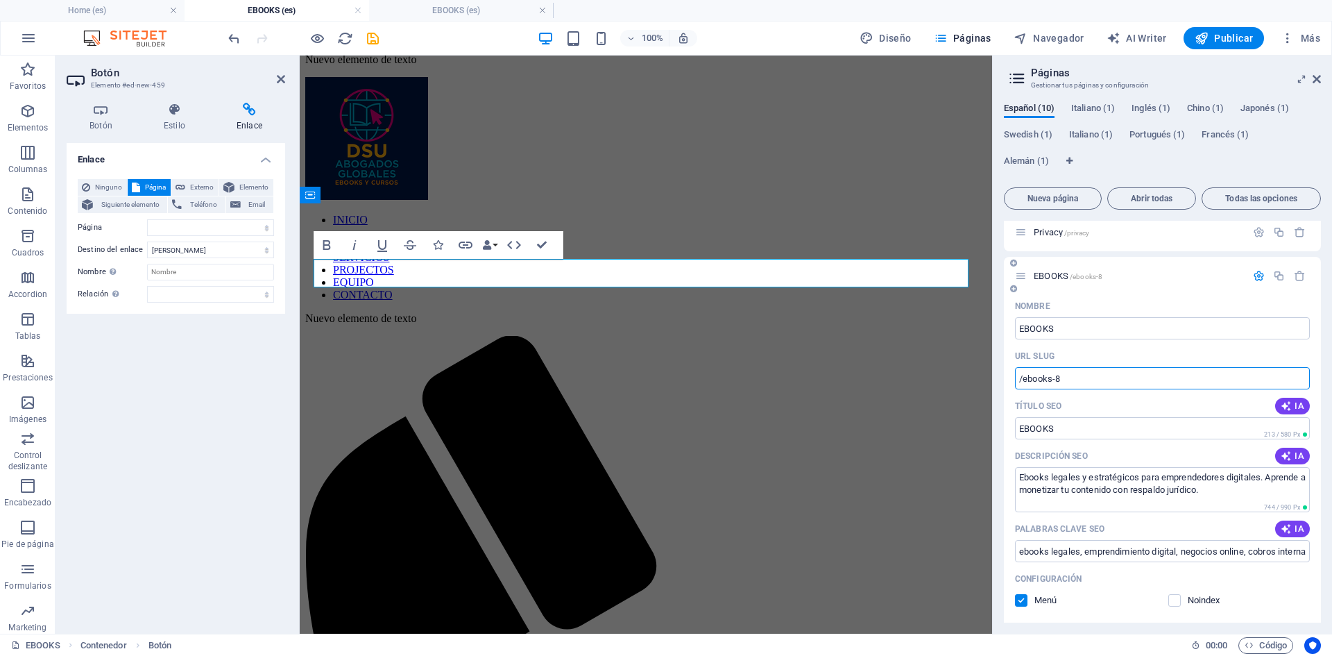
drag, startPoint x: 1080, startPoint y: 382, endPoint x: 1012, endPoint y: 376, distance: 68.9
click at [1012, 376] on div "Nombre EBOOKS ​ URL SLUG /ebooks-8 ​ Título SEO IA ​ 213 / 580 Px Descripción S…" at bounding box center [1162, 567] width 317 height 545
click at [171, 229] on select "Home Subpage Legal Notice Privacy EBOOKS EBOOKS o Productos Digitales EBOOKS o …" at bounding box center [210, 227] width 127 height 17
select select "9"
click at [147, 219] on select "Home Subpage Legal Notice Privacy EBOOKS EBOOKS o Productos Digitales EBOOKS o …" at bounding box center [210, 227] width 127 height 17
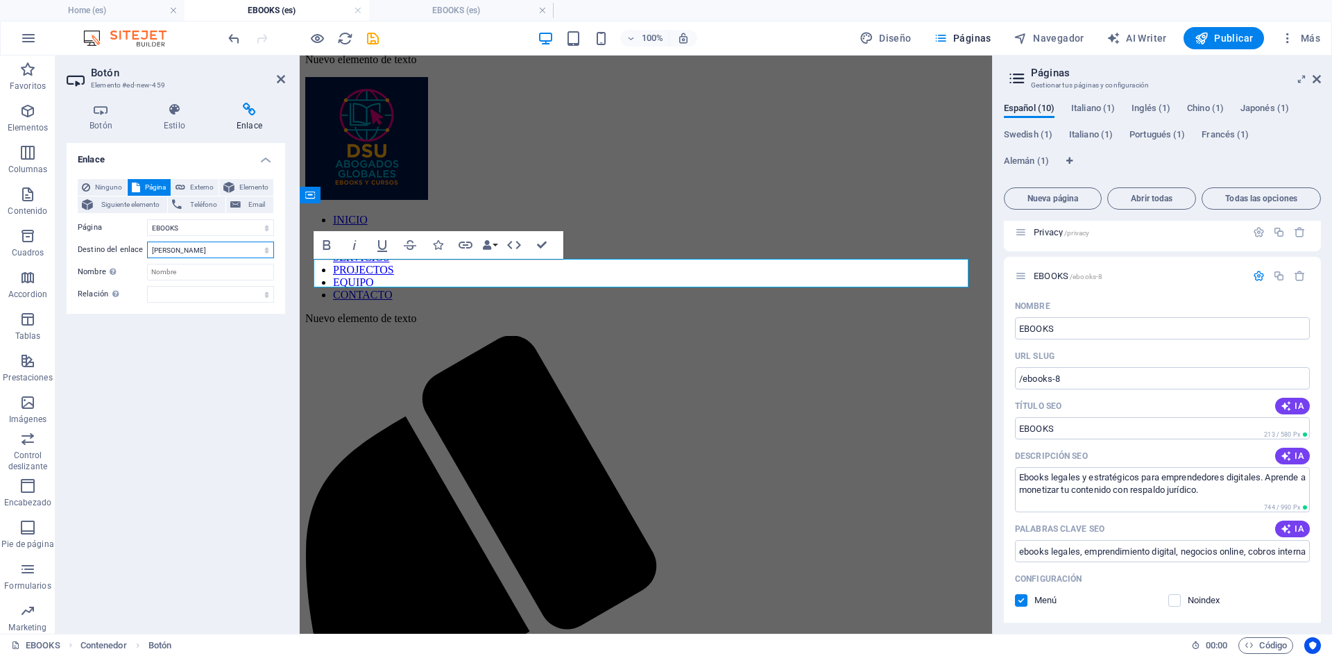
click at [193, 251] on select "Nueva pestaña Misma pestaña Superposición" at bounding box center [210, 249] width 127 height 17
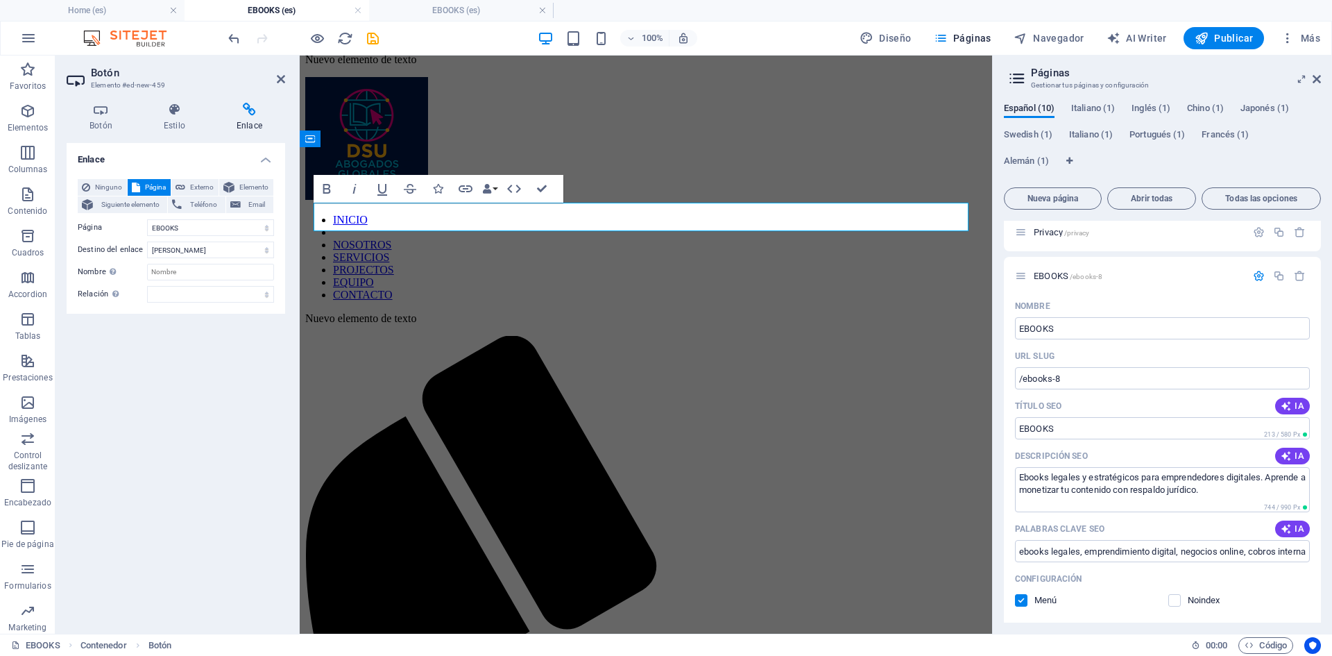
scroll to position [87, 0]
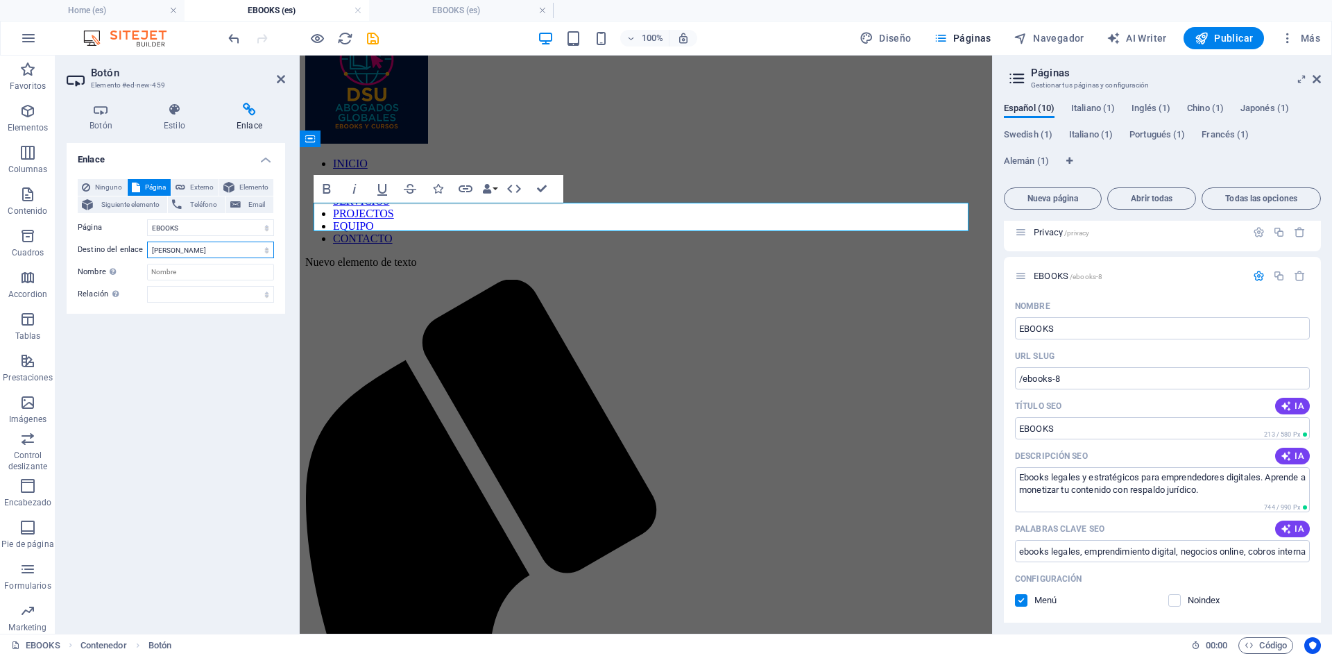
click at [184, 247] on select "Nueva pestaña Misma pestaña Superposición" at bounding box center [210, 249] width 127 height 17
click at [147, 241] on select "Nueva pestaña Misma pestaña Superposición" at bounding box center [210, 249] width 127 height 17
click at [374, 39] on icon "save" at bounding box center [373, 39] width 16 height 16
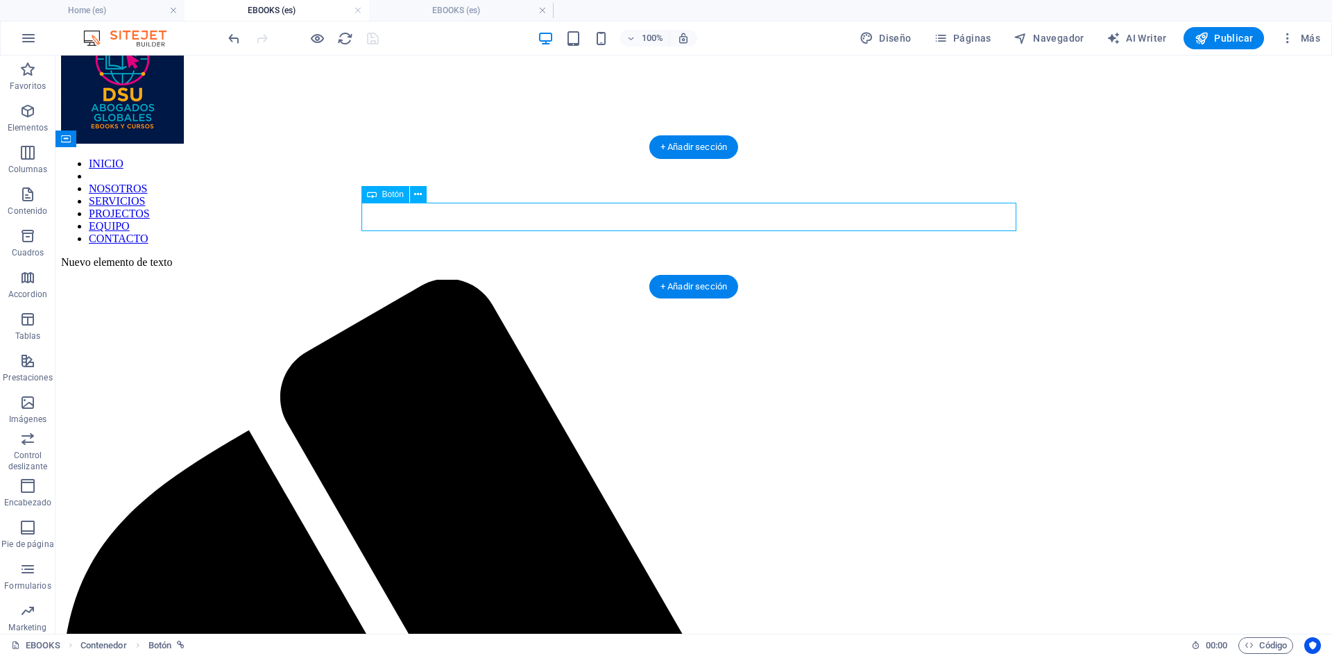
select select "9"
select select
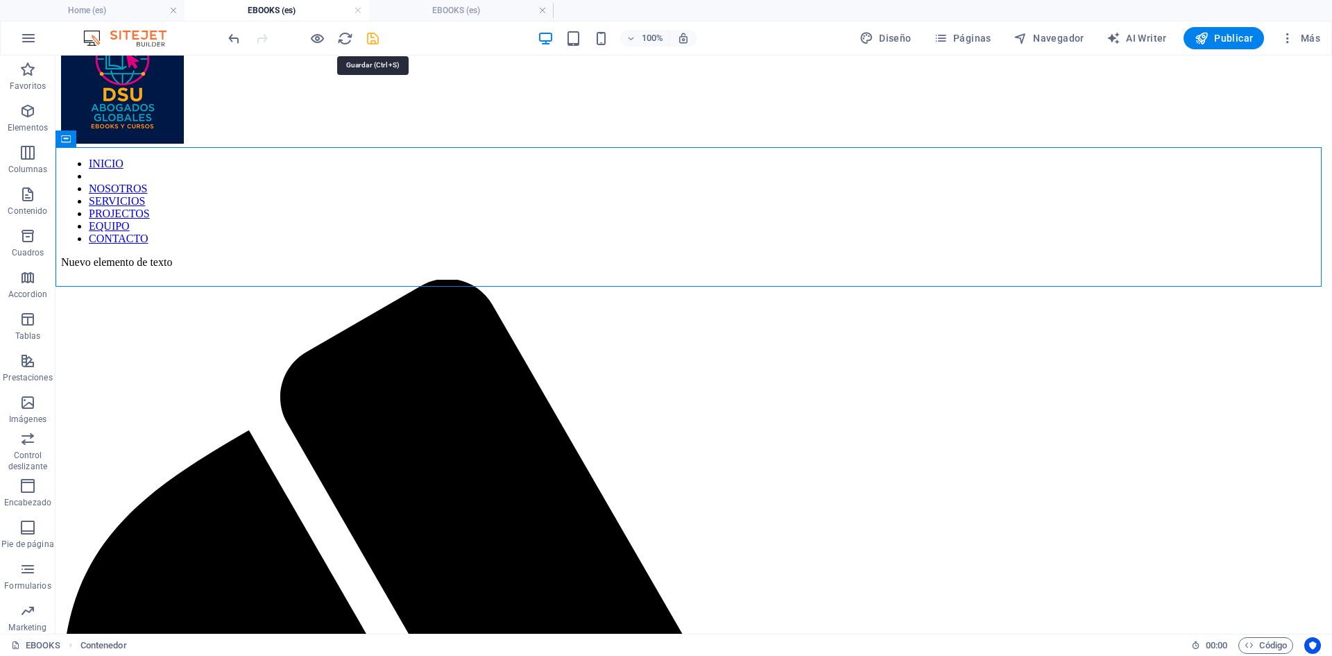
click at [368, 35] on icon "save" at bounding box center [373, 39] width 16 height 16
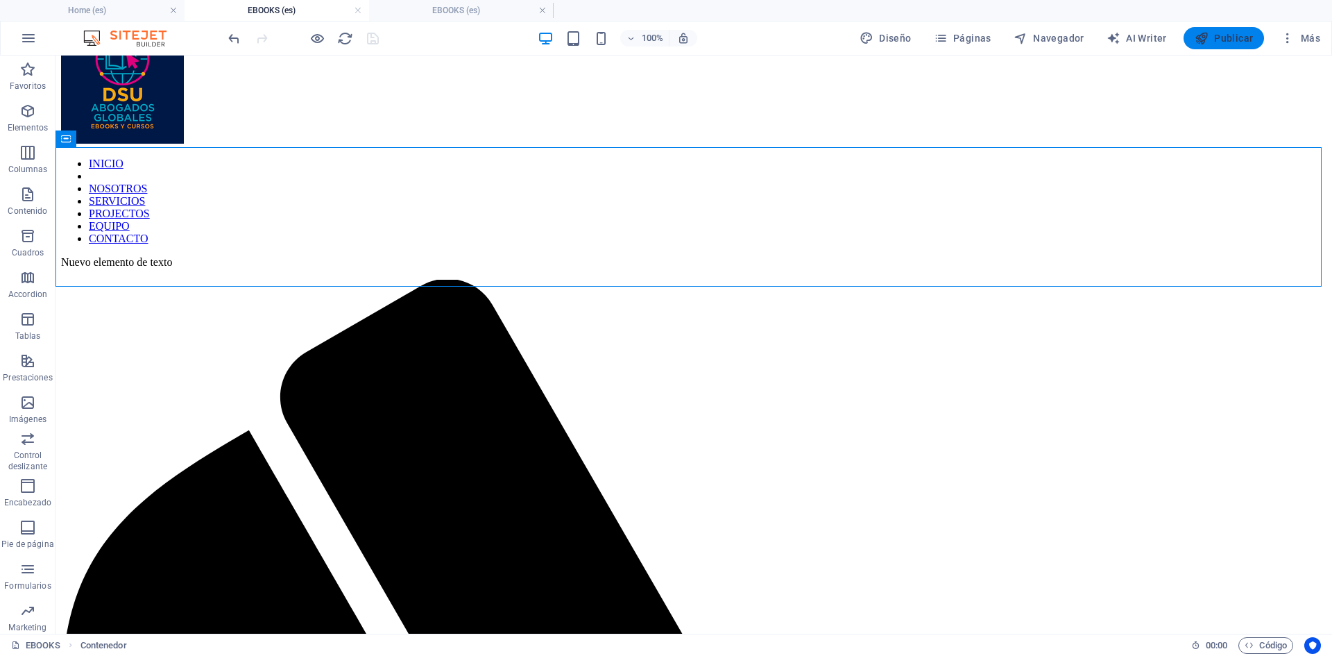
click at [1232, 39] on span "Publicar" at bounding box center [1224, 38] width 59 height 14
